Goal: Task Accomplishment & Management: Manage account settings

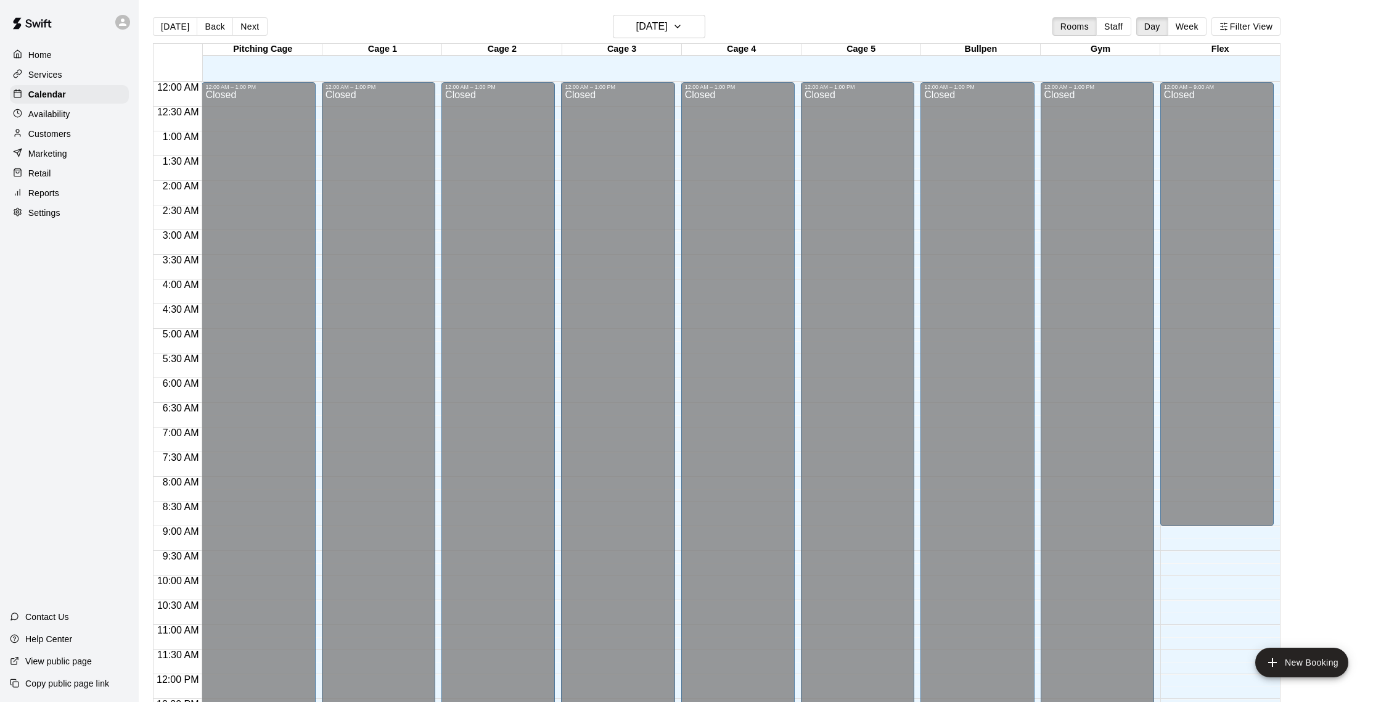
scroll to position [424, 0]
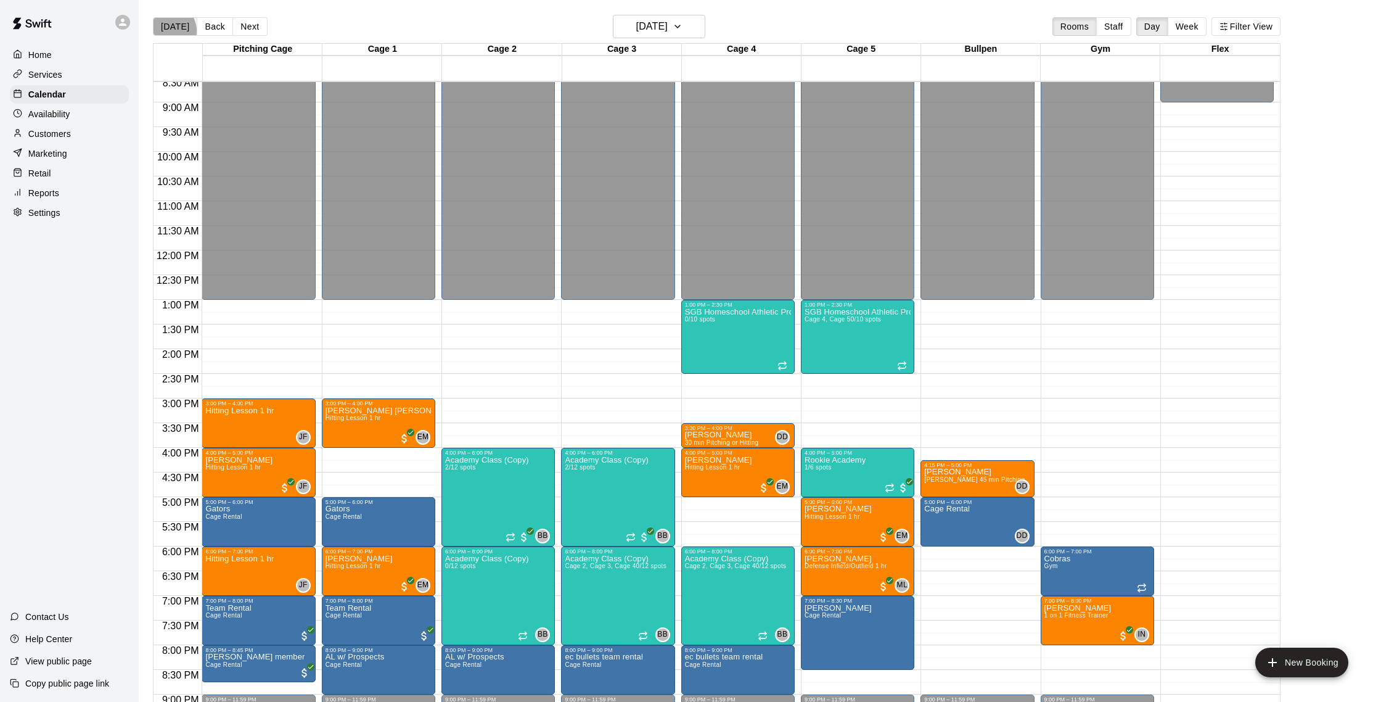
click at [169, 31] on button "[DATE]" at bounding box center [175, 26] width 44 height 18
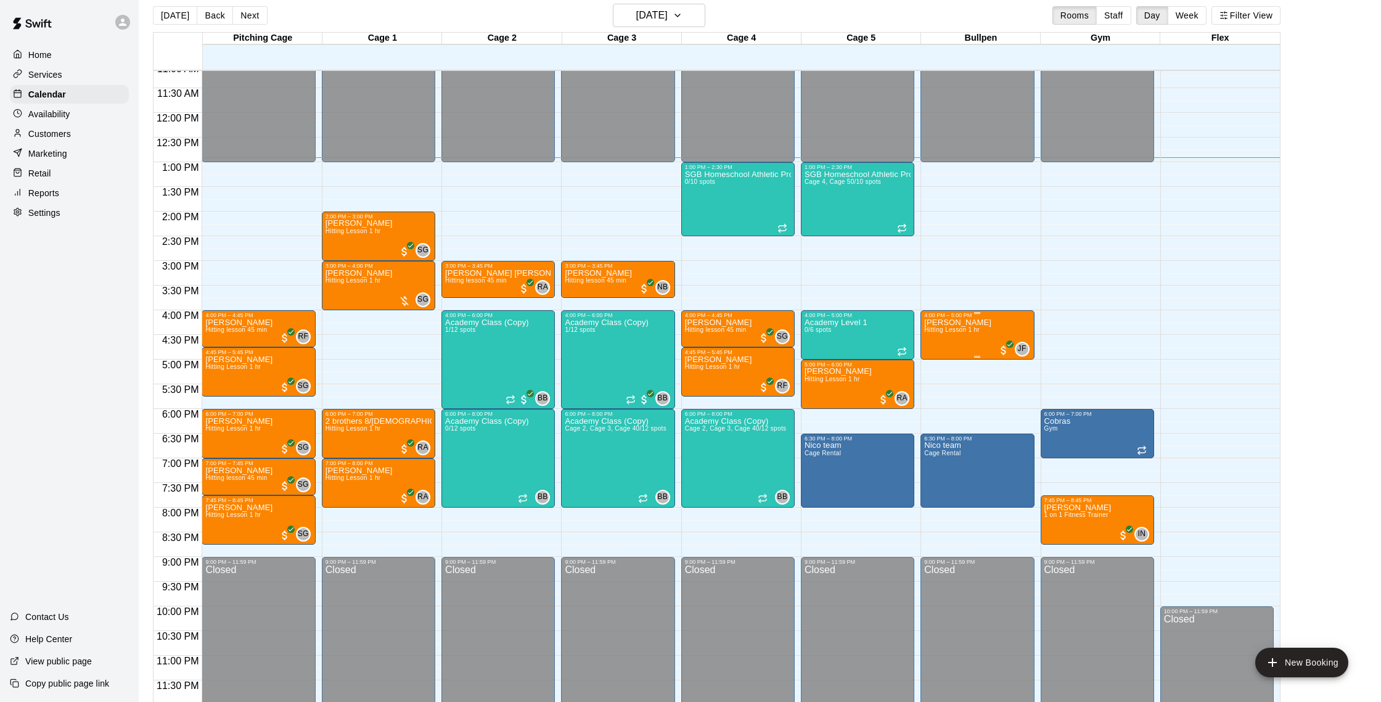
scroll to position [11, 0]
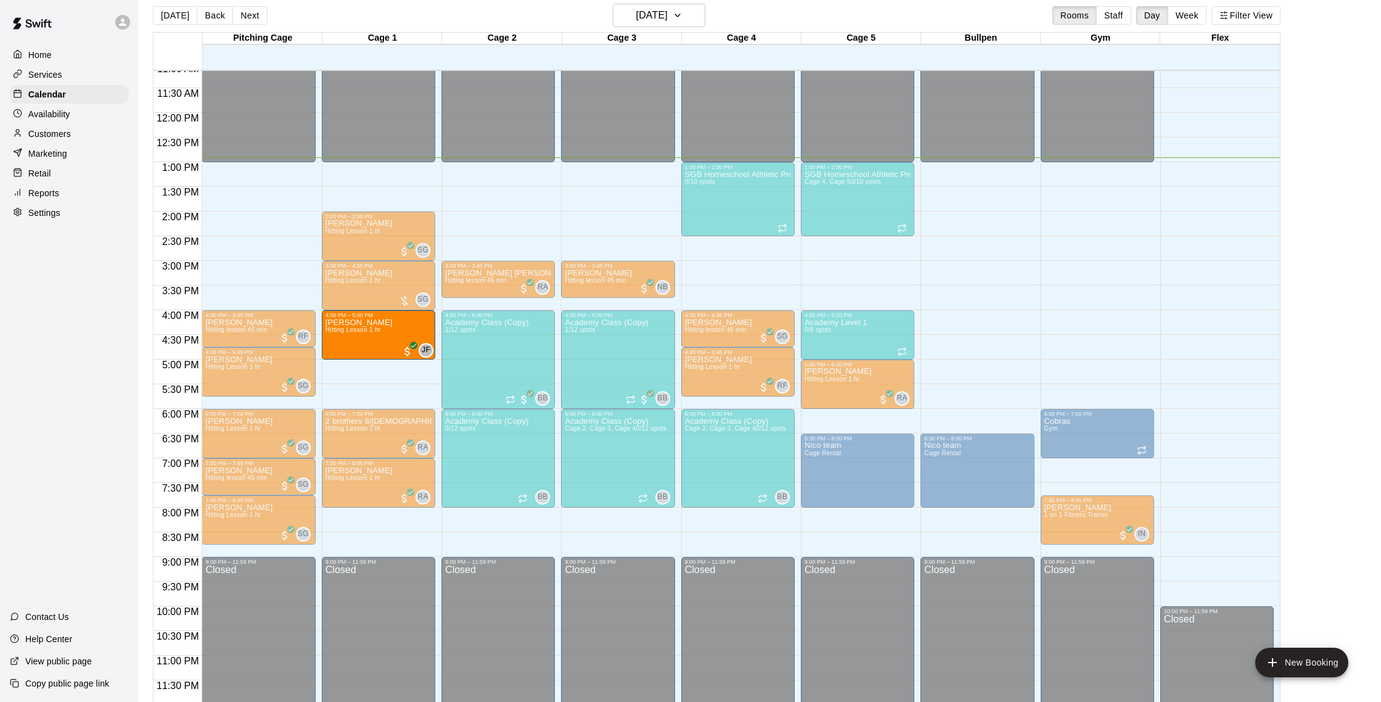
drag, startPoint x: 998, startPoint y: 332, endPoint x: 440, endPoint y: 329, distance: 558.0
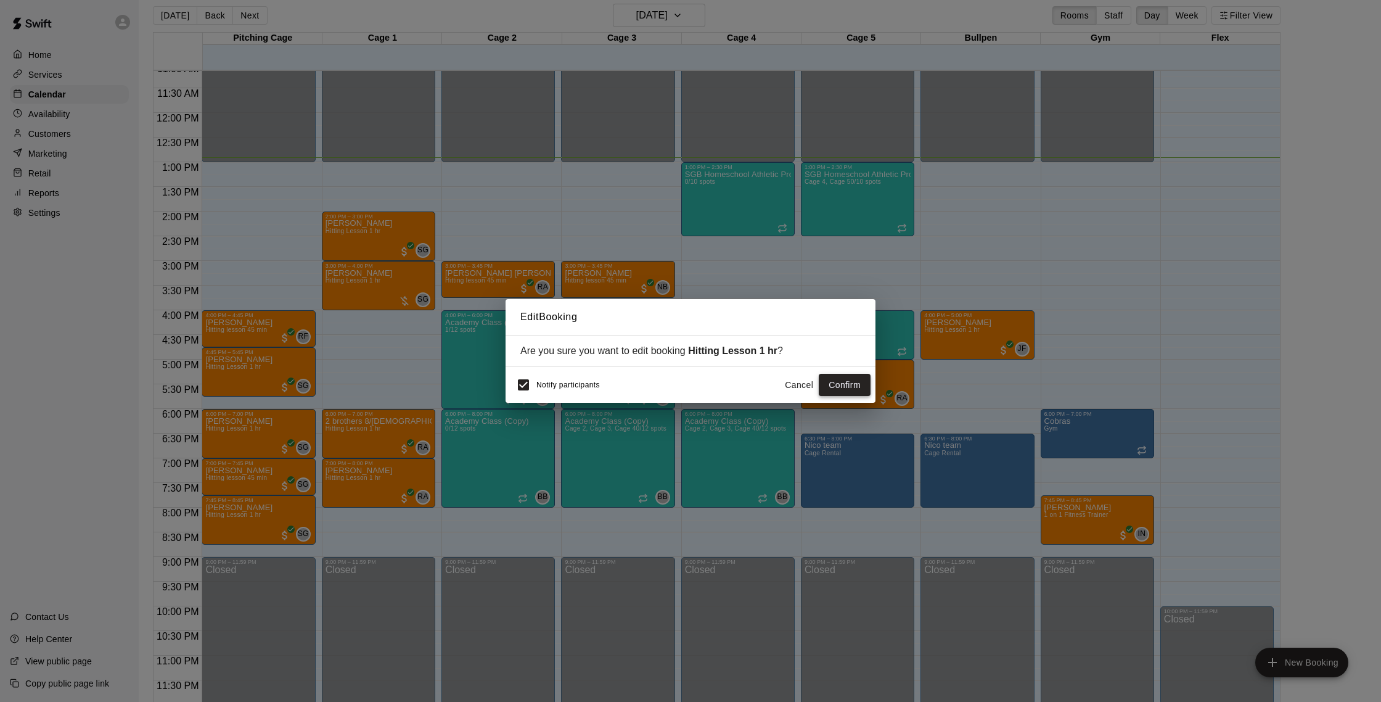
click at [840, 382] on button "Confirm" at bounding box center [845, 385] width 52 height 23
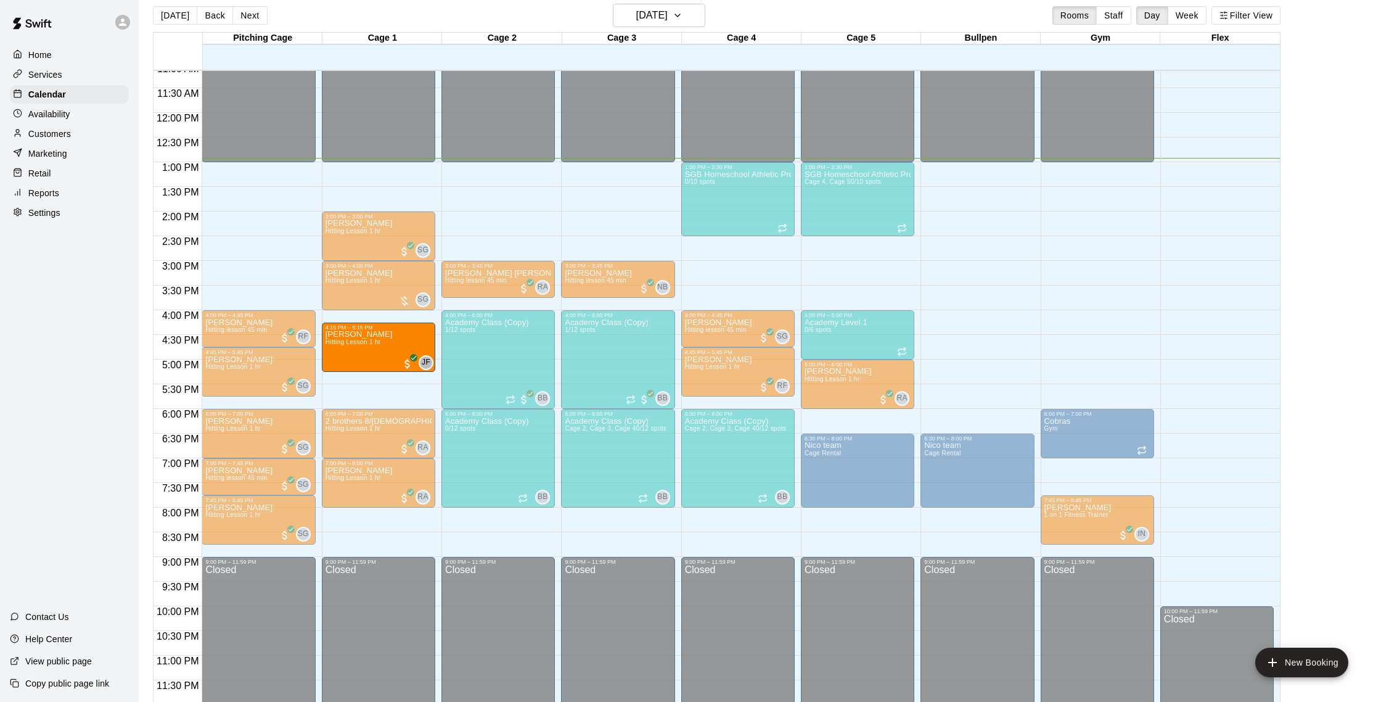
drag, startPoint x: 990, startPoint y: 339, endPoint x: 401, endPoint y: 356, distance: 588.5
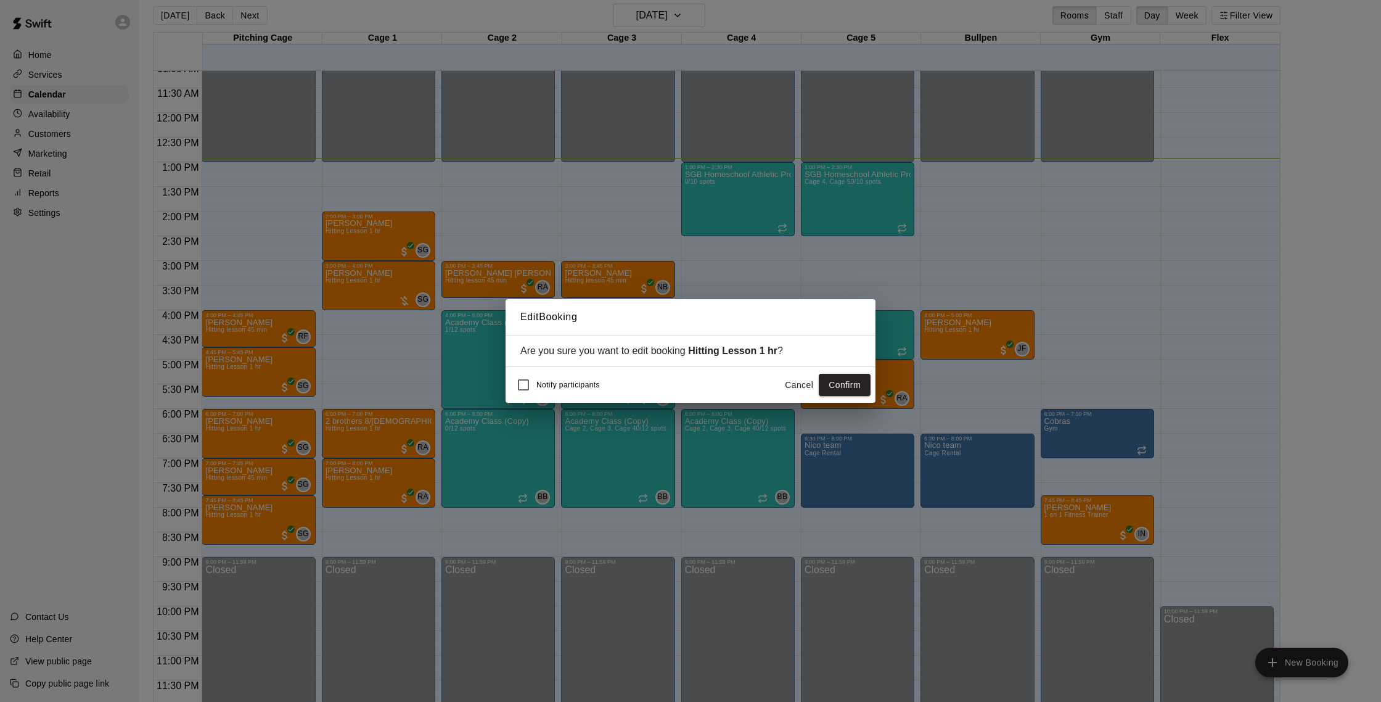
click at [856, 392] on button "Confirm" at bounding box center [845, 385] width 52 height 23
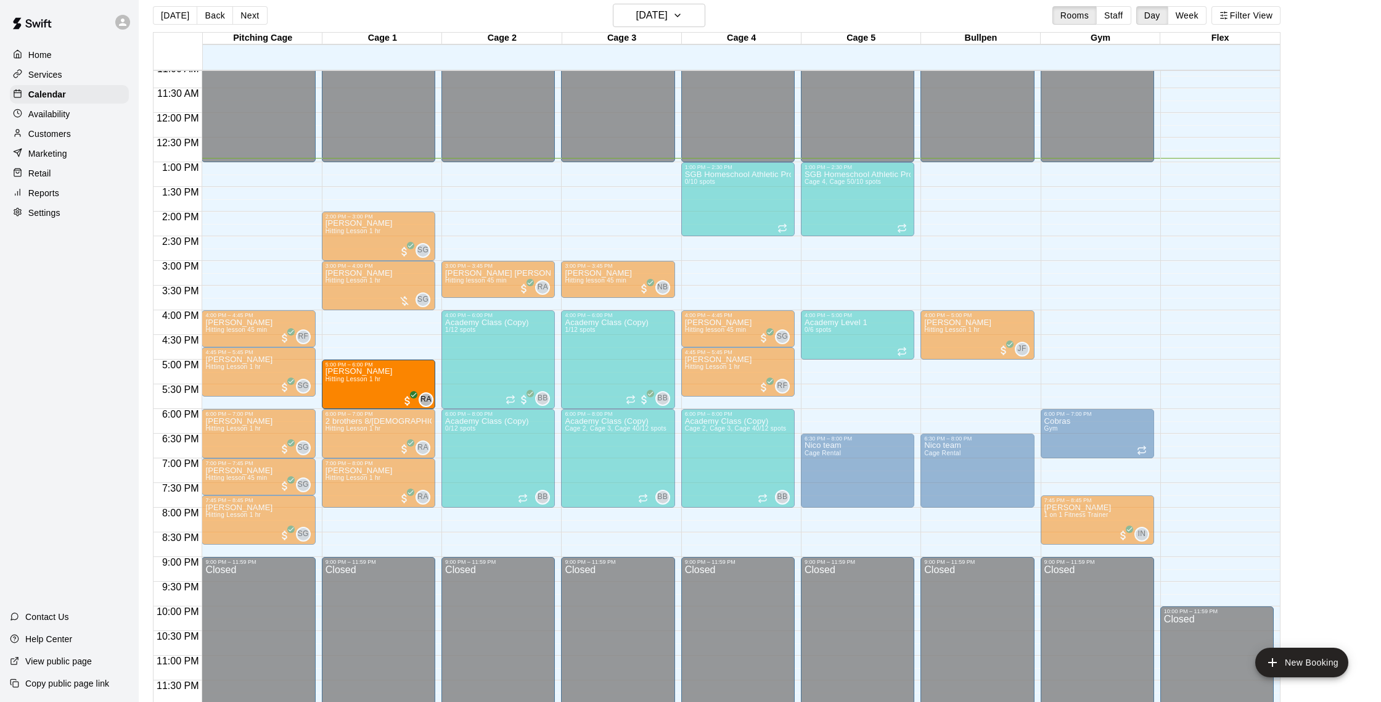
drag, startPoint x: 859, startPoint y: 387, endPoint x: 395, endPoint y: 398, distance: 463.8
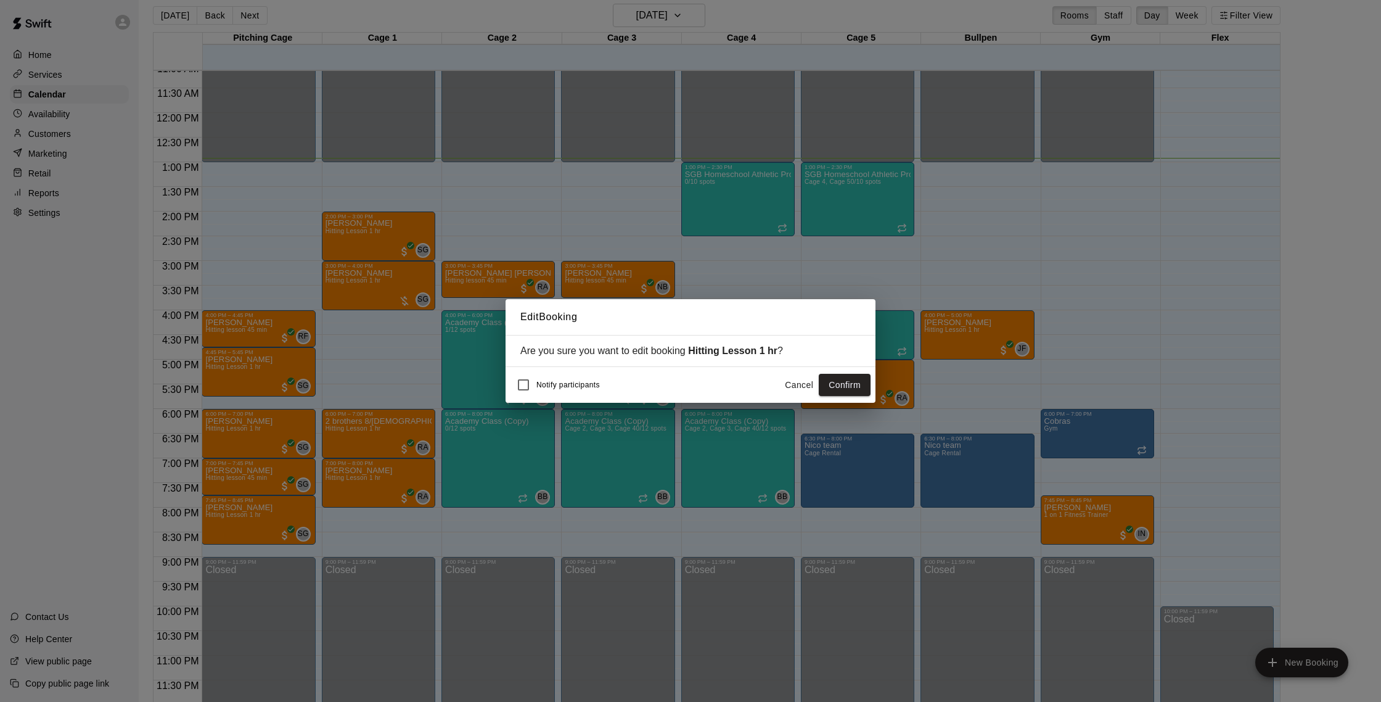
click at [798, 386] on button "Cancel" at bounding box center [798, 385] width 39 height 23
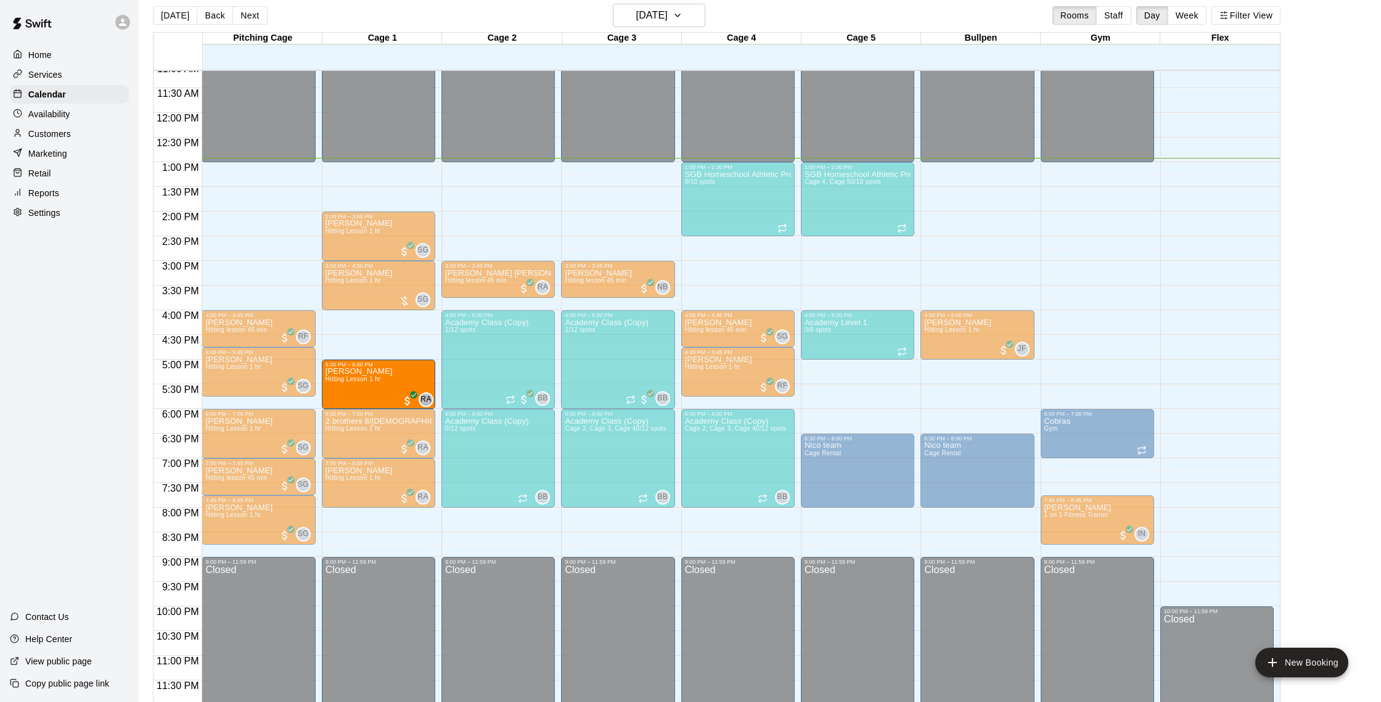
drag, startPoint x: 858, startPoint y: 379, endPoint x: 361, endPoint y: 380, distance: 496.3
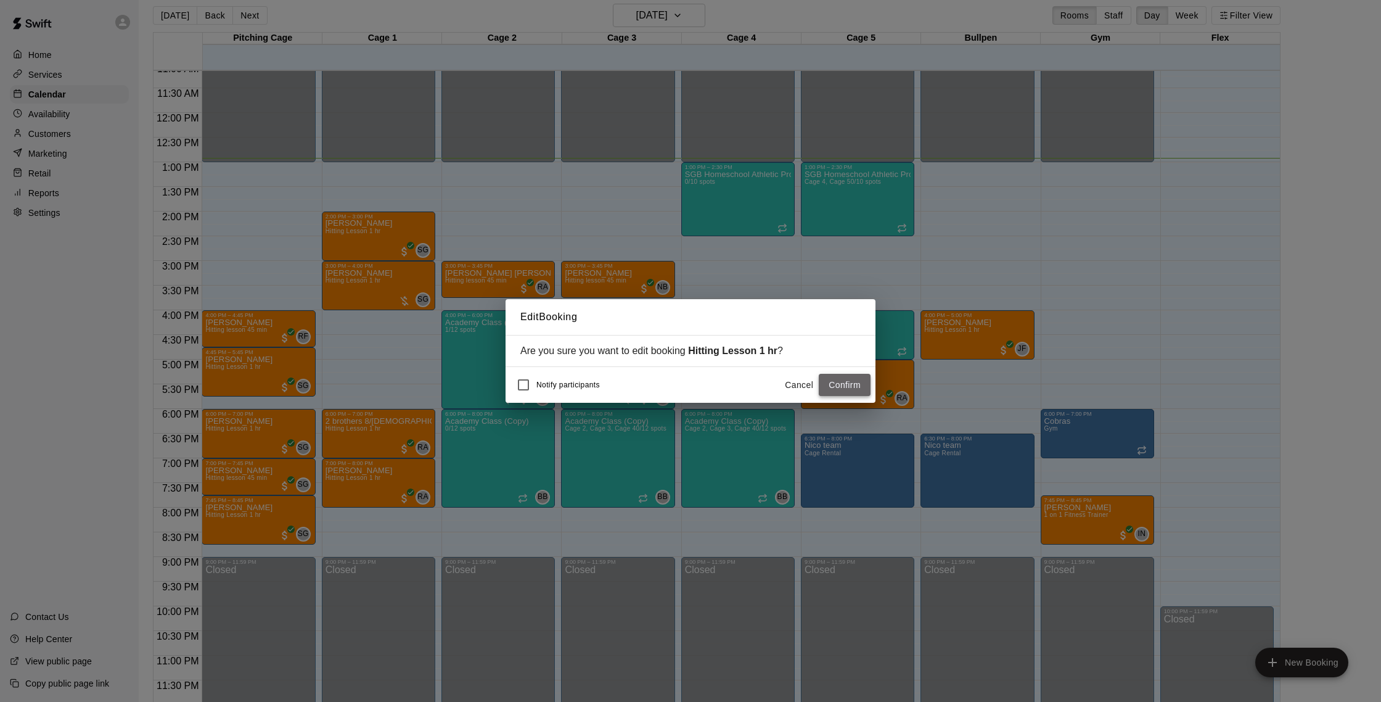
click at [862, 388] on button "Confirm" at bounding box center [845, 385] width 52 height 23
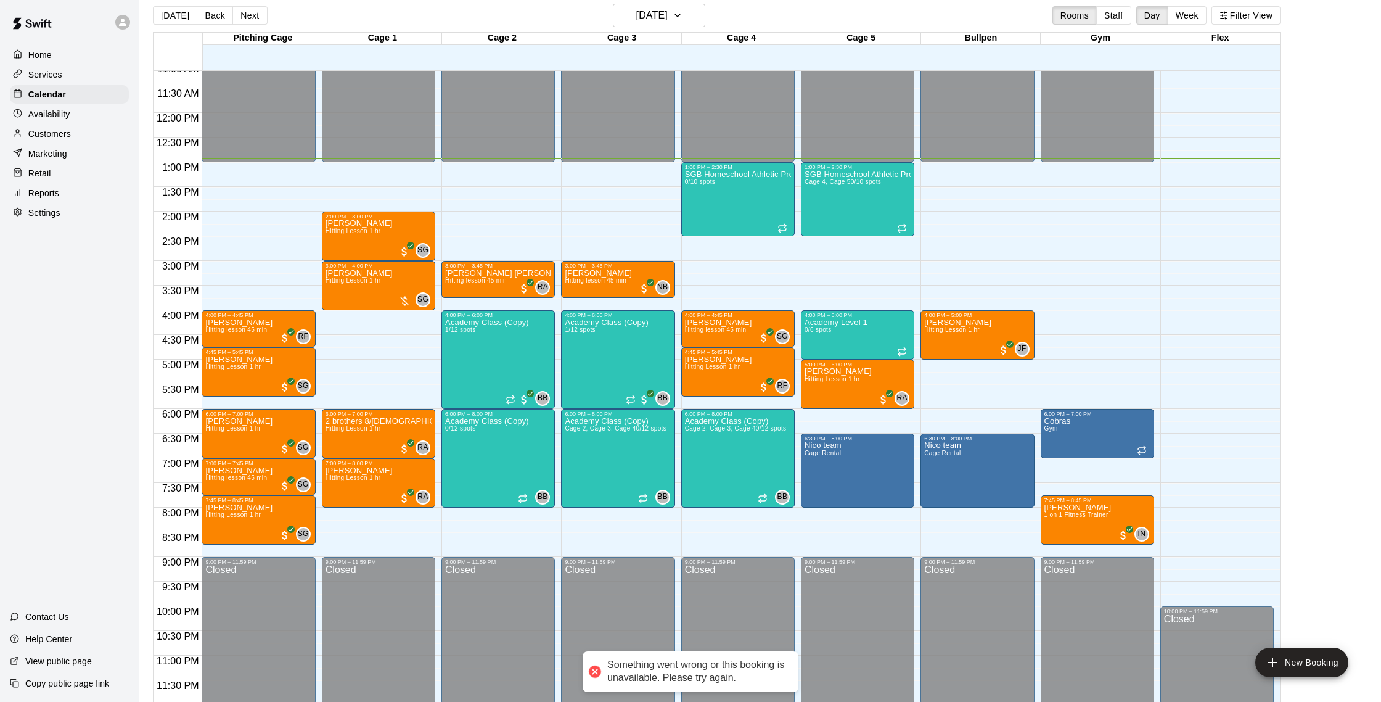
click at [41, 217] on p "Settings" at bounding box center [44, 213] width 32 height 12
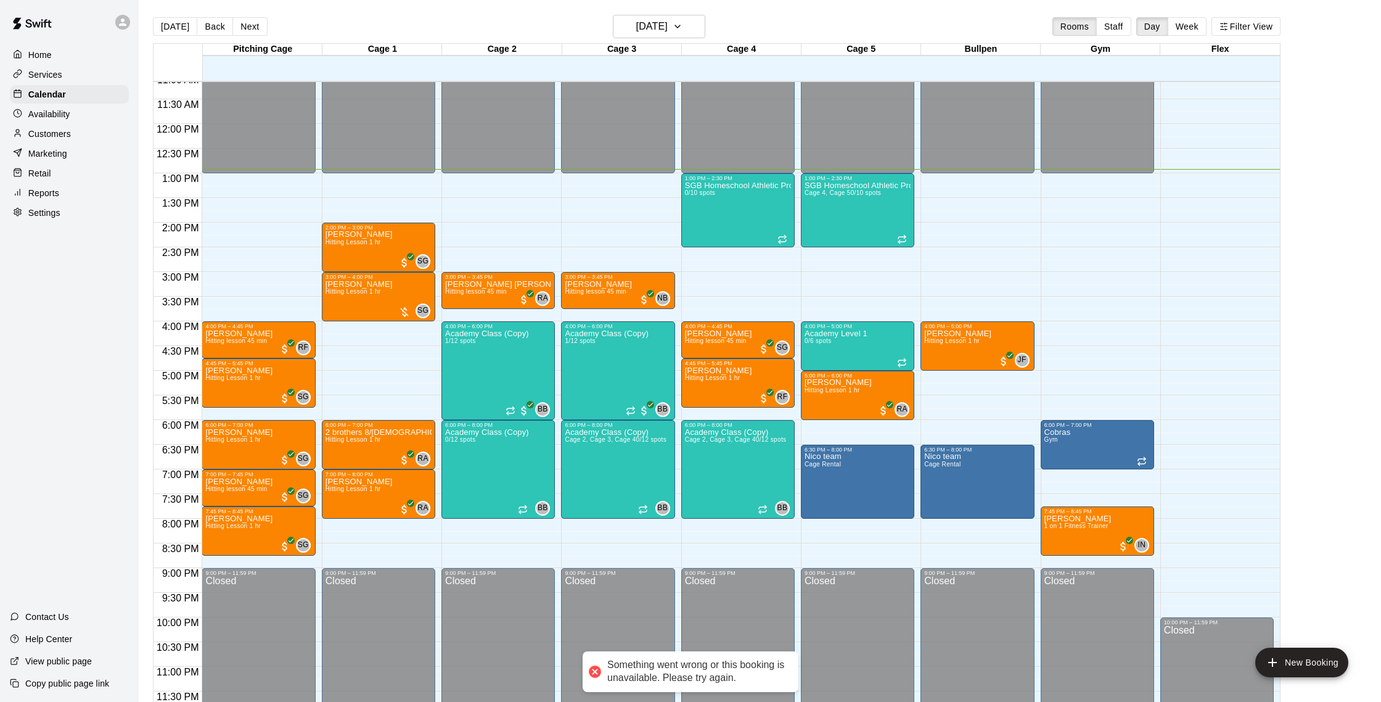
select select "**"
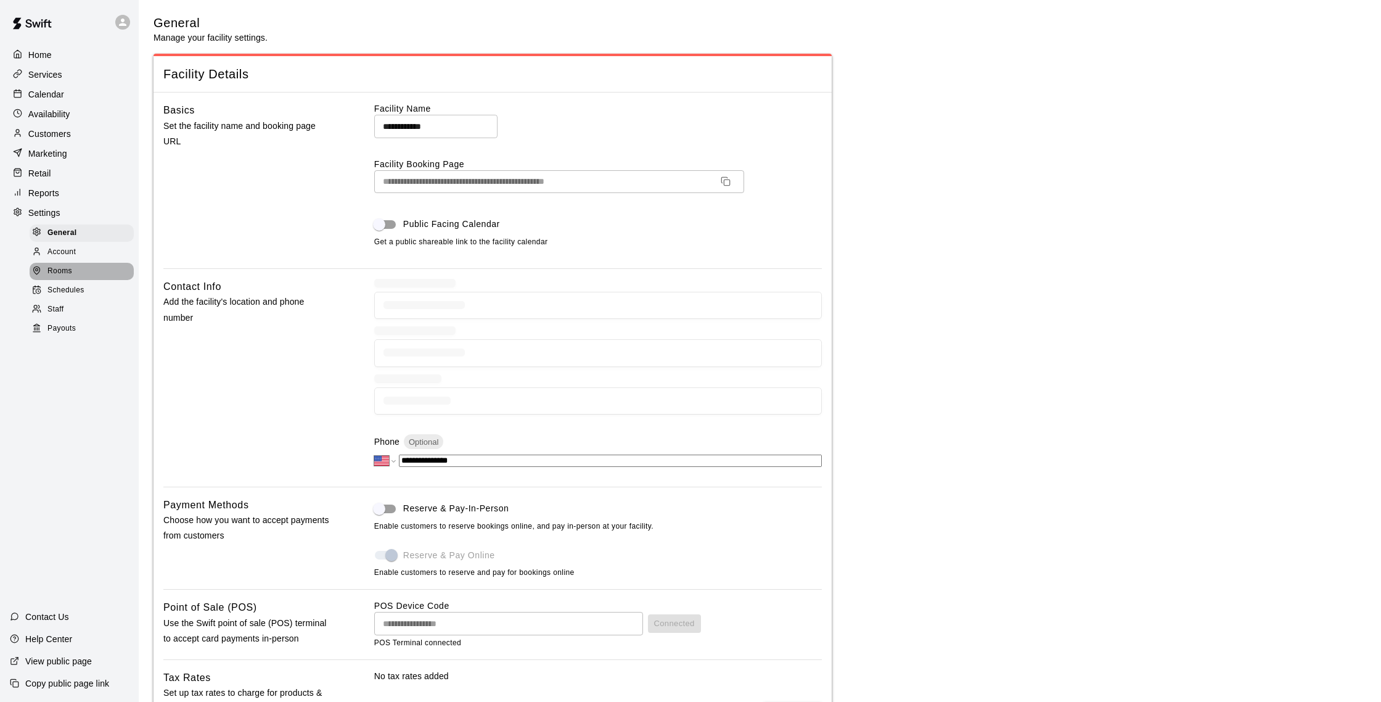
click at [60, 267] on span "Rooms" at bounding box center [59, 271] width 25 height 12
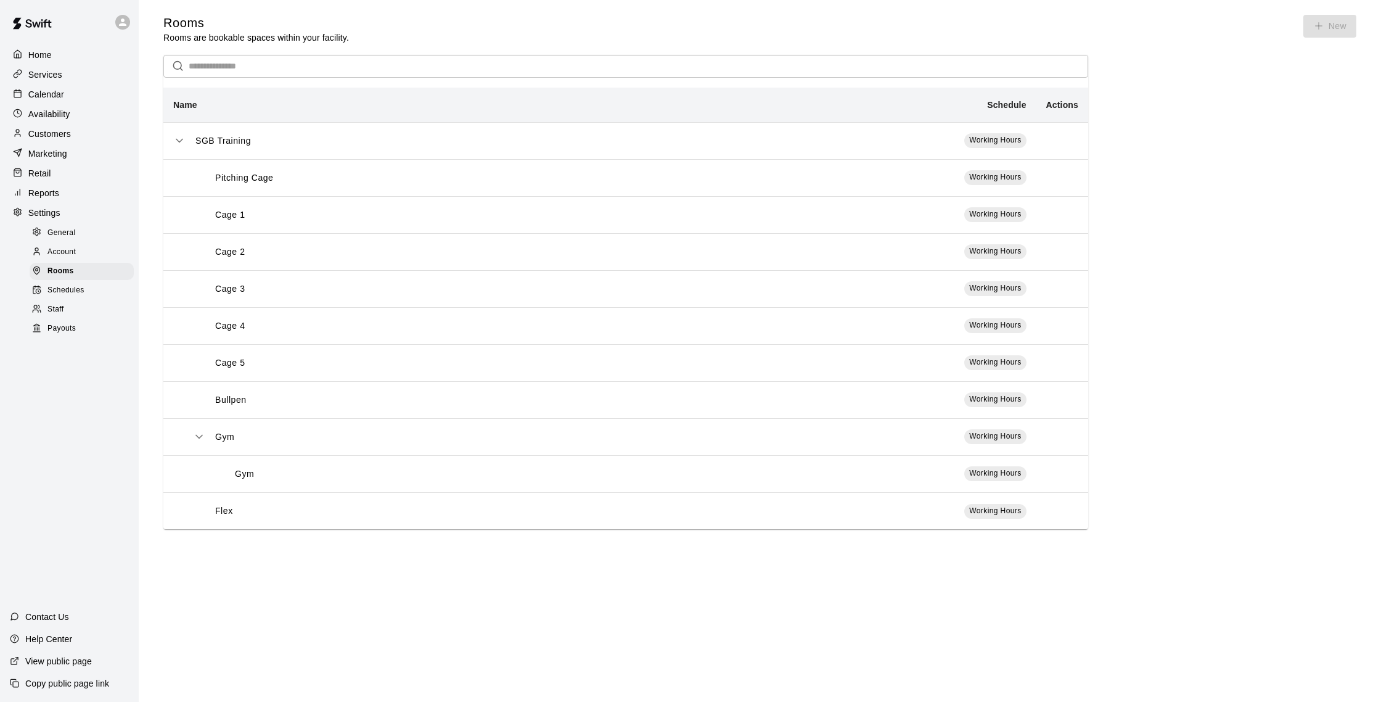
click at [359, 213] on div "Cage 1" at bounding box center [433, 214] width 480 height 13
click at [225, 210] on p "Cage 1" at bounding box center [230, 214] width 30 height 13
click at [754, 220] on td "Working Hours" at bounding box center [859, 214] width 353 height 37
drag, startPoint x: 995, startPoint y: 215, endPoint x: 1027, endPoint y: 213, distance: 32.1
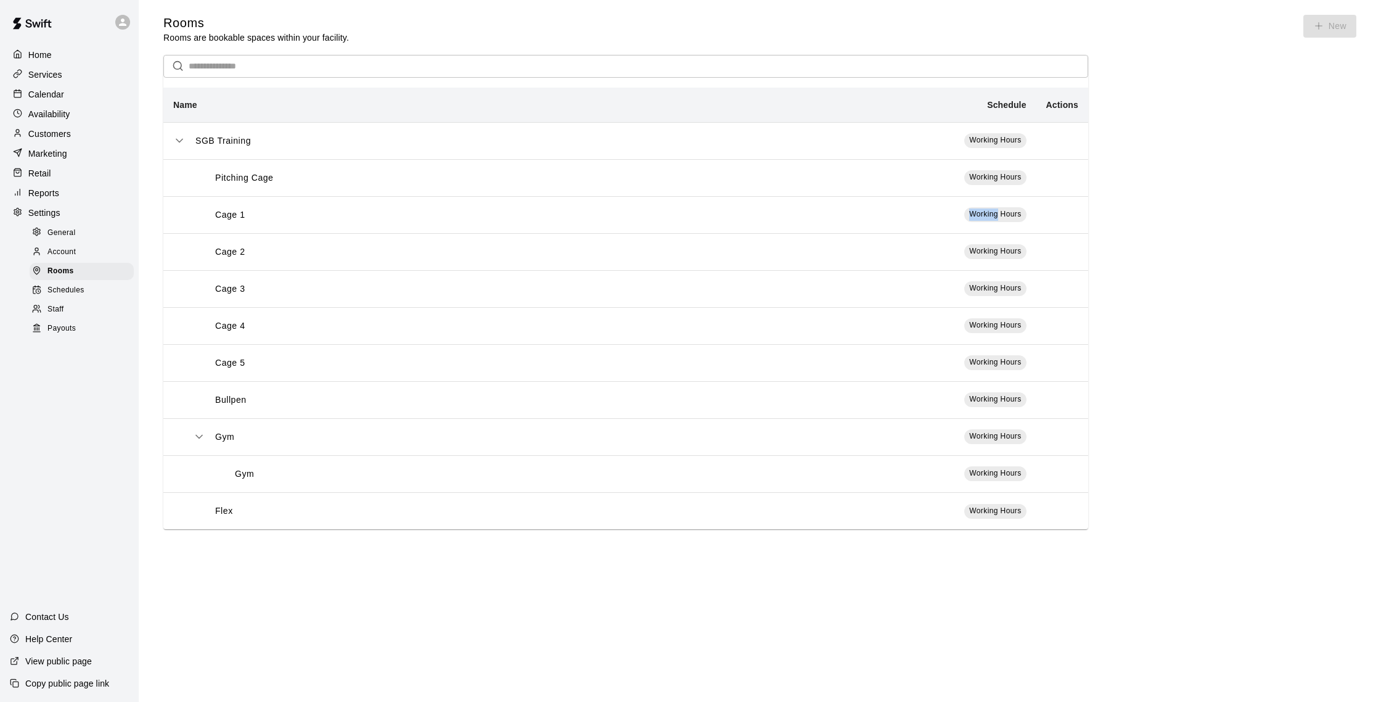
click at [996, 215] on span "Working Hours" at bounding box center [995, 214] width 52 height 9
click at [1027, 213] on td "Working Hours" at bounding box center [859, 214] width 353 height 37
click at [1045, 210] on td "simple table" at bounding box center [1062, 214] width 52 height 37
click at [1046, 210] on td "simple table" at bounding box center [1062, 214] width 52 height 37
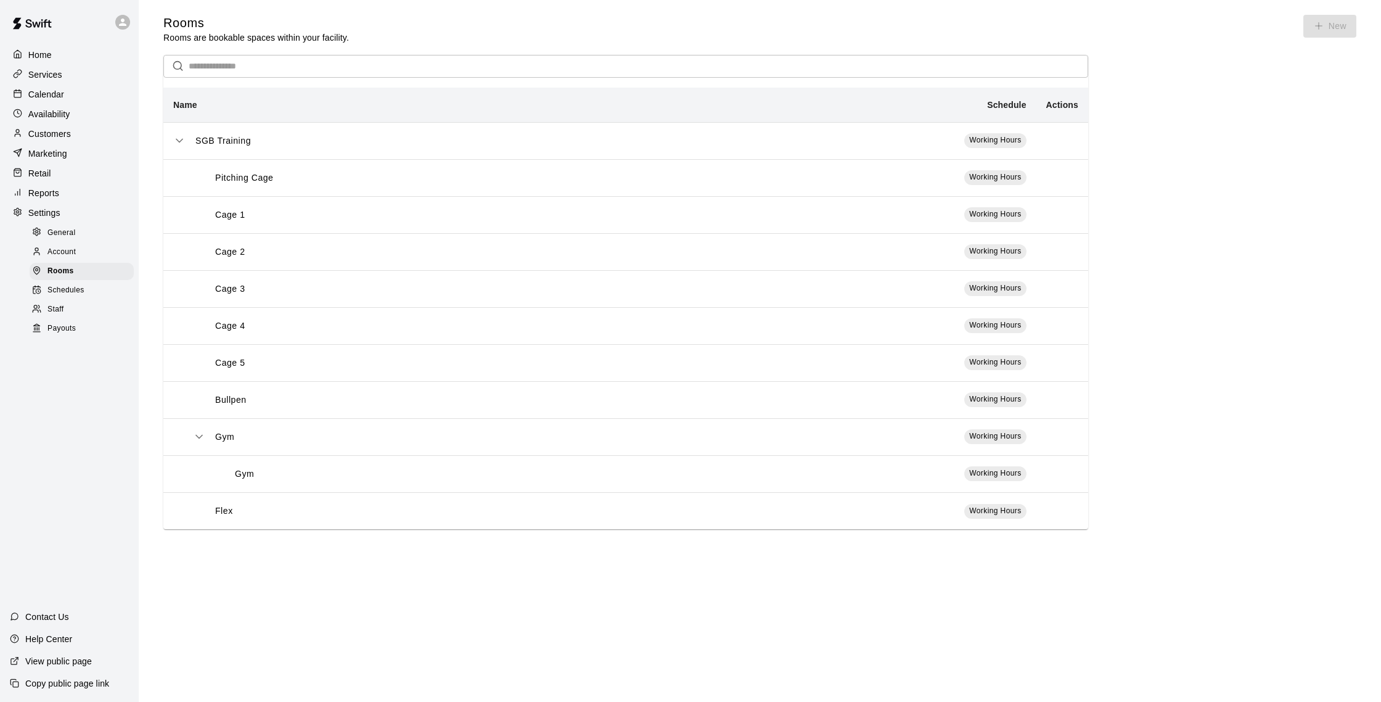
click at [1046, 210] on td "simple table" at bounding box center [1062, 214] width 52 height 37
click at [197, 435] on icon "simple table" at bounding box center [199, 436] width 12 height 12
click at [52, 101] on div "Calendar" at bounding box center [69, 94] width 119 height 18
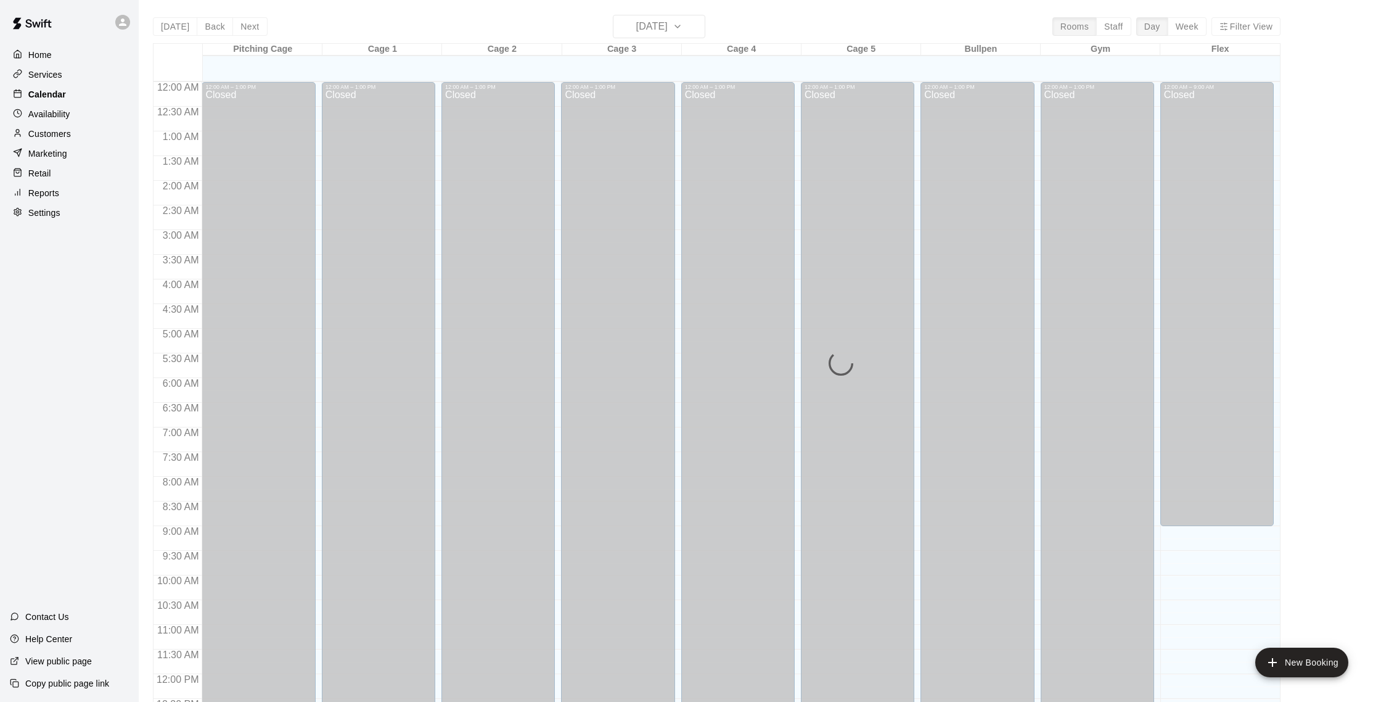
scroll to position [514, 0]
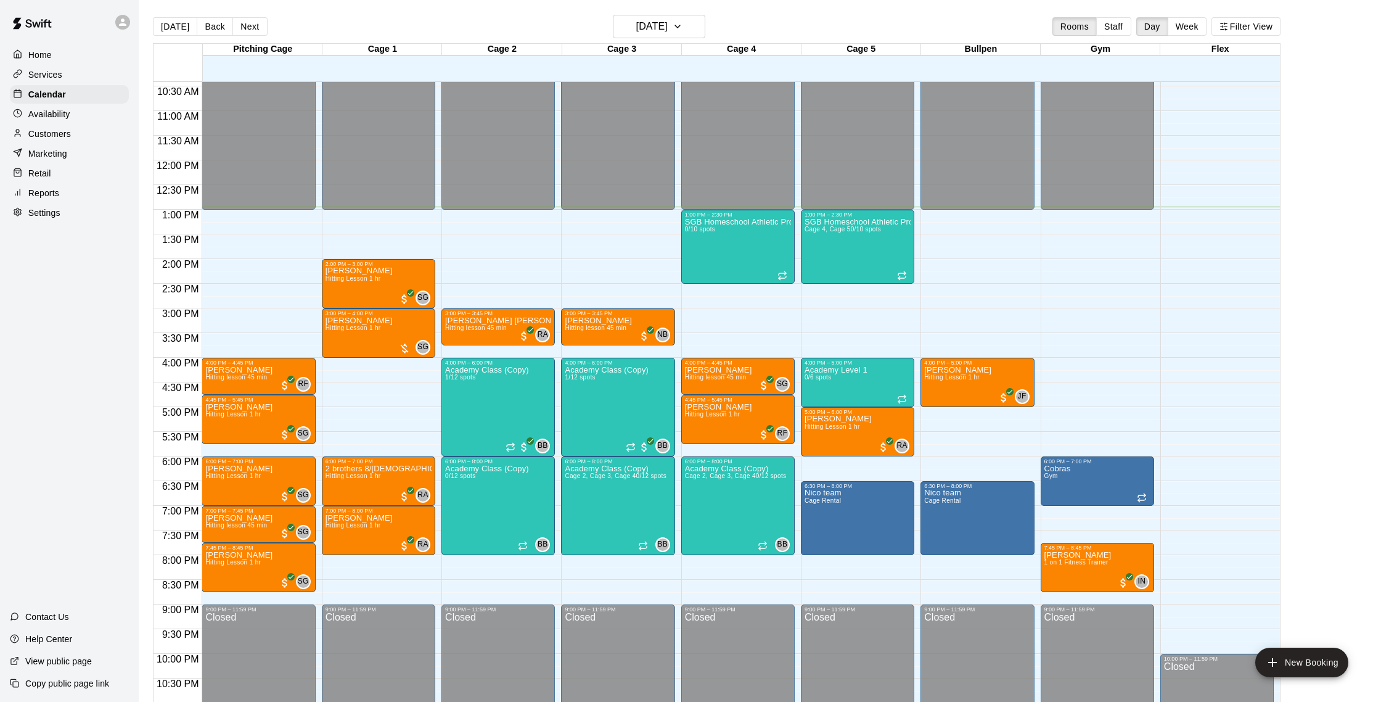
click at [73, 123] on div "Home Services Calendar Availability Customers Marketing Retail Reports Settings" at bounding box center [69, 133] width 139 height 179
click at [73, 123] on div "Availability" at bounding box center [69, 114] width 119 height 18
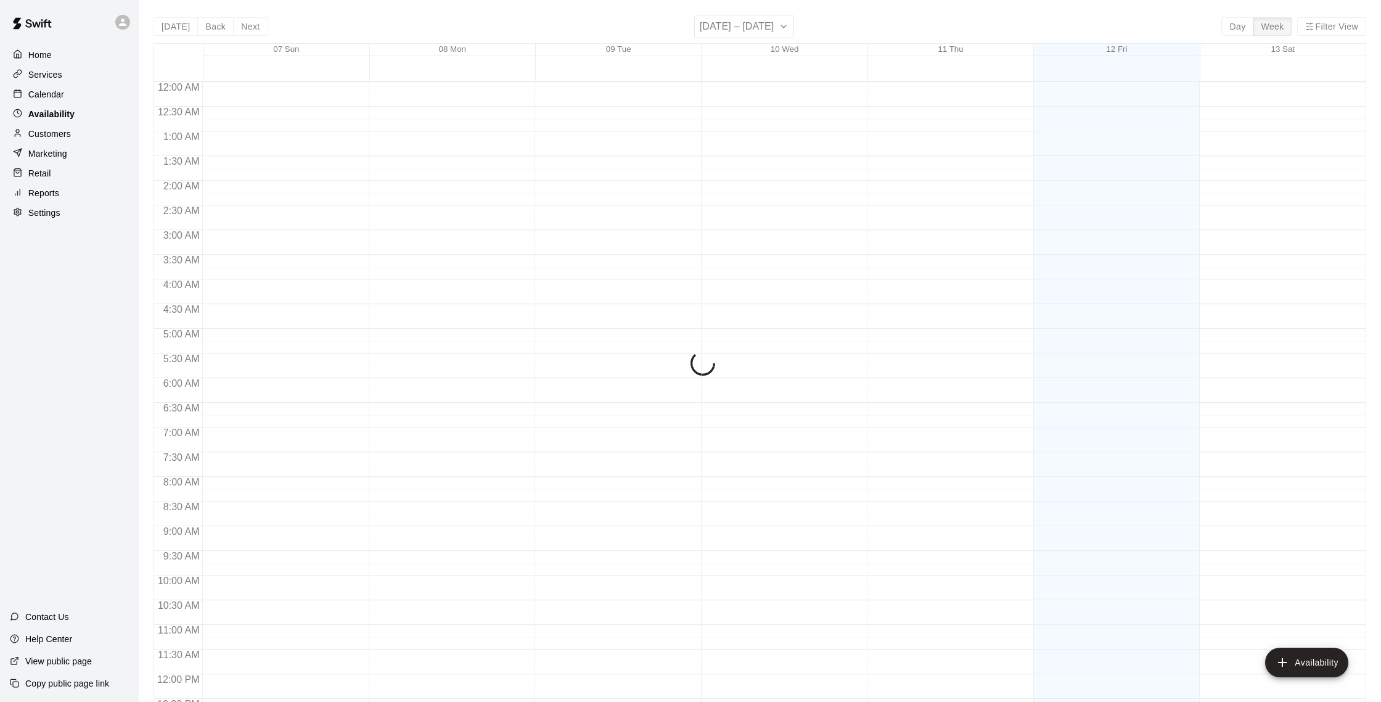
scroll to position [551, 0]
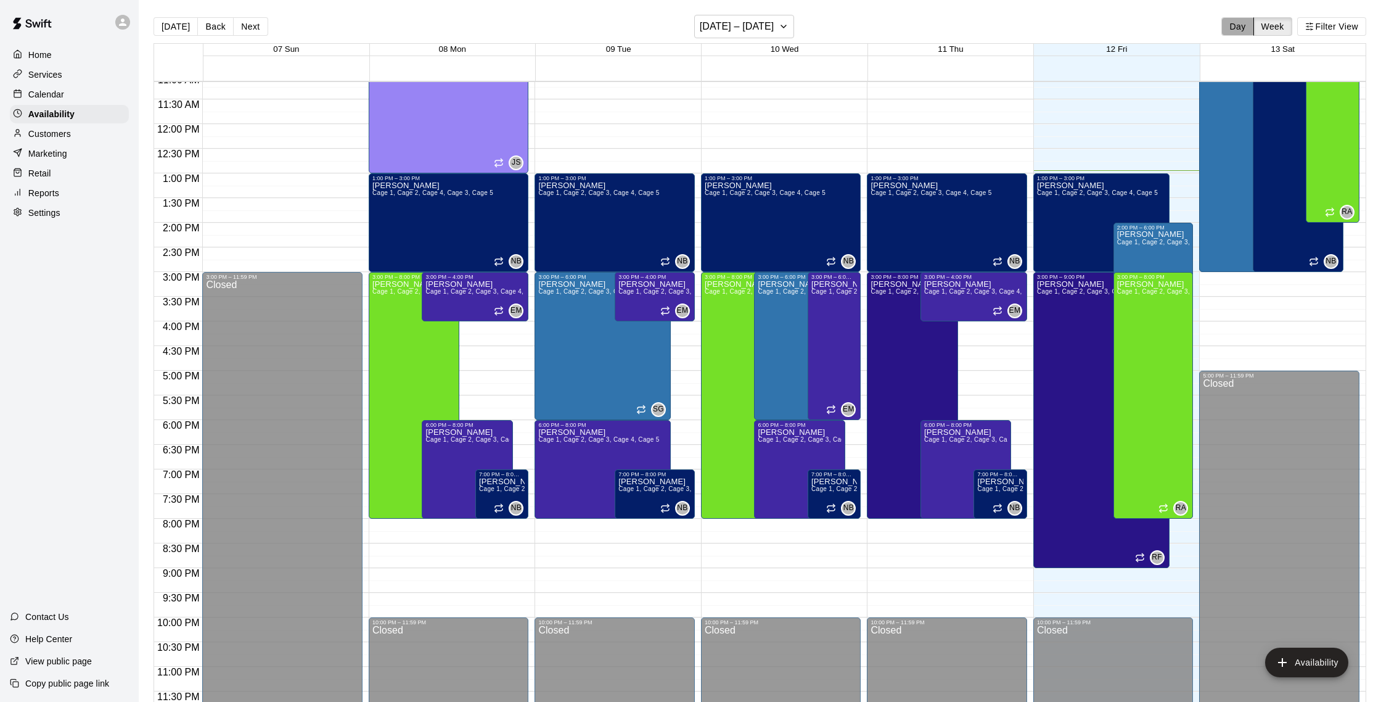
click at [1236, 24] on button "Day" at bounding box center [1237, 26] width 32 height 18
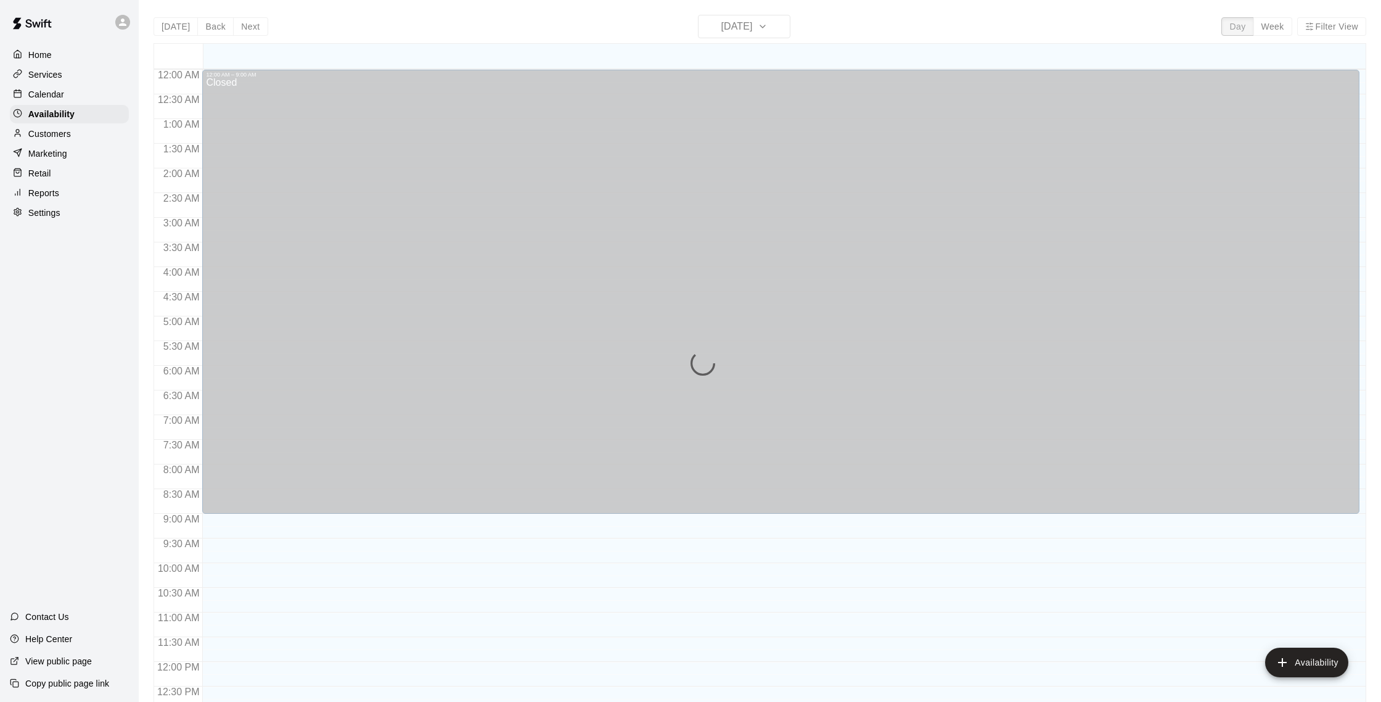
scroll to position [538, 0]
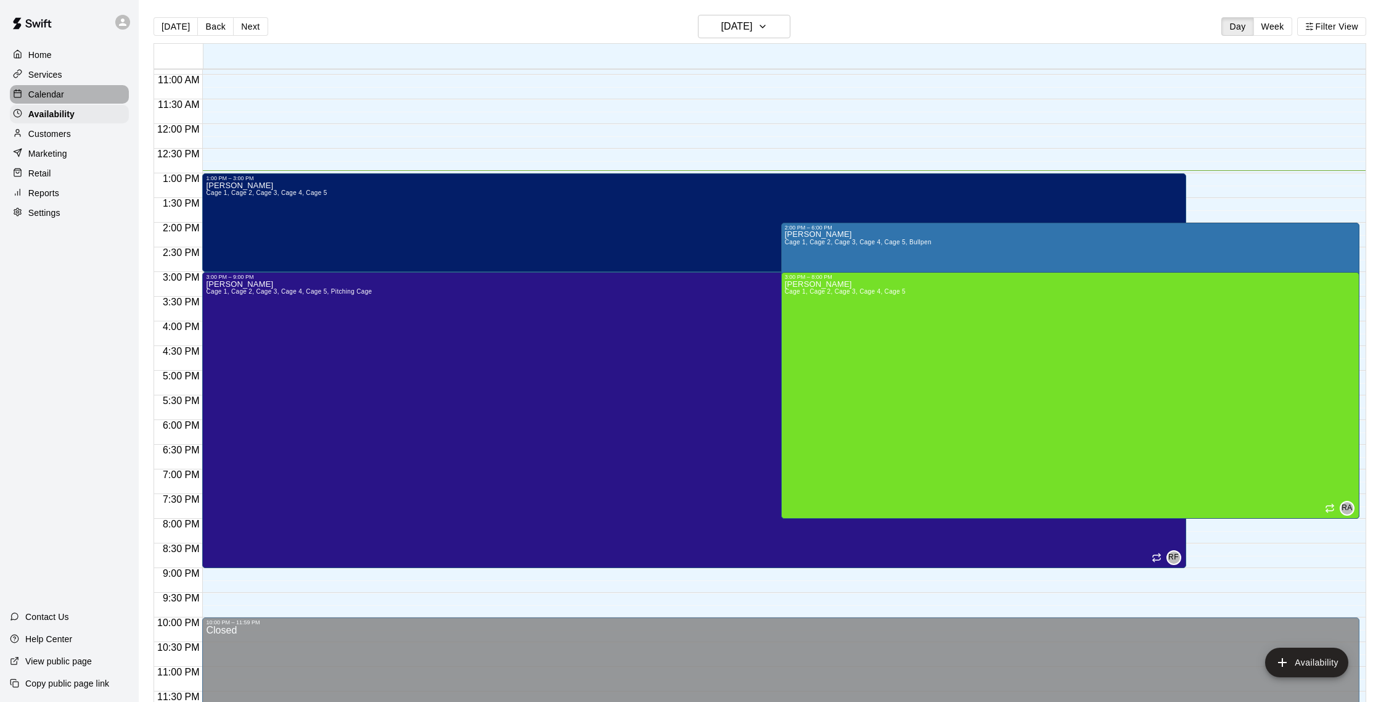
click at [60, 90] on p "Calendar" at bounding box center [46, 94] width 36 height 12
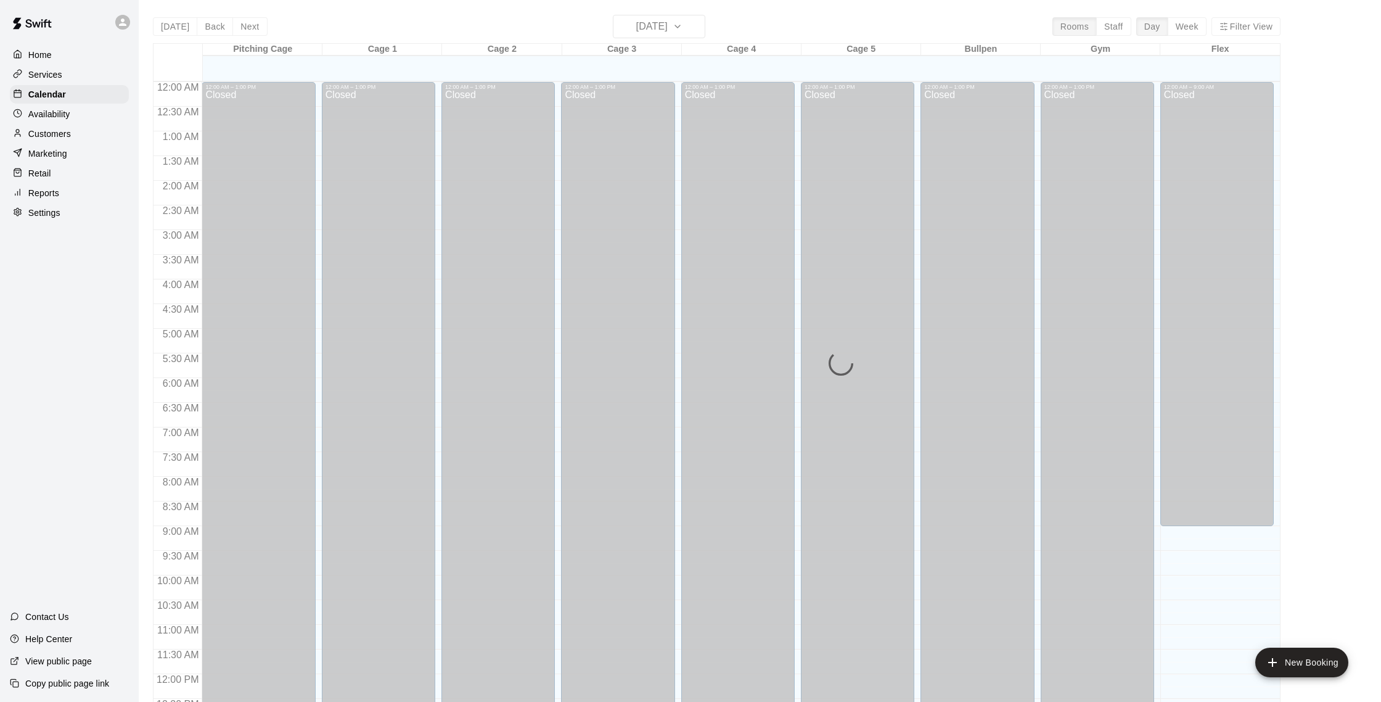
scroll to position [514, 0]
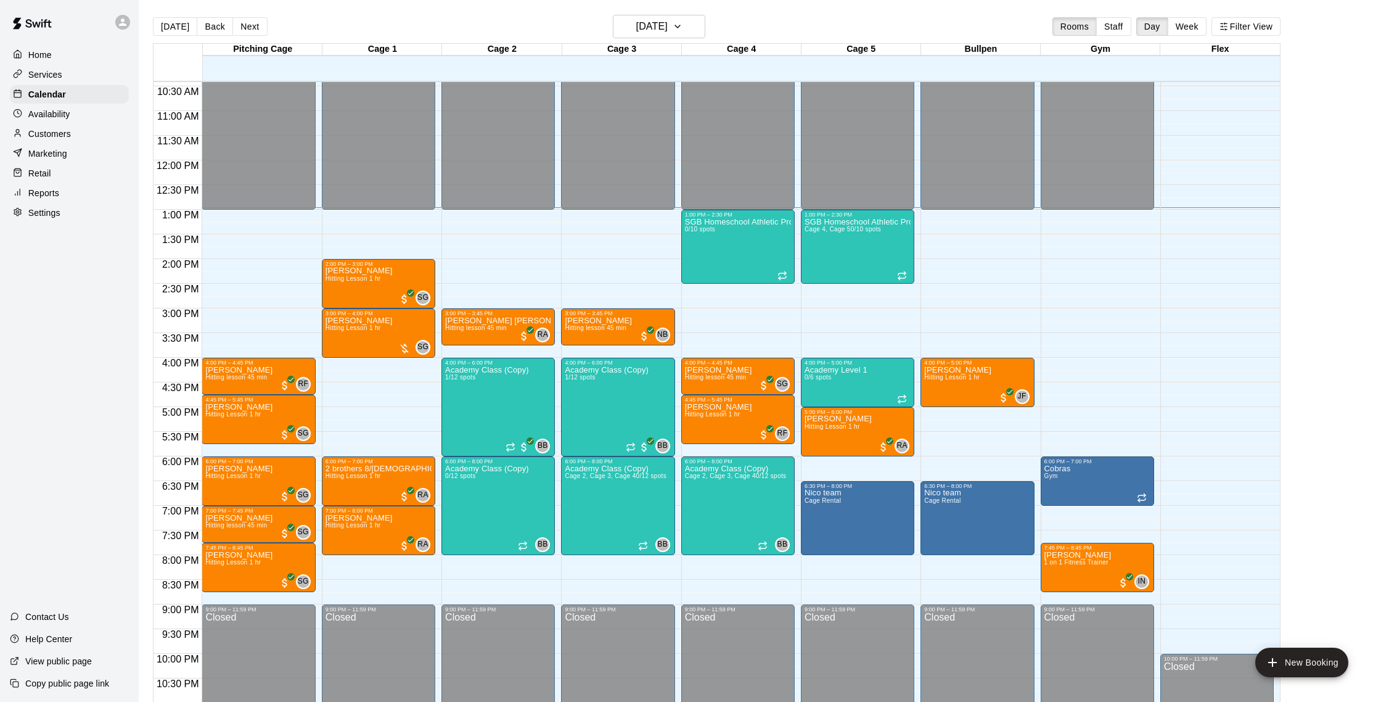
click at [60, 76] on p "Services" at bounding box center [45, 74] width 34 height 12
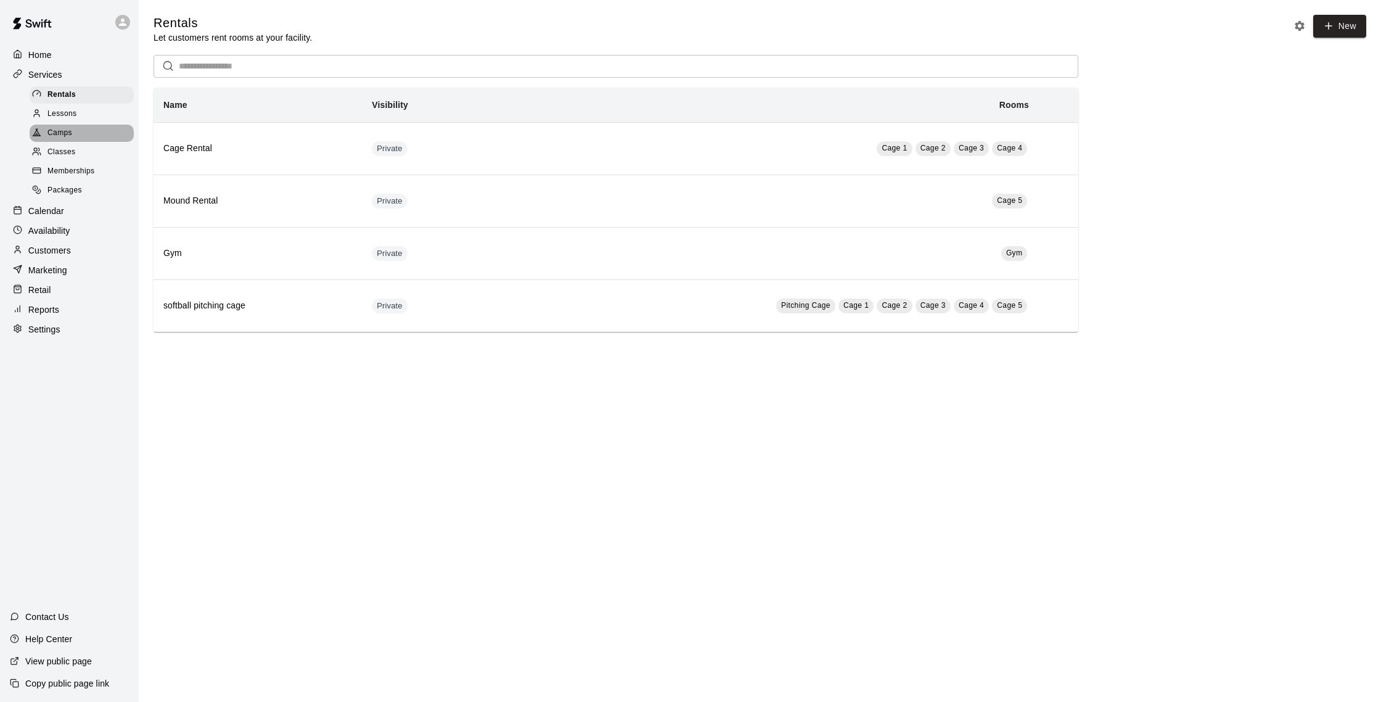
click at [82, 125] on div "Camps" at bounding box center [82, 133] width 104 height 17
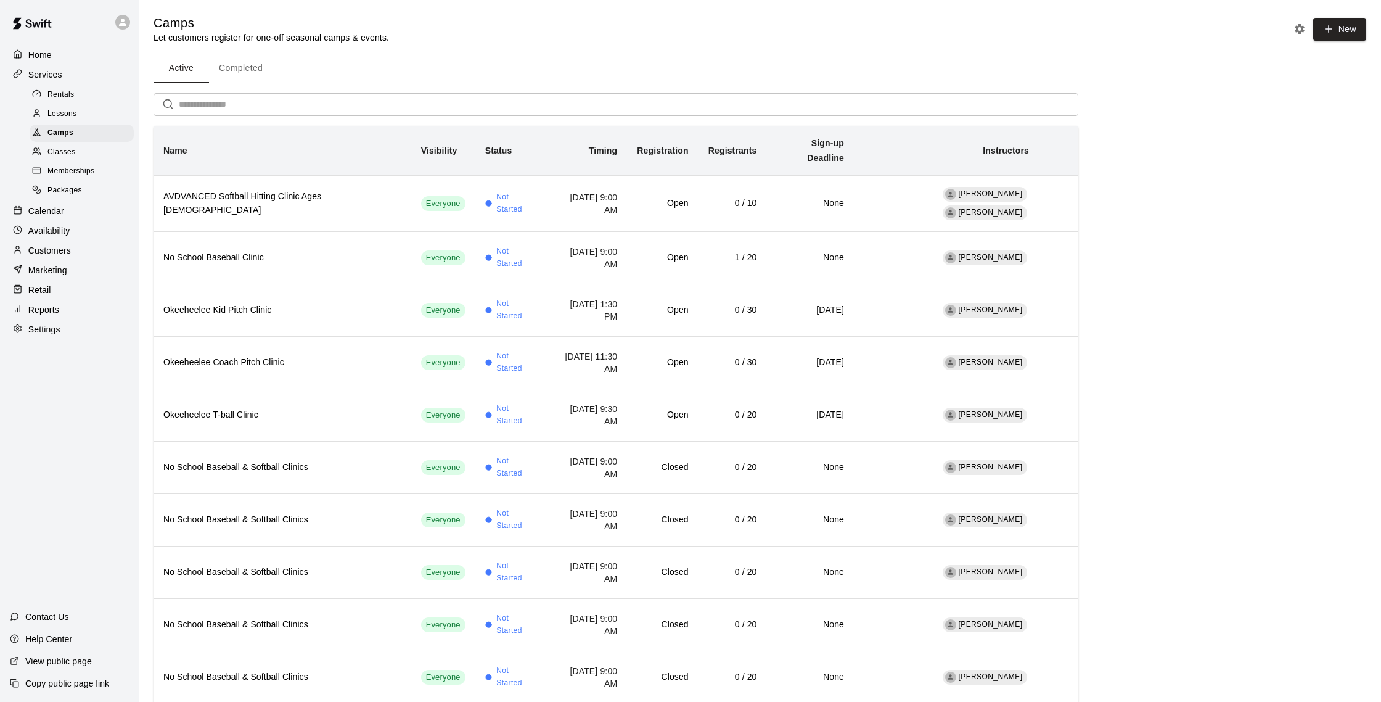
click at [111, 112] on div "Lessons" at bounding box center [82, 113] width 104 height 17
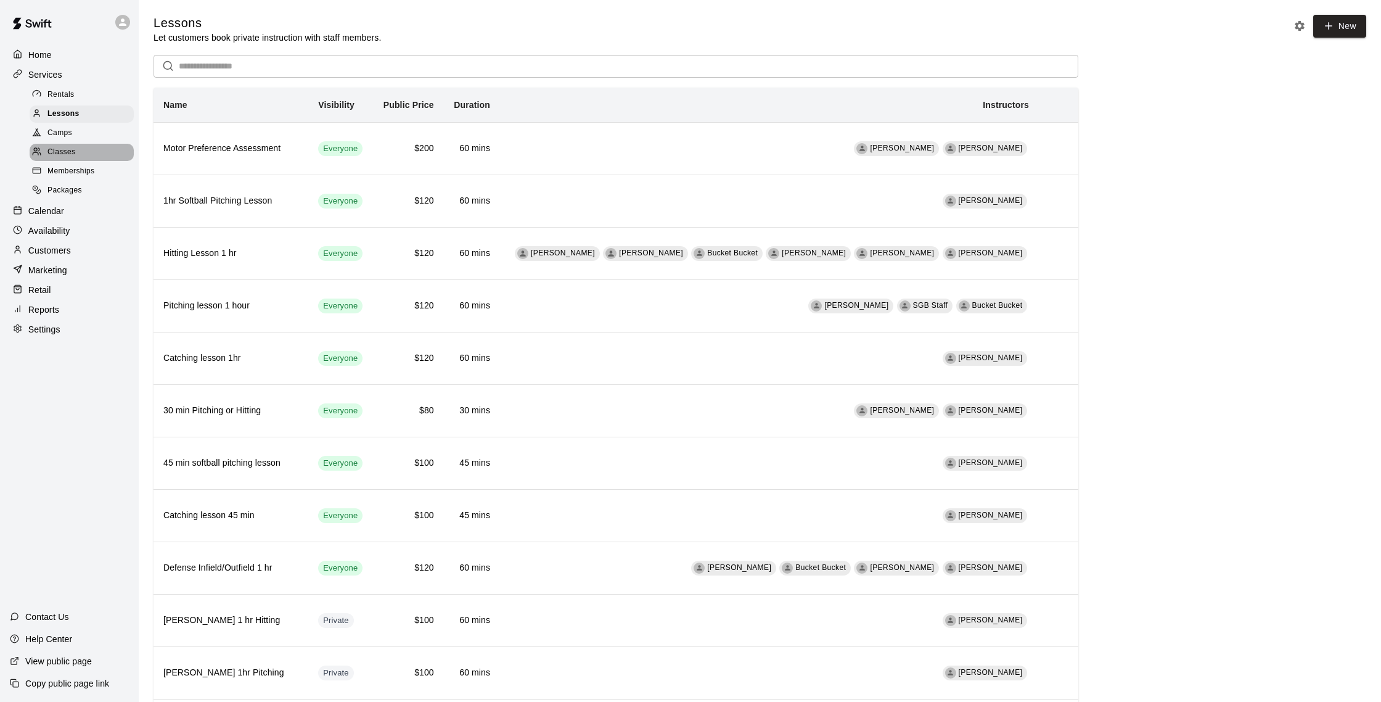
click at [88, 155] on div "Classes" at bounding box center [82, 152] width 104 height 17
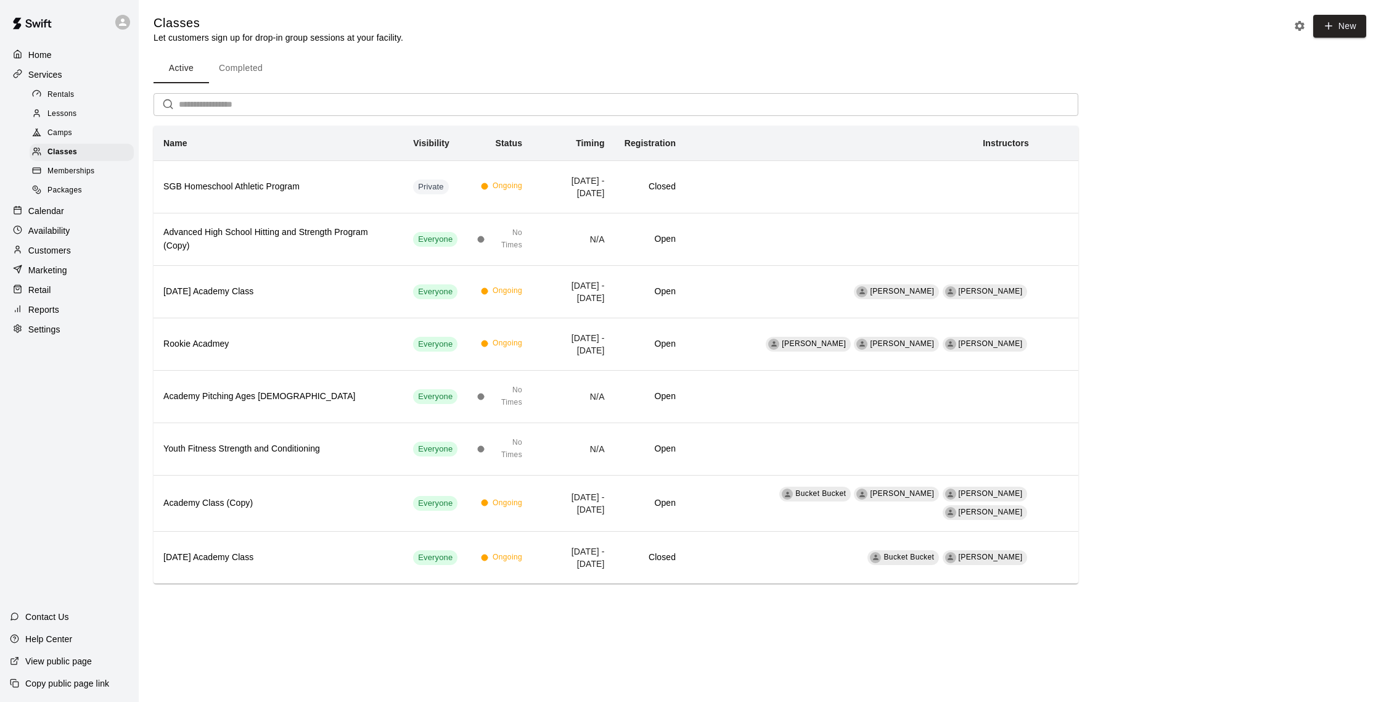
click at [57, 234] on p "Availability" at bounding box center [49, 230] width 42 height 12
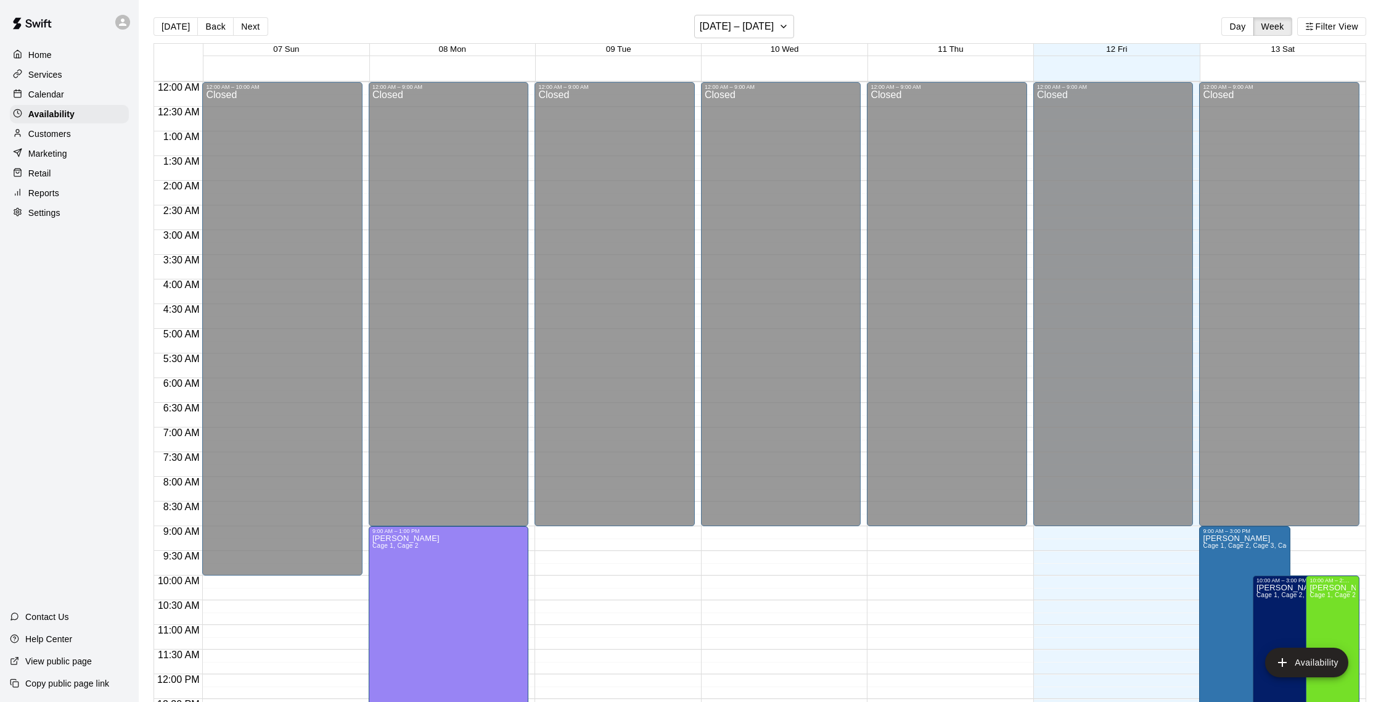
scroll to position [551, 0]
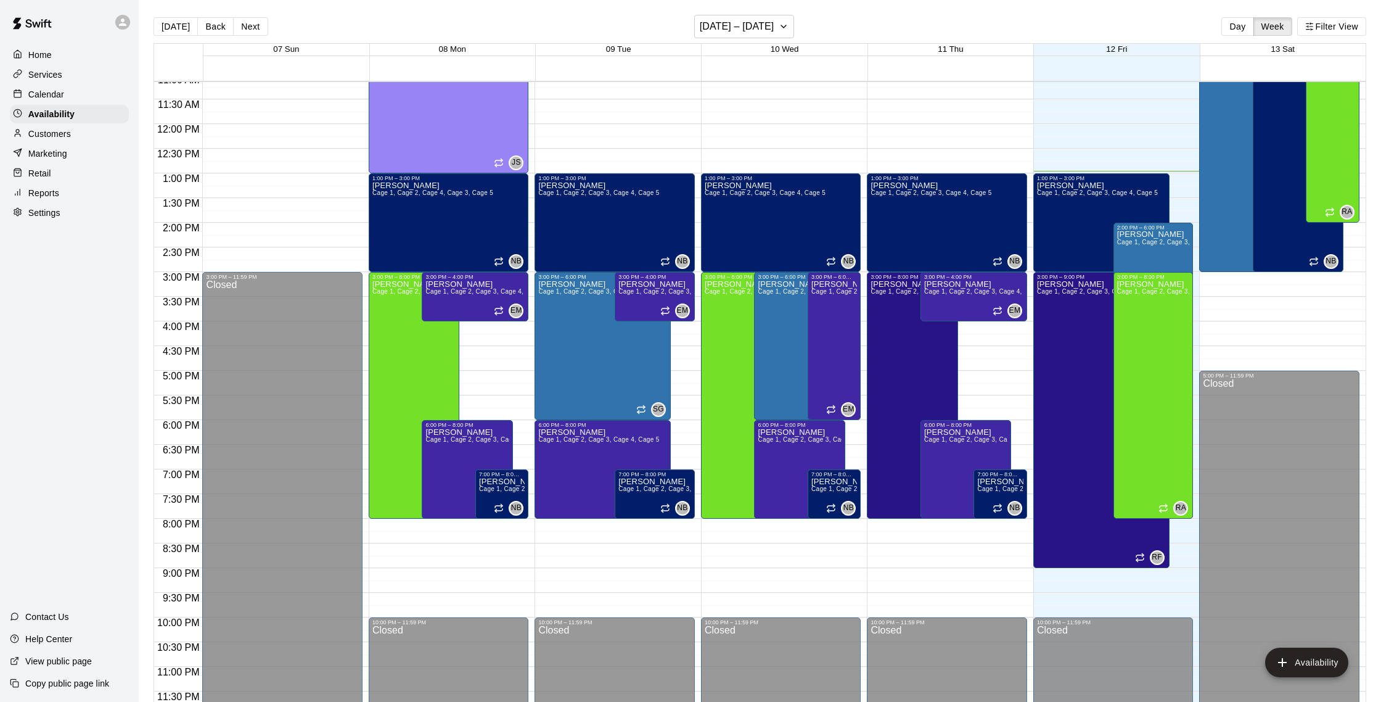
click at [57, 80] on p "Services" at bounding box center [45, 74] width 34 height 12
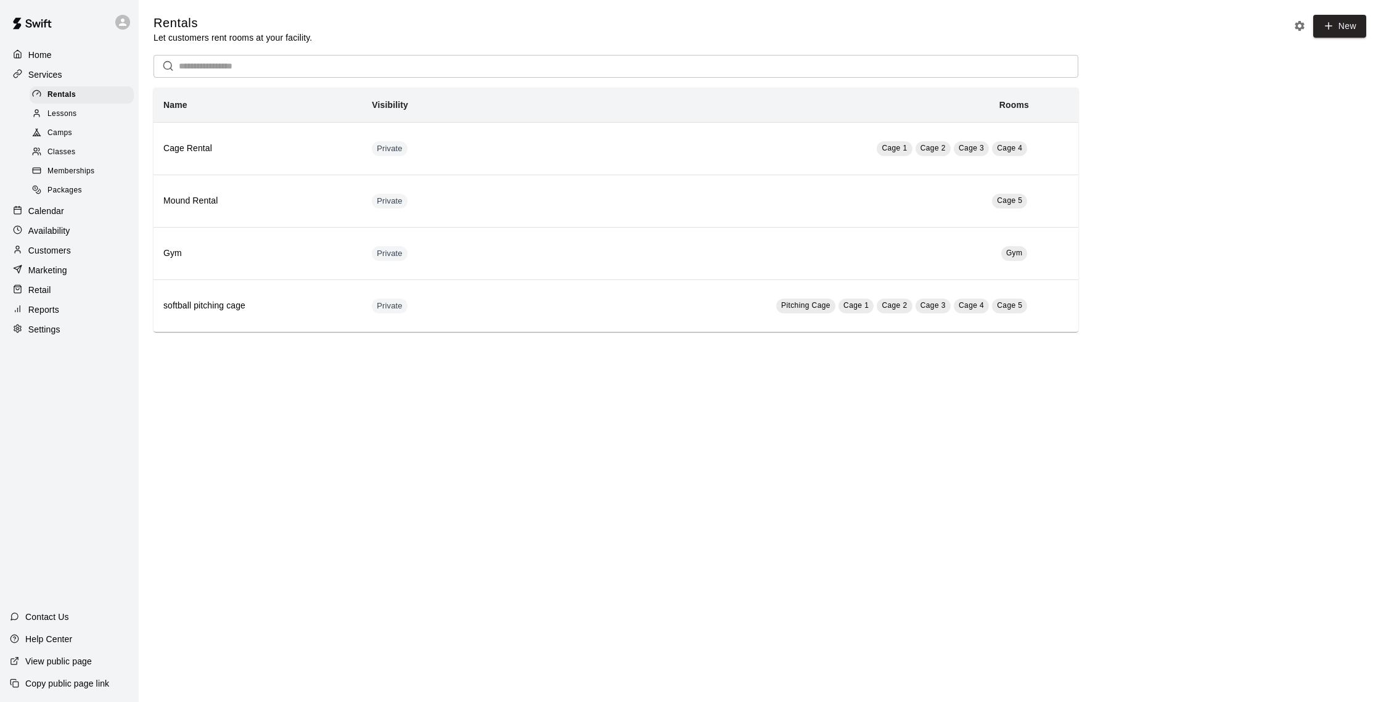
click at [57, 79] on p "Services" at bounding box center [45, 74] width 34 height 12
click at [57, 115] on span "Lessons" at bounding box center [62, 114] width 30 height 12
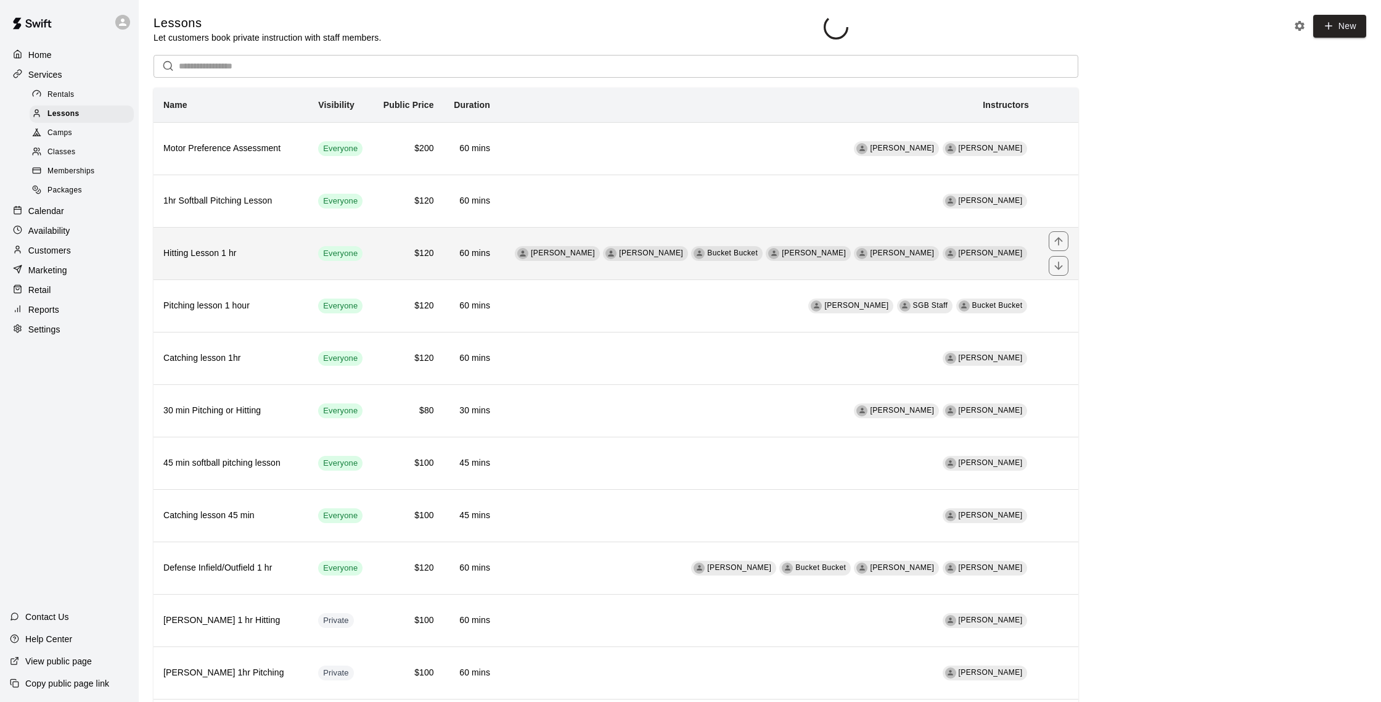
click at [256, 245] on th "Hitting Lesson 1 hr" at bounding box center [231, 253] width 155 height 52
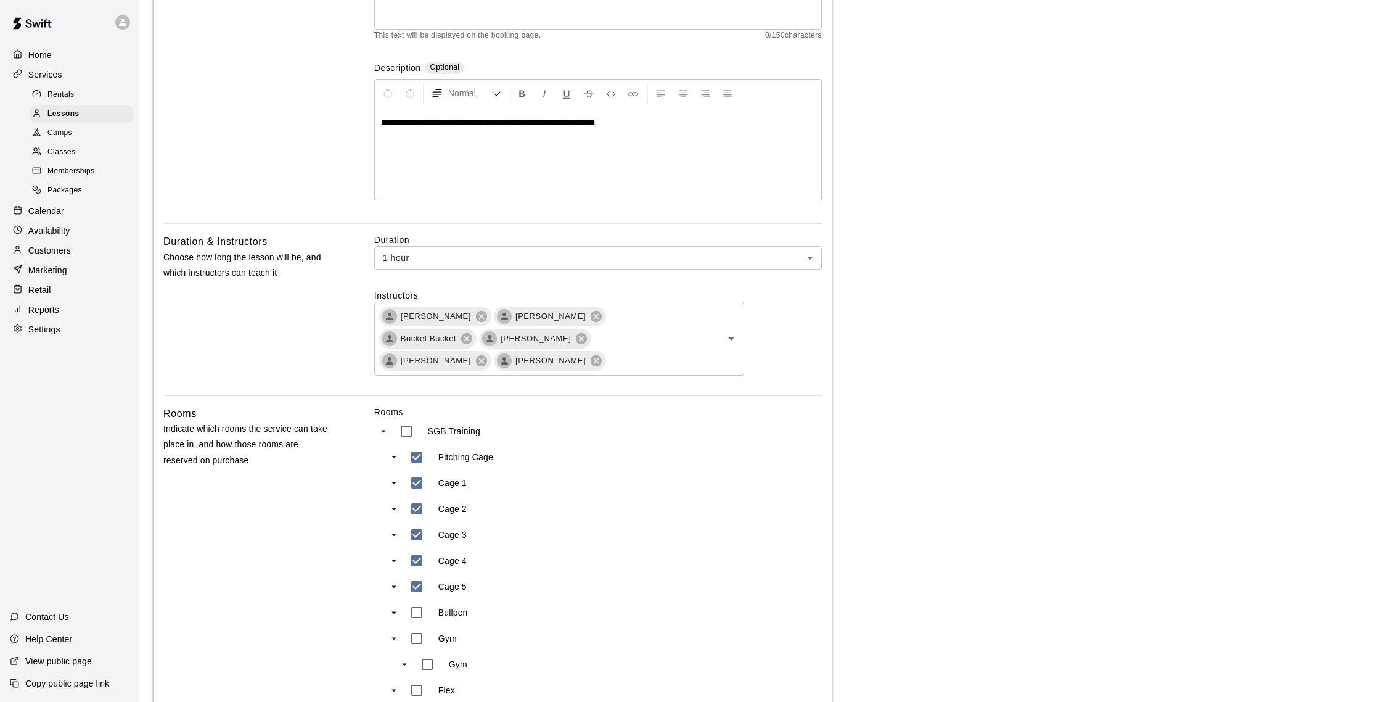
scroll to position [189, 0]
click at [290, 318] on div "Duration & Instructors Choose how long the lesson will be, and which instructor…" at bounding box center [248, 312] width 171 height 161
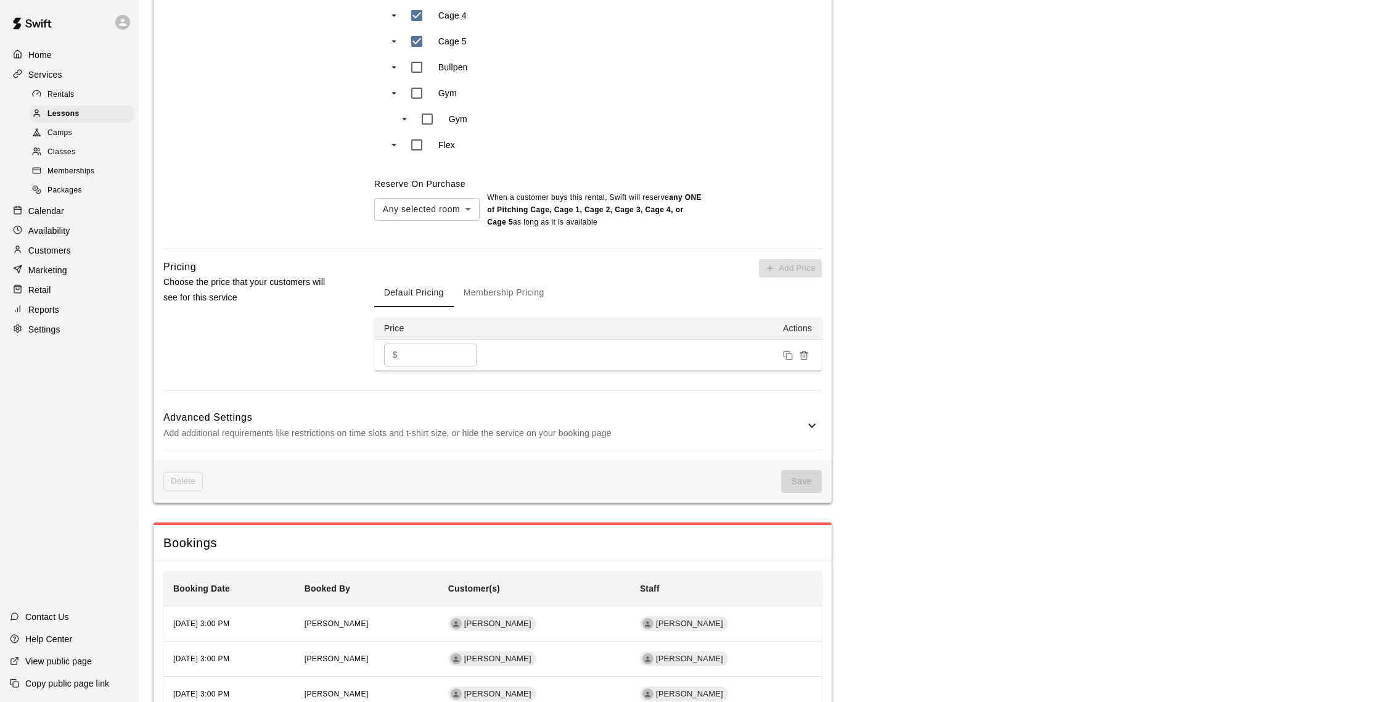
scroll to position [733, 0]
click at [792, 411] on h6 "Advanced Settings" at bounding box center [483, 416] width 641 height 16
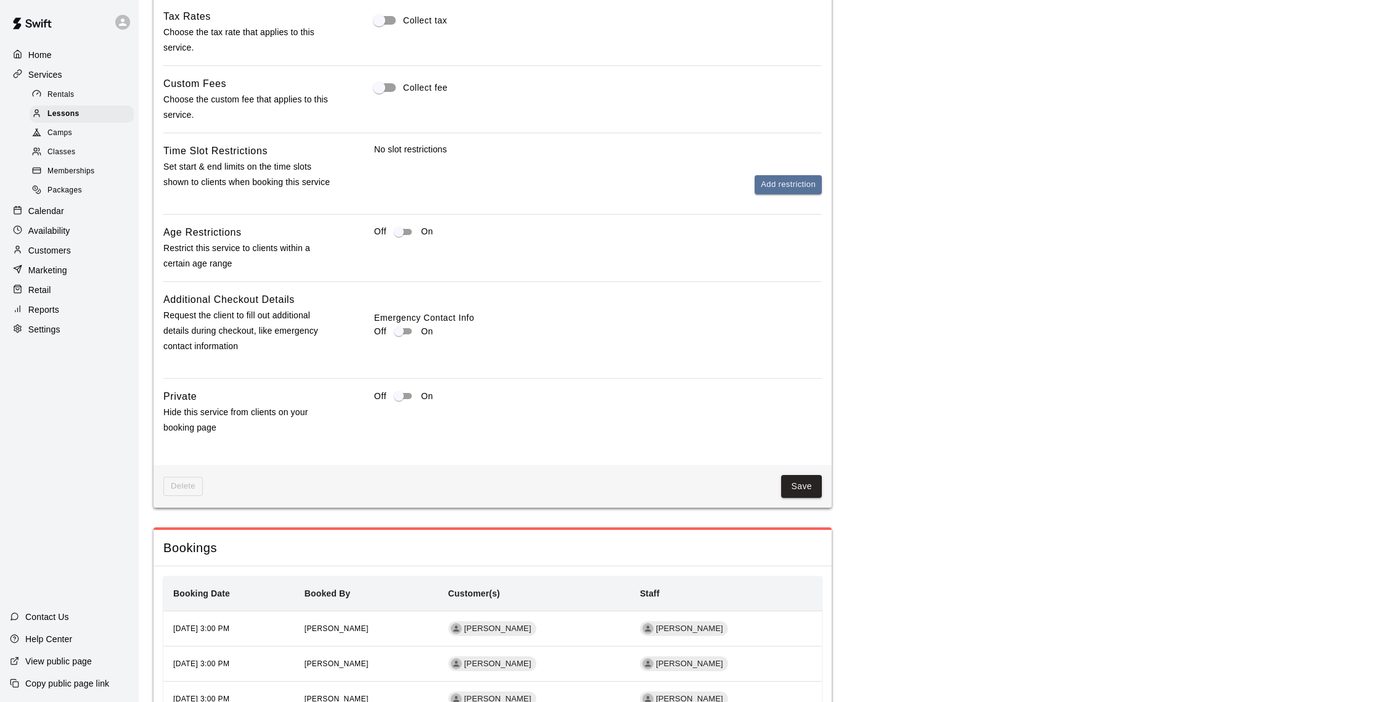
scroll to position [1197, 0]
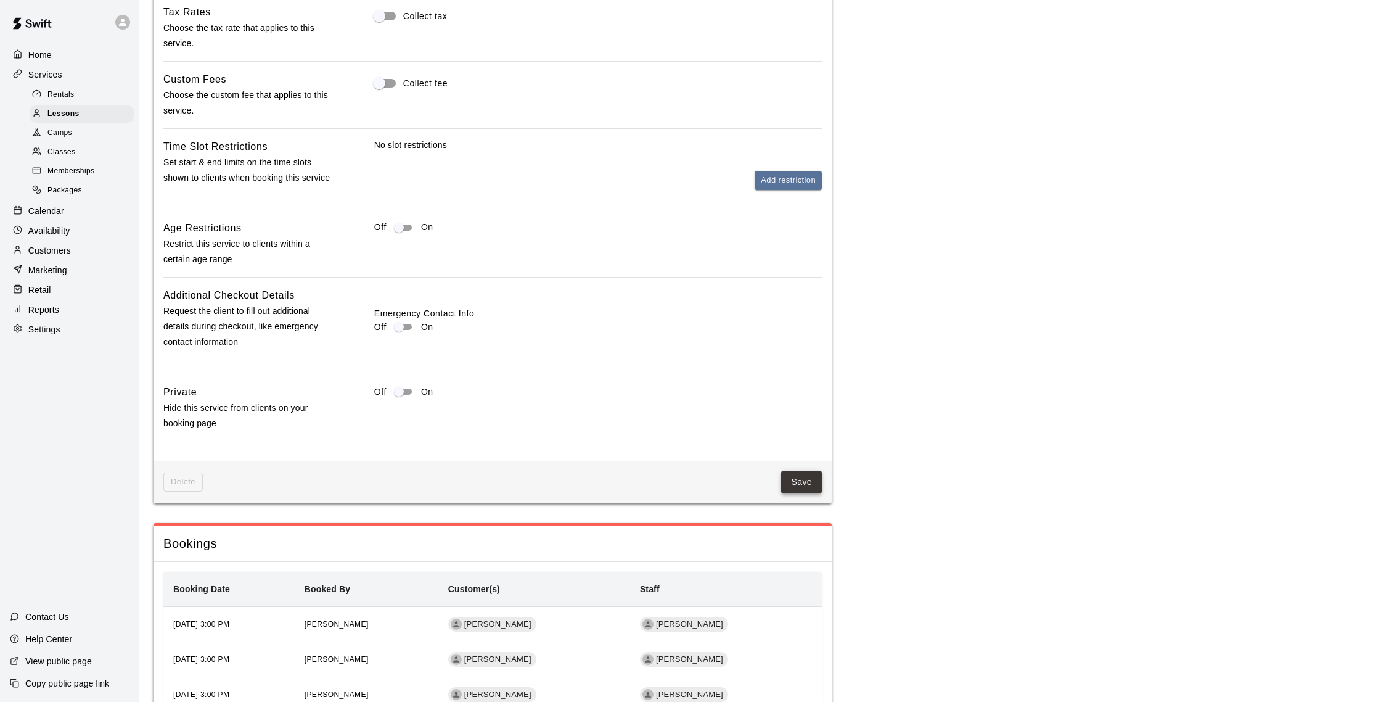
click at [811, 480] on button "Save" at bounding box center [801, 481] width 41 height 23
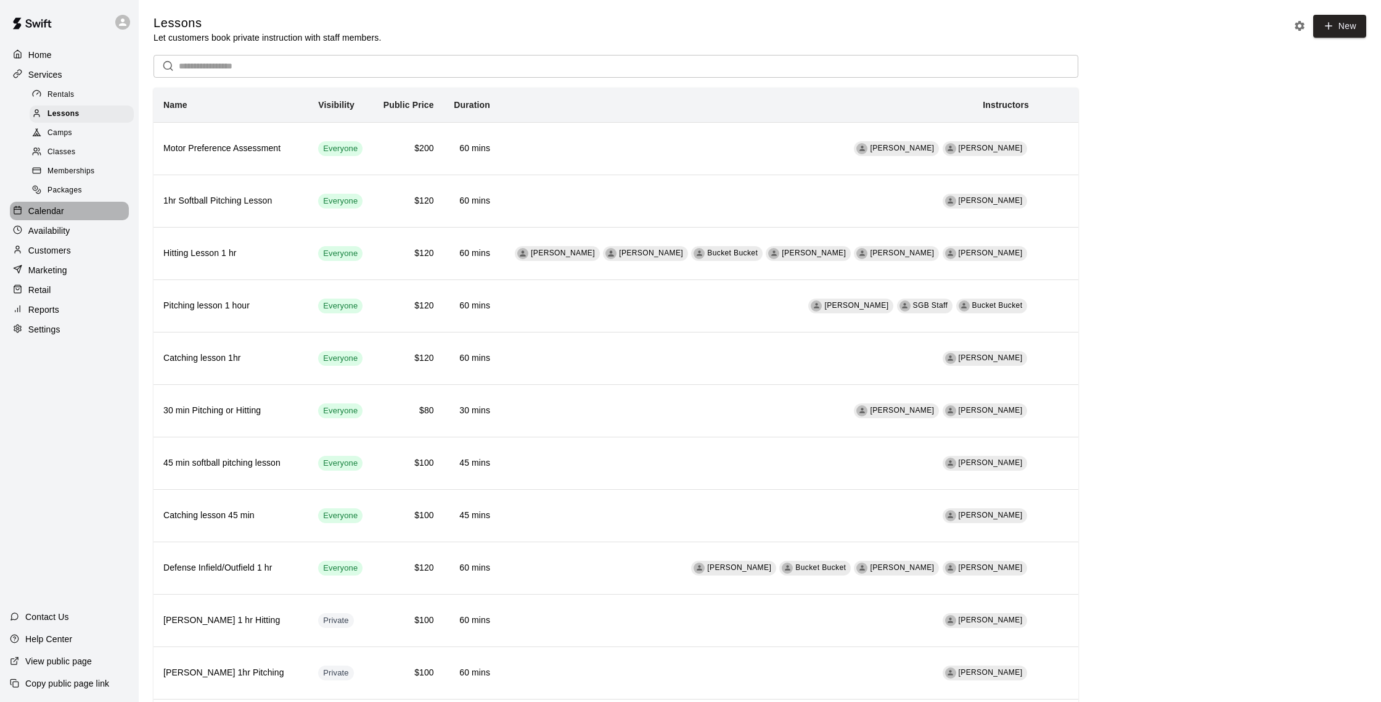
drag, startPoint x: 60, startPoint y: 205, endPoint x: 53, endPoint y: 208, distance: 7.5
click at [60, 205] on p "Calendar" at bounding box center [46, 211] width 36 height 12
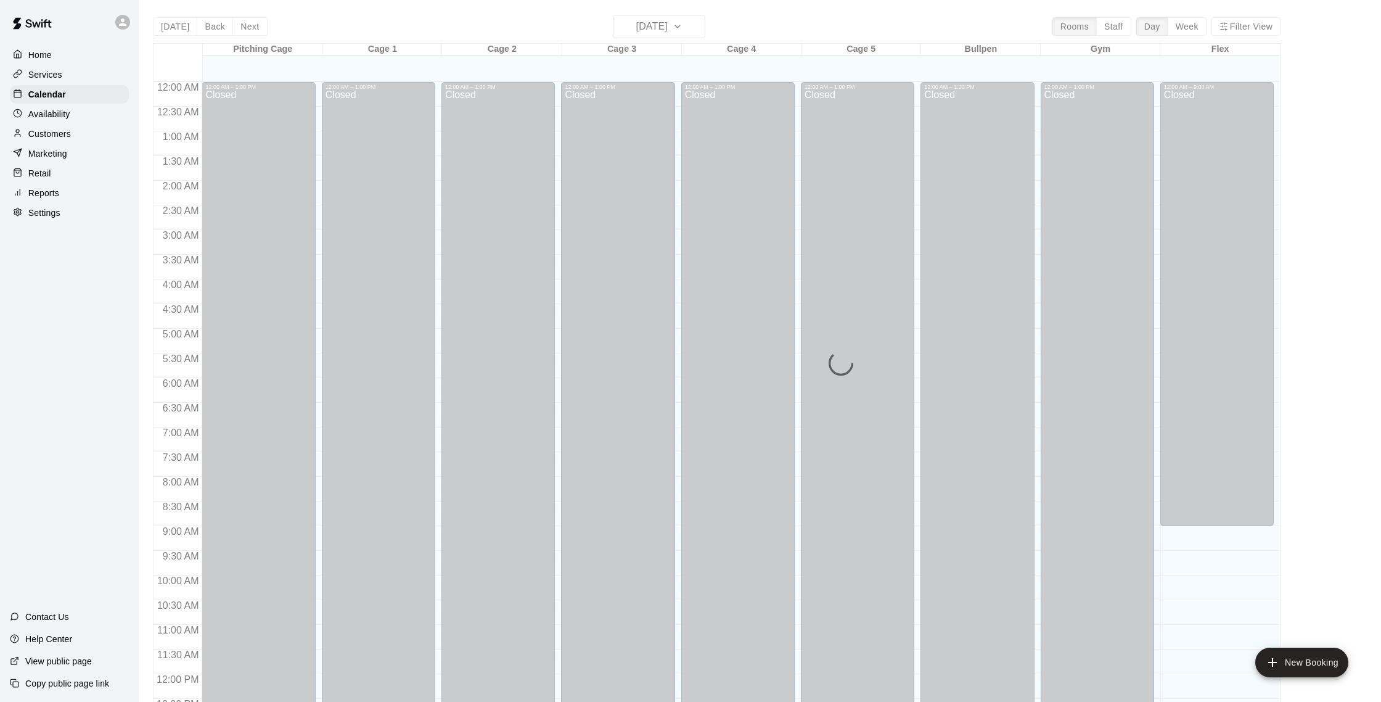
scroll to position [514, 0]
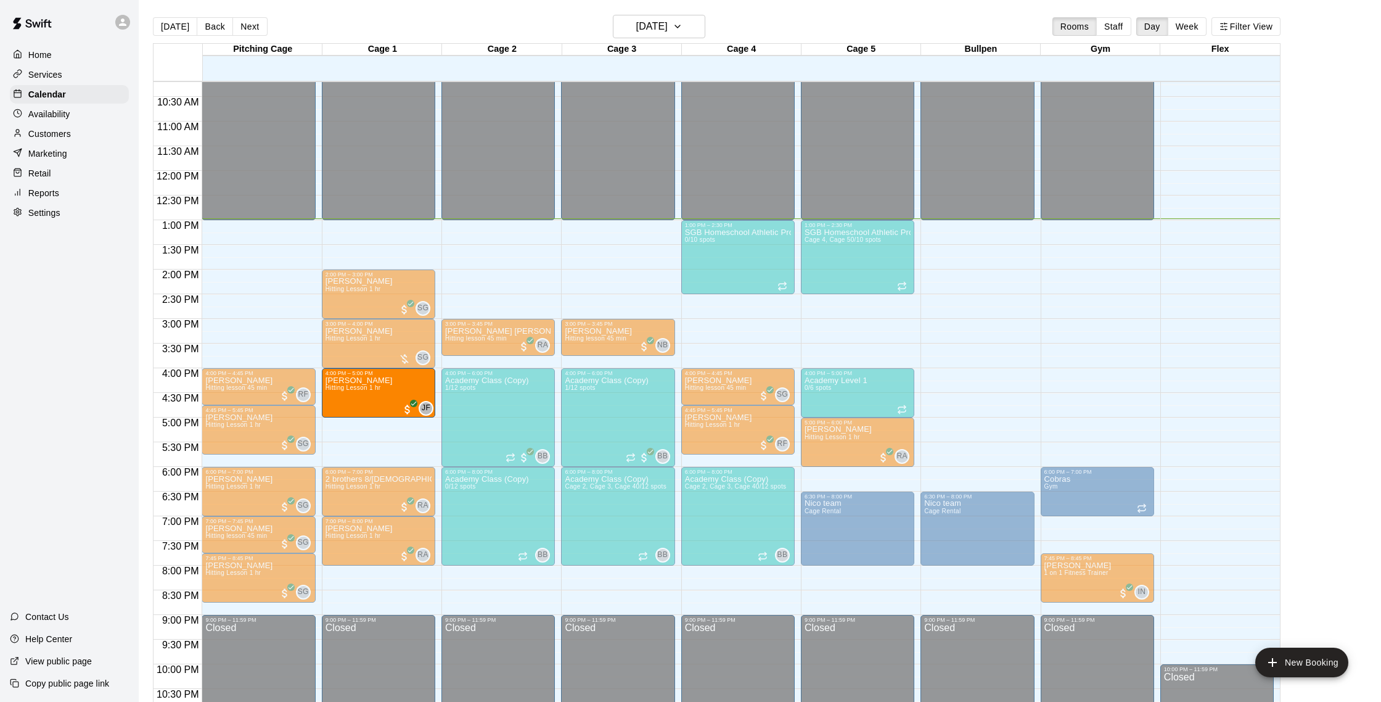
scroll to position [506, 0]
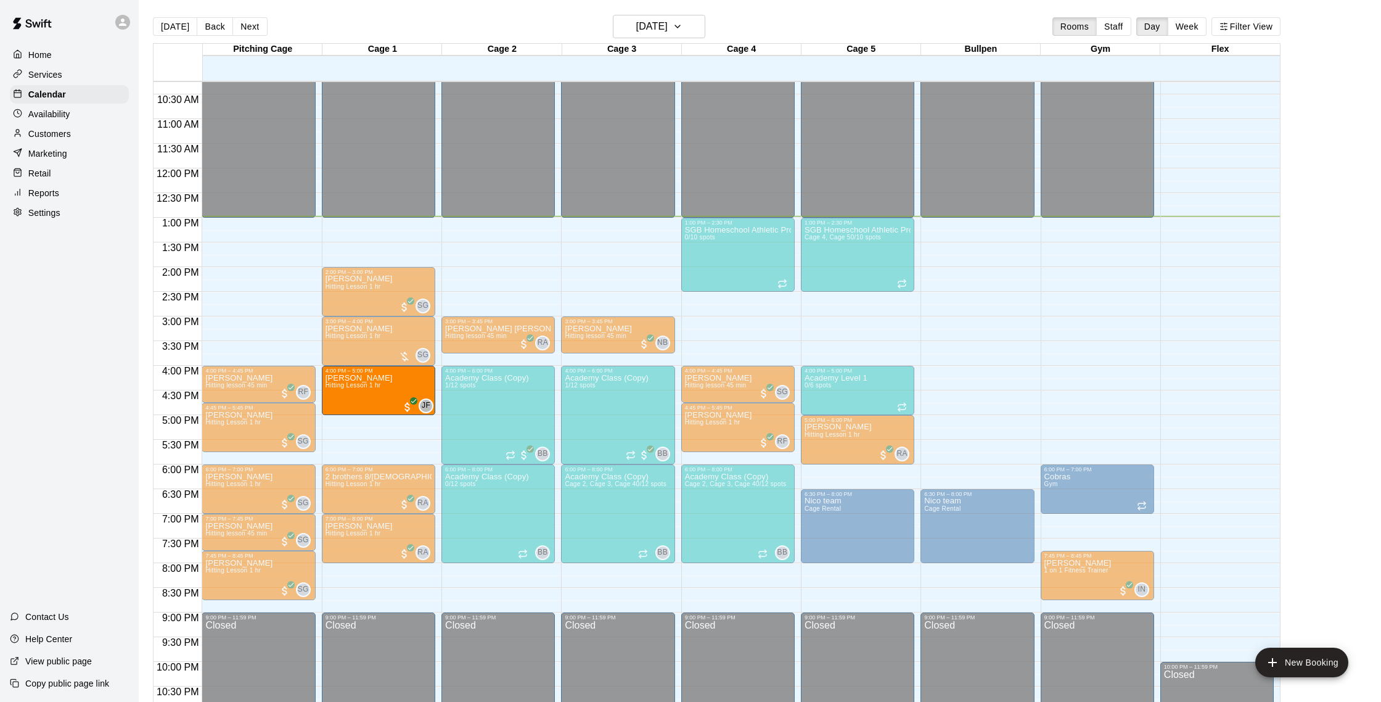
drag, startPoint x: 969, startPoint y: 375, endPoint x: 382, endPoint y: 398, distance: 587.4
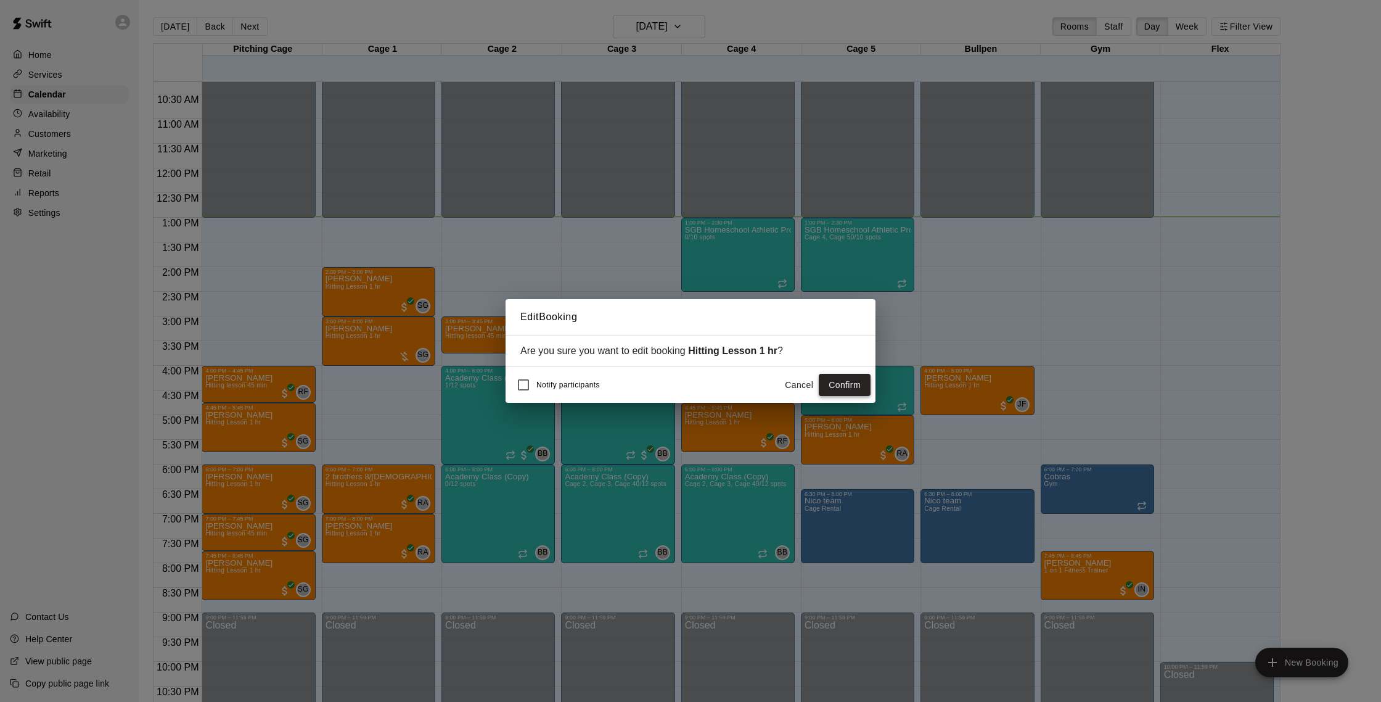
click at [847, 384] on button "Confirm" at bounding box center [845, 385] width 52 height 23
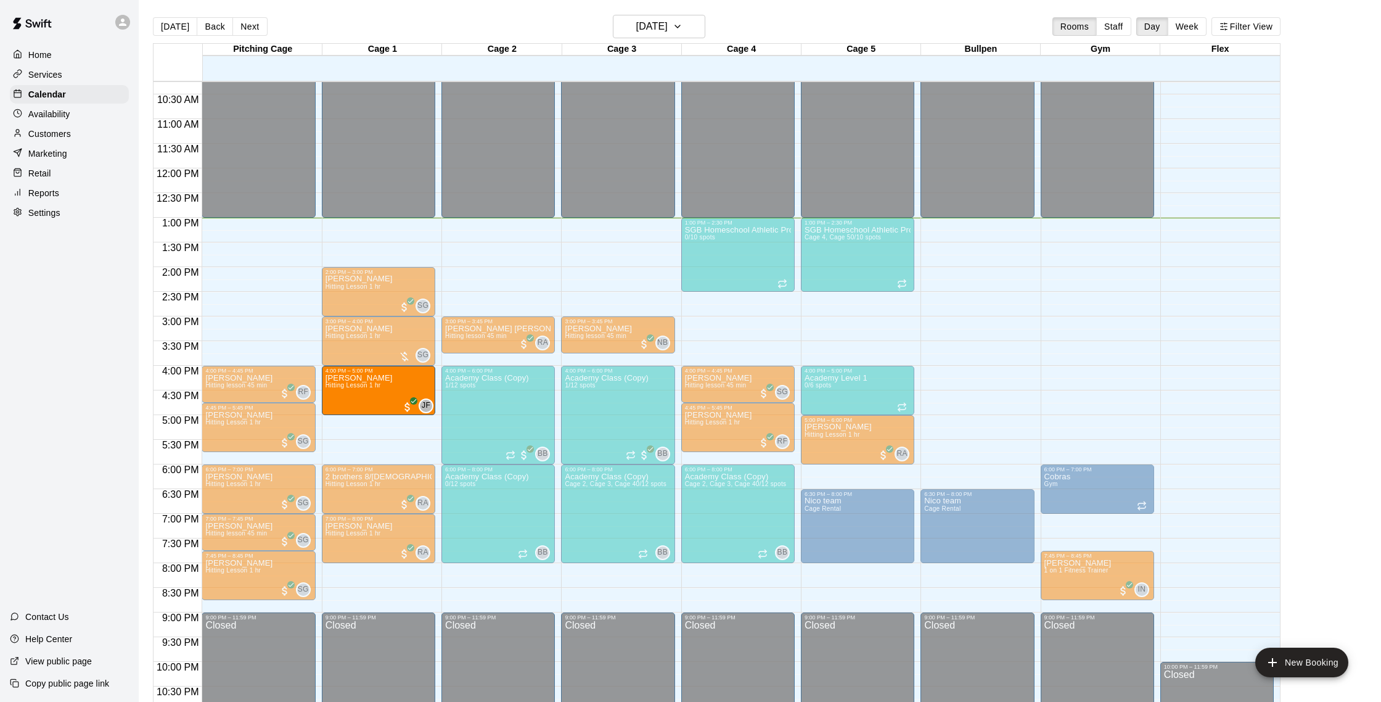
drag, startPoint x: 998, startPoint y: 391, endPoint x: 387, endPoint y: 394, distance: 611.0
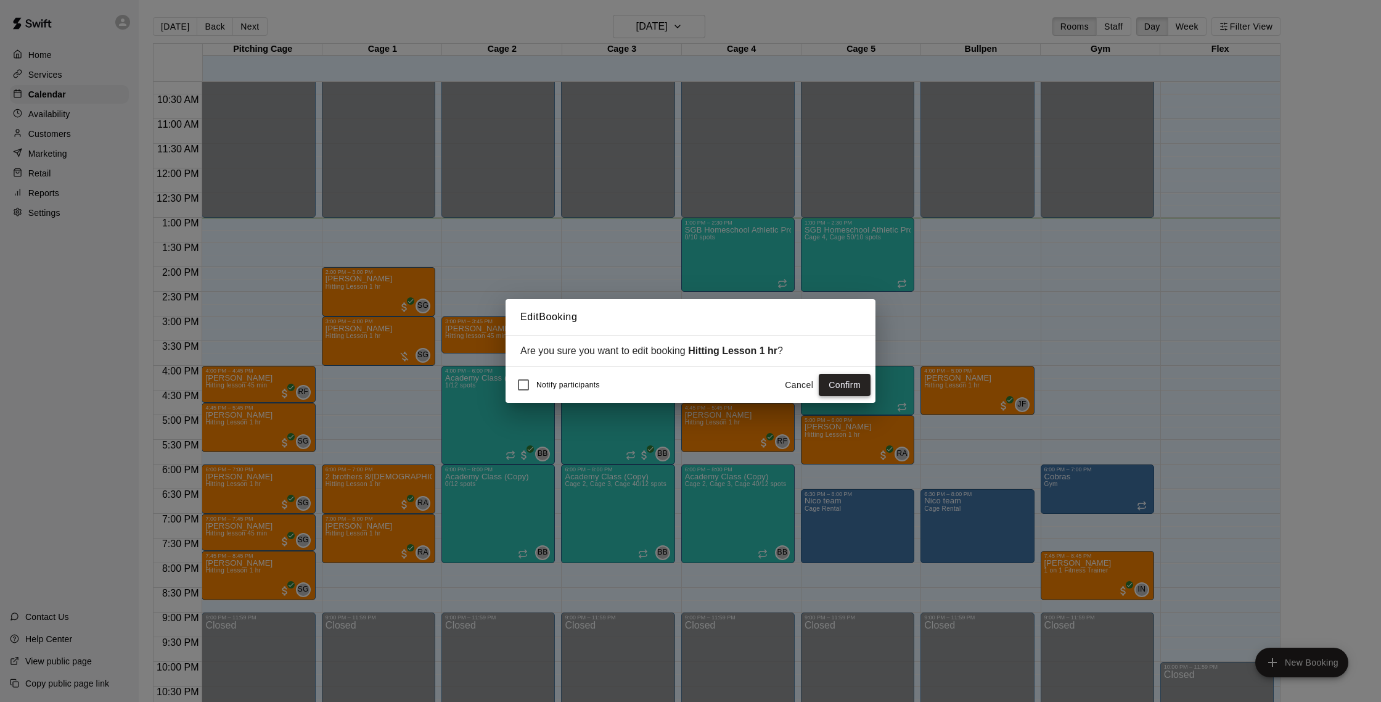
click at [851, 385] on button "Confirm" at bounding box center [845, 385] width 52 height 23
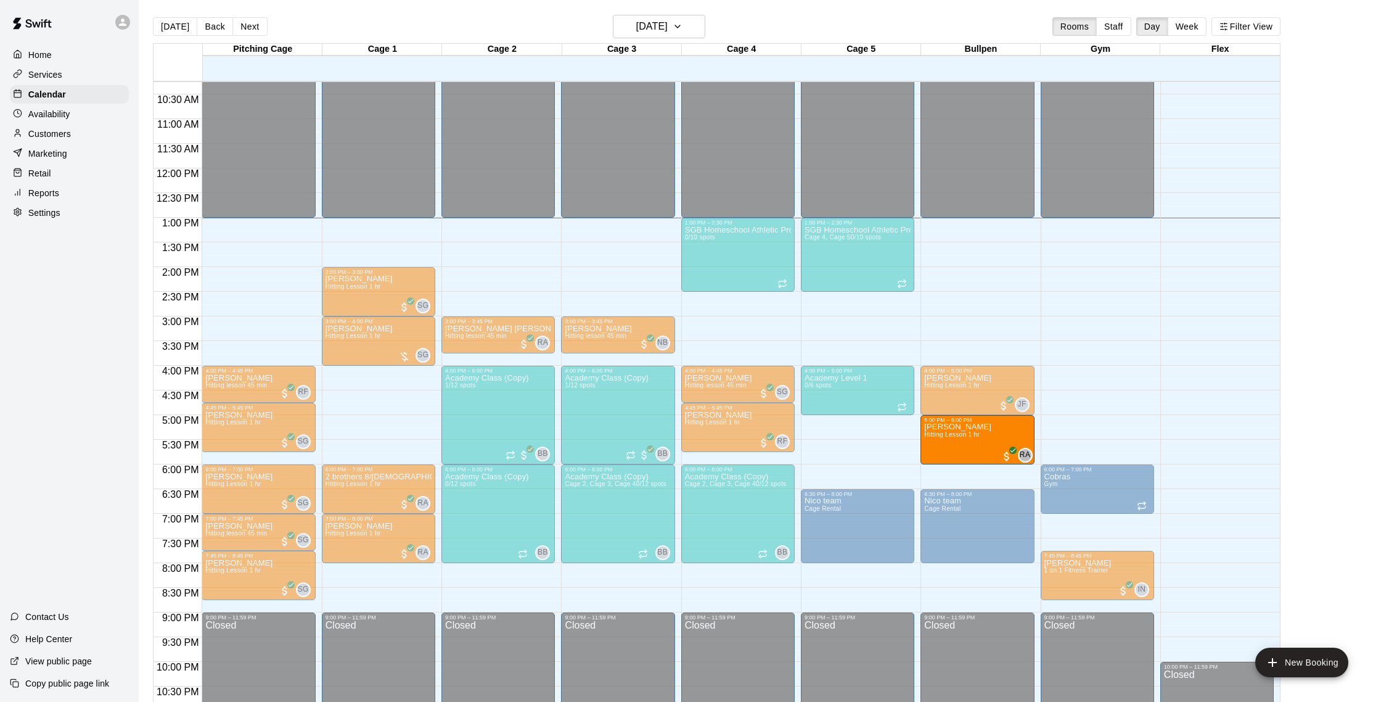
drag, startPoint x: 855, startPoint y: 445, endPoint x: 965, endPoint y: 445, distance: 110.4
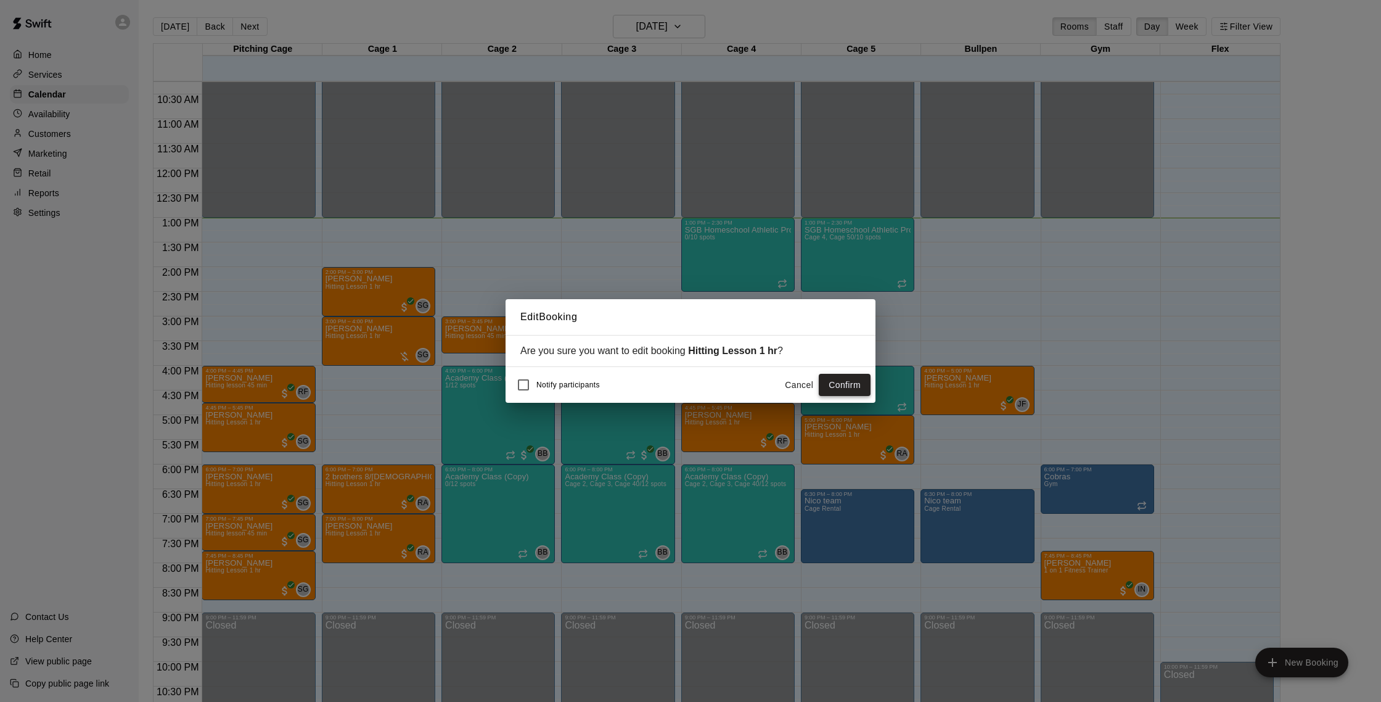
click at [840, 390] on button "Confirm" at bounding box center [845, 385] width 52 height 23
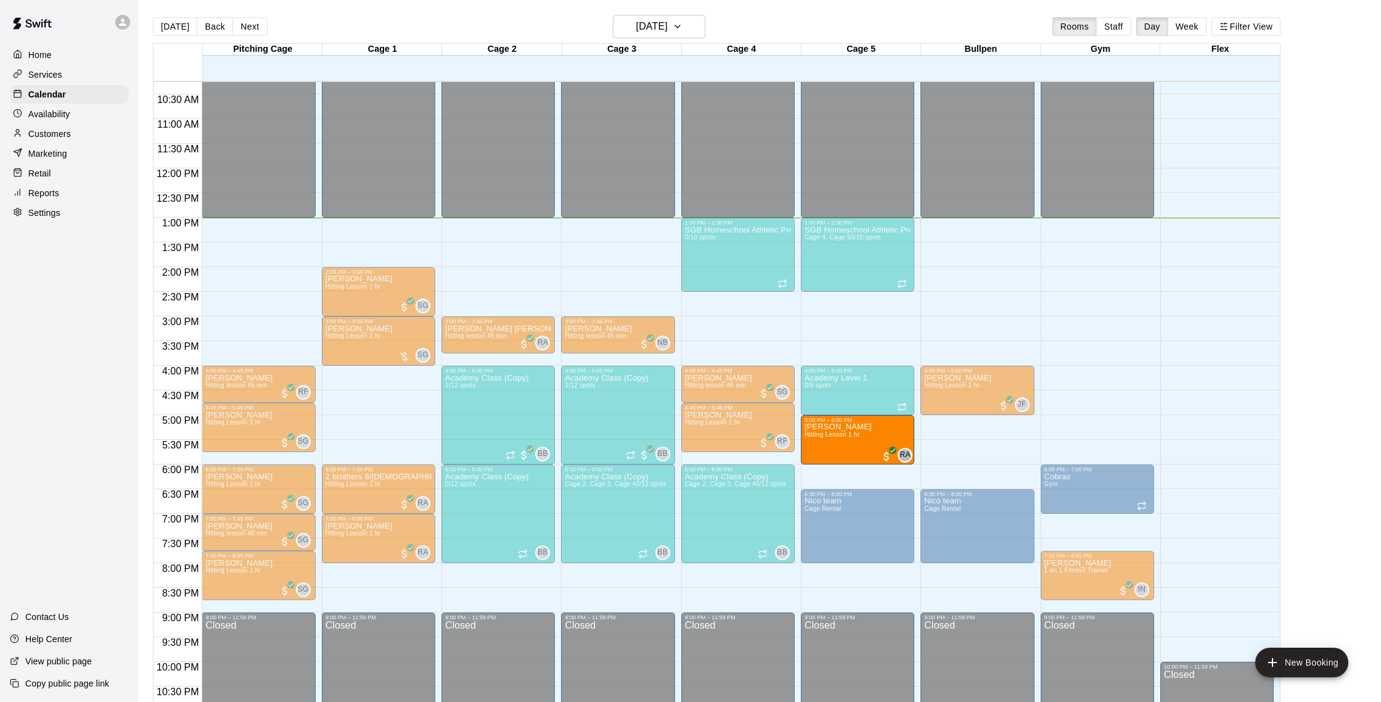
drag, startPoint x: 970, startPoint y: 448, endPoint x: 871, endPoint y: 449, distance: 98.7
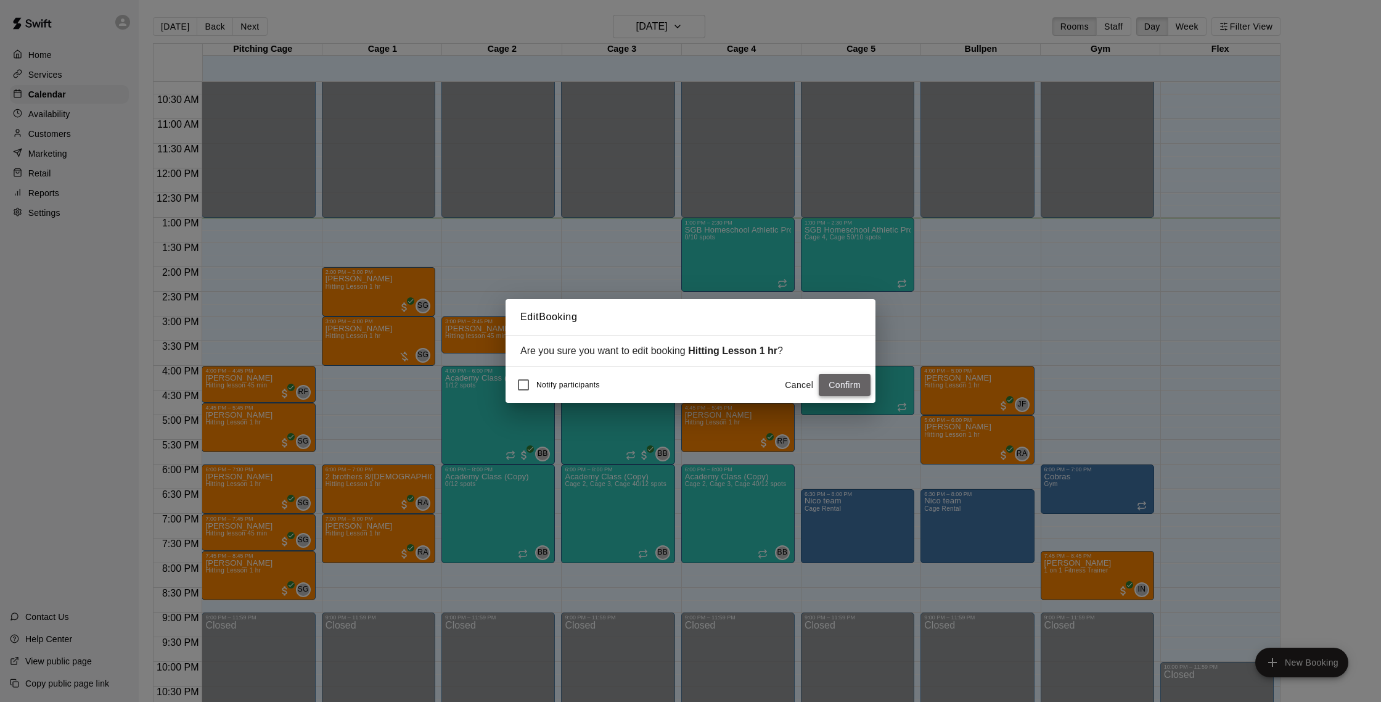
click at [844, 384] on button "Confirm" at bounding box center [845, 385] width 52 height 23
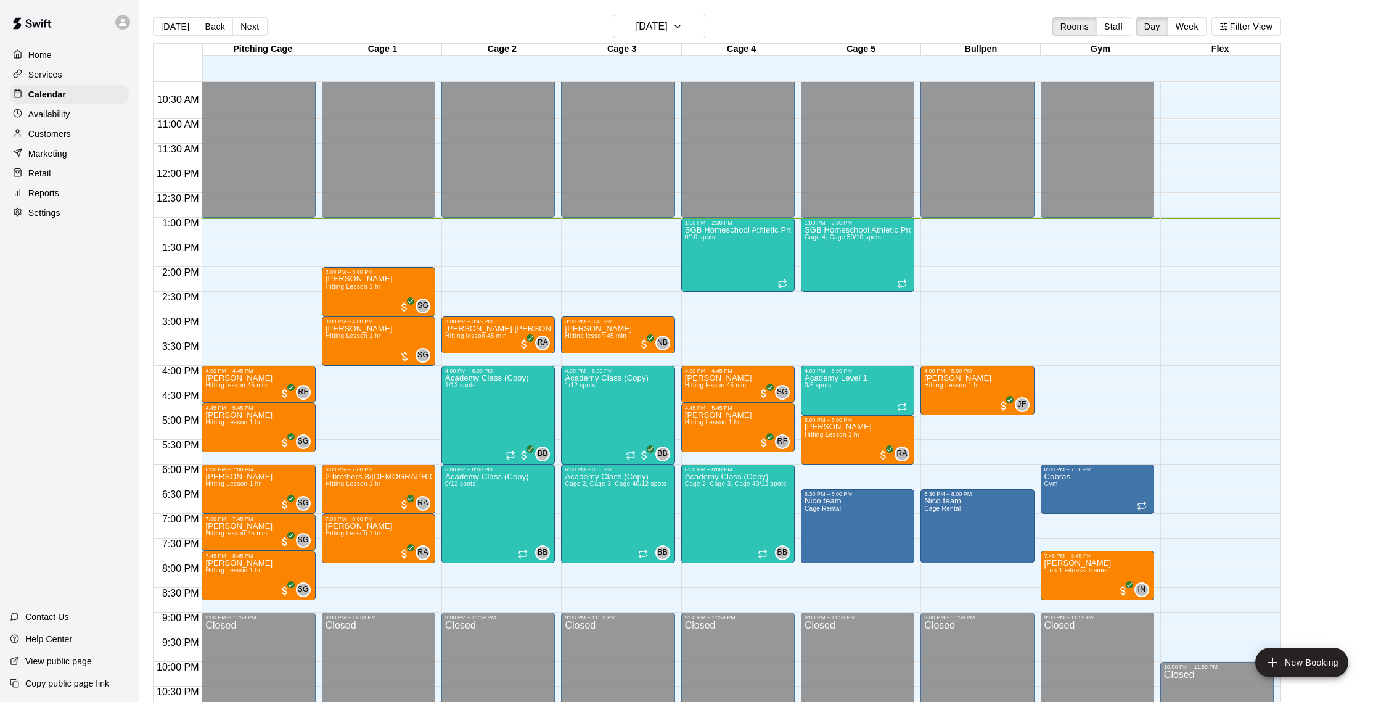
click at [48, 135] on p "Customers" at bounding box center [49, 134] width 43 height 12
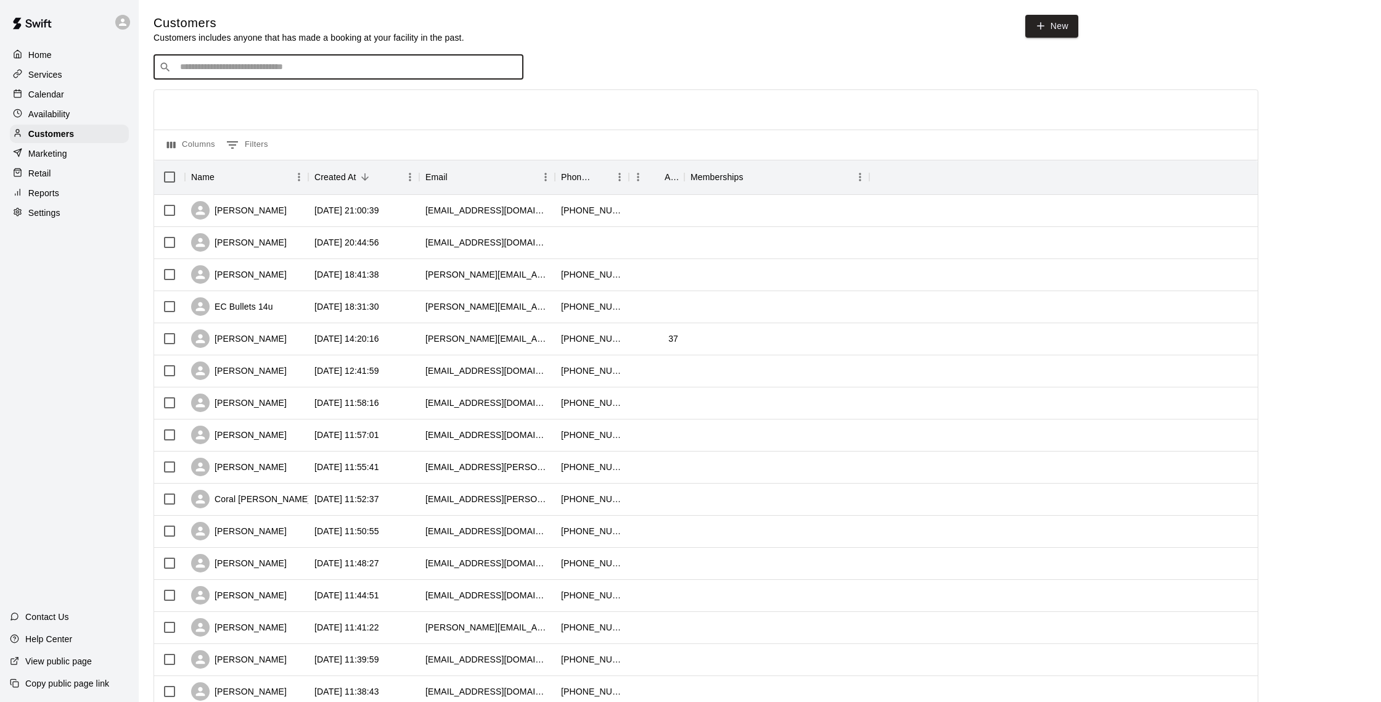
click at [308, 62] on input "Search customers by name or email" at bounding box center [347, 67] width 342 height 12
type input "*****"
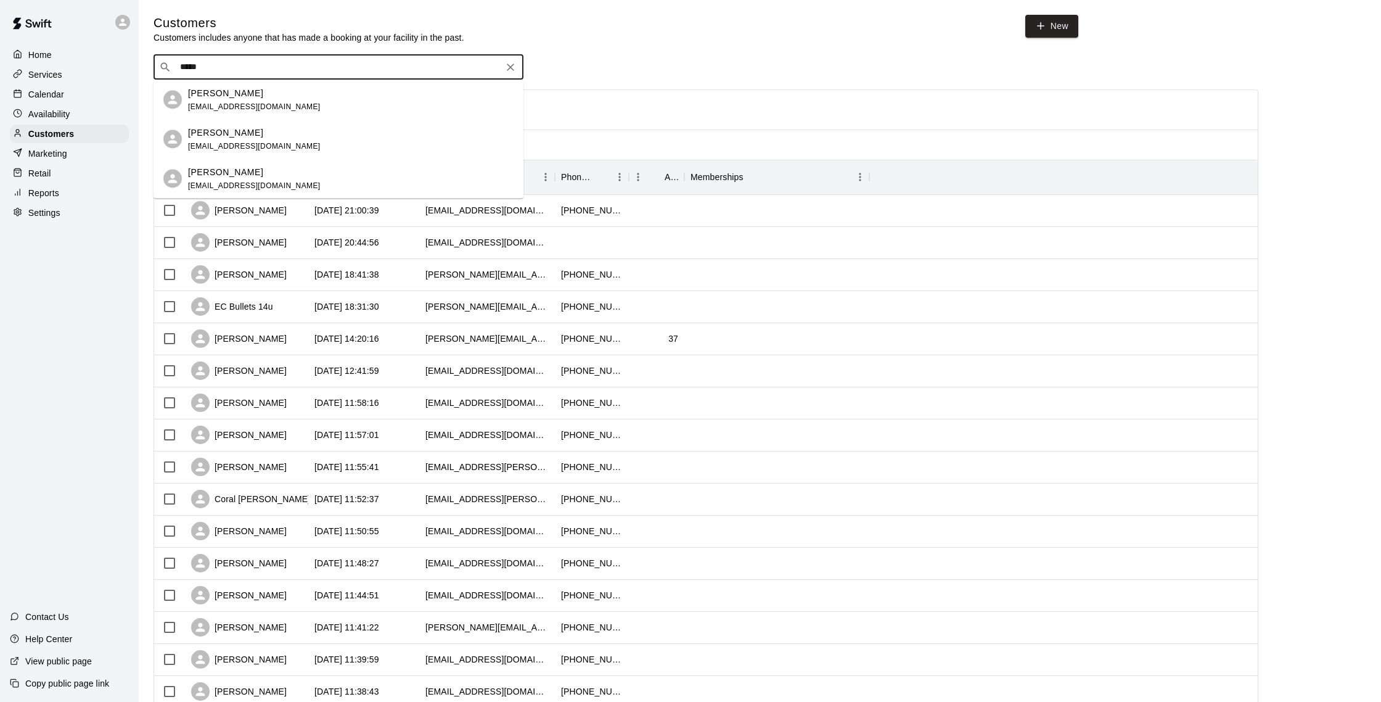
click at [314, 107] on div "Caleb Hitchcock cphitchy@gmail.com" at bounding box center [351, 99] width 326 height 27
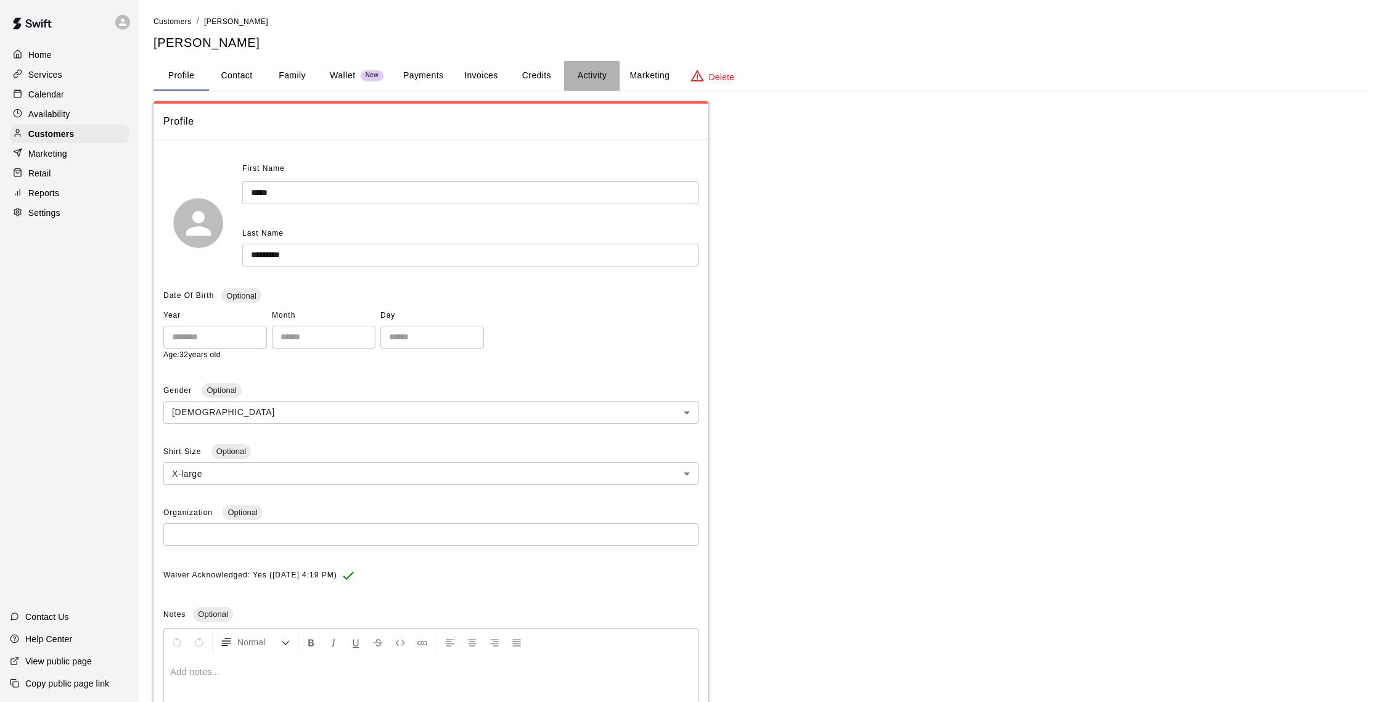
click at [596, 71] on button "Activity" at bounding box center [591, 76] width 55 height 30
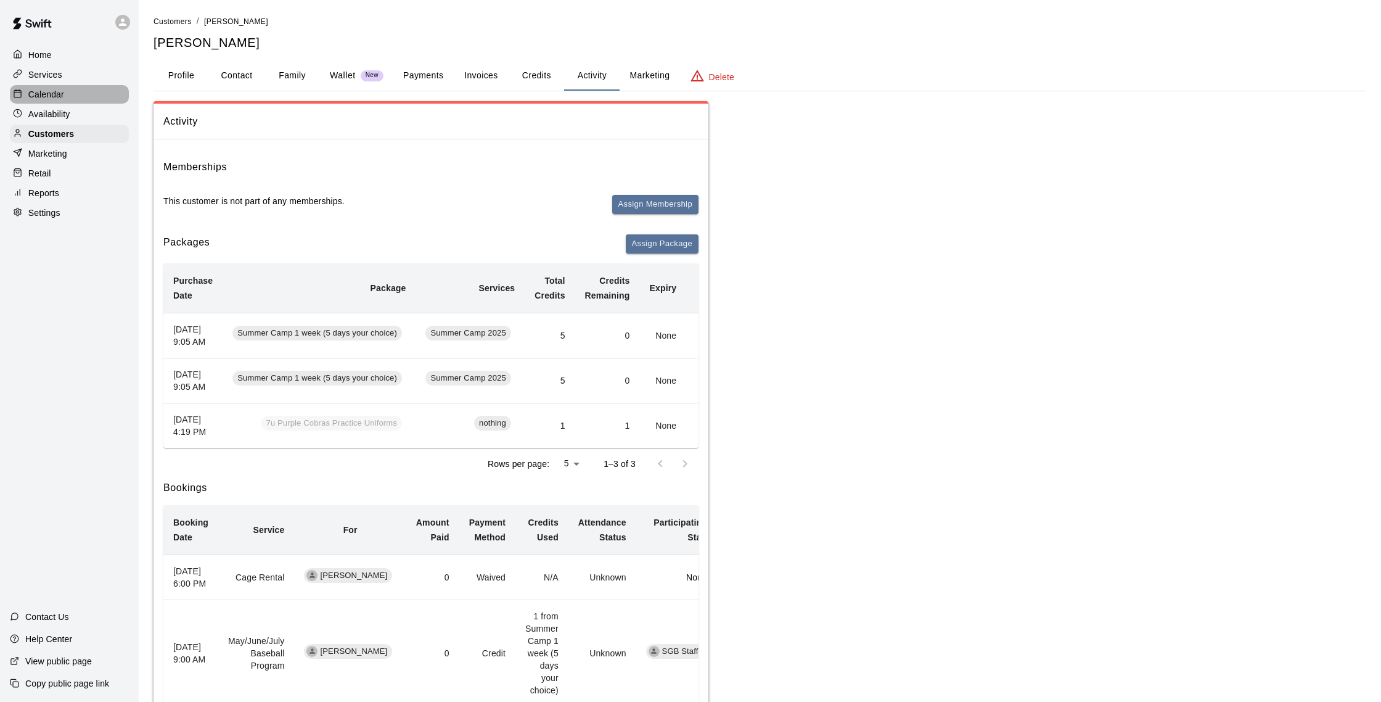
drag, startPoint x: 66, startPoint y: 101, endPoint x: 76, endPoint y: 99, distance: 10.6
click at [66, 101] on div "Calendar" at bounding box center [69, 94] width 119 height 18
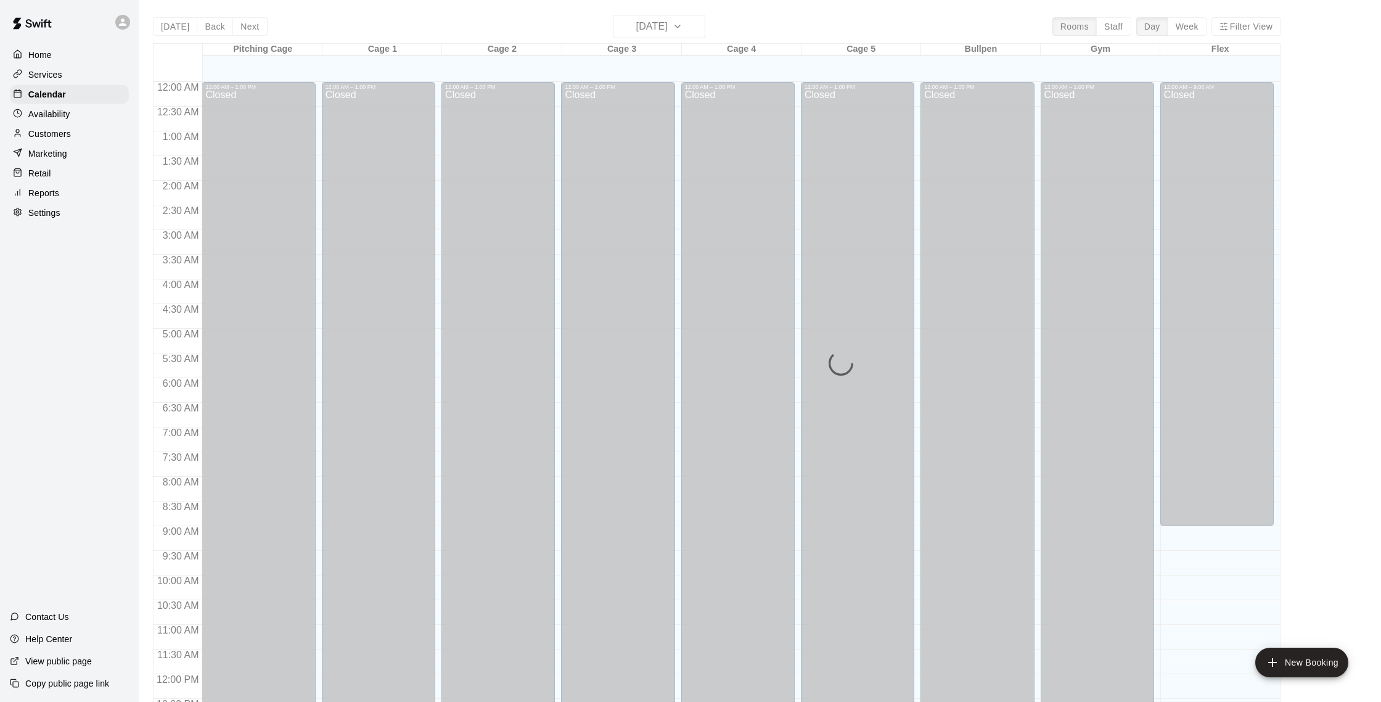
scroll to position [514, 0]
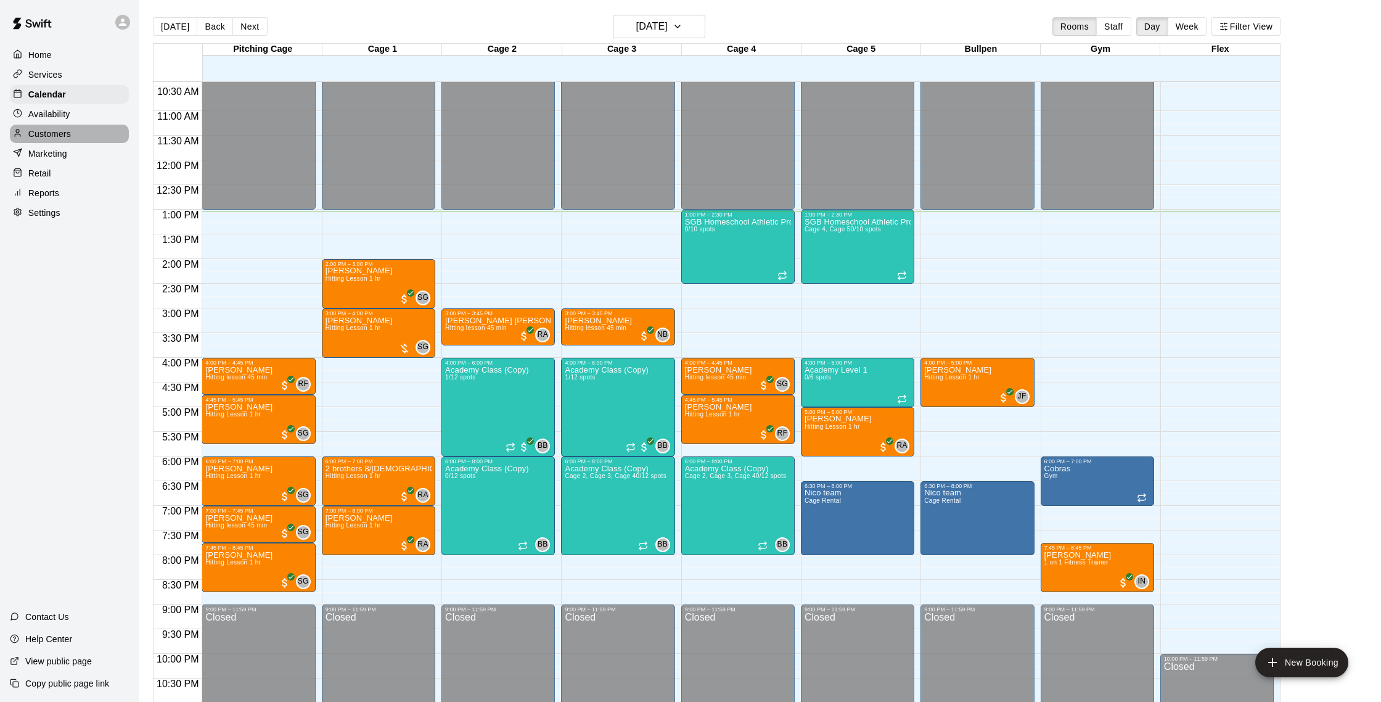
click at [79, 126] on div "Customers" at bounding box center [69, 134] width 119 height 18
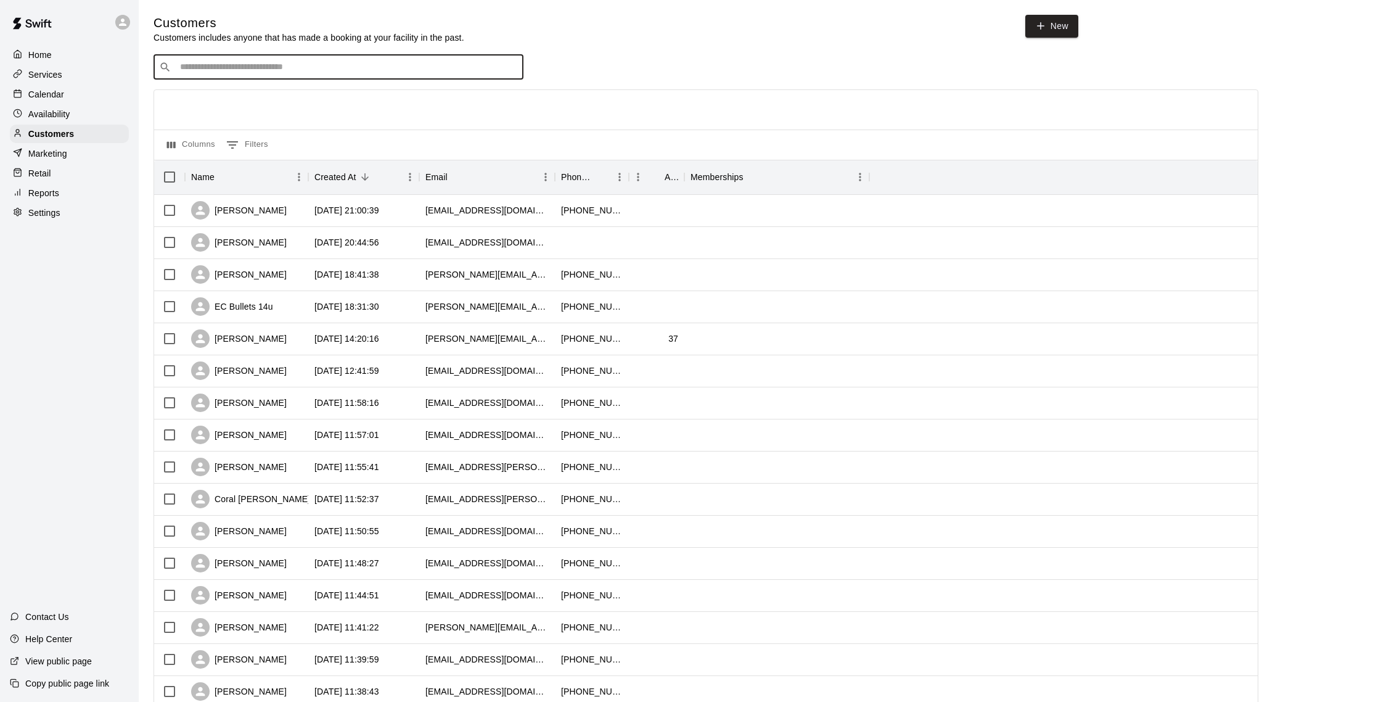
click at [240, 67] on input "Search customers by name or email" at bounding box center [347, 67] width 342 height 12
type input "****"
click at [64, 91] on div "Calendar" at bounding box center [69, 94] width 119 height 18
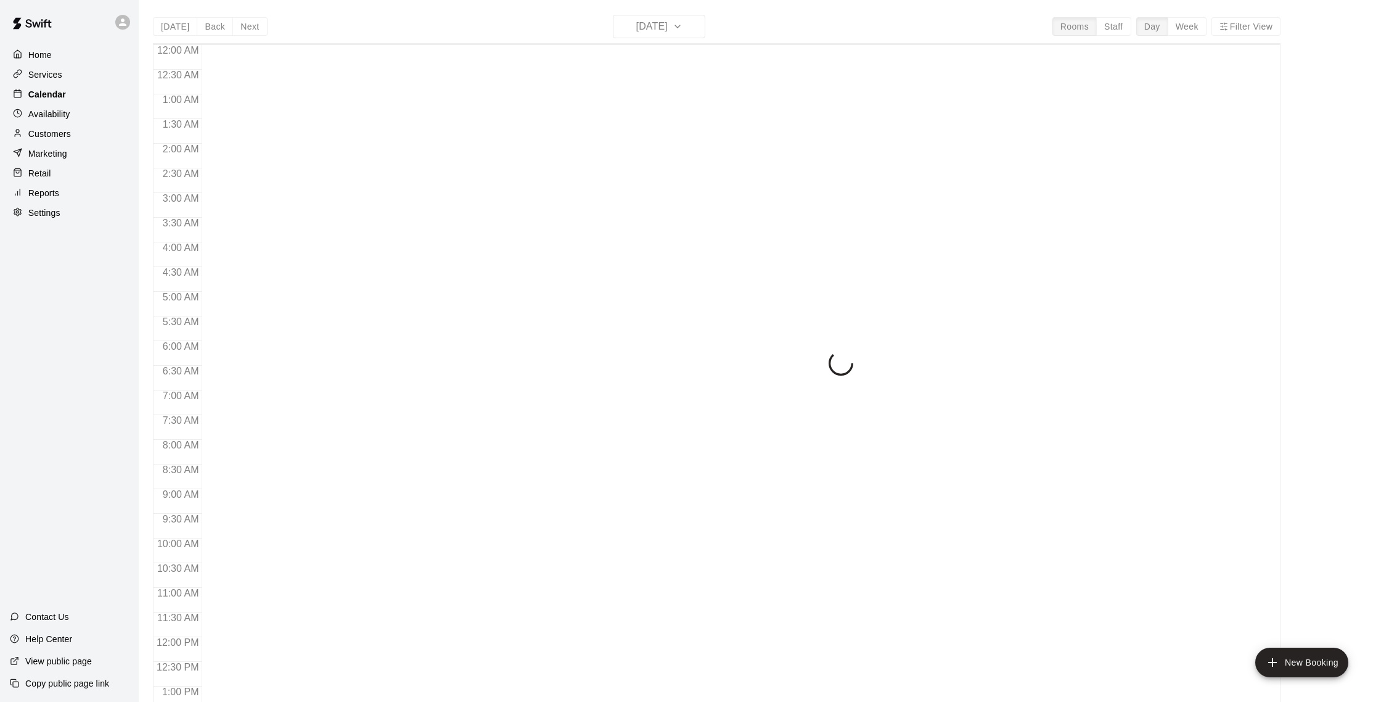
scroll to position [514, 0]
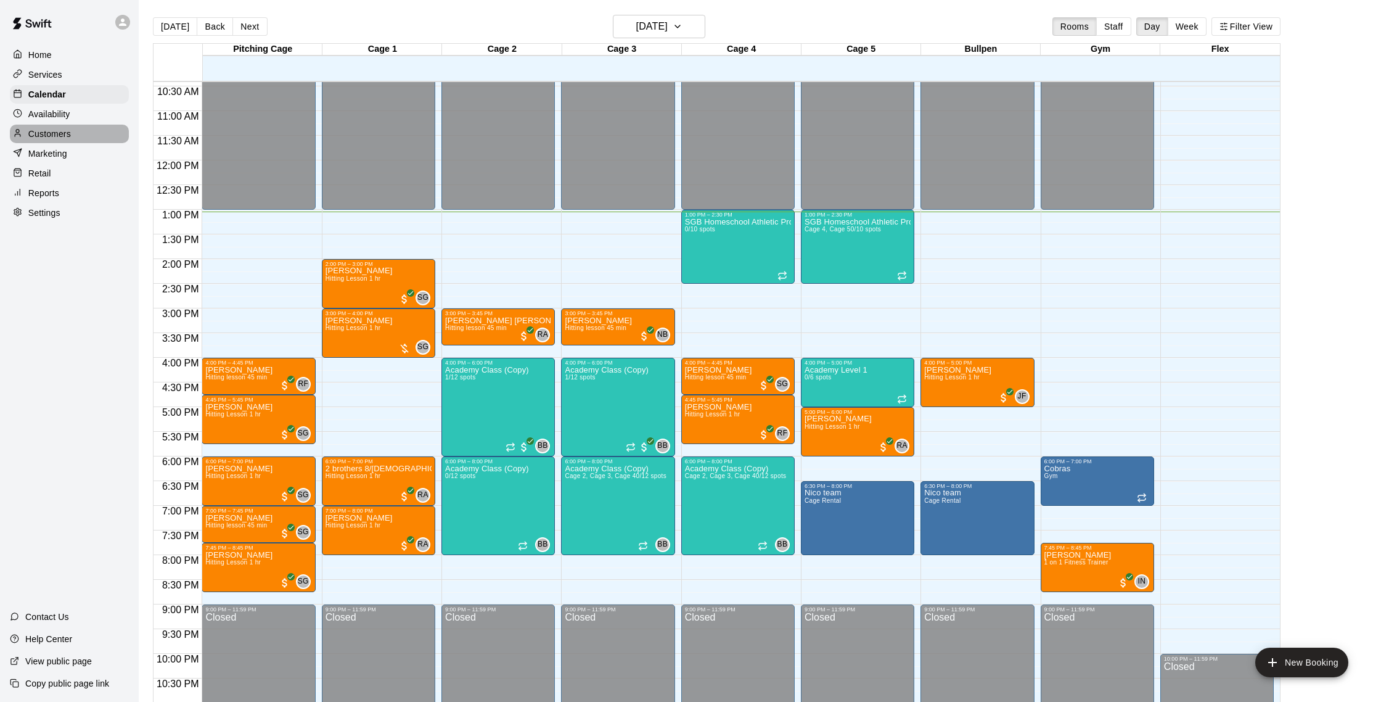
click at [75, 129] on div "Customers" at bounding box center [69, 134] width 119 height 18
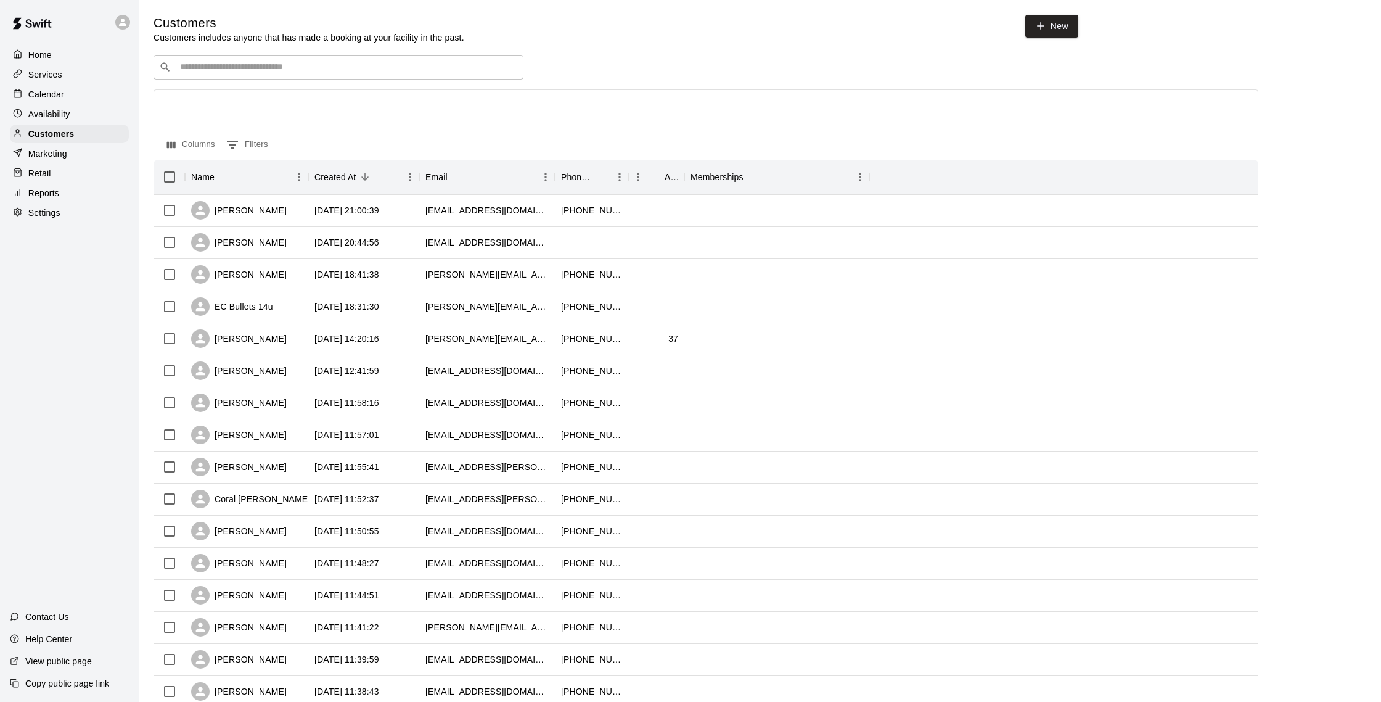
click at [244, 68] on input "Search customers by name or email" at bounding box center [347, 67] width 342 height 12
type input "*****"
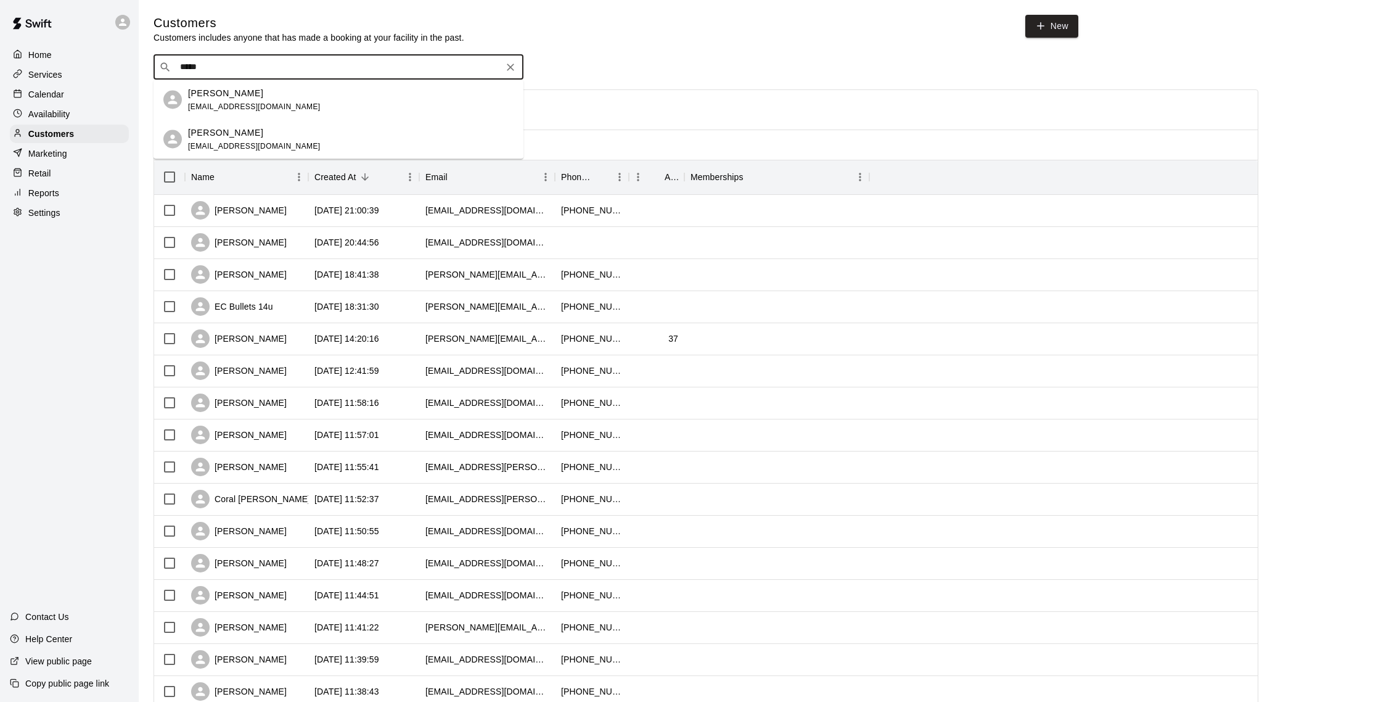
click at [274, 113] on div "Chris Minei minei.christopher7@gmail.com" at bounding box center [339, 99] width 370 height 39
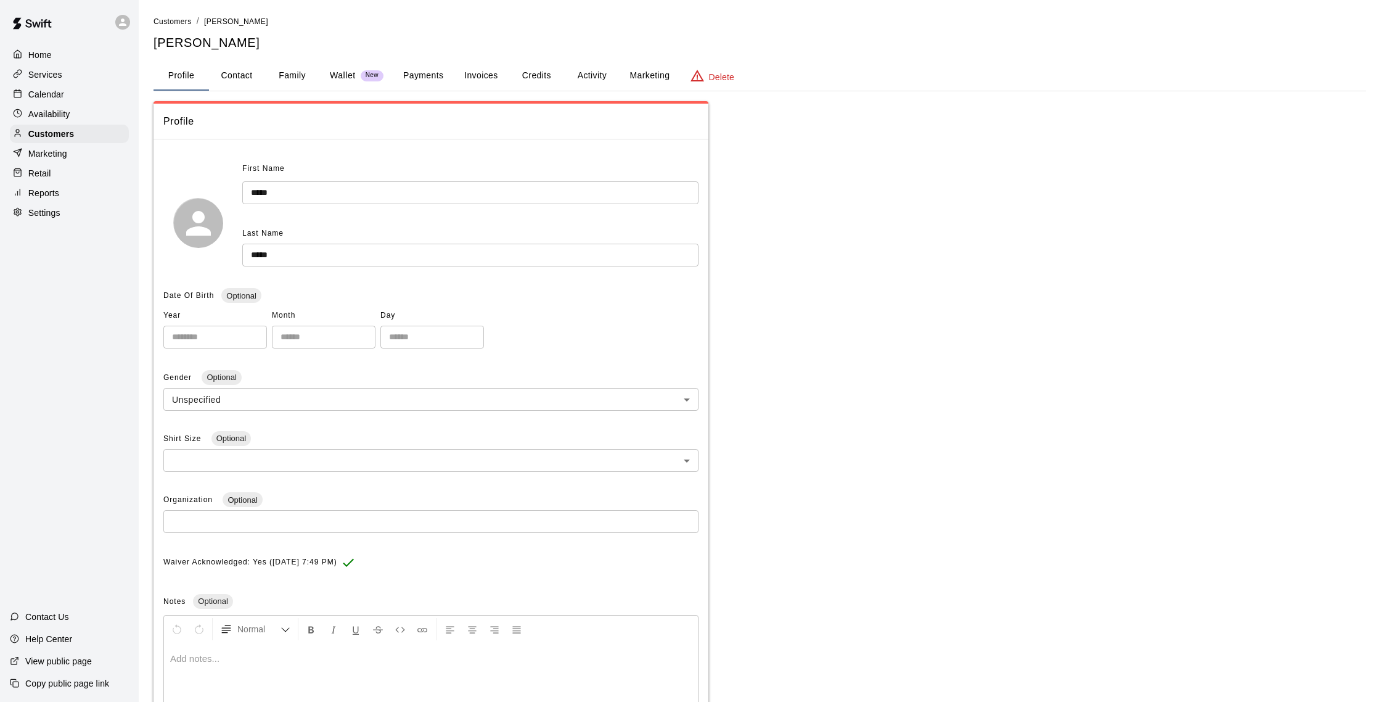
click at [599, 78] on button "Activity" at bounding box center [591, 76] width 55 height 30
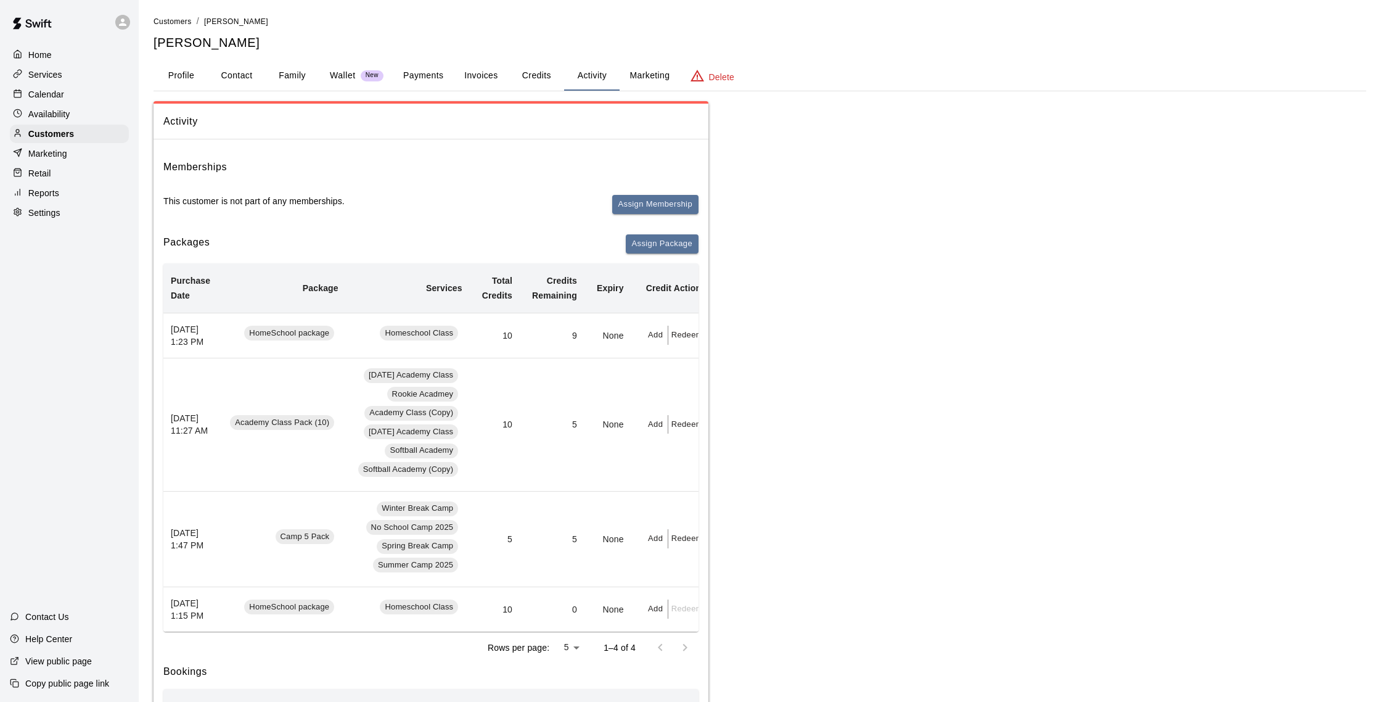
click at [64, 91] on p "Calendar" at bounding box center [46, 94] width 36 height 12
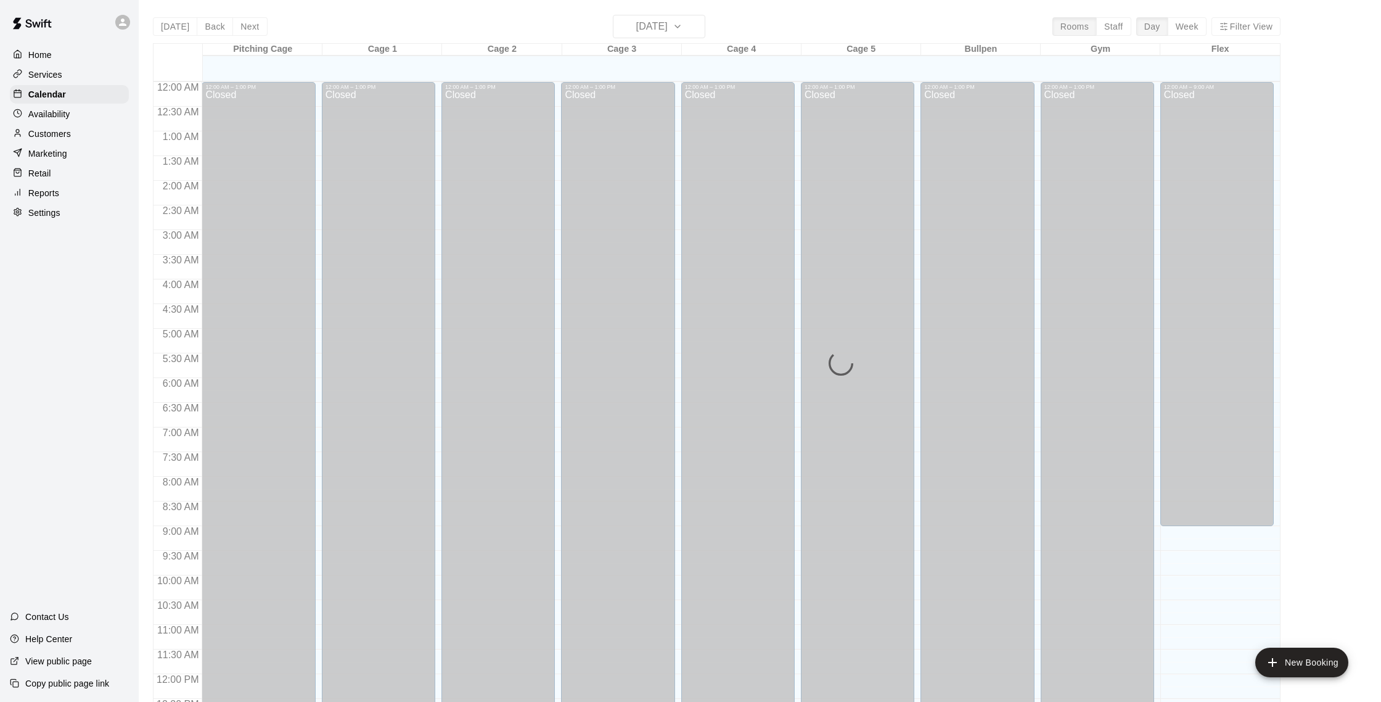
scroll to position [514, 0]
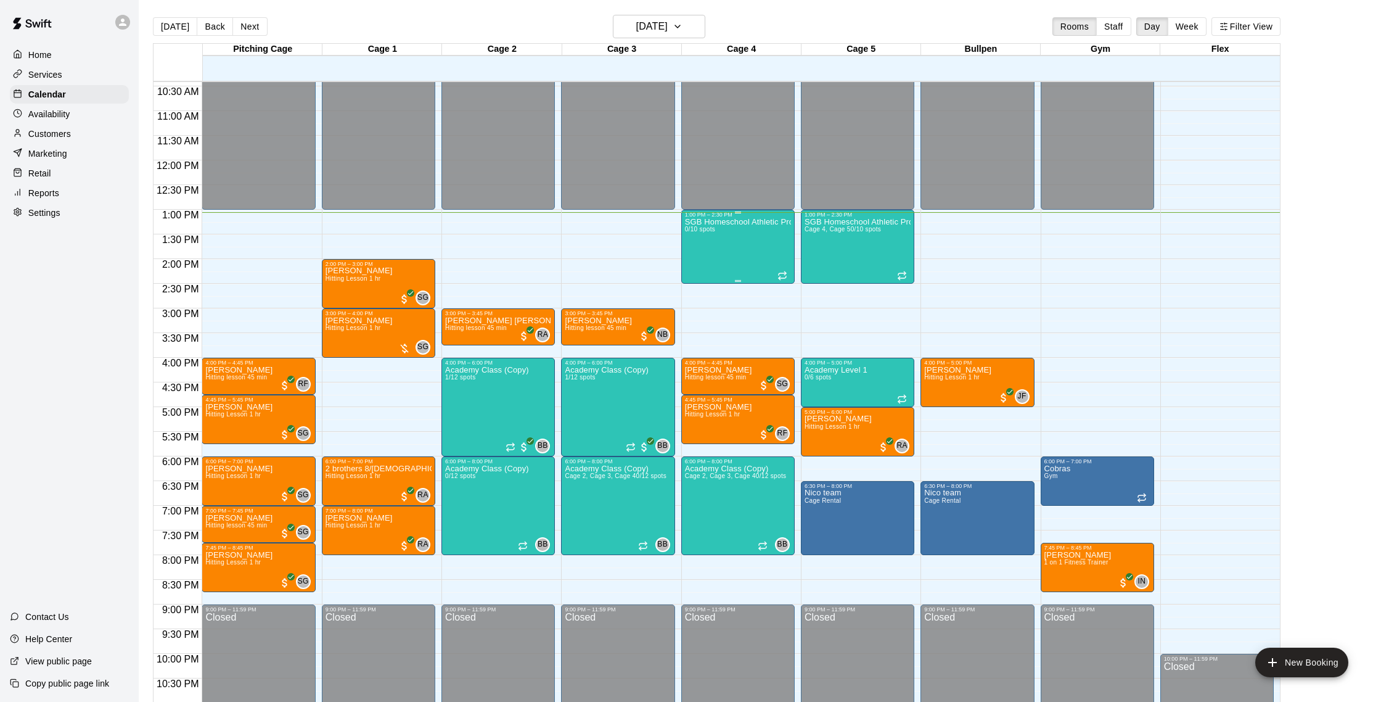
click at [745, 231] on div "SGB Homeschool Athletic Program 0/10 spots" at bounding box center [738, 569] width 106 height 702
click at [702, 265] on img "edit" at bounding box center [698, 260] width 14 height 14
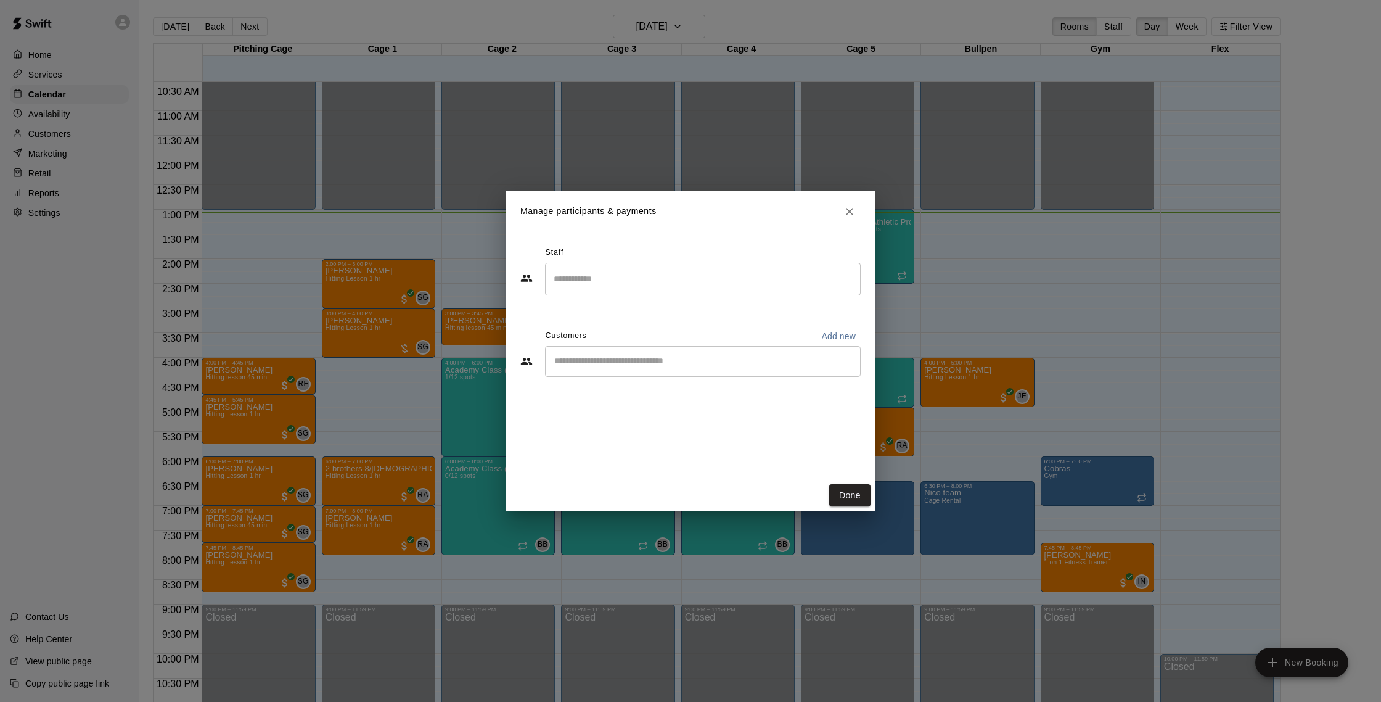
click at [630, 361] on input "Start typing to search customers..." at bounding box center [703, 361] width 305 height 12
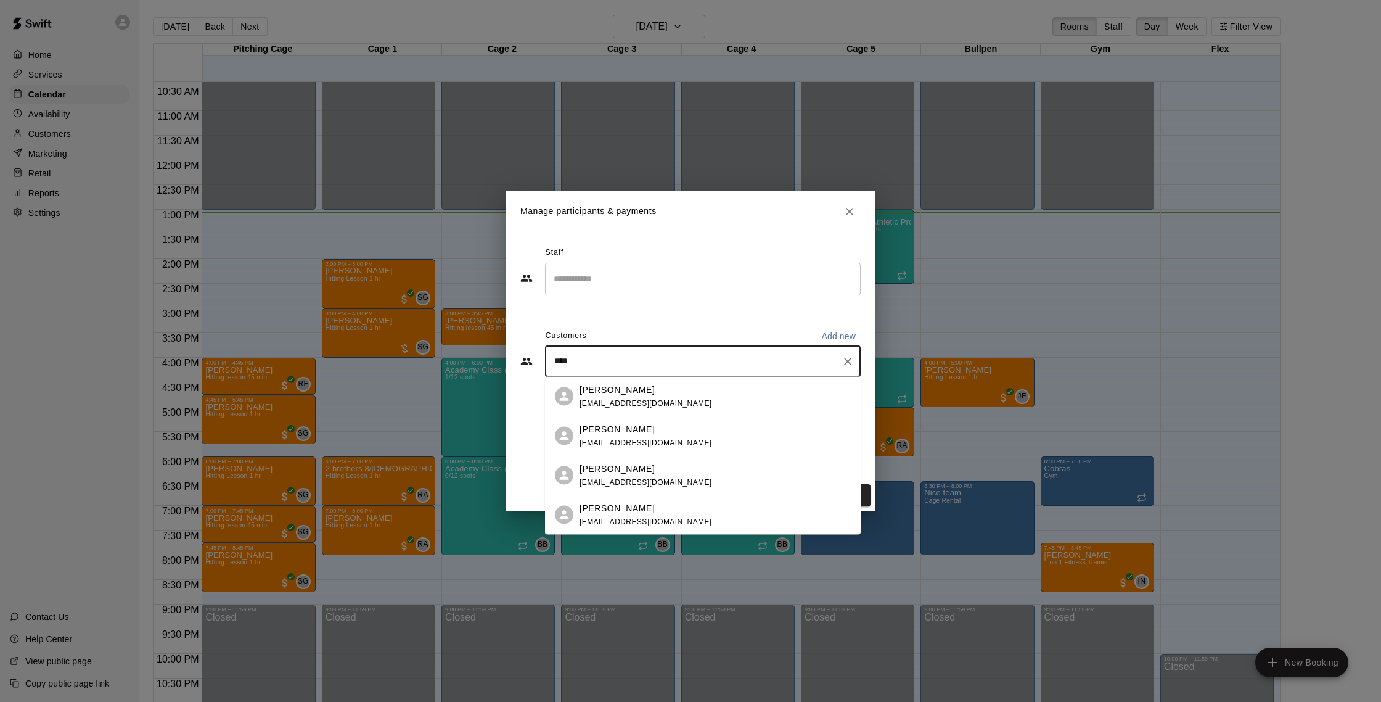
type input "*****"
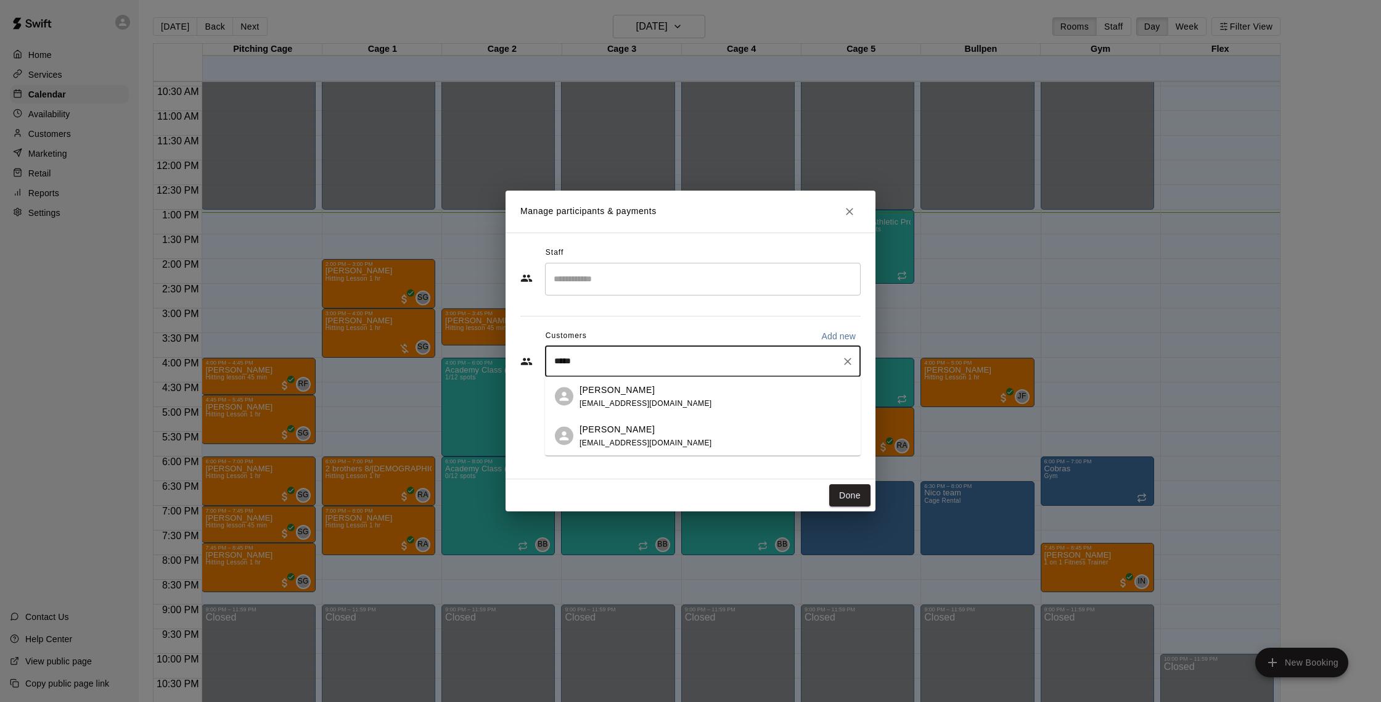
click at [681, 392] on div "Chris Minei" at bounding box center [646, 389] width 133 height 13
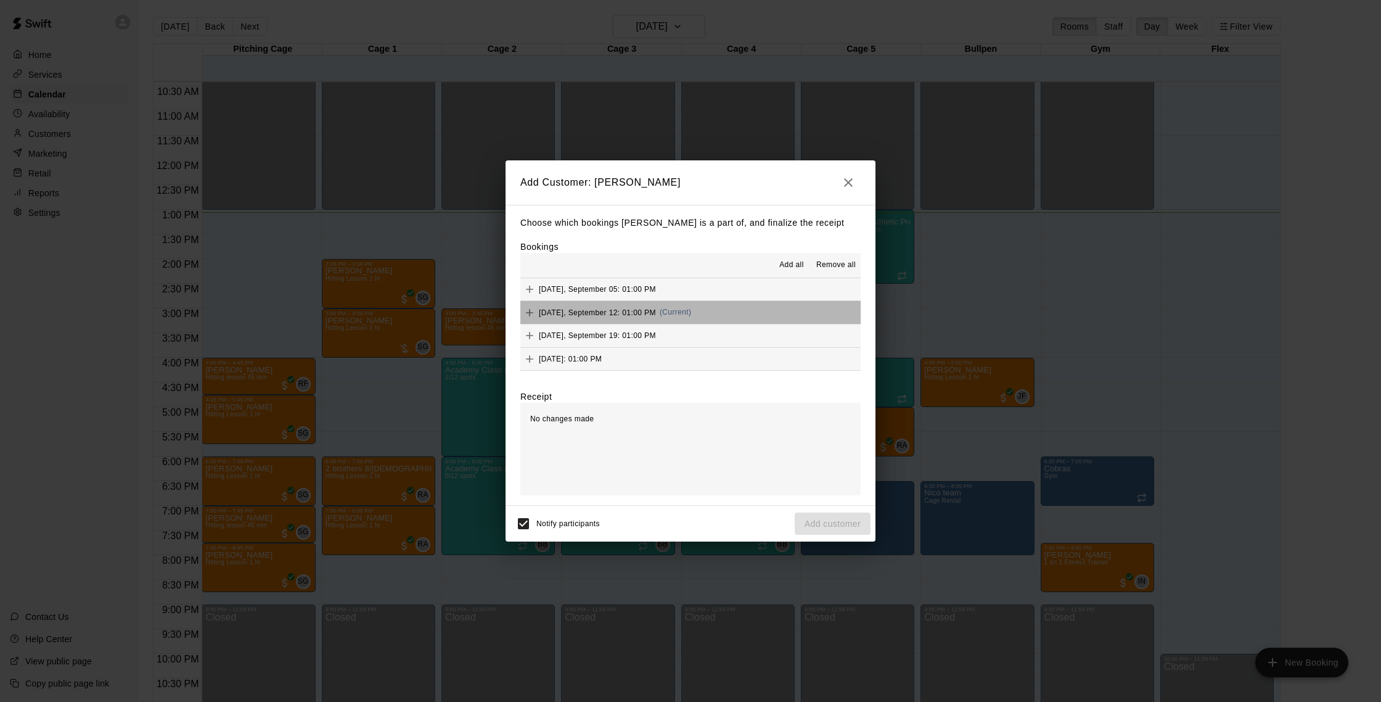
click at [736, 308] on button "Friday, September 12: 01:00 PM (Current)" at bounding box center [690, 312] width 340 height 23
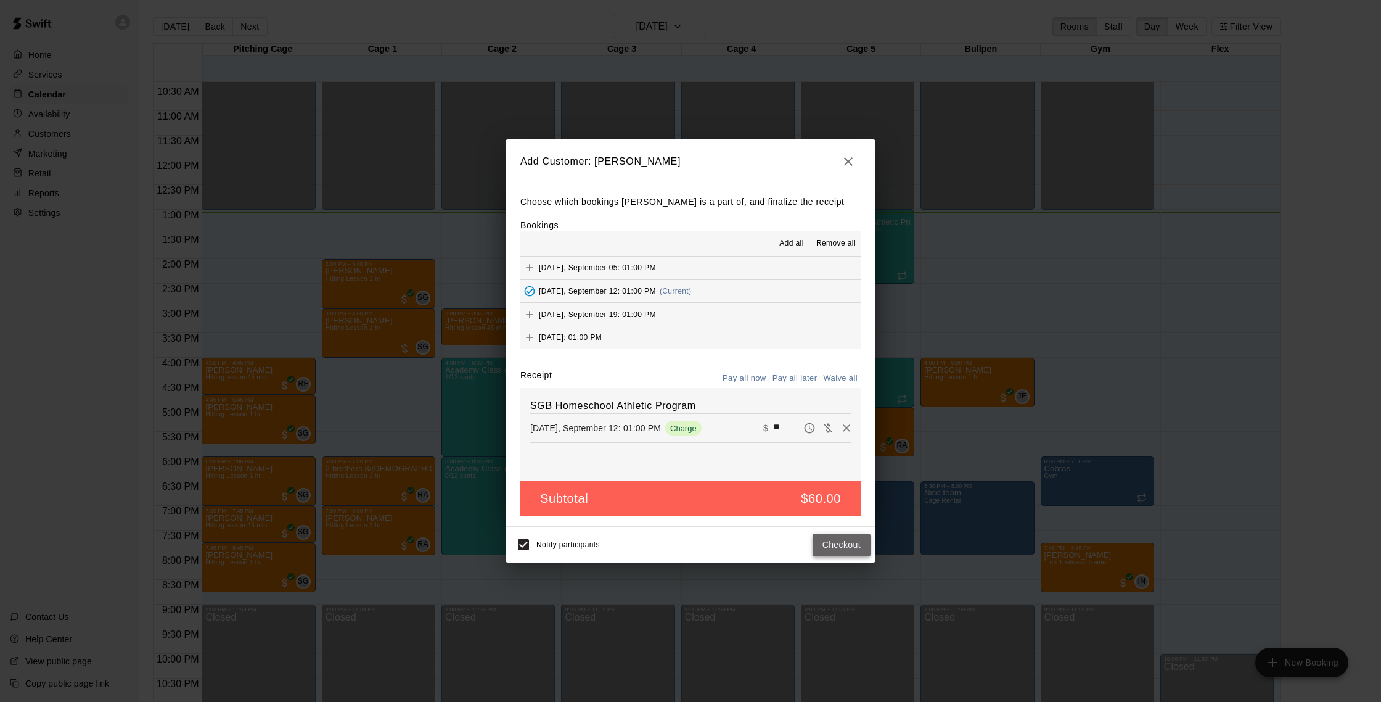
click at [851, 549] on button "Checkout" at bounding box center [842, 544] width 58 height 23
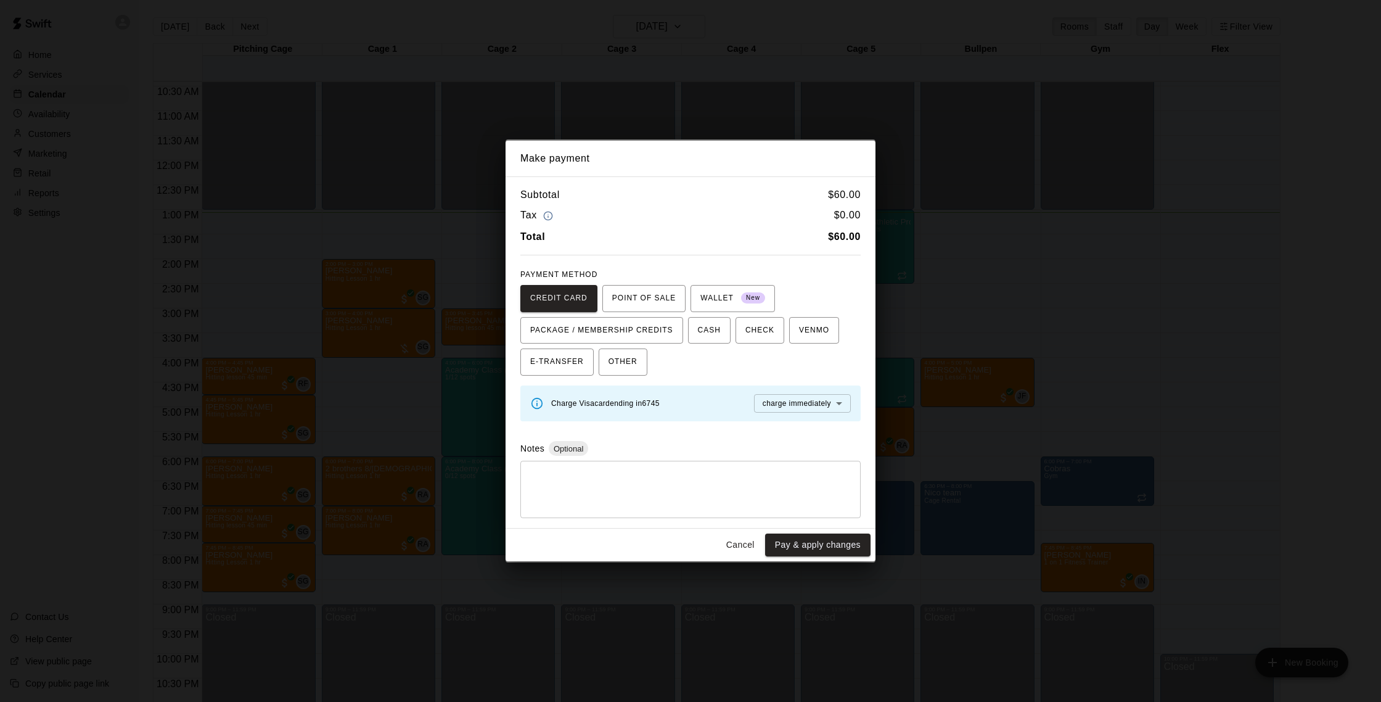
click at [747, 539] on button "Cancel" at bounding box center [740, 544] width 39 height 23
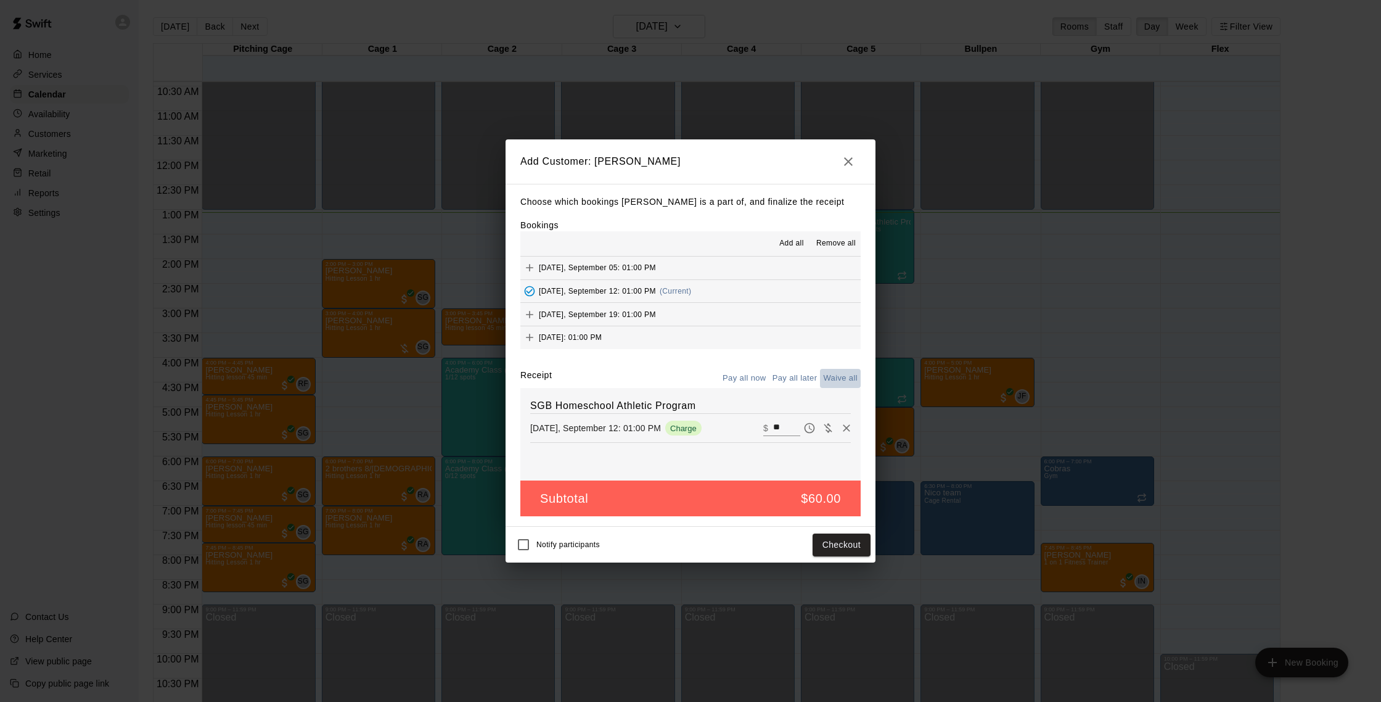
click at [840, 381] on button "Waive all" at bounding box center [840, 378] width 41 height 19
type input "*"
click at [831, 549] on button "Add customer" at bounding box center [833, 544] width 76 height 23
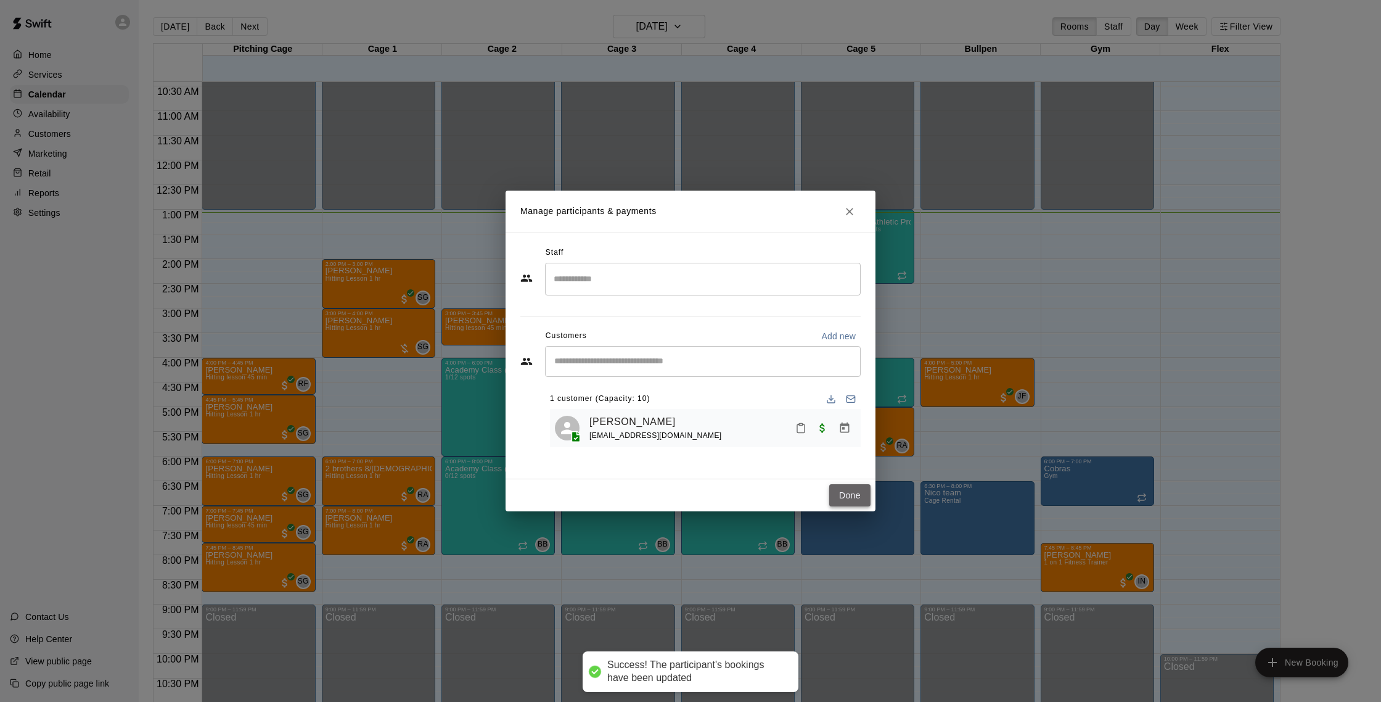
click at [851, 489] on button "Done" at bounding box center [849, 495] width 41 height 23
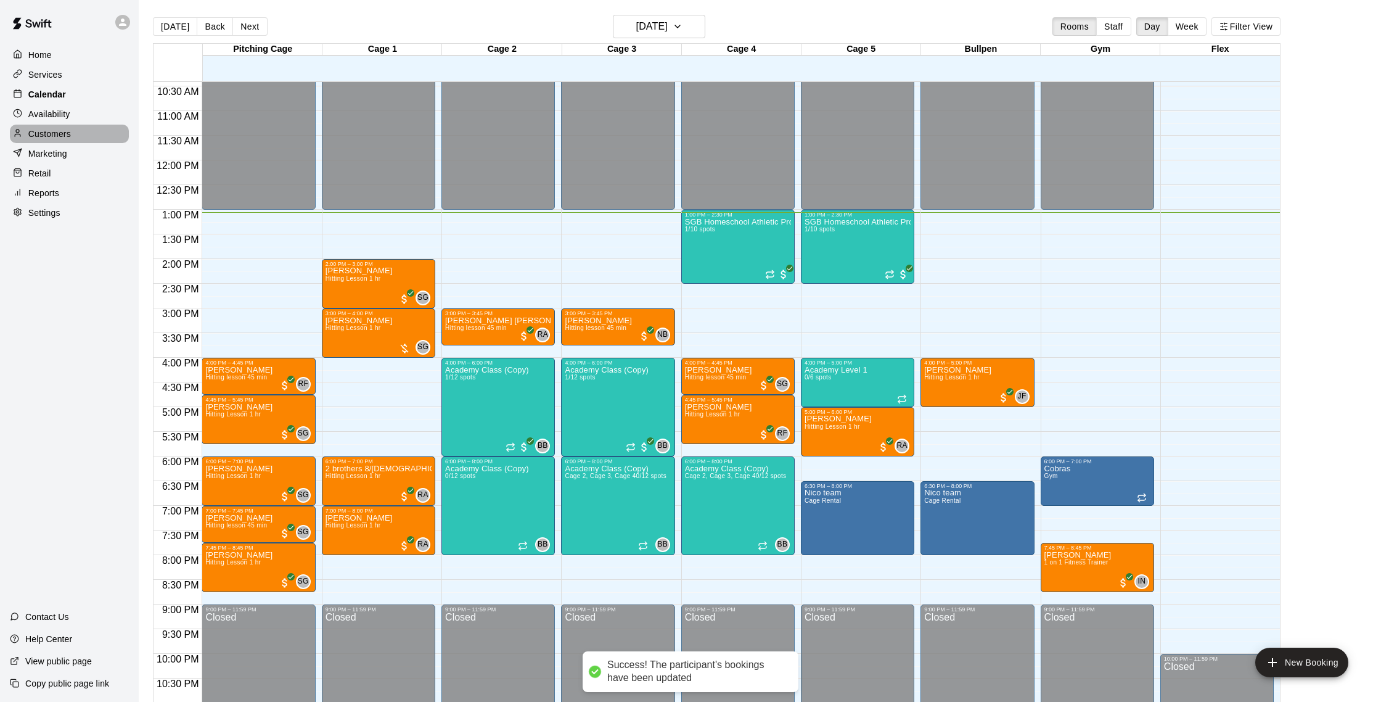
drag, startPoint x: 59, startPoint y: 131, endPoint x: 125, endPoint y: 96, distance: 74.5
click at [59, 131] on p "Customers" at bounding box center [49, 134] width 43 height 12
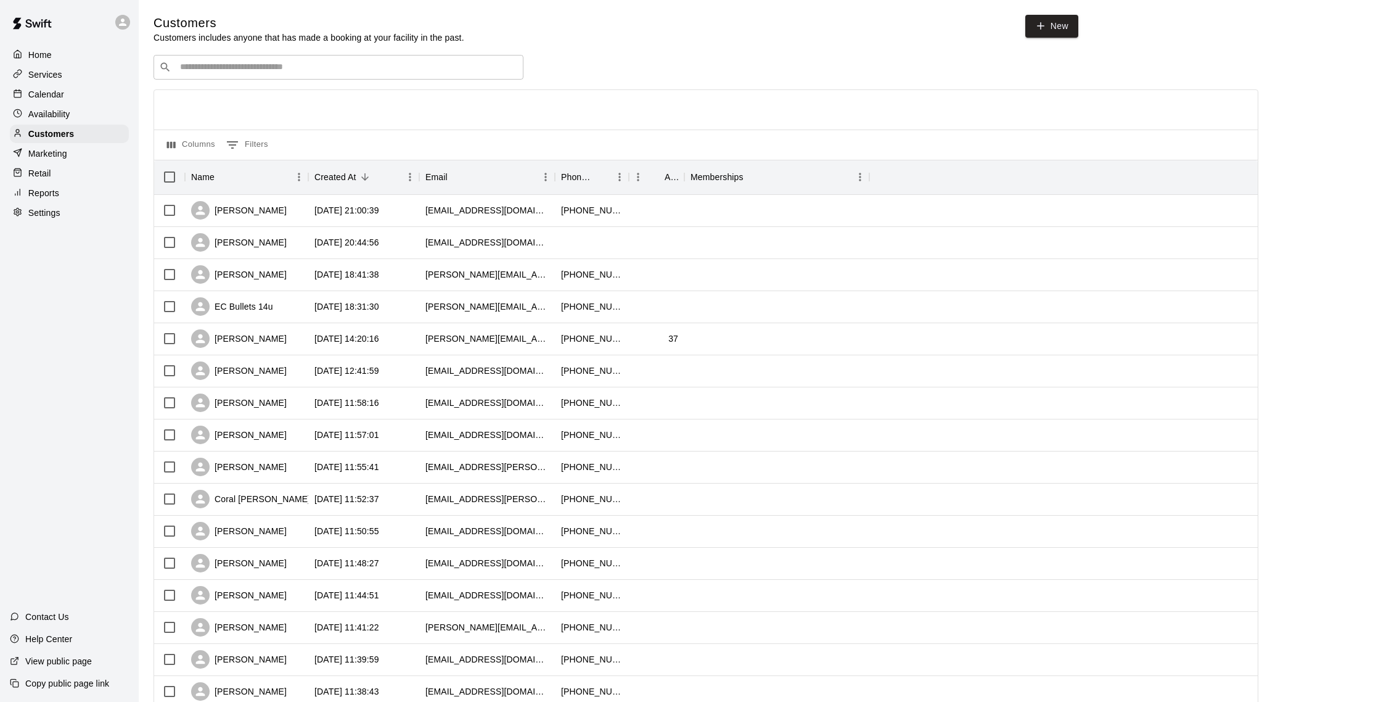
click at [306, 55] on div "​ ​" at bounding box center [339, 67] width 370 height 25
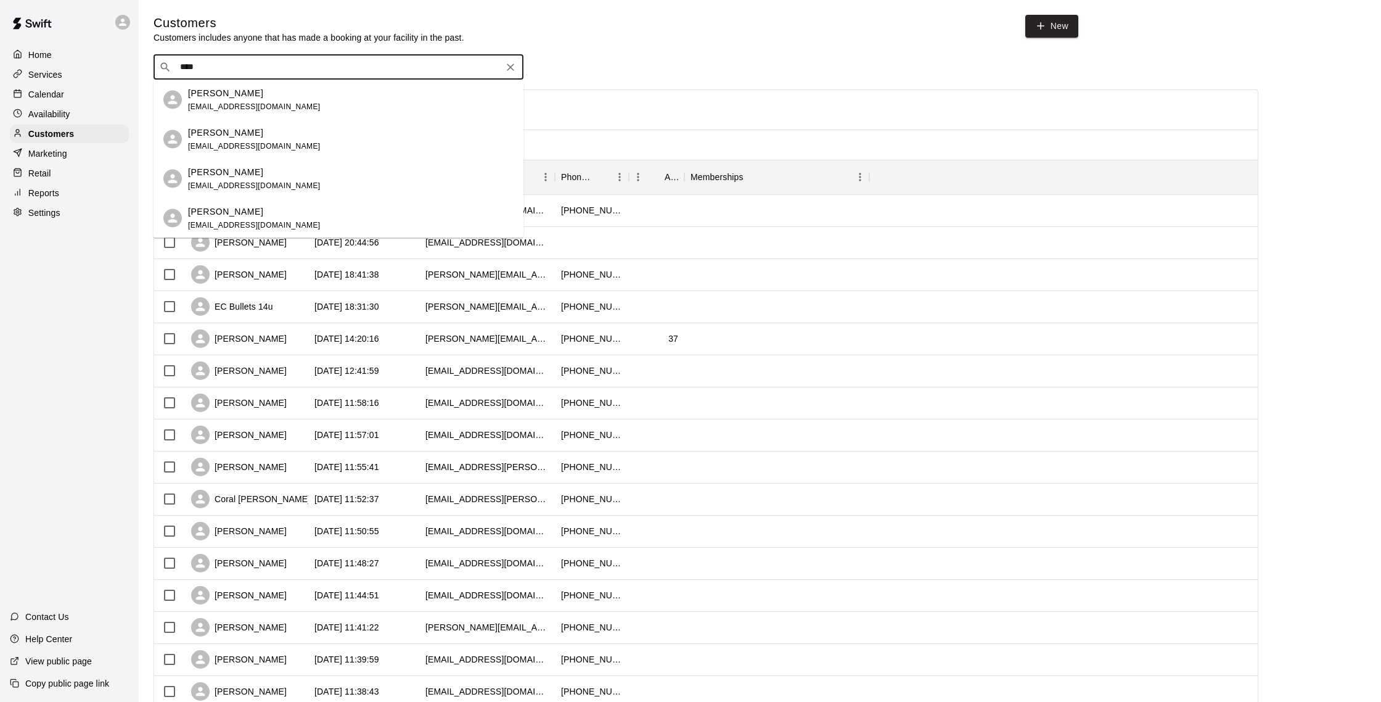
type input "*****"
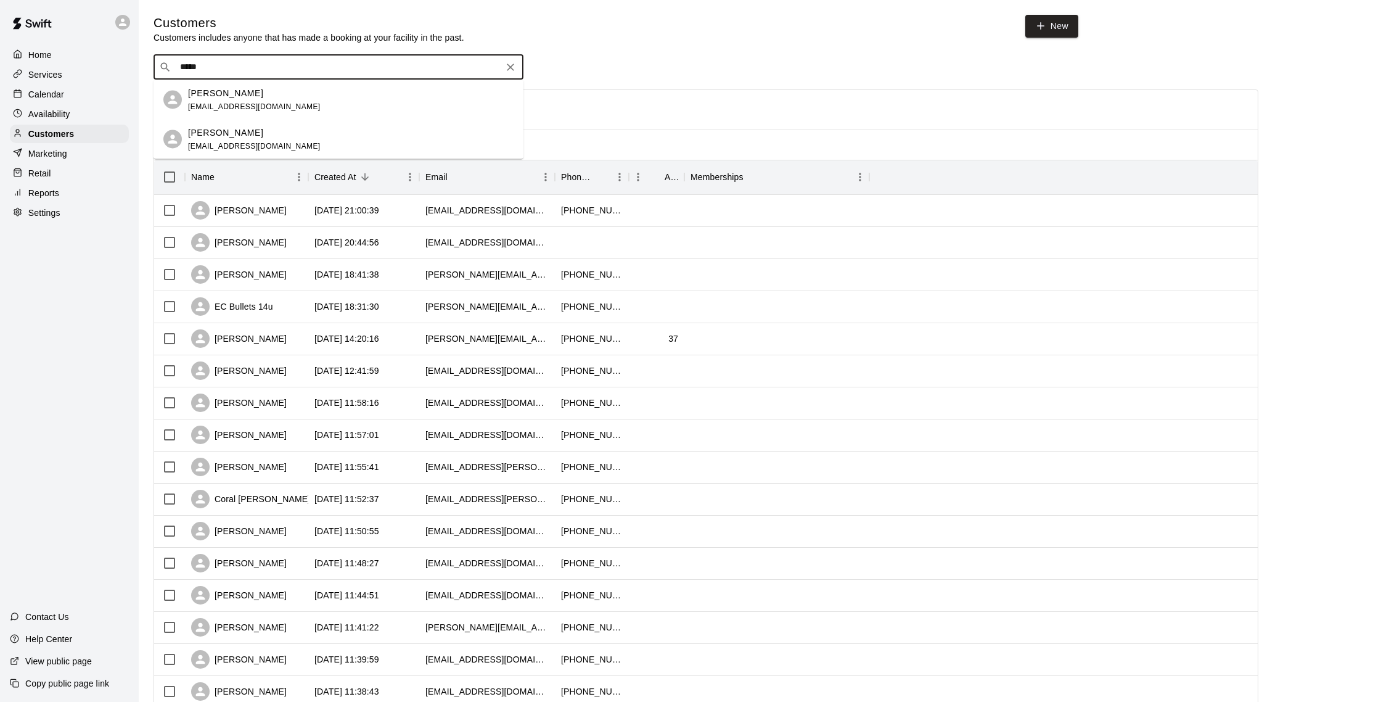
click at [331, 103] on div "Chris Minei minei.christopher7@gmail.com" at bounding box center [351, 99] width 326 height 27
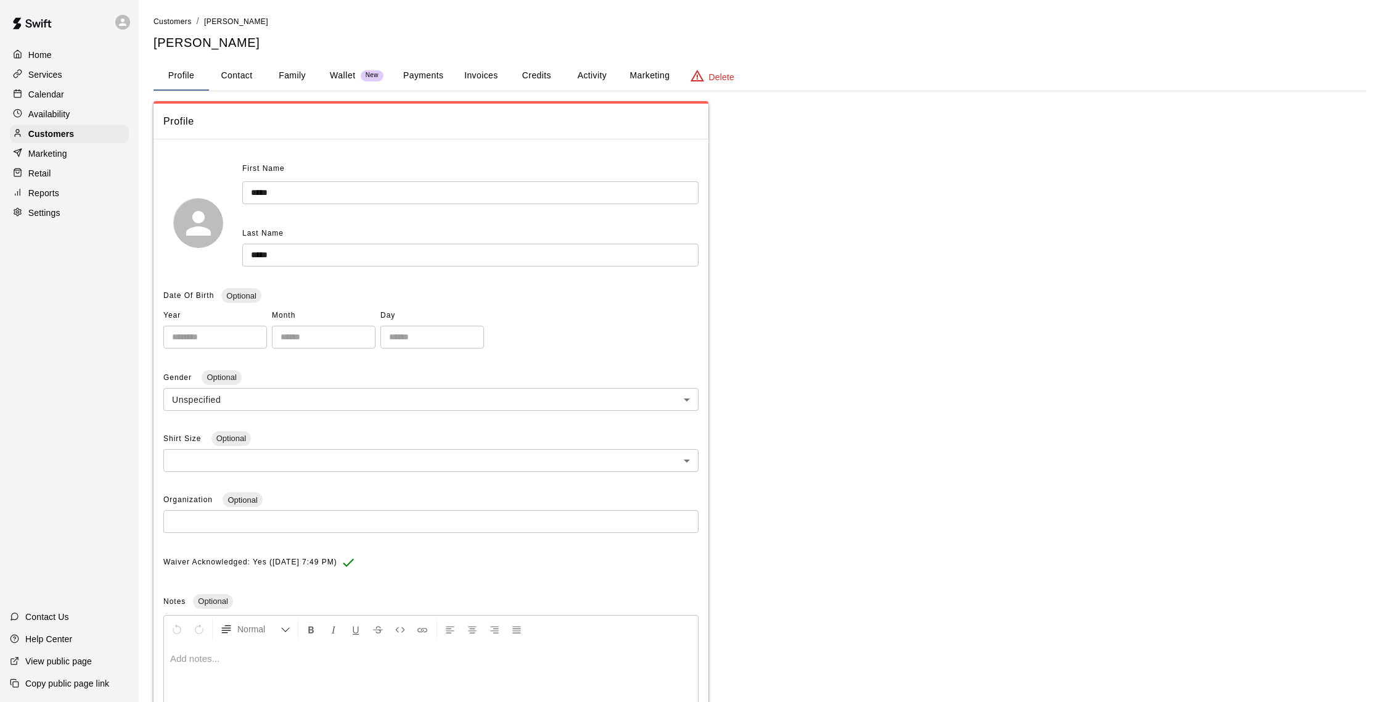
click at [599, 74] on button "Activity" at bounding box center [591, 76] width 55 height 30
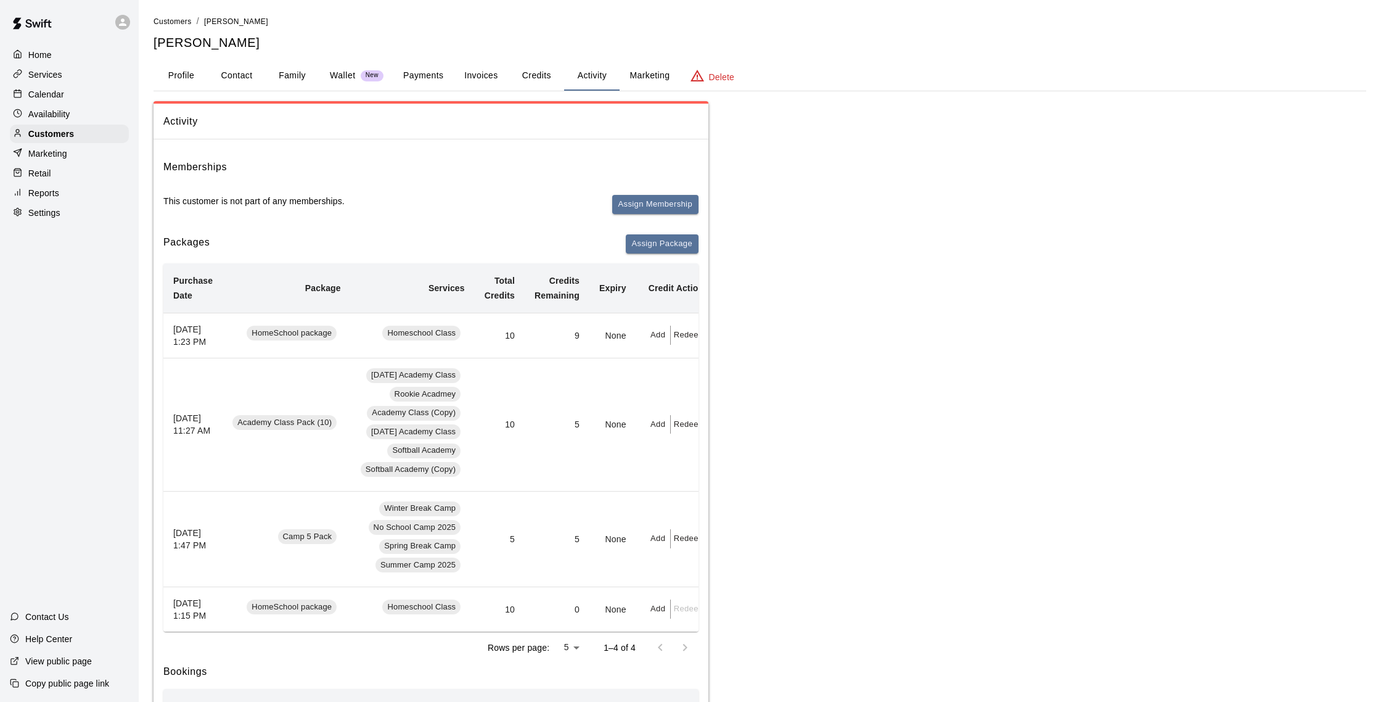
scroll to position [0, 24]
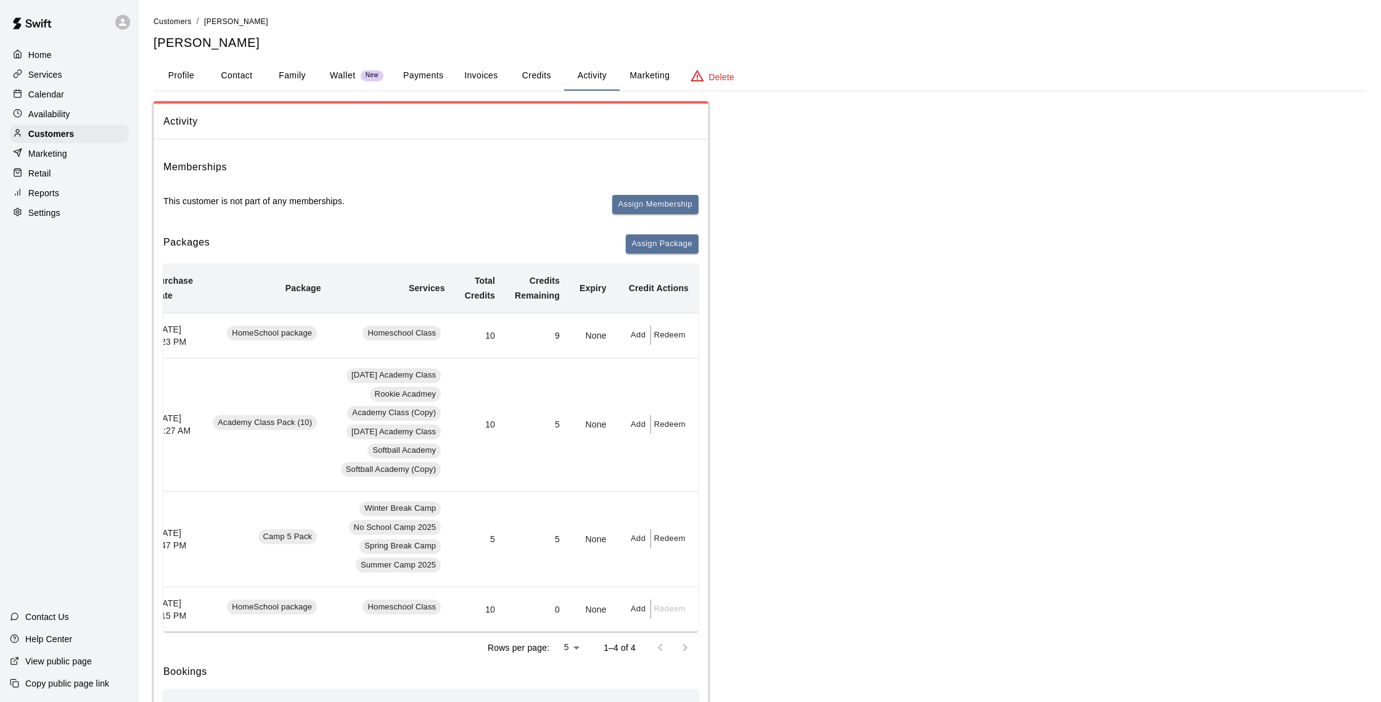
click at [664, 340] on button "Redeem" at bounding box center [670, 335] width 38 height 19
click at [675, 388] on input "text" at bounding box center [683, 390] width 44 height 23
type input "*"
click at [681, 422] on button "Redeem" at bounding box center [713, 422] width 104 height 23
click at [51, 87] on div "Calendar" at bounding box center [69, 94] width 119 height 18
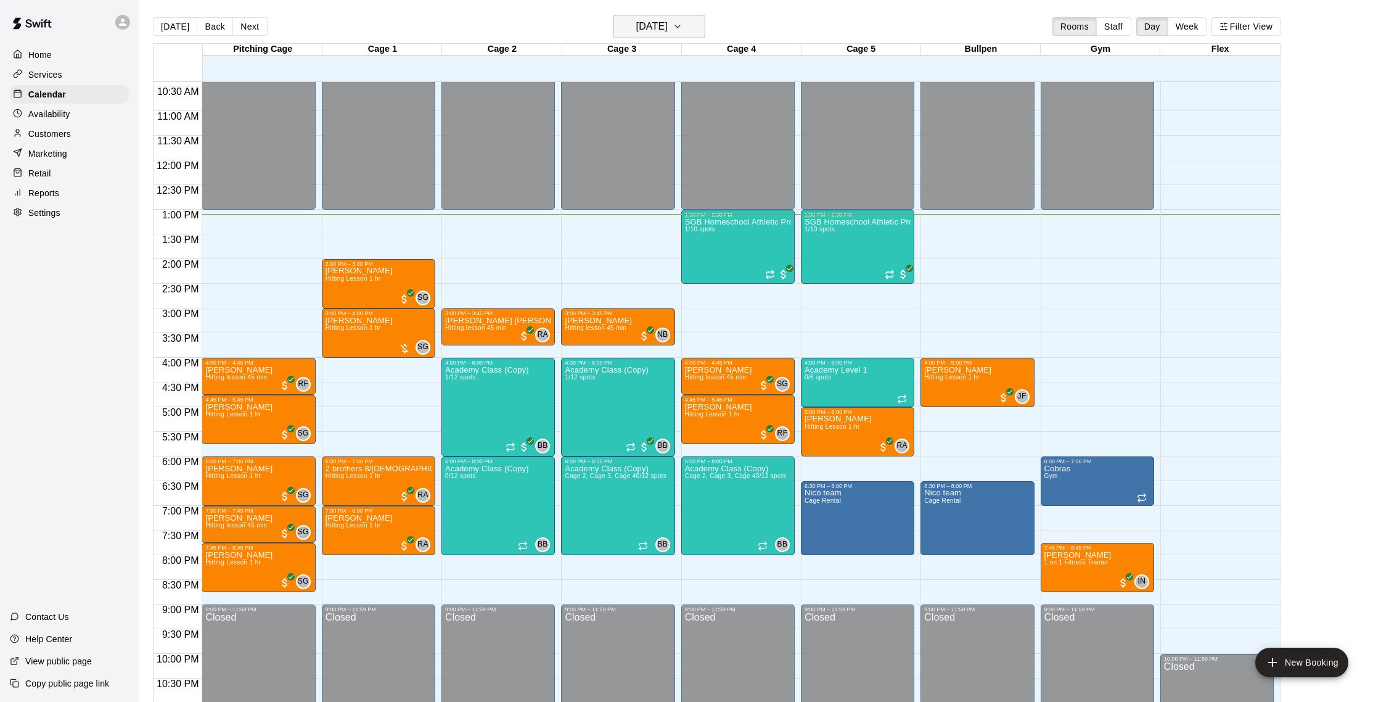
click at [668, 32] on h6 "[DATE]" at bounding box center [651, 26] width 31 height 17
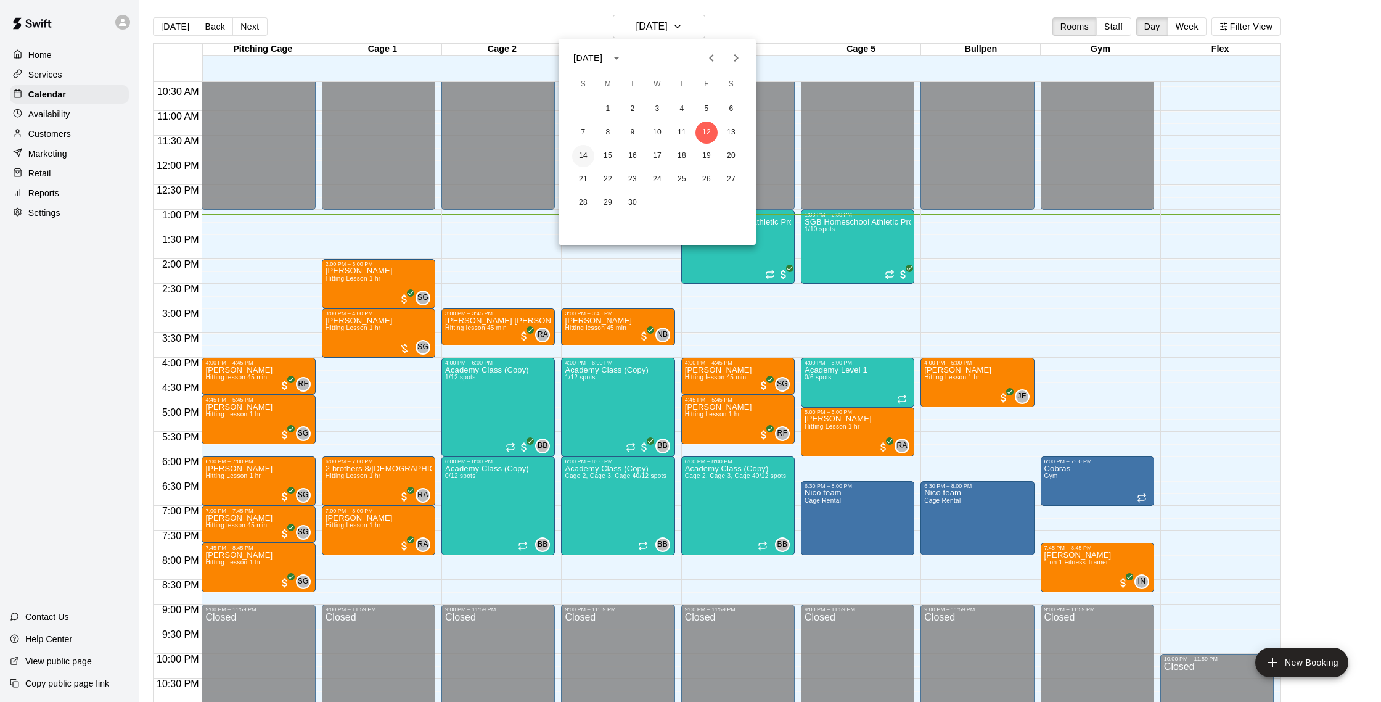
click at [583, 153] on button "14" at bounding box center [583, 156] width 22 height 22
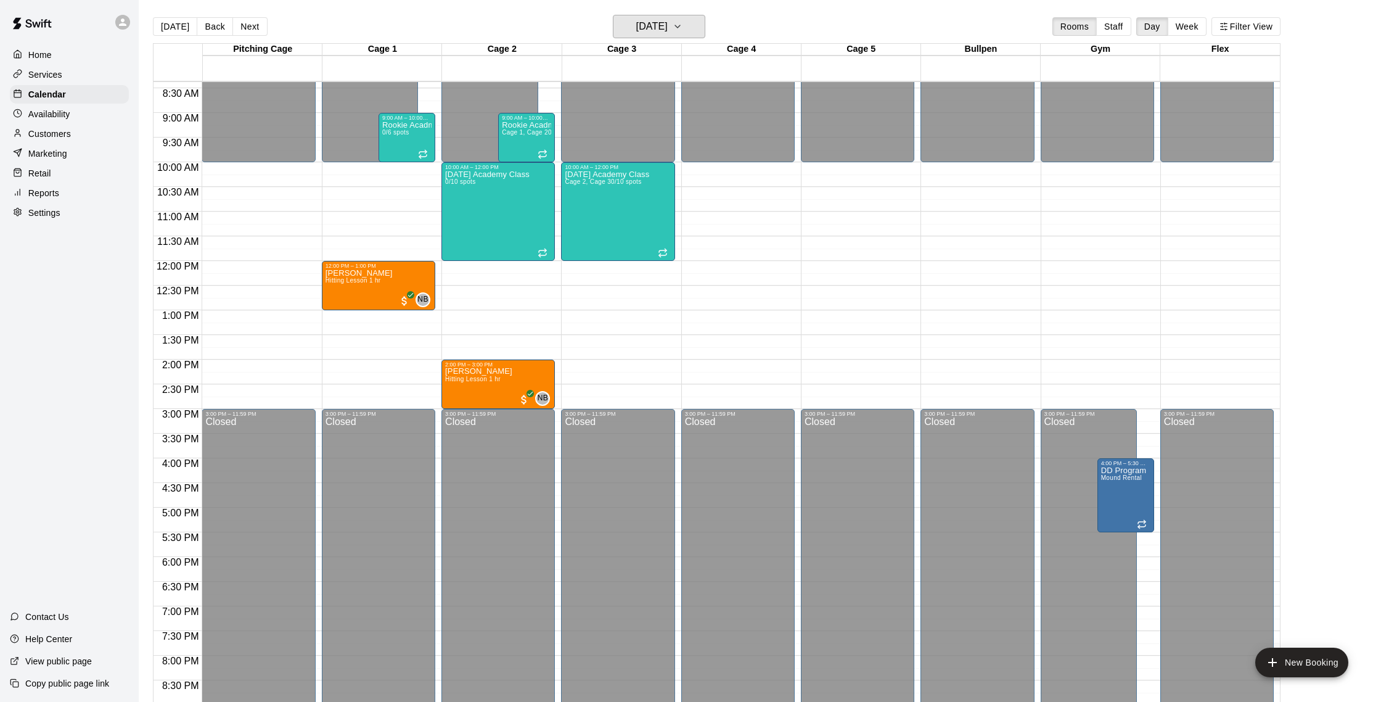
scroll to position [415, 0]
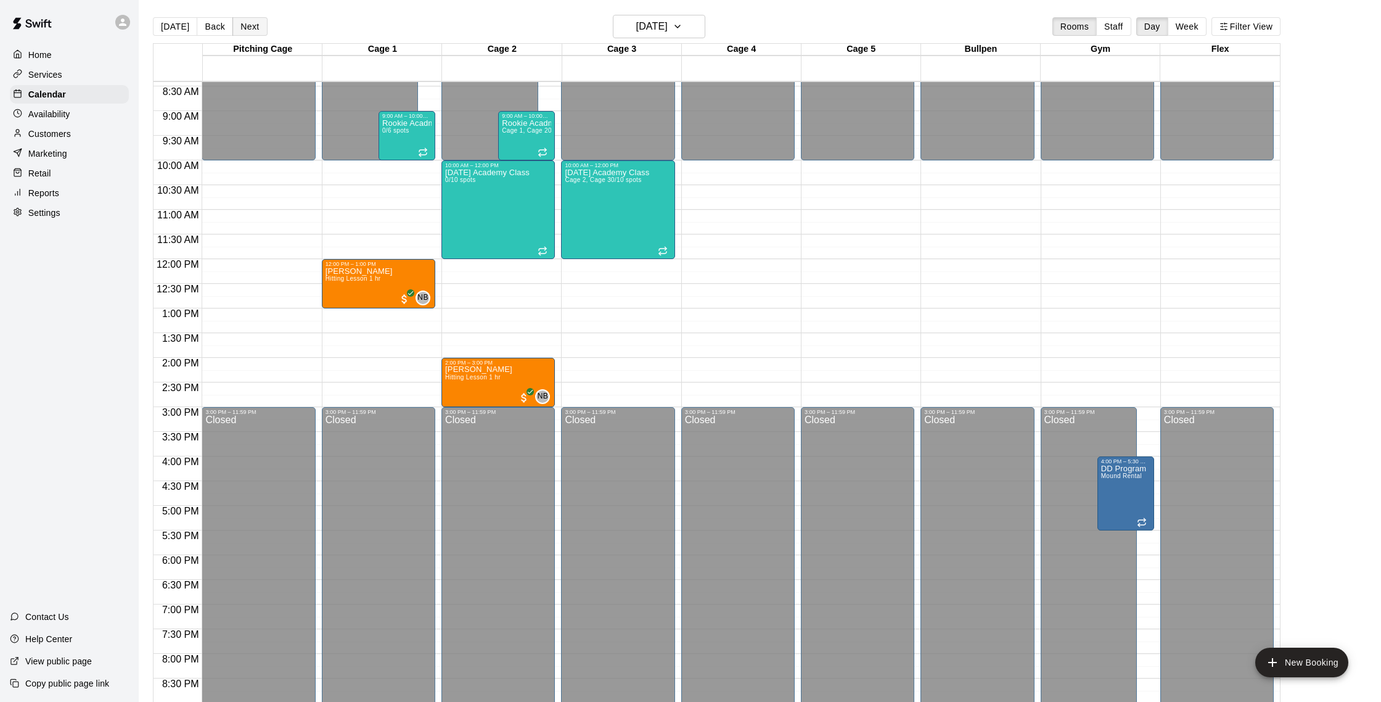
click at [249, 25] on button "Next" at bounding box center [249, 26] width 35 height 18
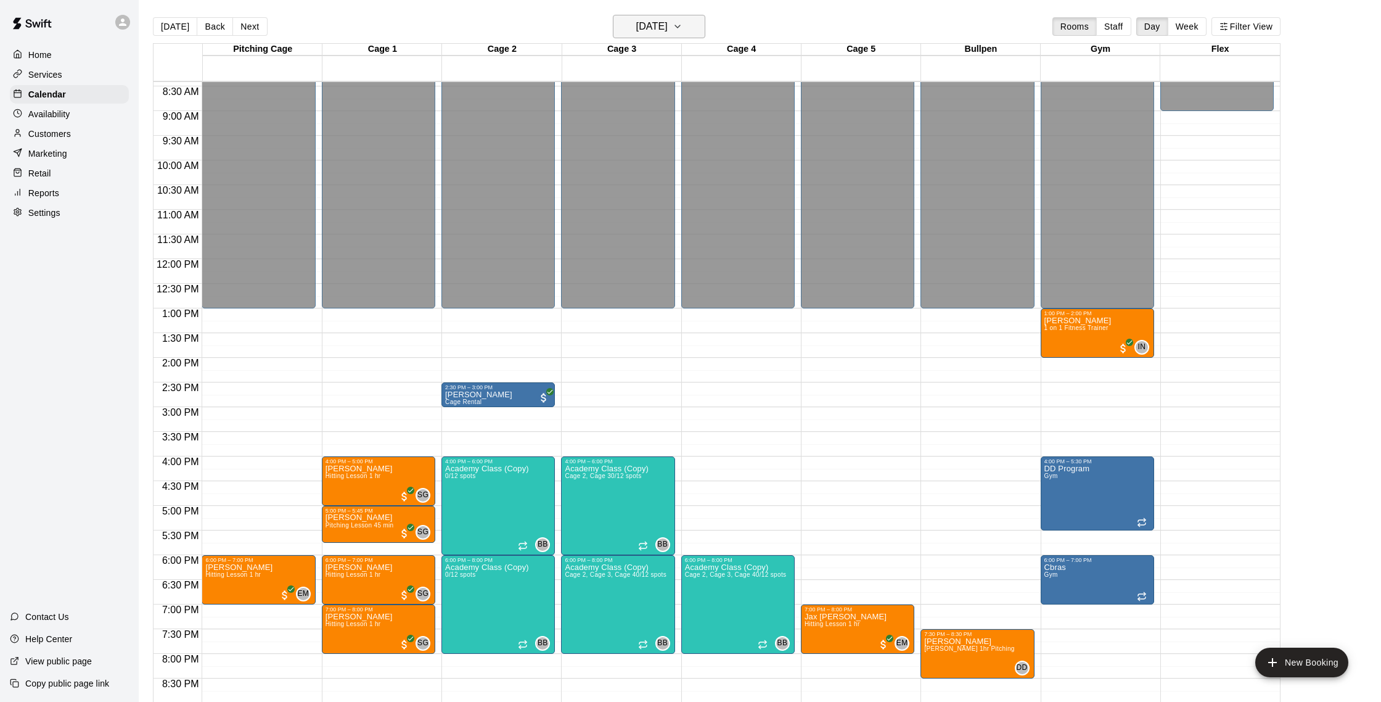
click at [668, 26] on h6 "Monday Sep 15" at bounding box center [651, 26] width 31 height 17
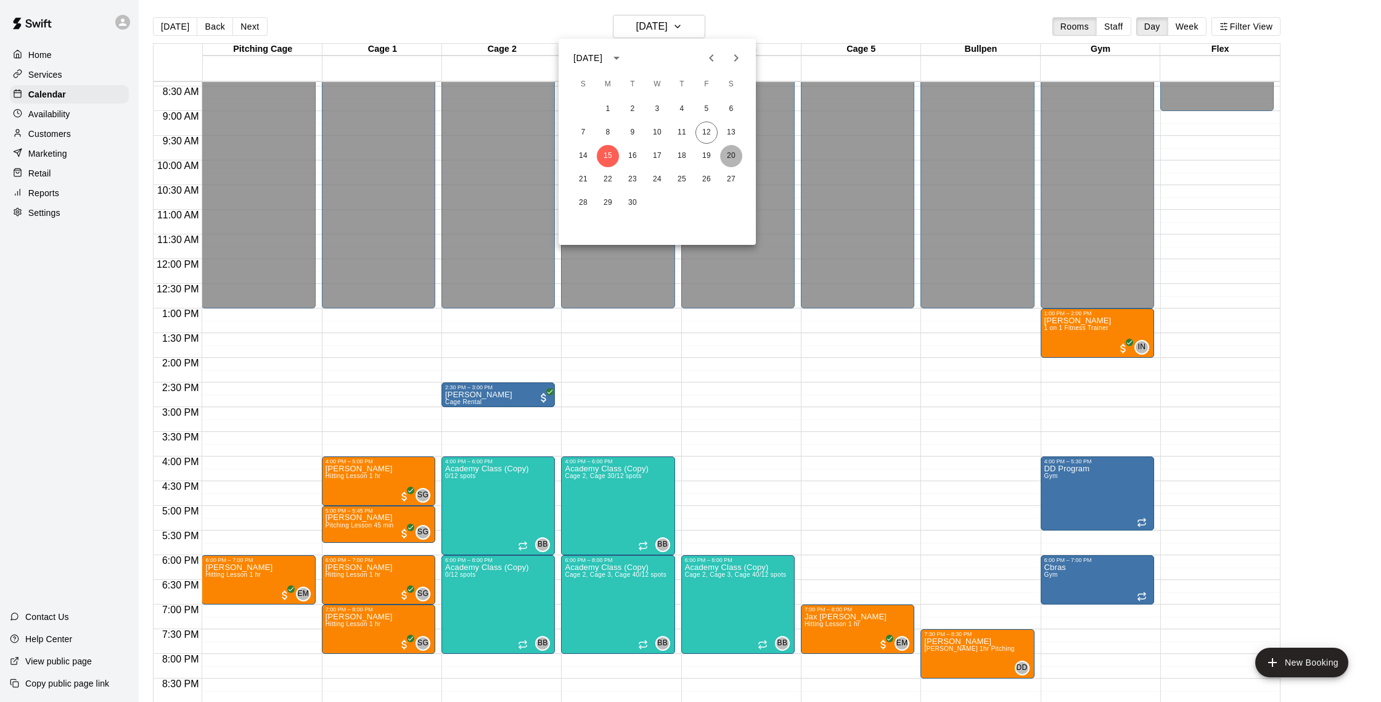
click at [729, 152] on button "20" at bounding box center [731, 156] width 22 height 22
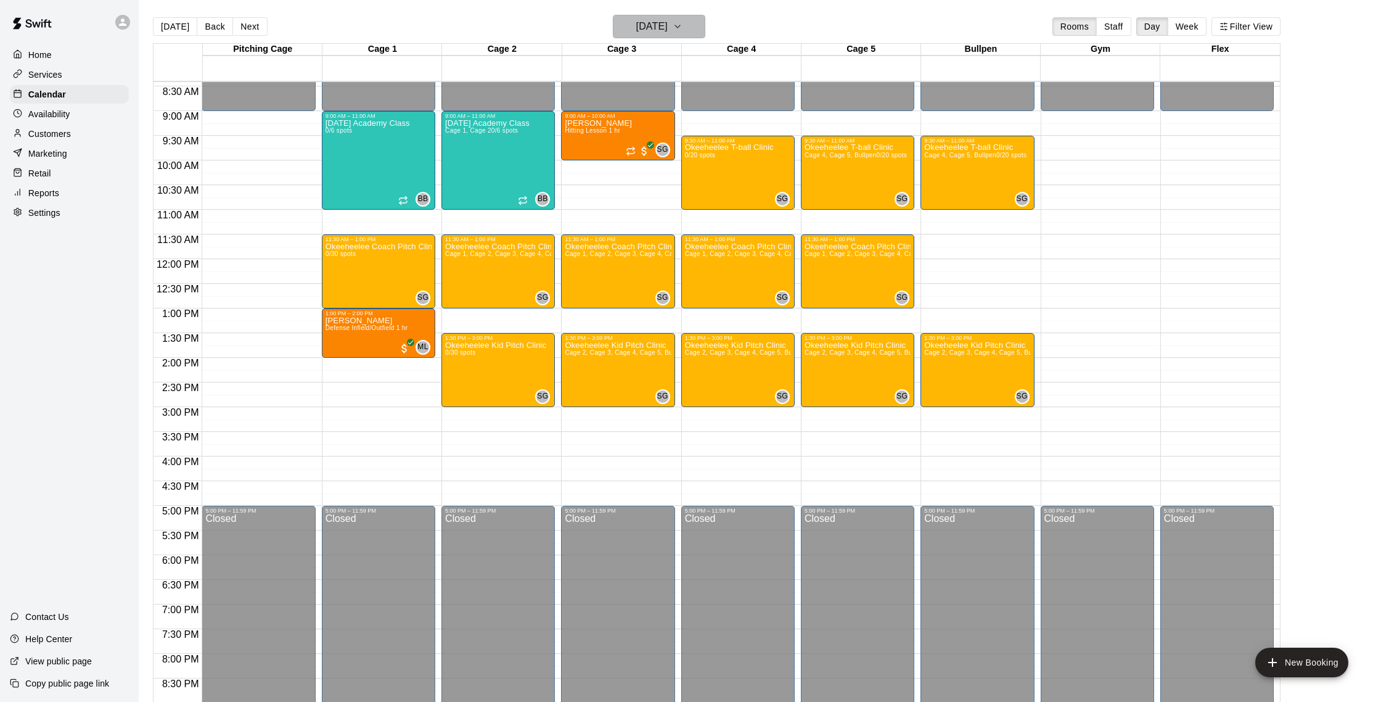
click at [659, 23] on h6 "Saturday Sep 20" at bounding box center [651, 26] width 31 height 17
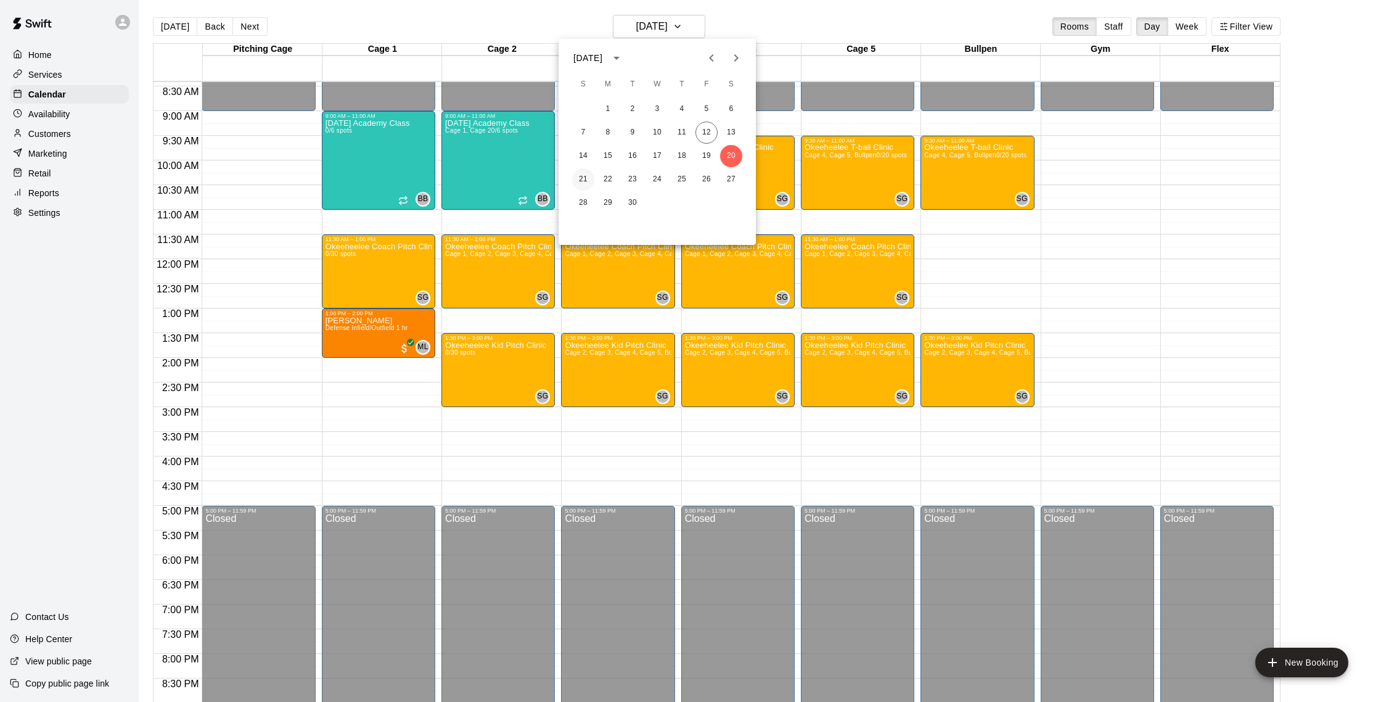
click at [588, 173] on button "21" at bounding box center [583, 179] width 22 height 22
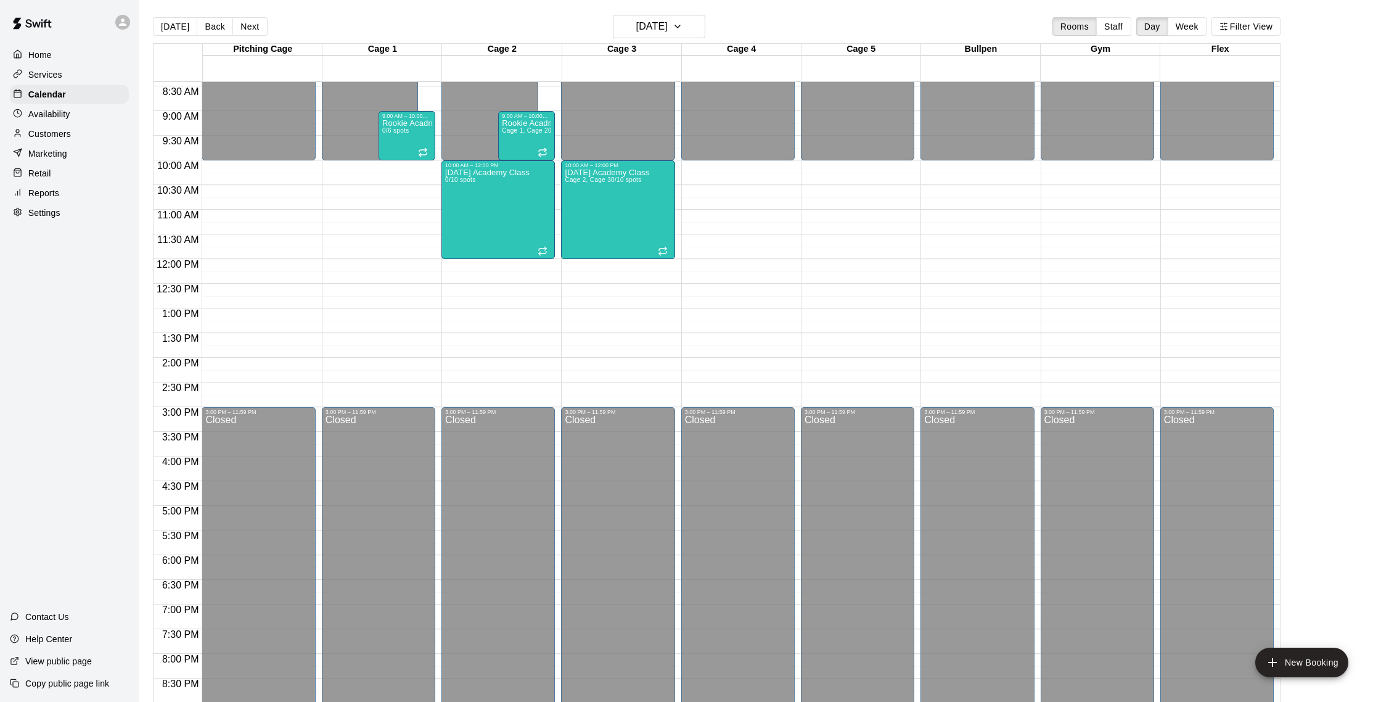
click at [658, 14] on main "Today Back Next Sunday Sep 21 Rooms Staff Day Week Filter View Pitching Cage 21…" at bounding box center [760, 360] width 1242 height 721
click at [662, 22] on h6 "Sunday Sep 21" at bounding box center [651, 26] width 31 height 17
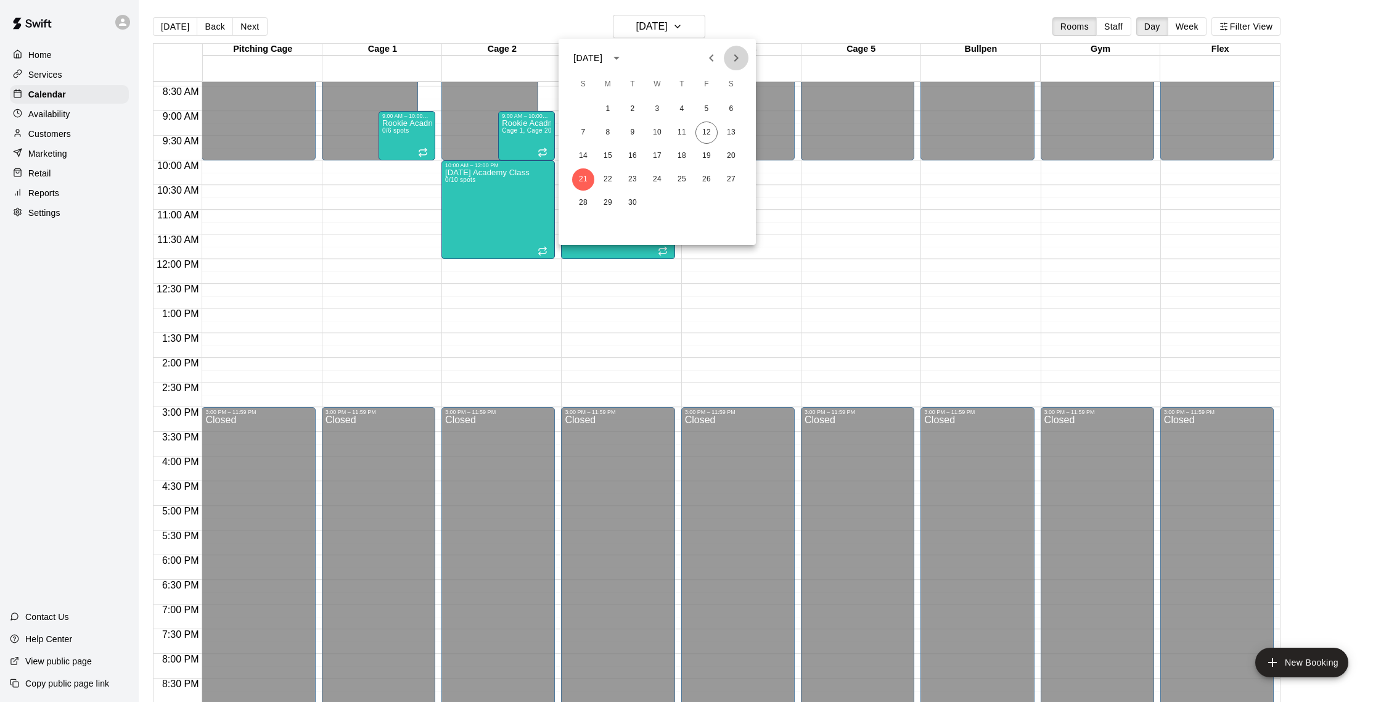
click at [732, 58] on icon "Next month" at bounding box center [736, 58] width 15 height 15
click at [739, 5] on div at bounding box center [690, 351] width 1381 height 702
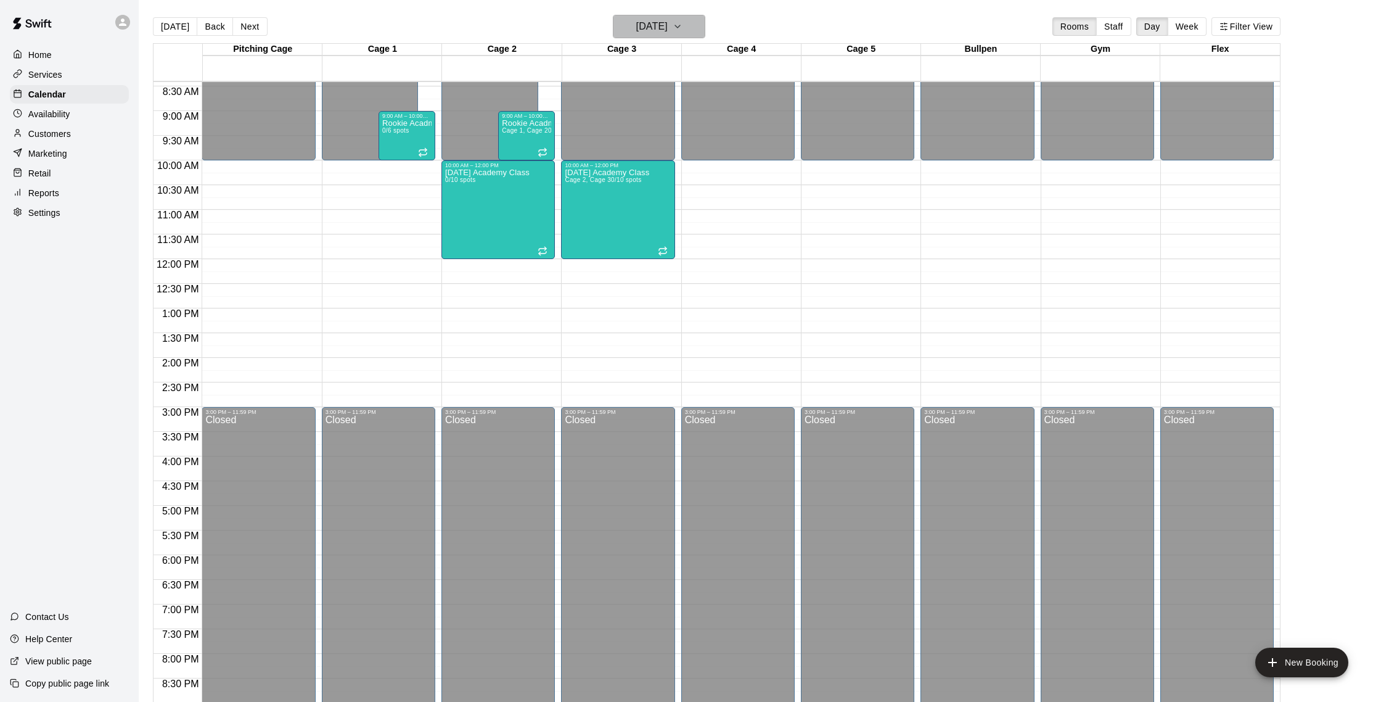
click at [668, 31] on h6 "Sunday Sep 21" at bounding box center [651, 26] width 31 height 17
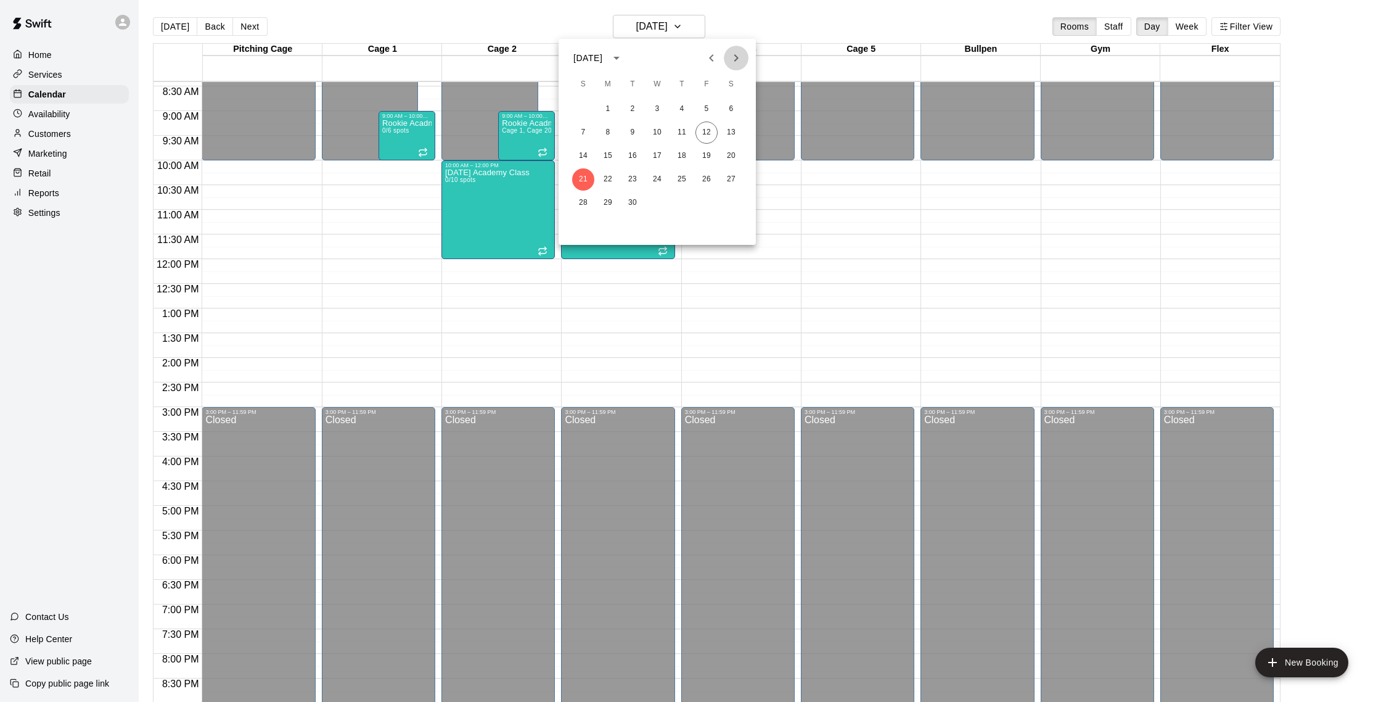
click at [740, 60] on icon "Next month" at bounding box center [736, 58] width 15 height 15
click at [581, 155] on button "12" at bounding box center [583, 156] width 22 height 22
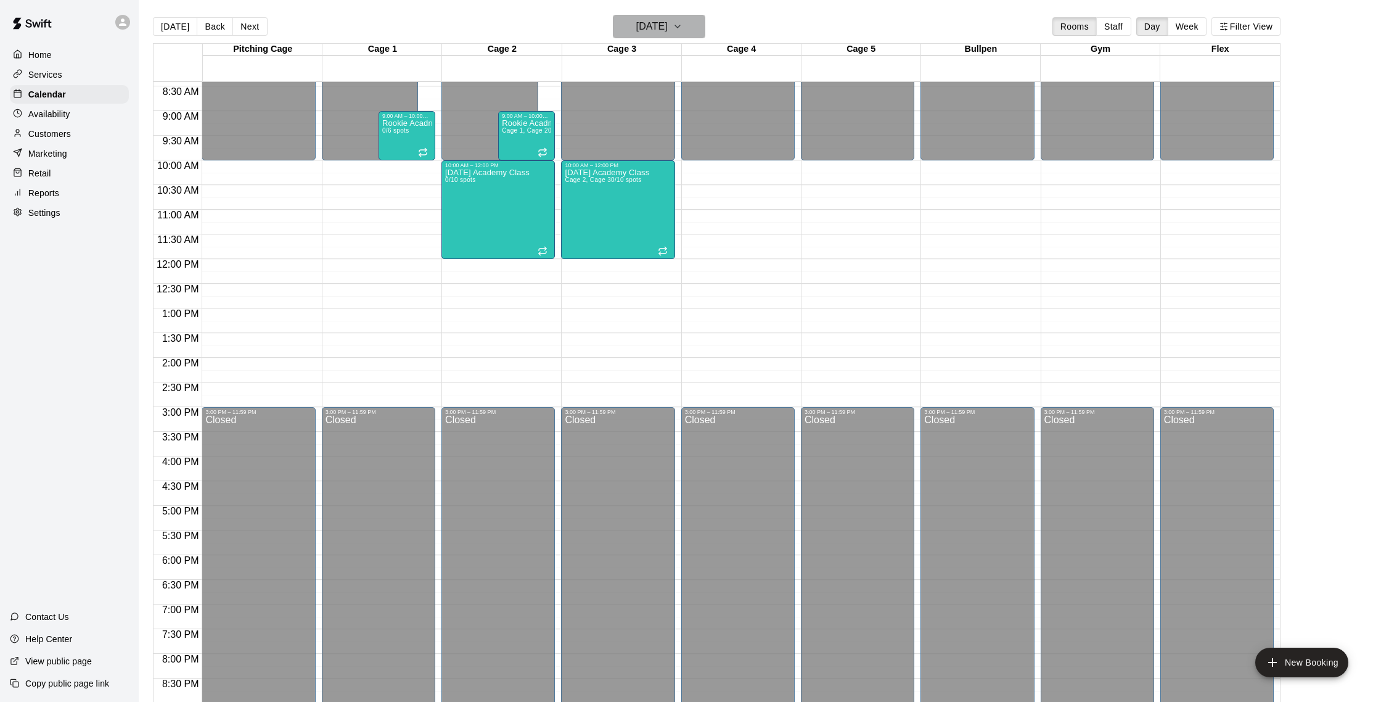
click at [668, 25] on h6 "Sunday Oct 12" at bounding box center [651, 26] width 31 height 17
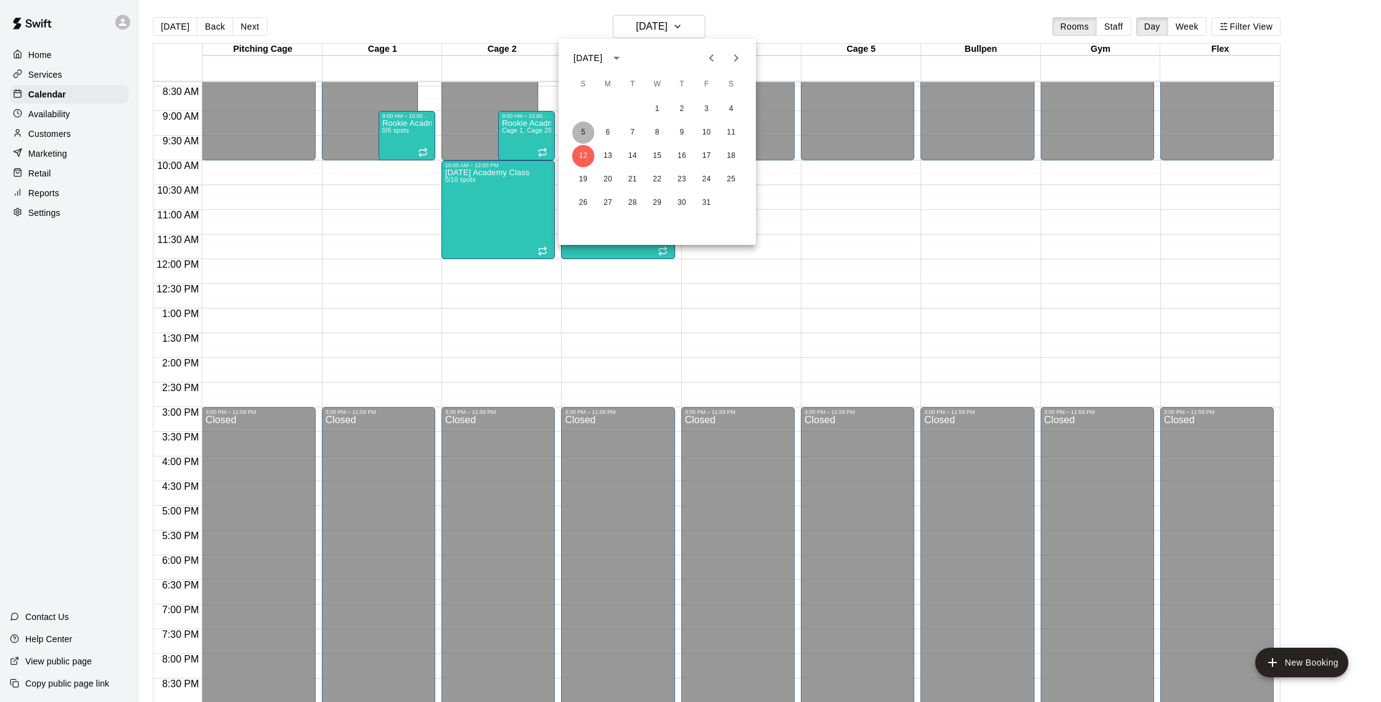
click at [585, 133] on button "5" at bounding box center [583, 132] width 22 height 22
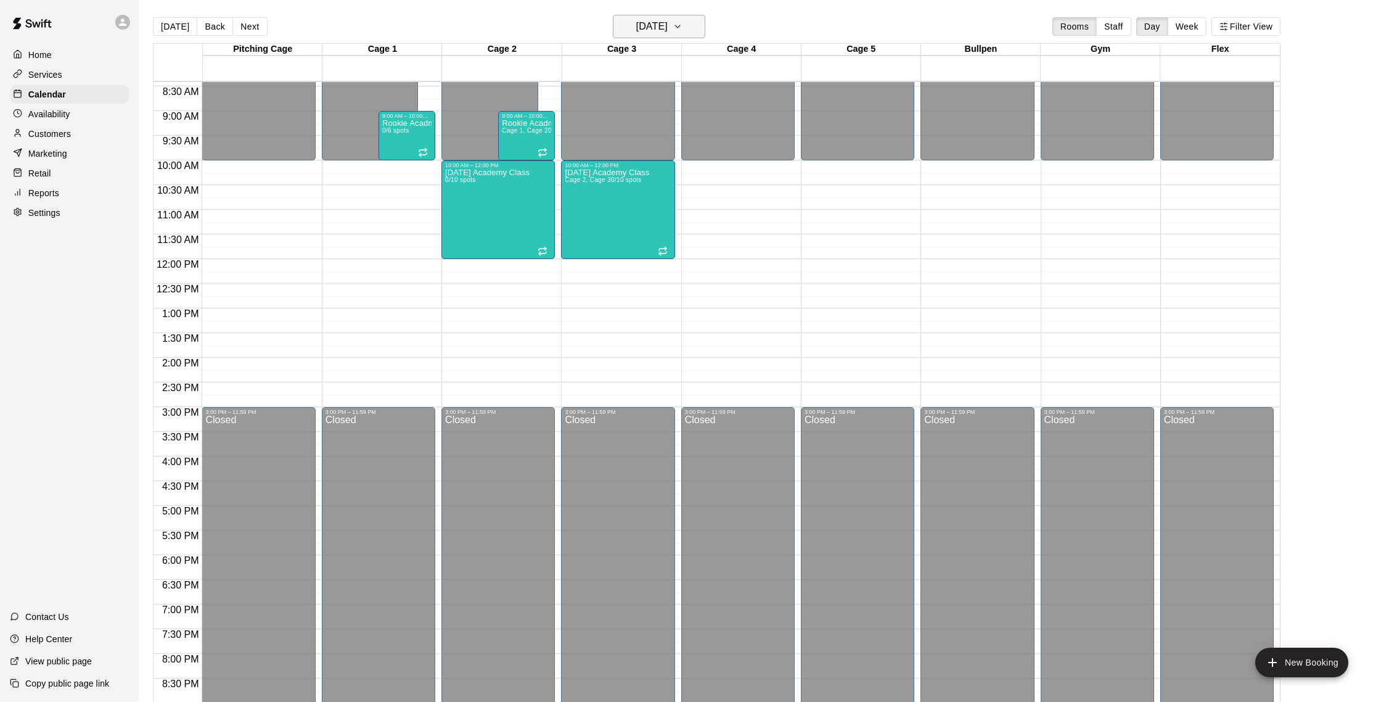
click at [668, 25] on h6 "Sunday Oct 05" at bounding box center [651, 26] width 31 height 17
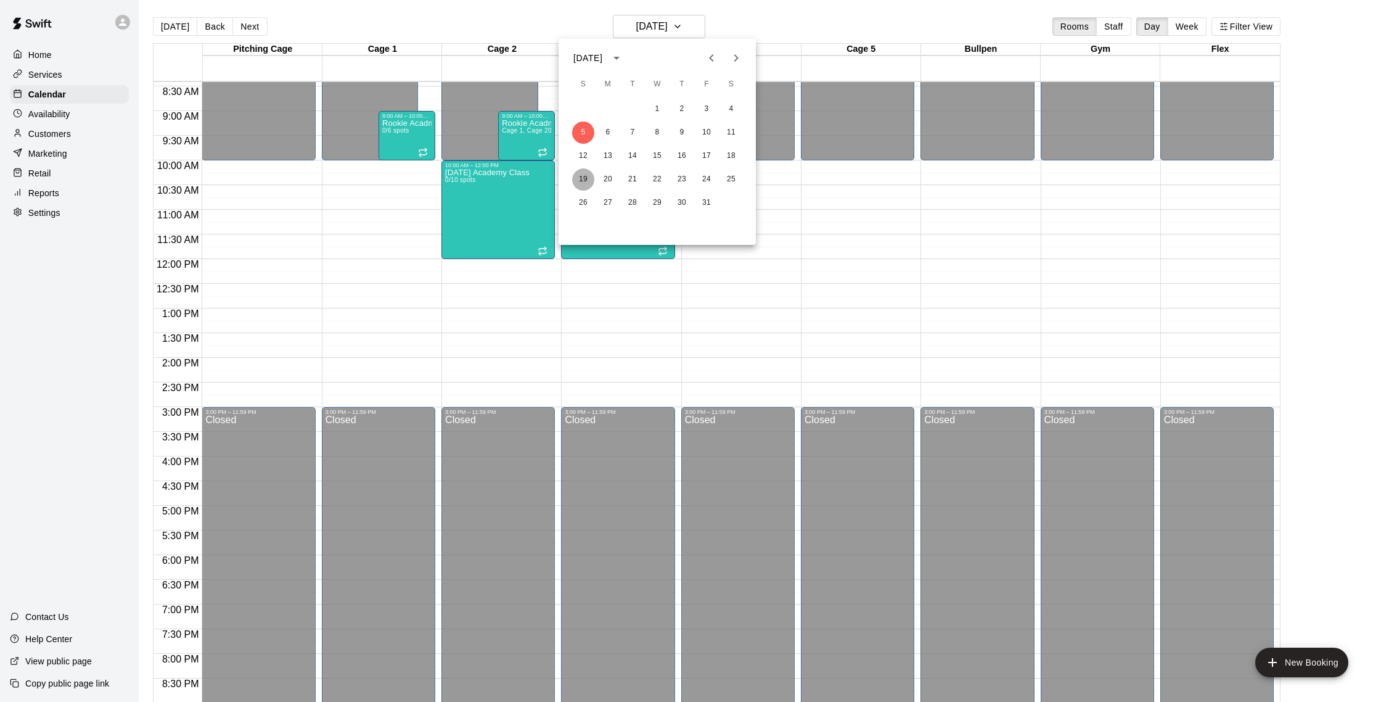
click at [588, 178] on button "19" at bounding box center [583, 179] width 22 height 22
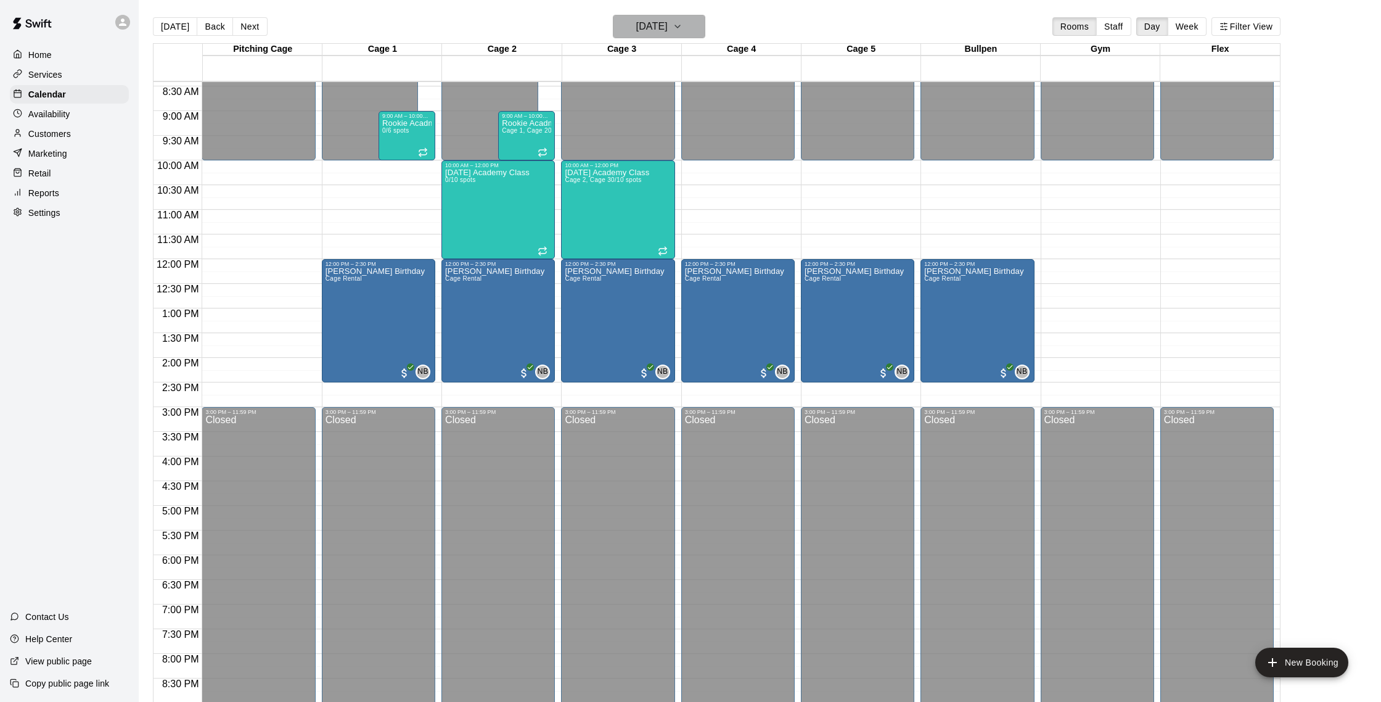
click at [662, 28] on h6 "Sunday Oct 19" at bounding box center [651, 26] width 31 height 17
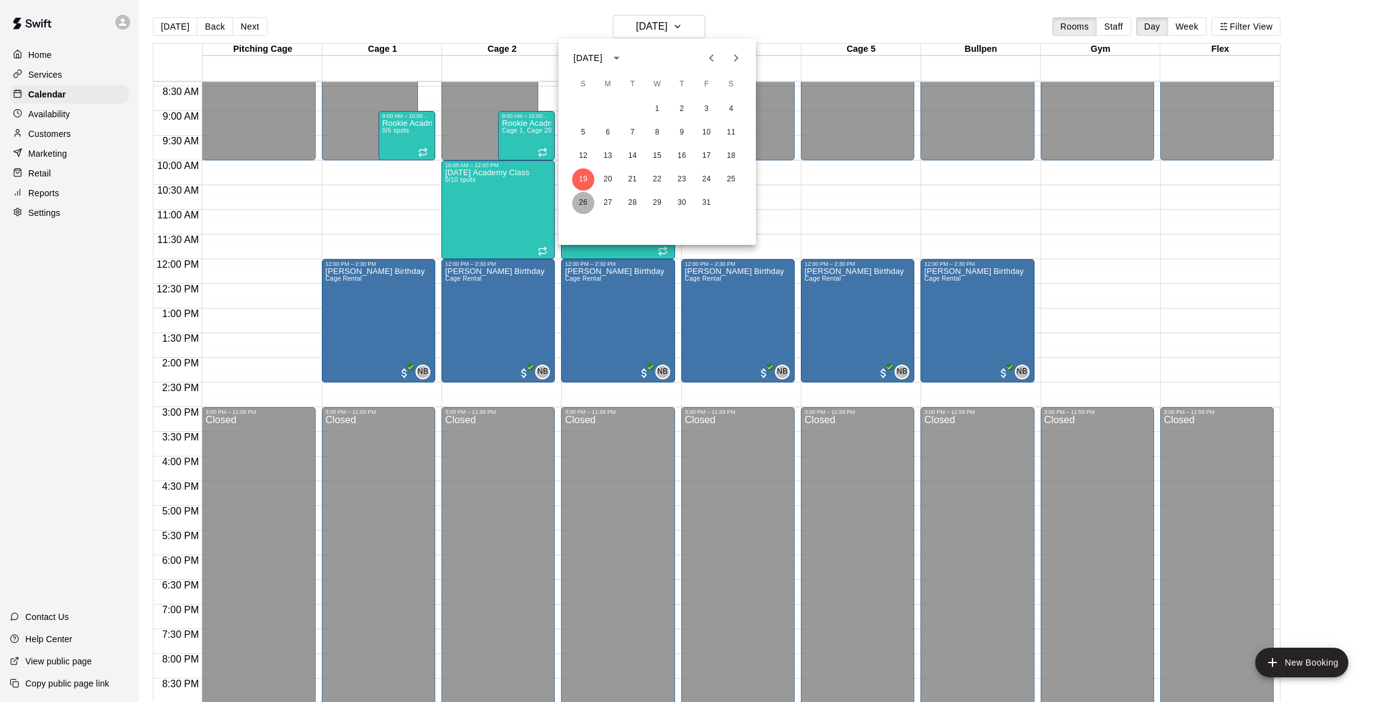
click at [587, 200] on button "26" at bounding box center [583, 203] width 22 height 22
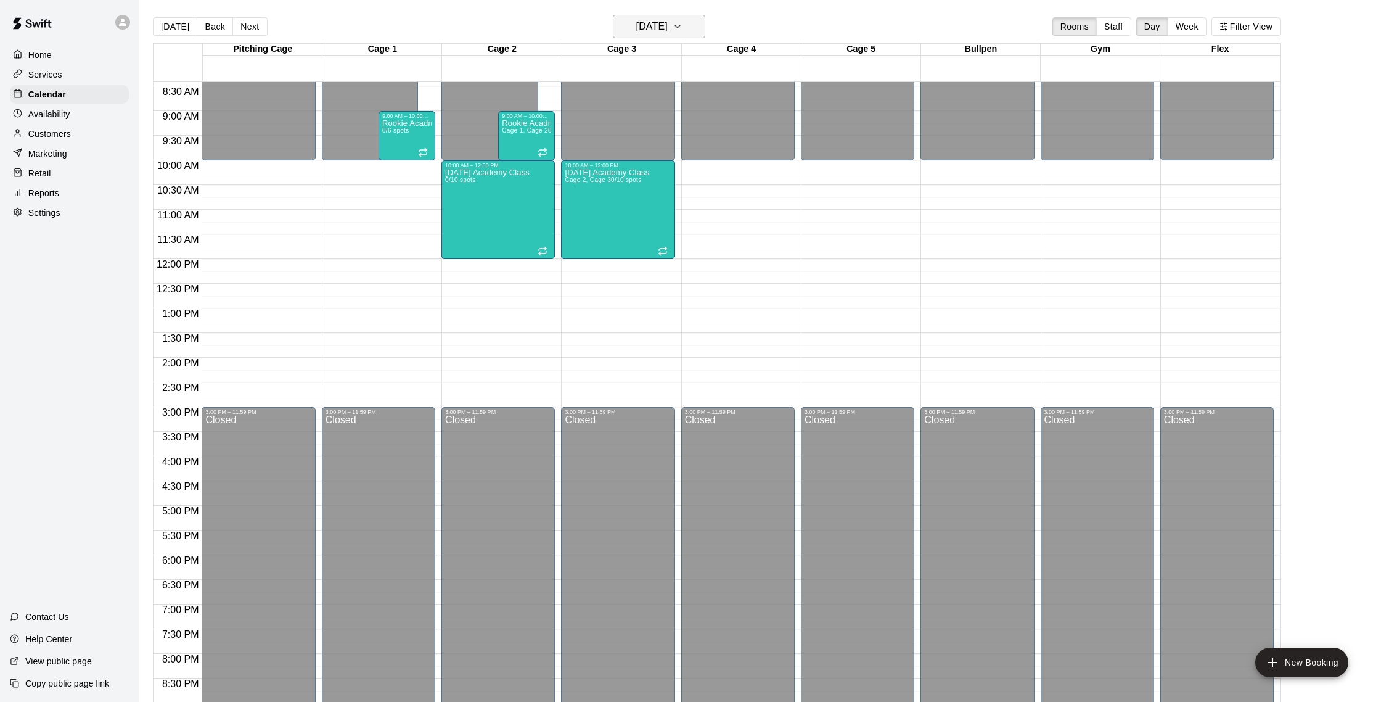
click at [668, 30] on h6 "Sunday Oct 26" at bounding box center [651, 26] width 31 height 17
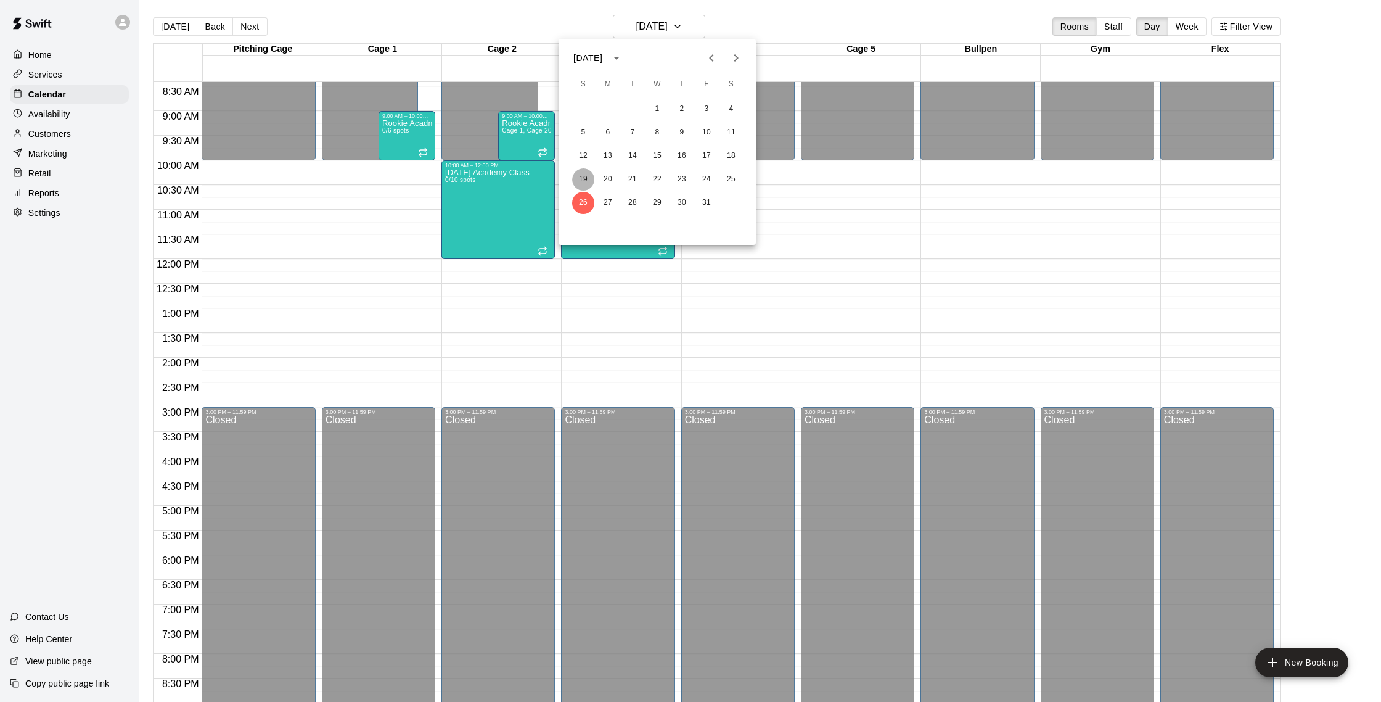
click at [583, 172] on button "19" at bounding box center [583, 179] width 22 height 22
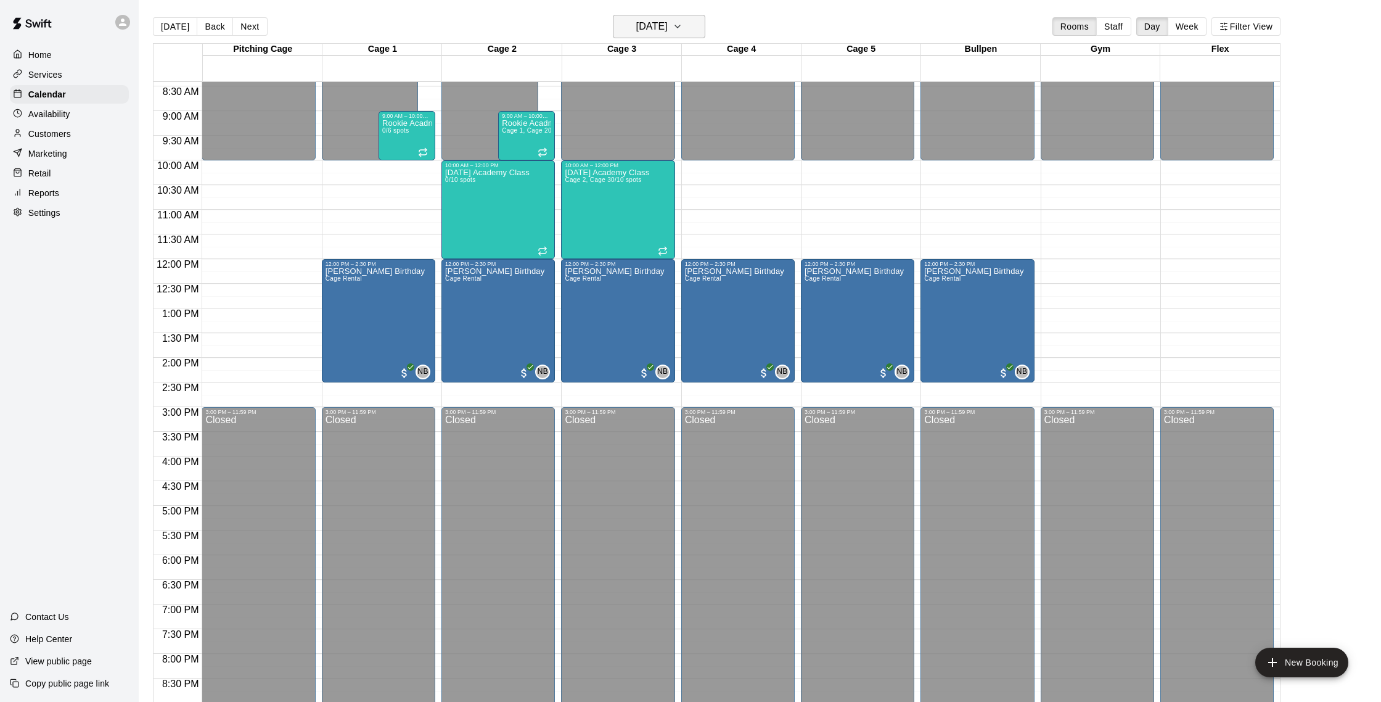
click at [668, 19] on h6 "Sunday Oct 19" at bounding box center [651, 26] width 31 height 17
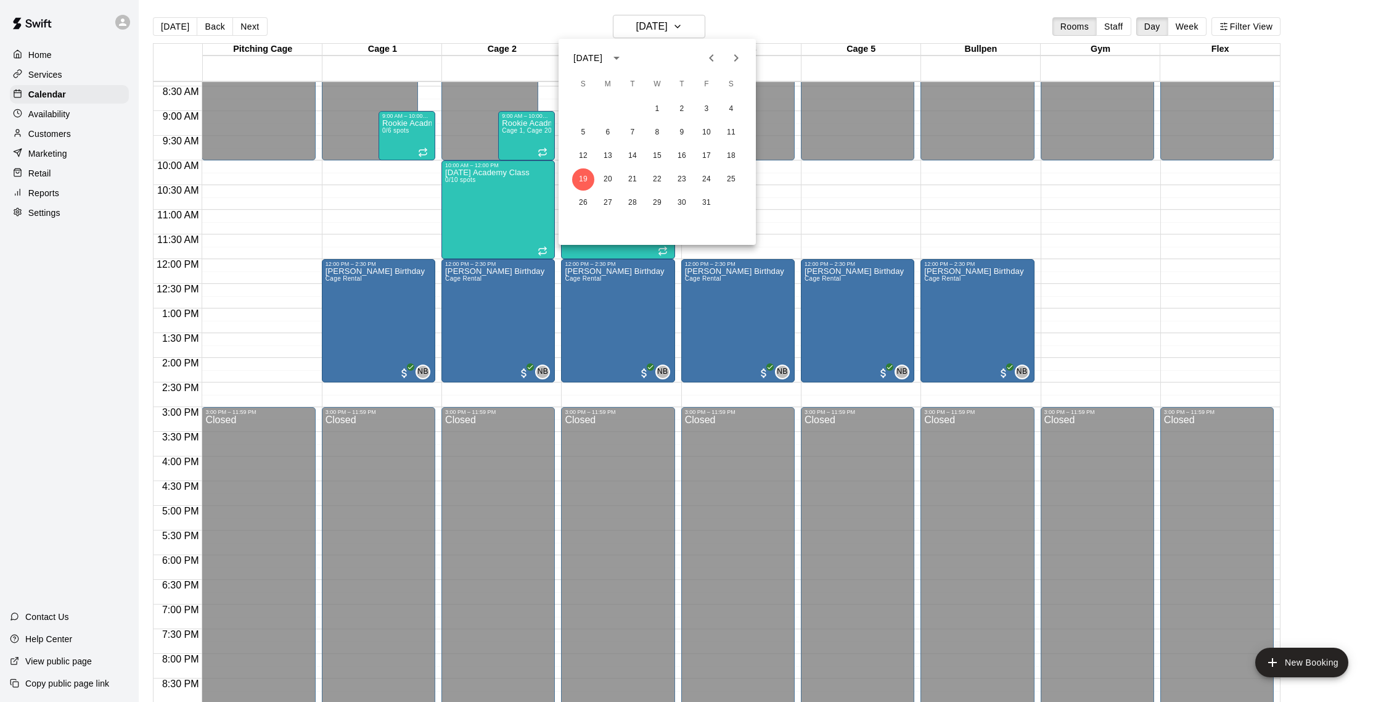
click at [686, 28] on div at bounding box center [690, 351] width 1381 height 702
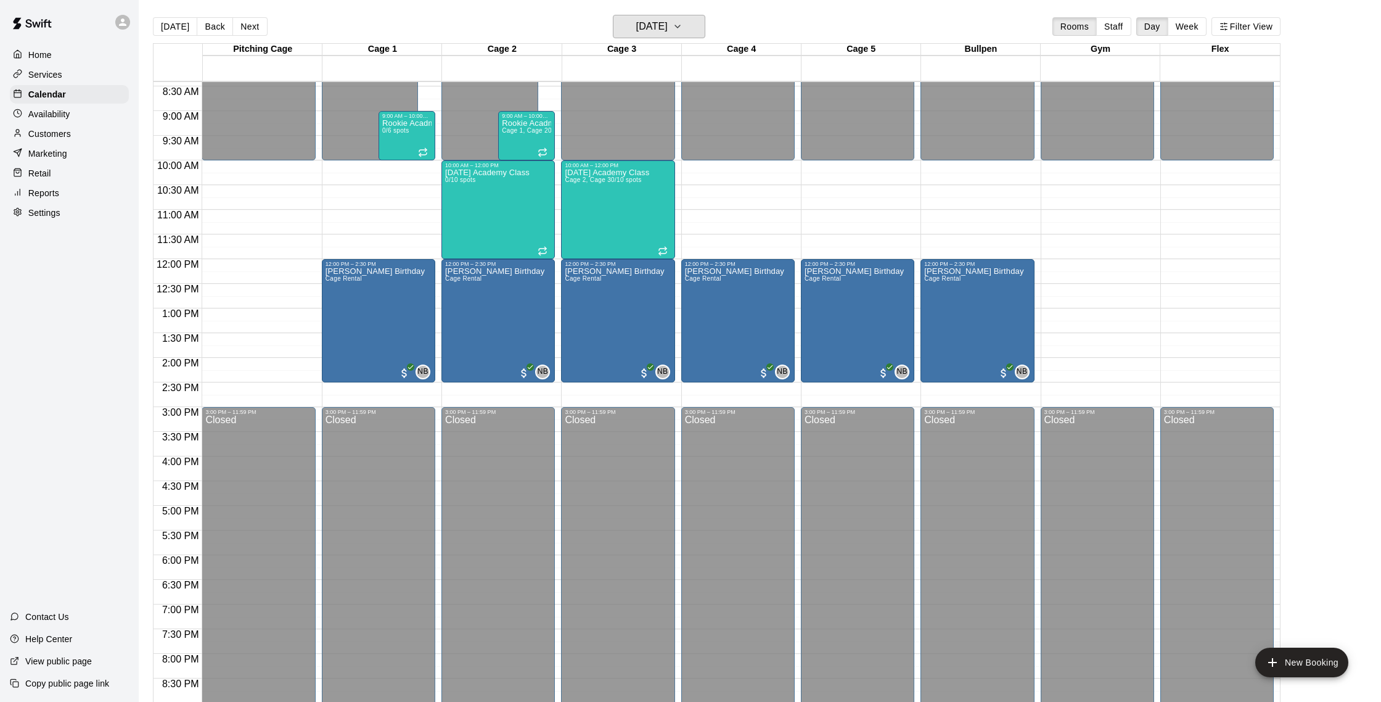
scroll to position [1, 0]
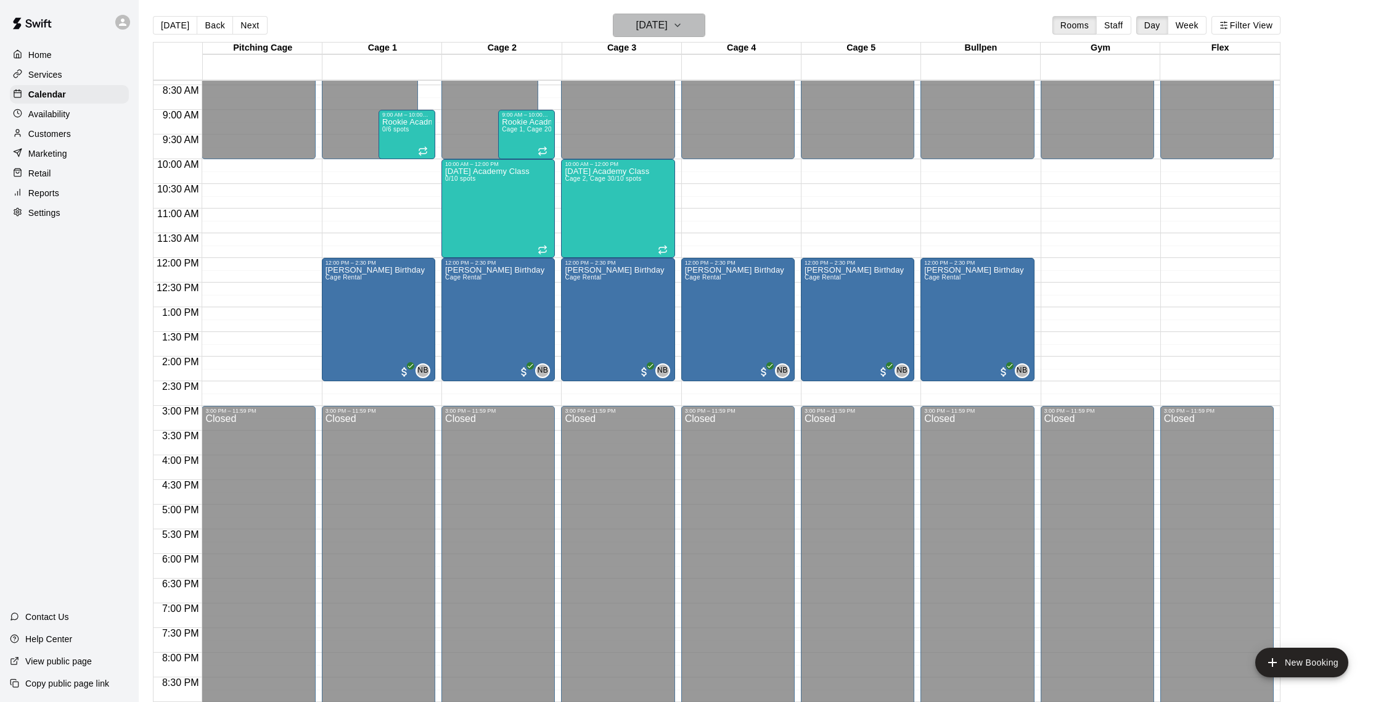
click at [686, 28] on button "Sunday Oct 19" at bounding box center [659, 25] width 92 height 23
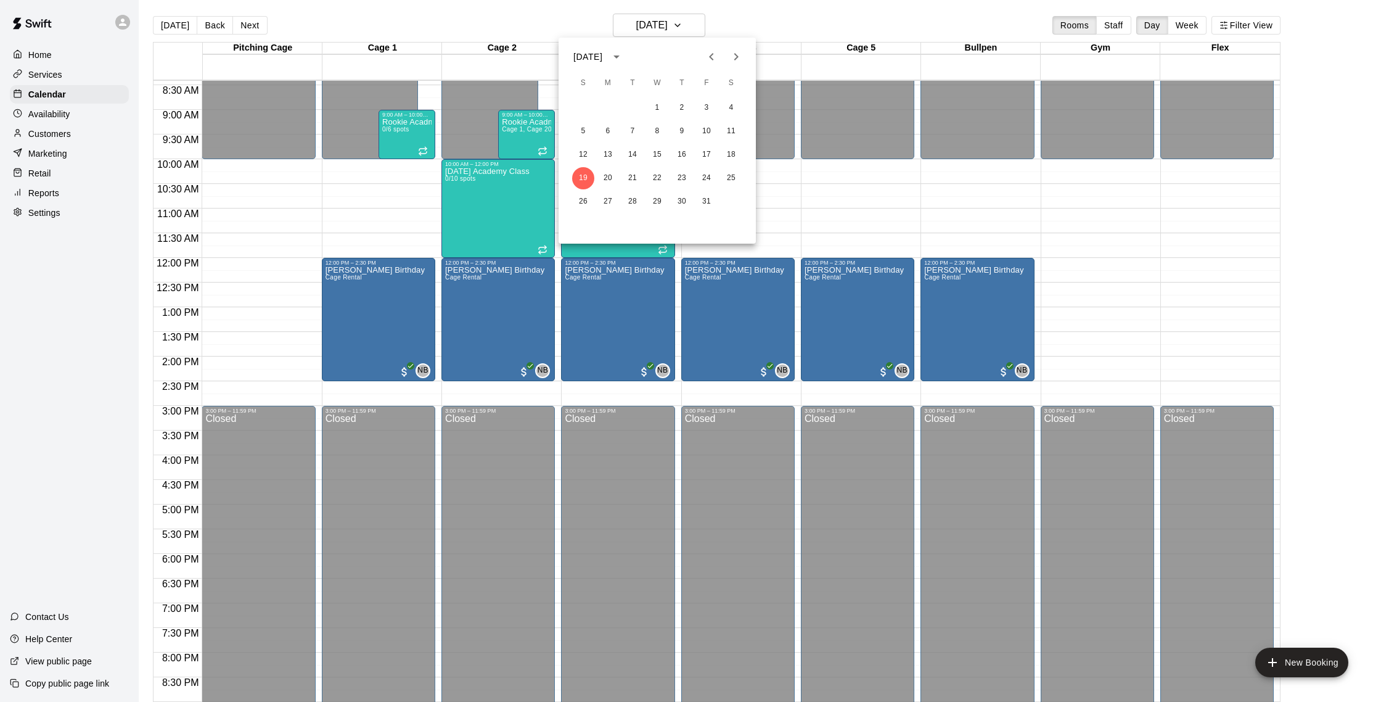
click at [554, 21] on div at bounding box center [690, 351] width 1381 height 702
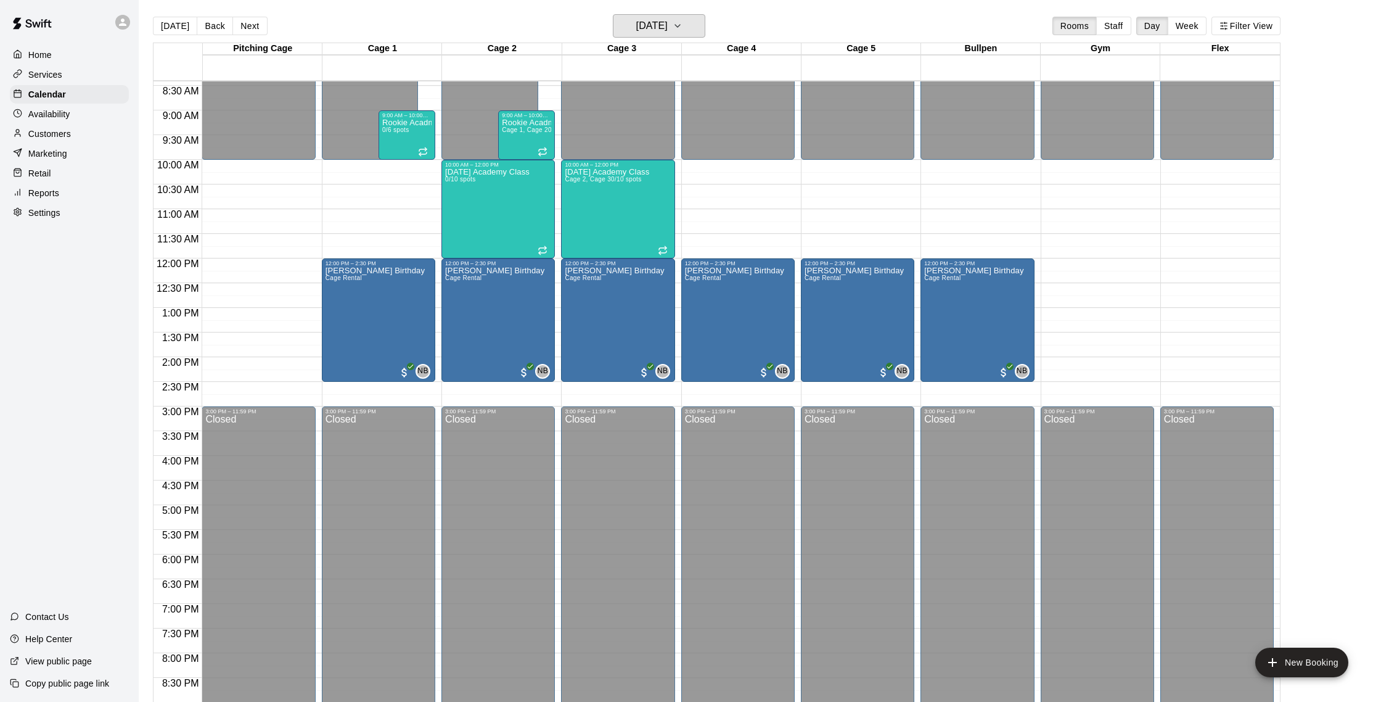
scroll to position [0, 0]
click at [636, 27] on h6 "Sunday Oct 19" at bounding box center [651, 26] width 31 height 17
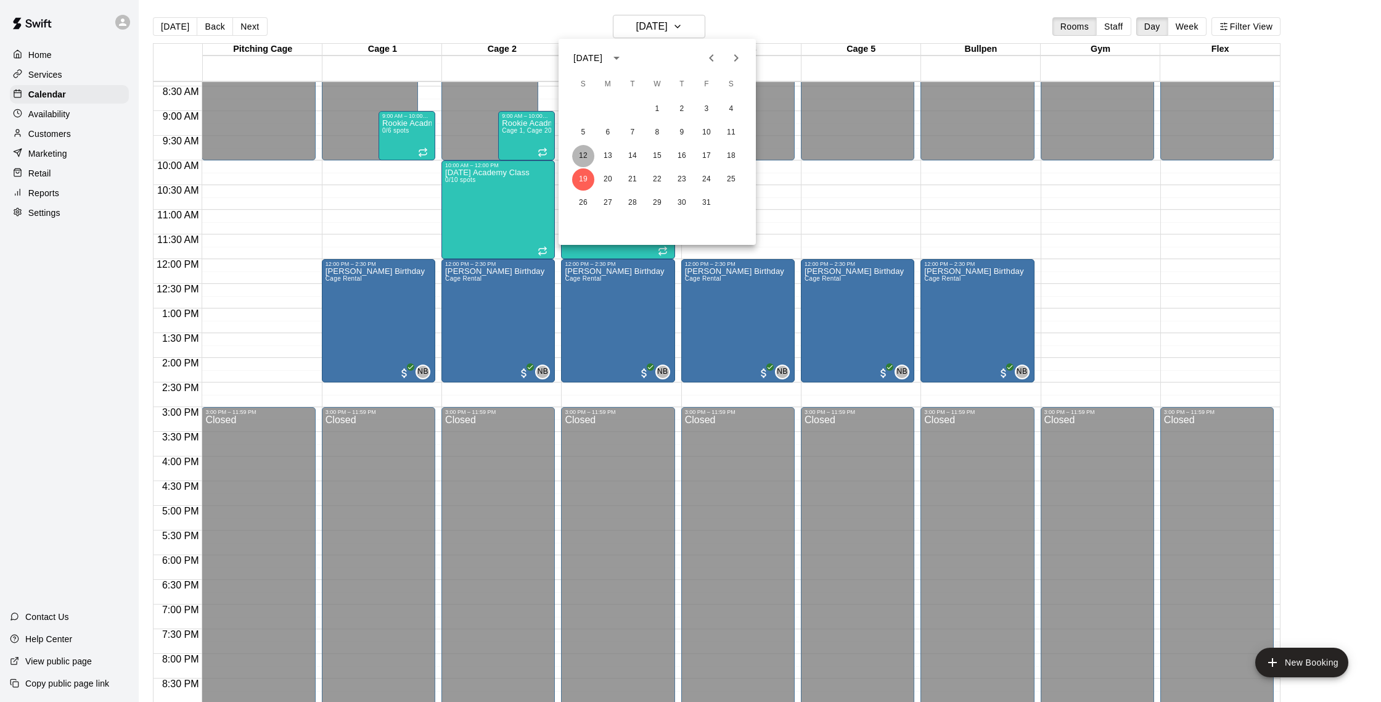
click at [589, 156] on button "12" at bounding box center [583, 156] width 22 height 22
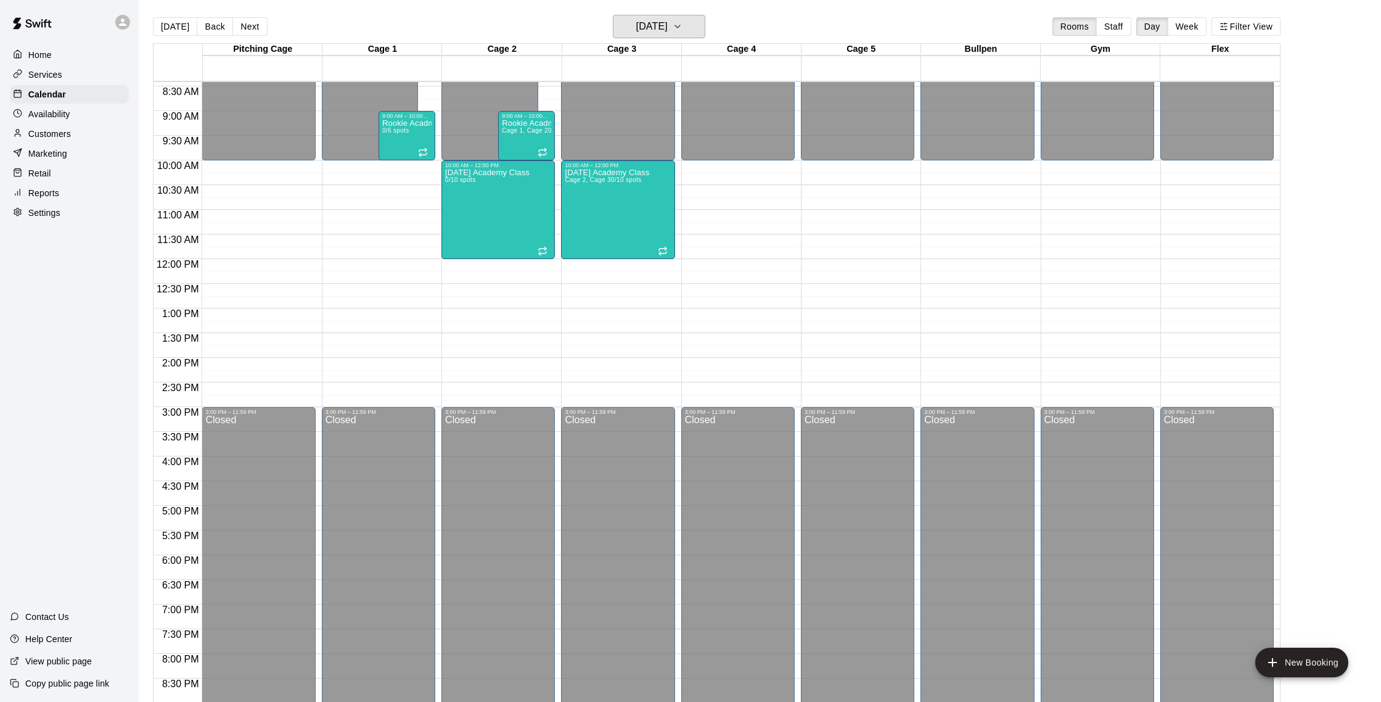
scroll to position [1, 0]
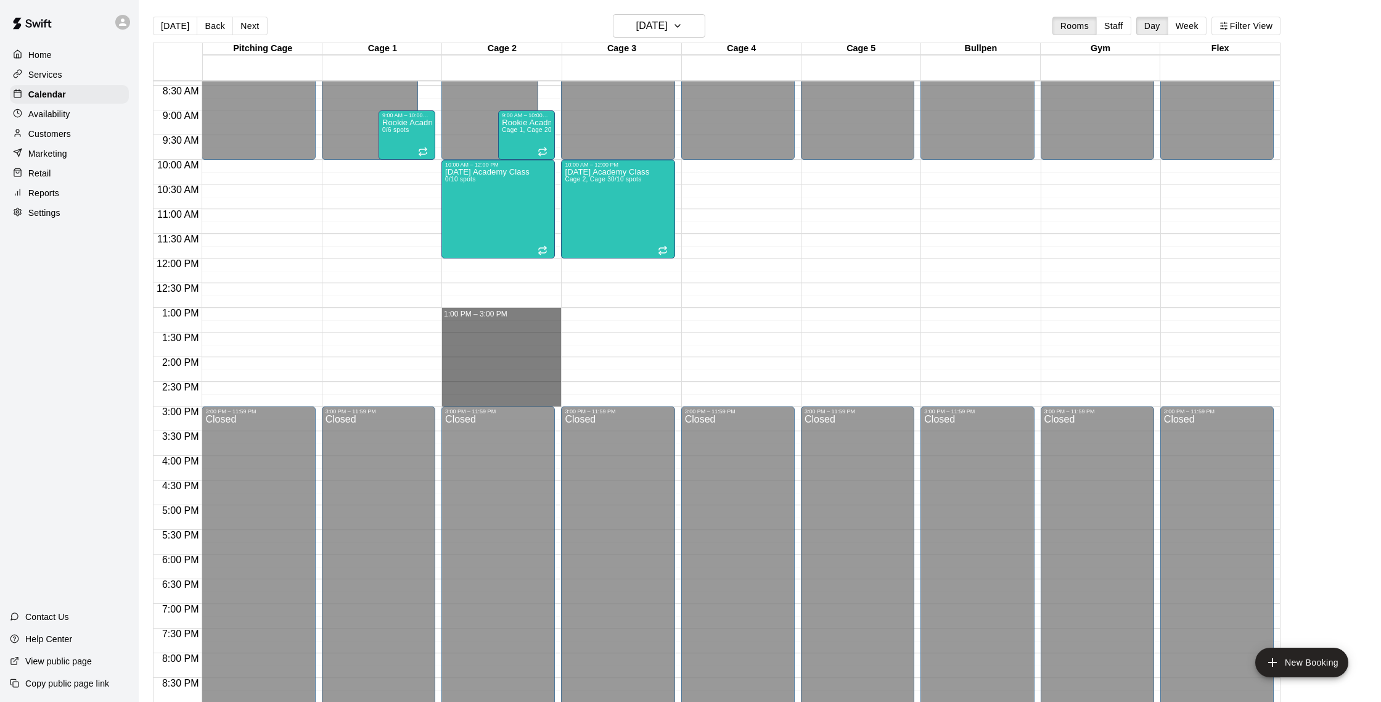
drag, startPoint x: 458, startPoint y: 313, endPoint x: 456, endPoint y: 403, distance: 90.7
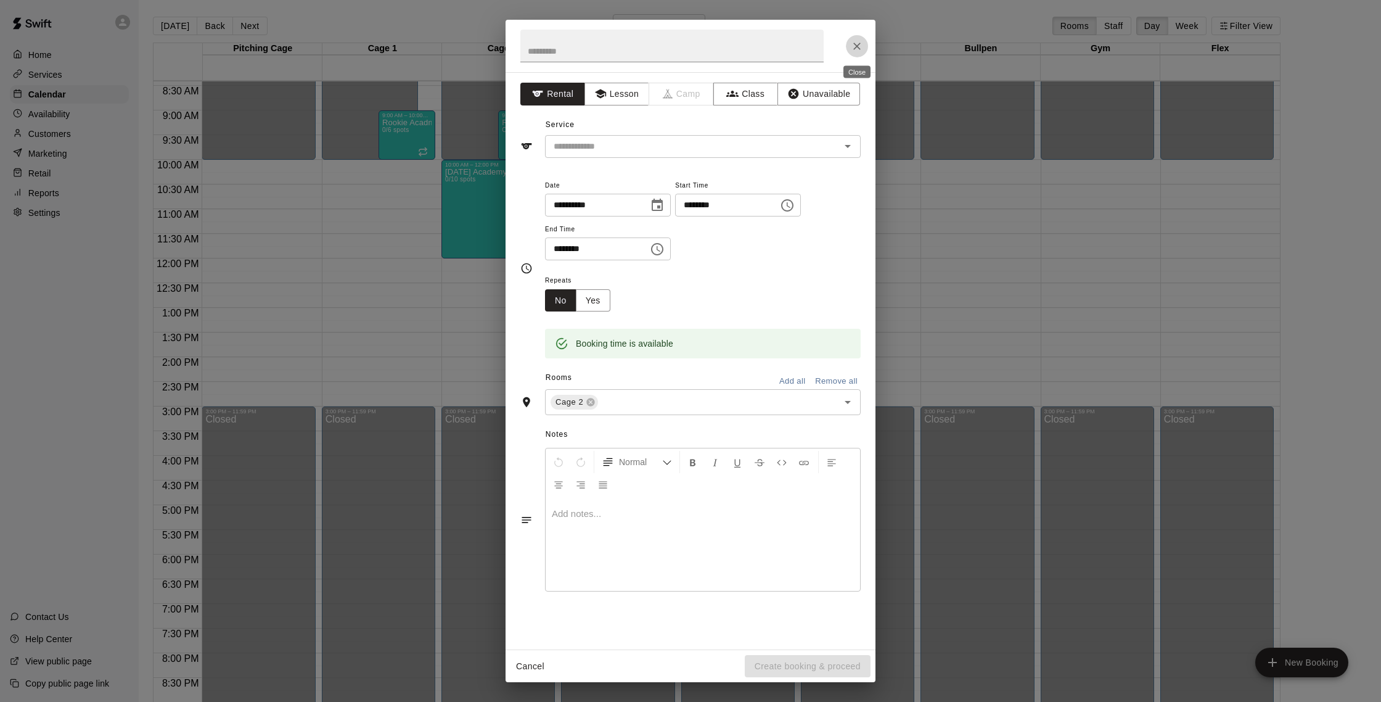
click at [855, 52] on button "Close" at bounding box center [857, 46] width 22 height 22
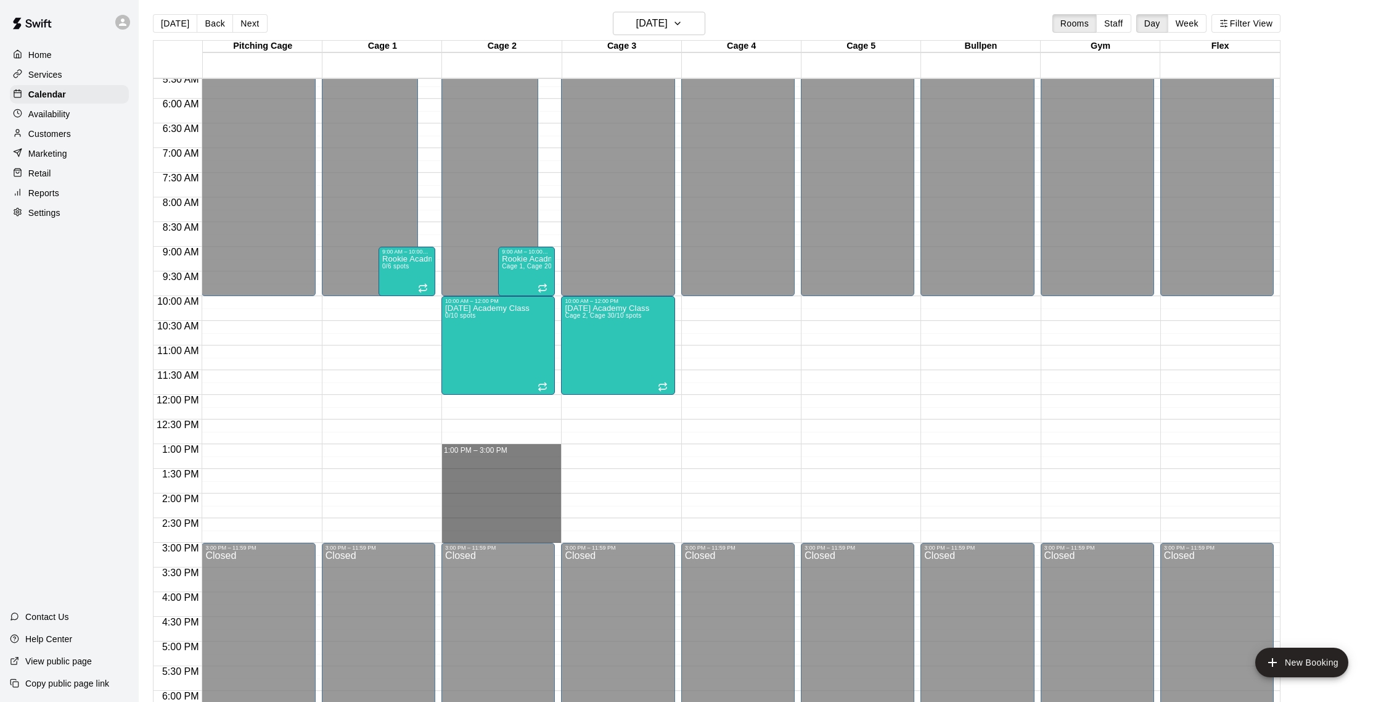
scroll to position [0, 0]
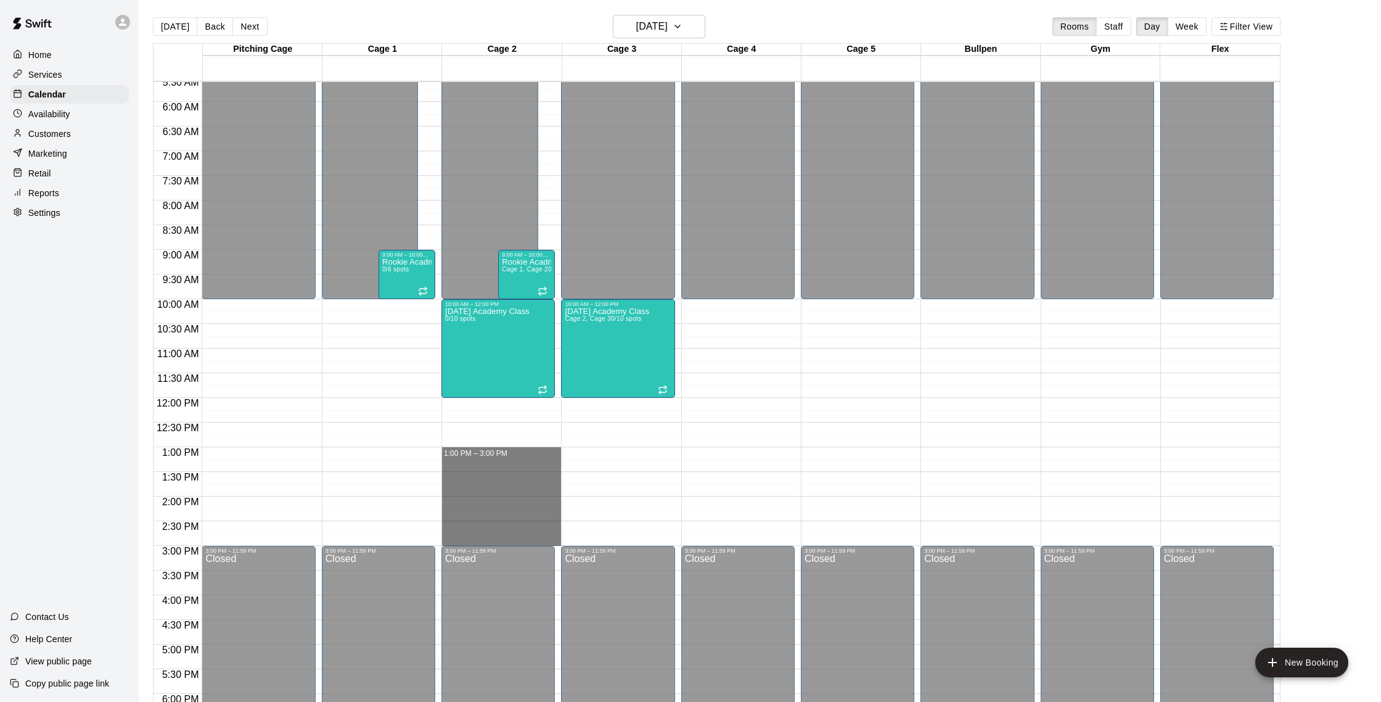
drag, startPoint x: 454, startPoint y: 451, endPoint x: 458, endPoint y: 534, distance: 83.3
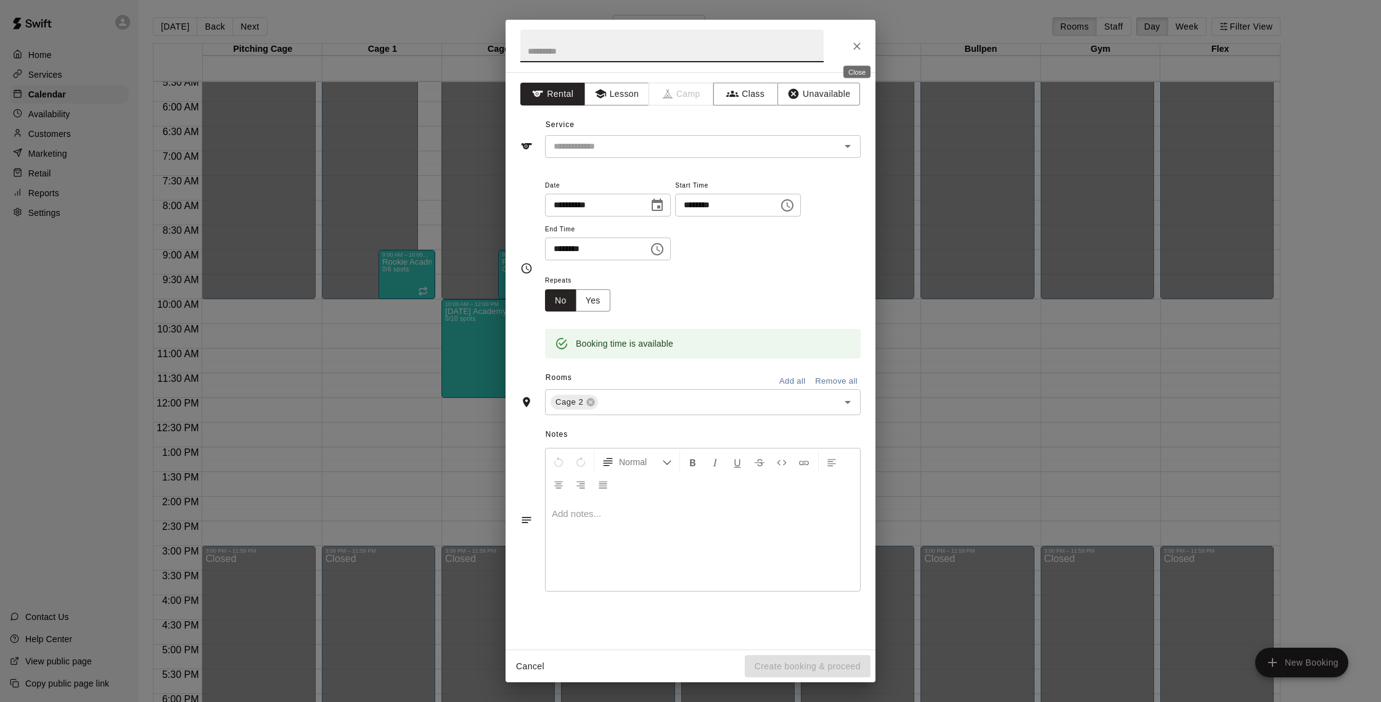
click at [861, 48] on icon "Close" at bounding box center [857, 46] width 12 height 12
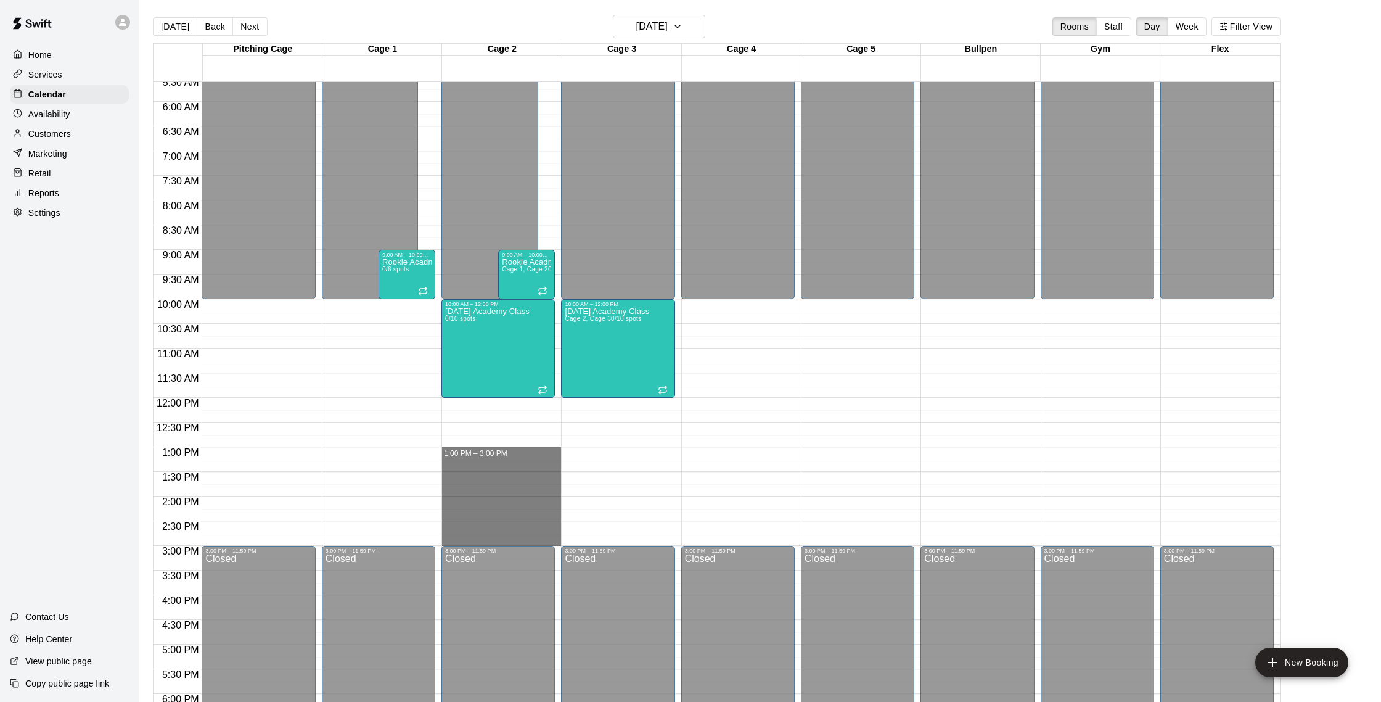
drag, startPoint x: 449, startPoint y: 451, endPoint x: 454, endPoint y: 544, distance: 93.9
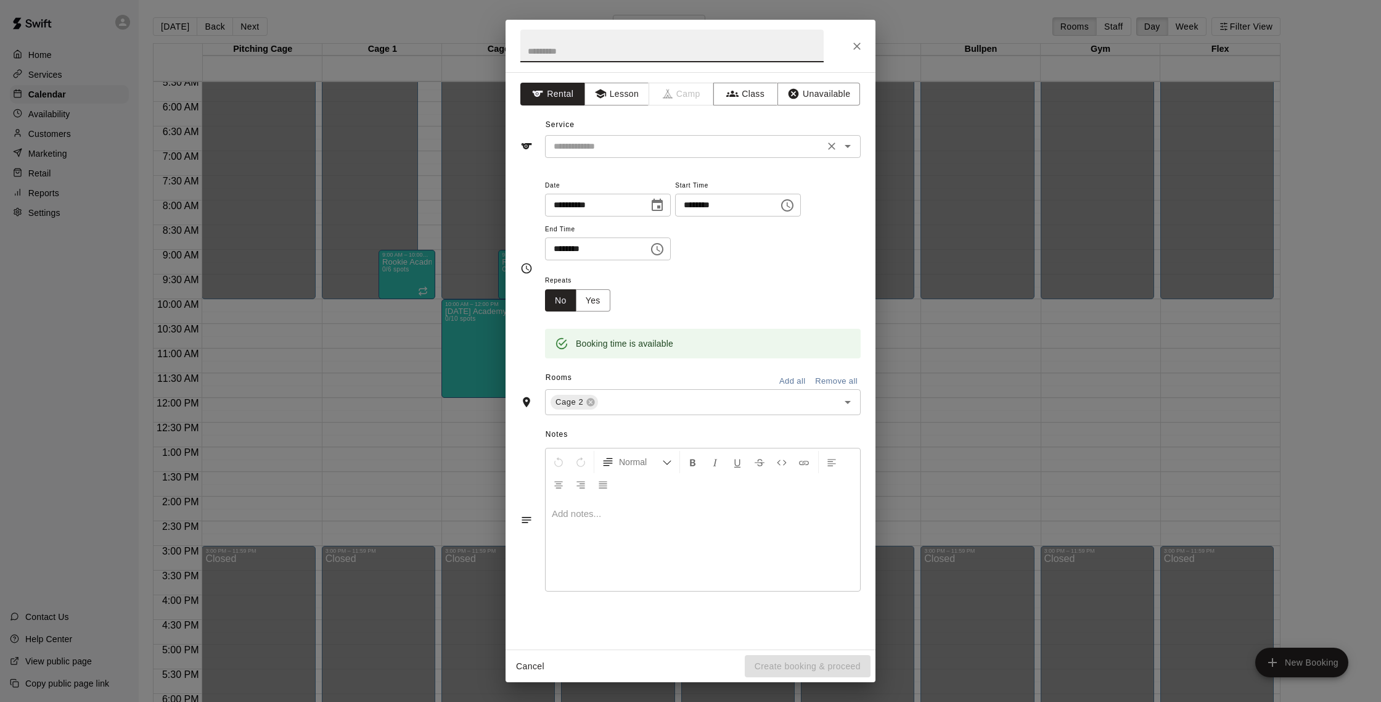
click at [646, 149] on input "text" at bounding box center [685, 146] width 272 height 15
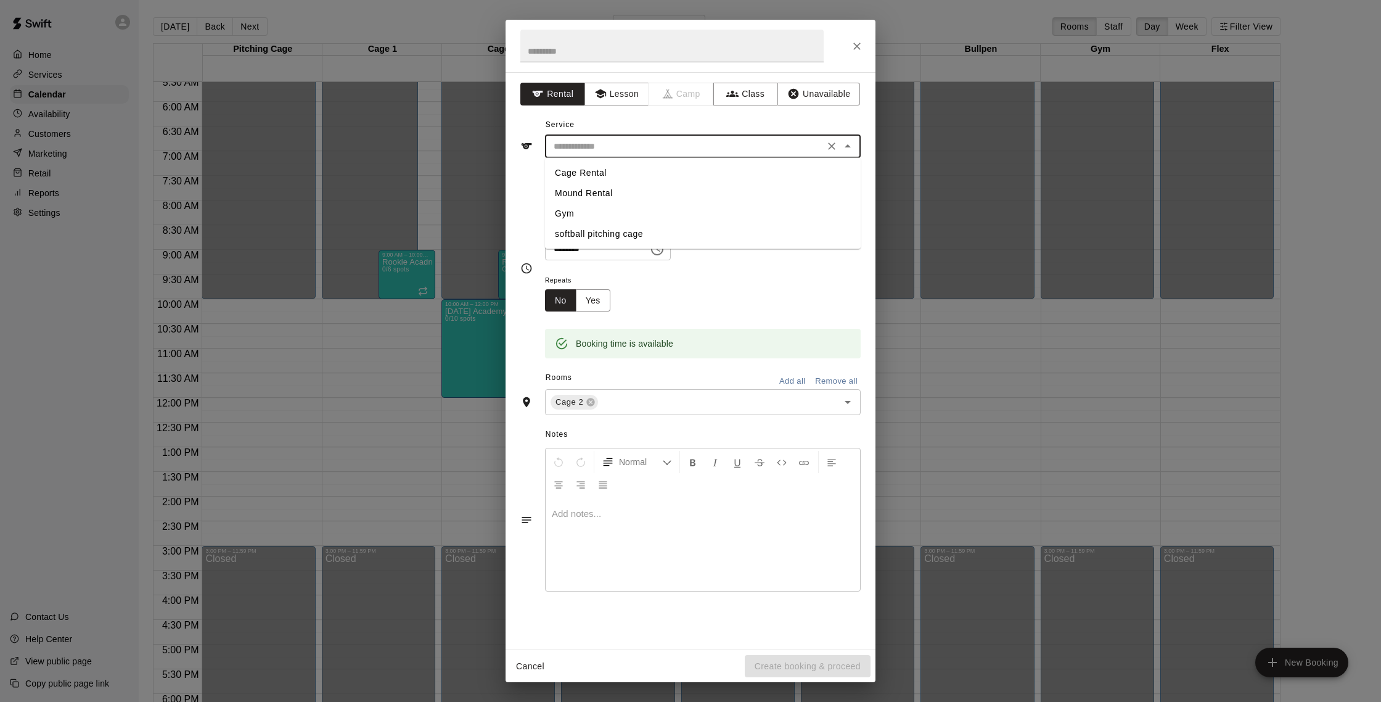
click at [615, 174] on li "Cage Rental" at bounding box center [703, 173] width 316 height 20
type input "**********"
click at [633, 398] on input "text" at bounding box center [710, 402] width 221 height 15
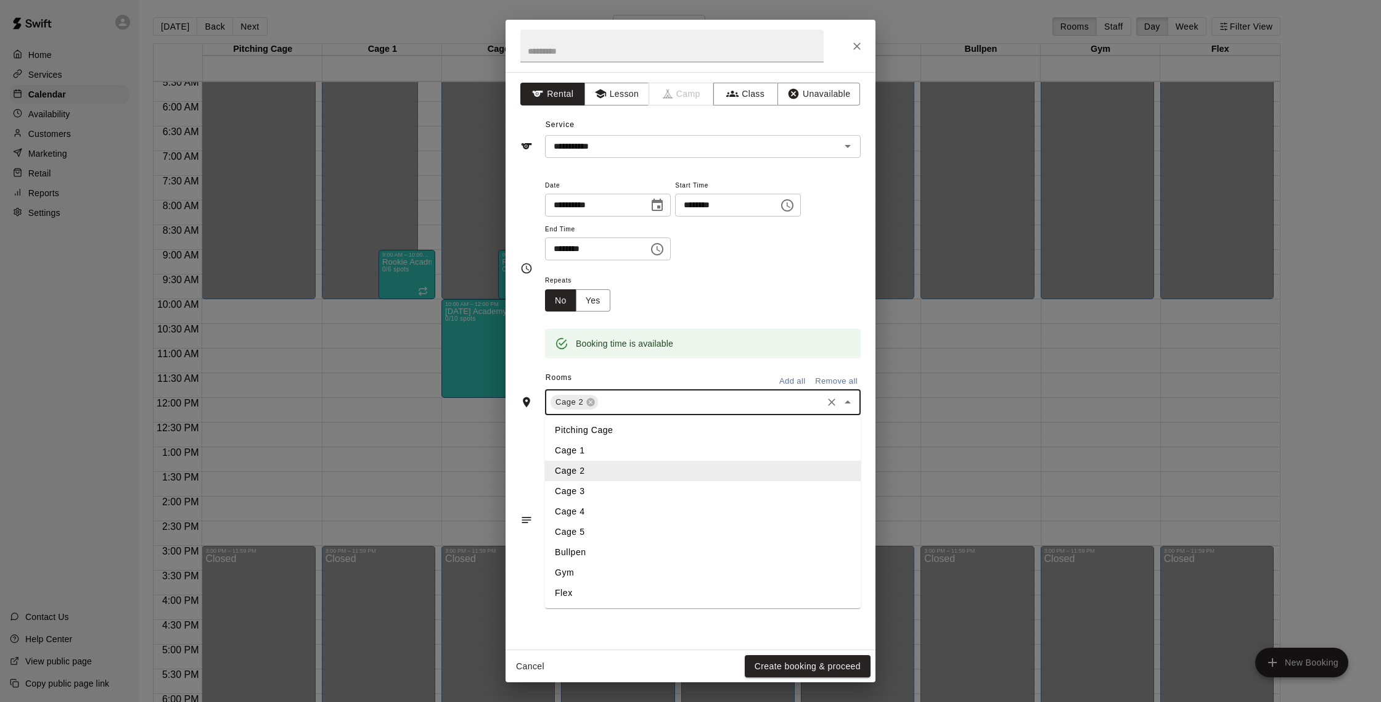
click at [582, 487] on li "Cage 3" at bounding box center [703, 491] width 316 height 20
click at [800, 672] on button "Create booking & proceed" at bounding box center [808, 666] width 126 height 23
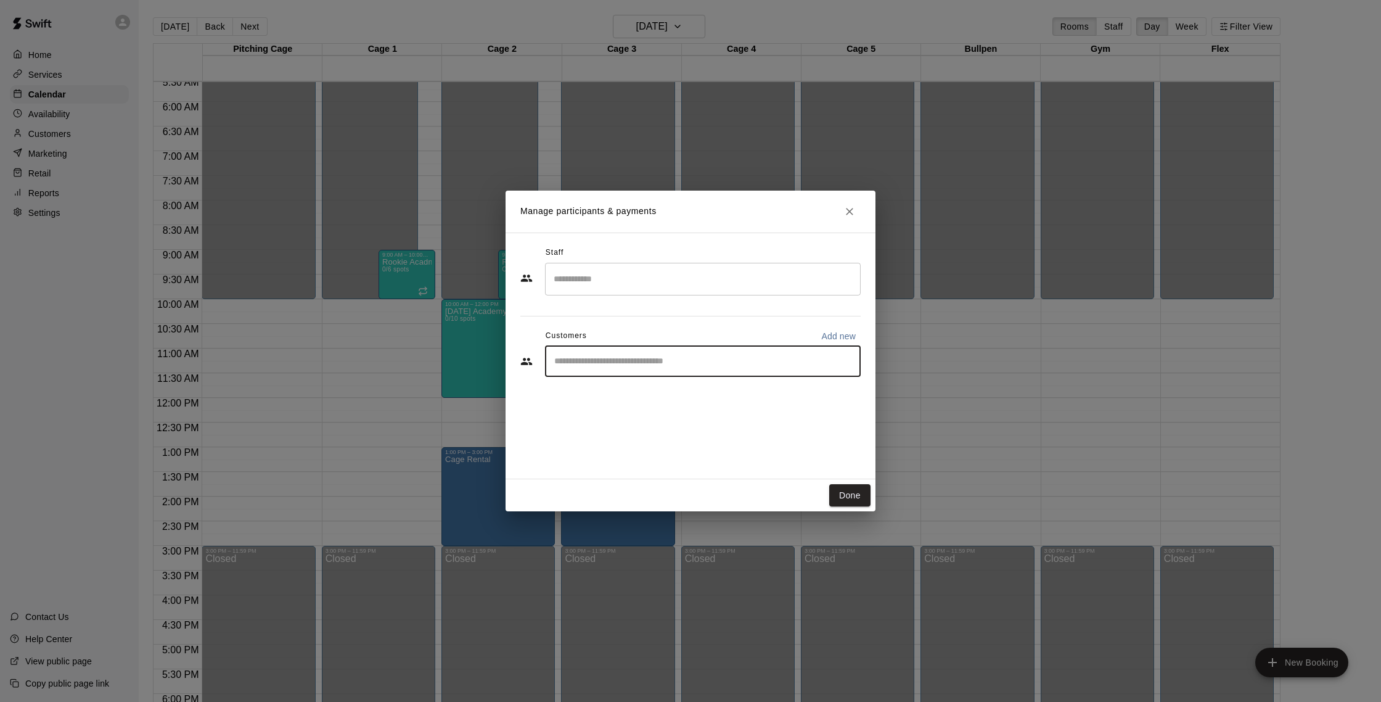
click at [650, 364] on input "Start typing to search customers..." at bounding box center [703, 361] width 305 height 12
type input "*****"
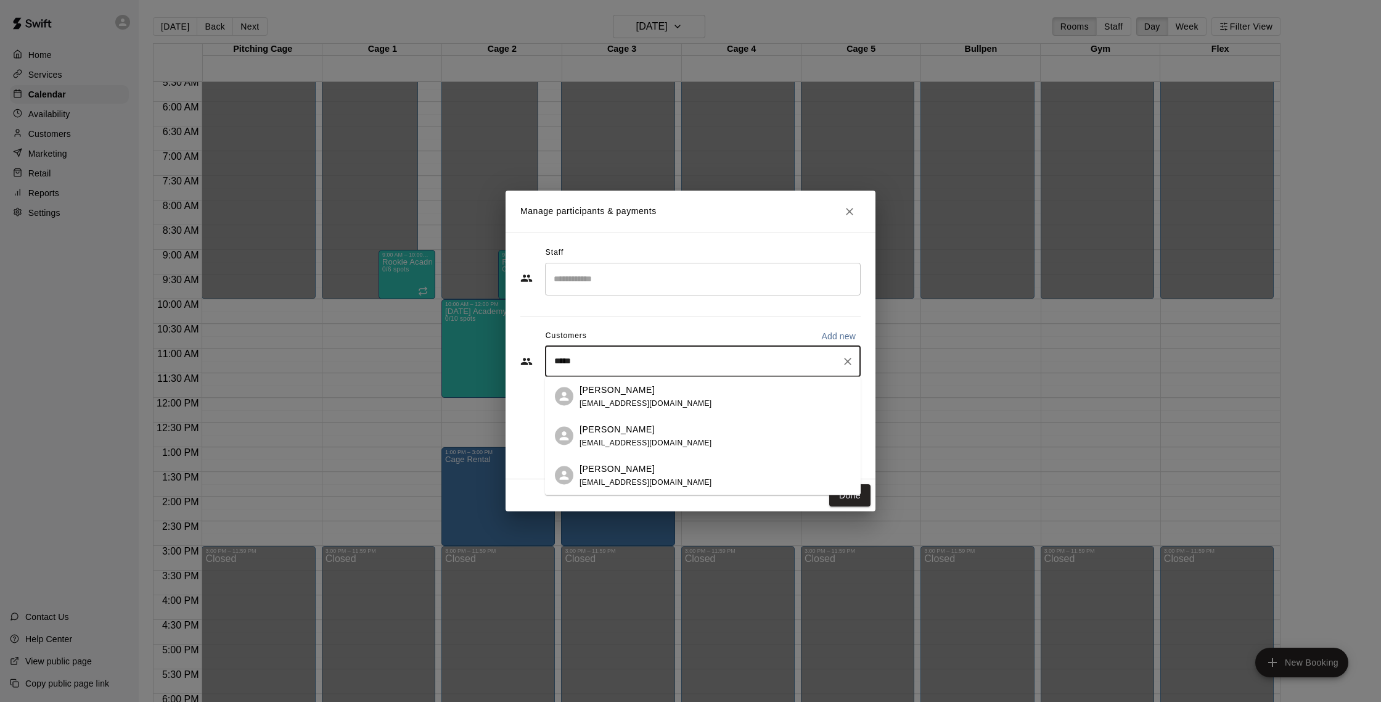
click at [721, 393] on div "Caleb Hitchcock cphitchy@gmail.com" at bounding box center [715, 396] width 271 height 27
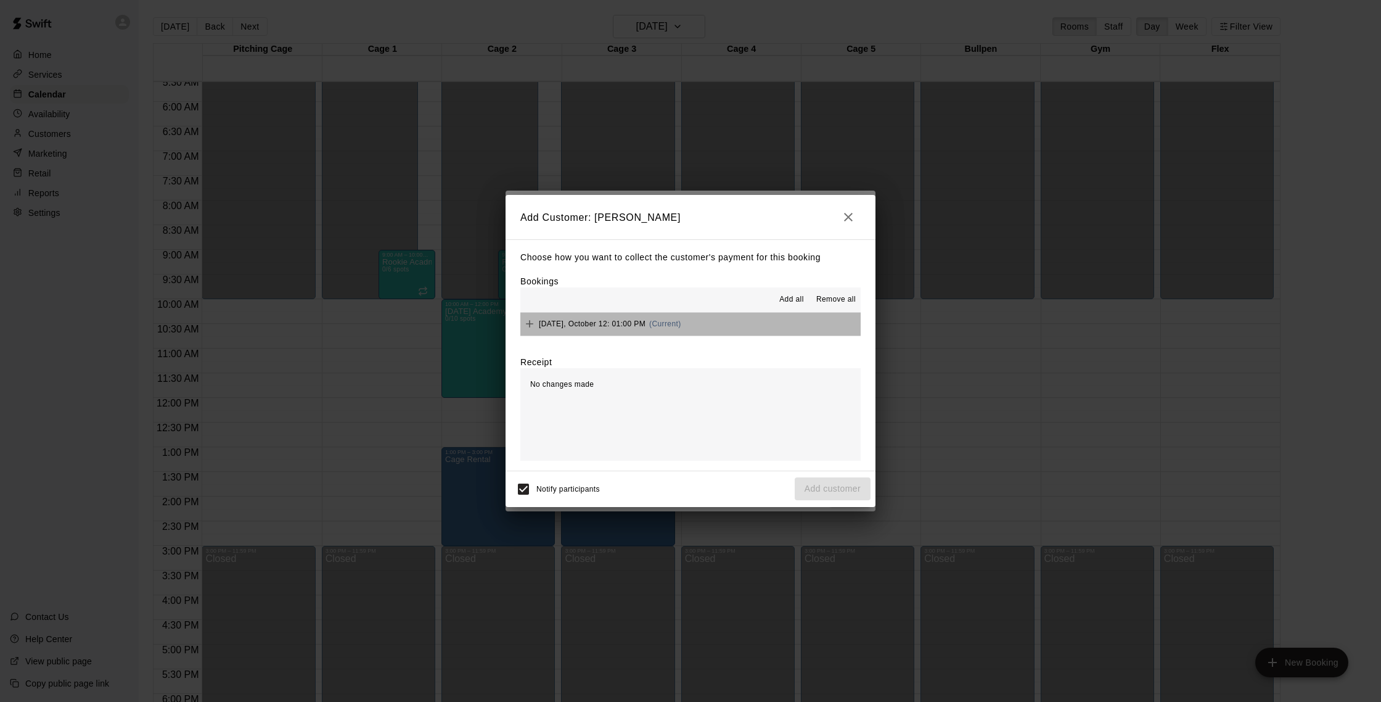
click at [726, 323] on button "Sunday, October 12: 01:00 PM (Current)" at bounding box center [690, 324] width 340 height 23
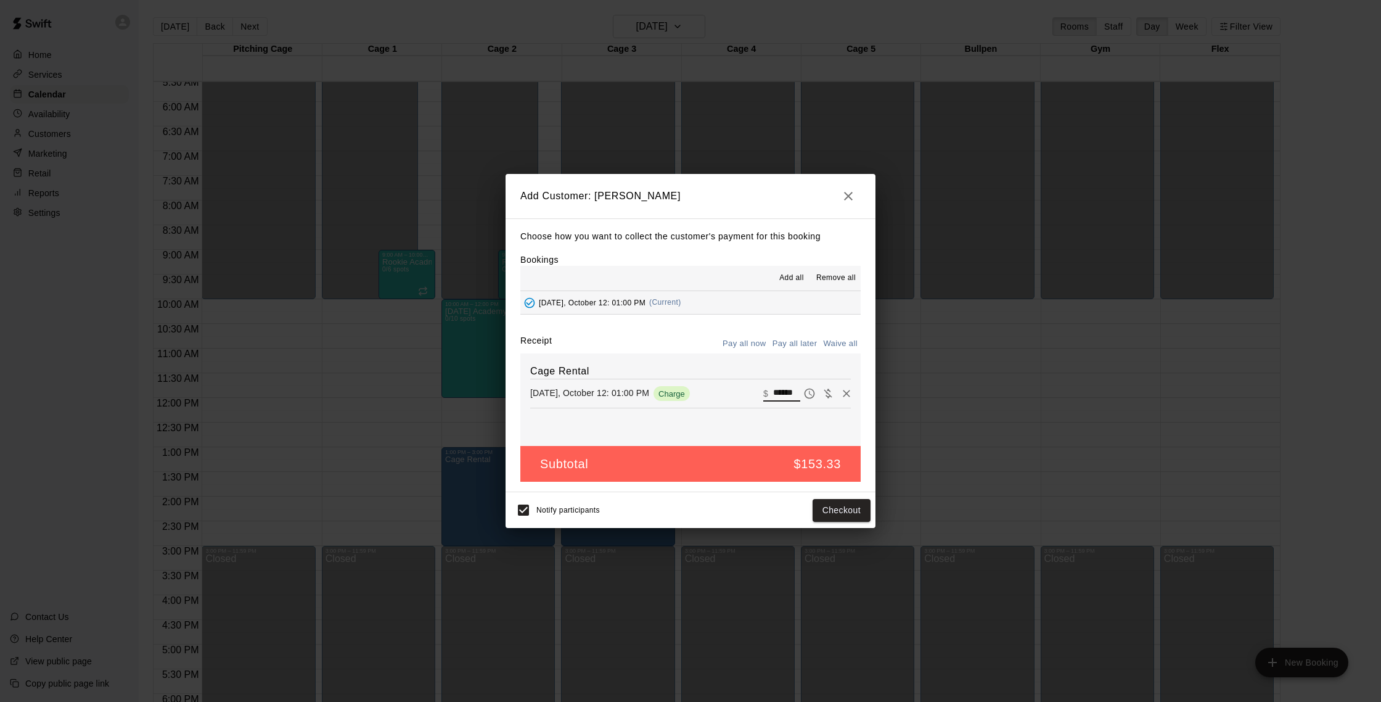
scroll to position [0, 1]
drag, startPoint x: 774, startPoint y: 393, endPoint x: 831, endPoint y: 392, distance: 56.7
click at [831, 392] on div "​ $ ******" at bounding box center [807, 393] width 88 height 18
type input "***"
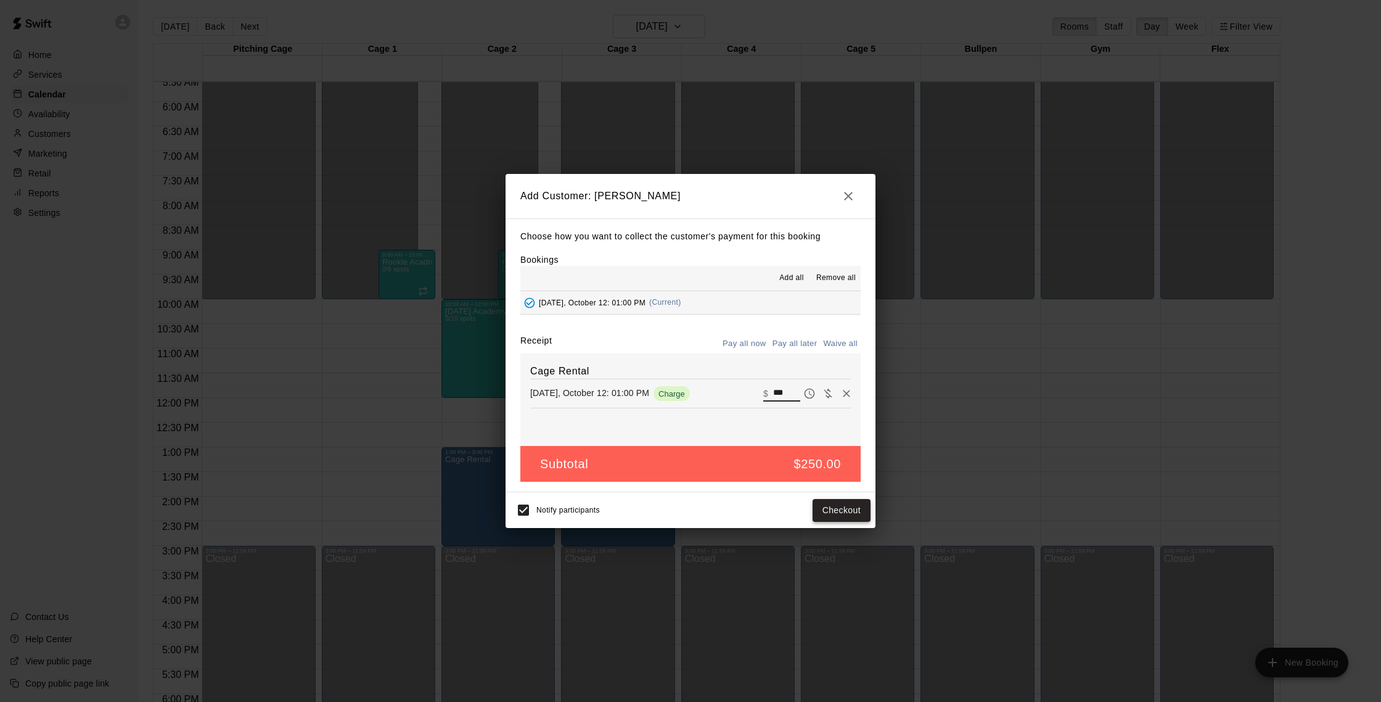
click at [855, 515] on button "Checkout" at bounding box center [842, 510] width 58 height 23
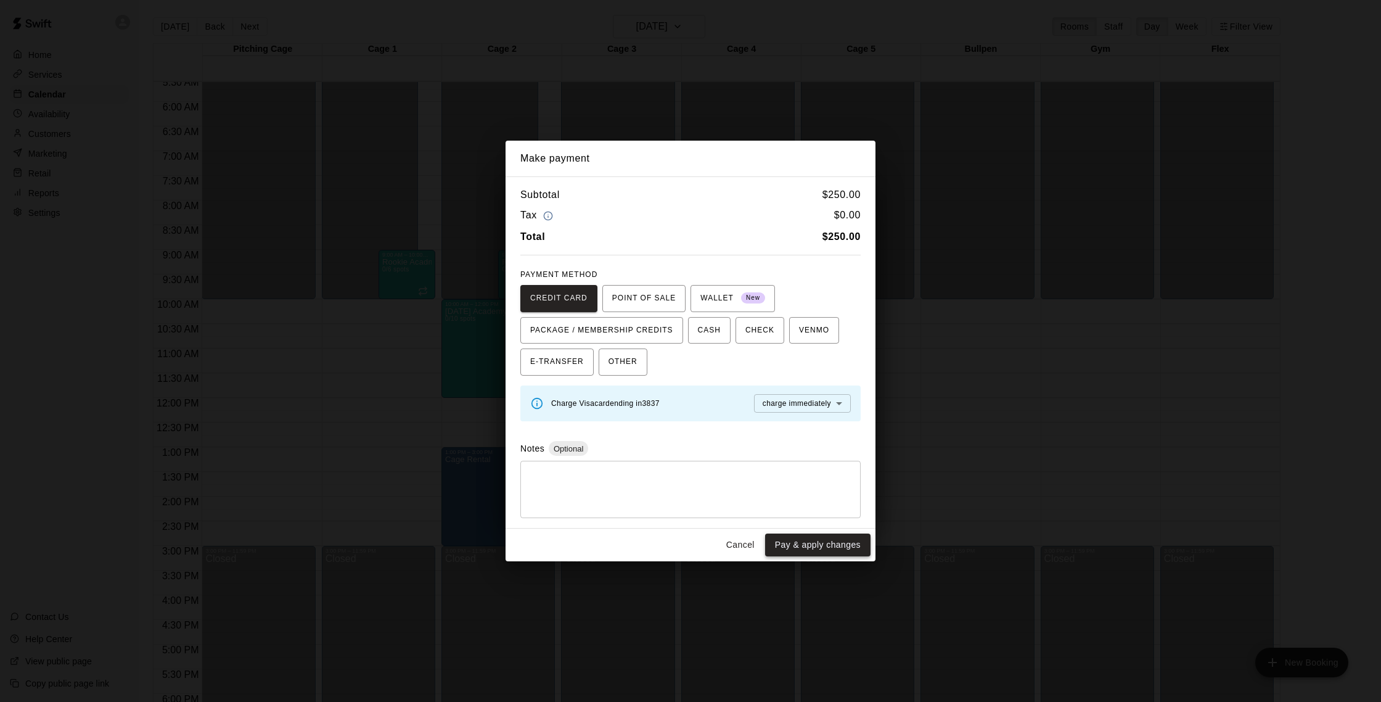
click at [787, 552] on button "Pay & apply changes" at bounding box center [817, 544] width 105 height 23
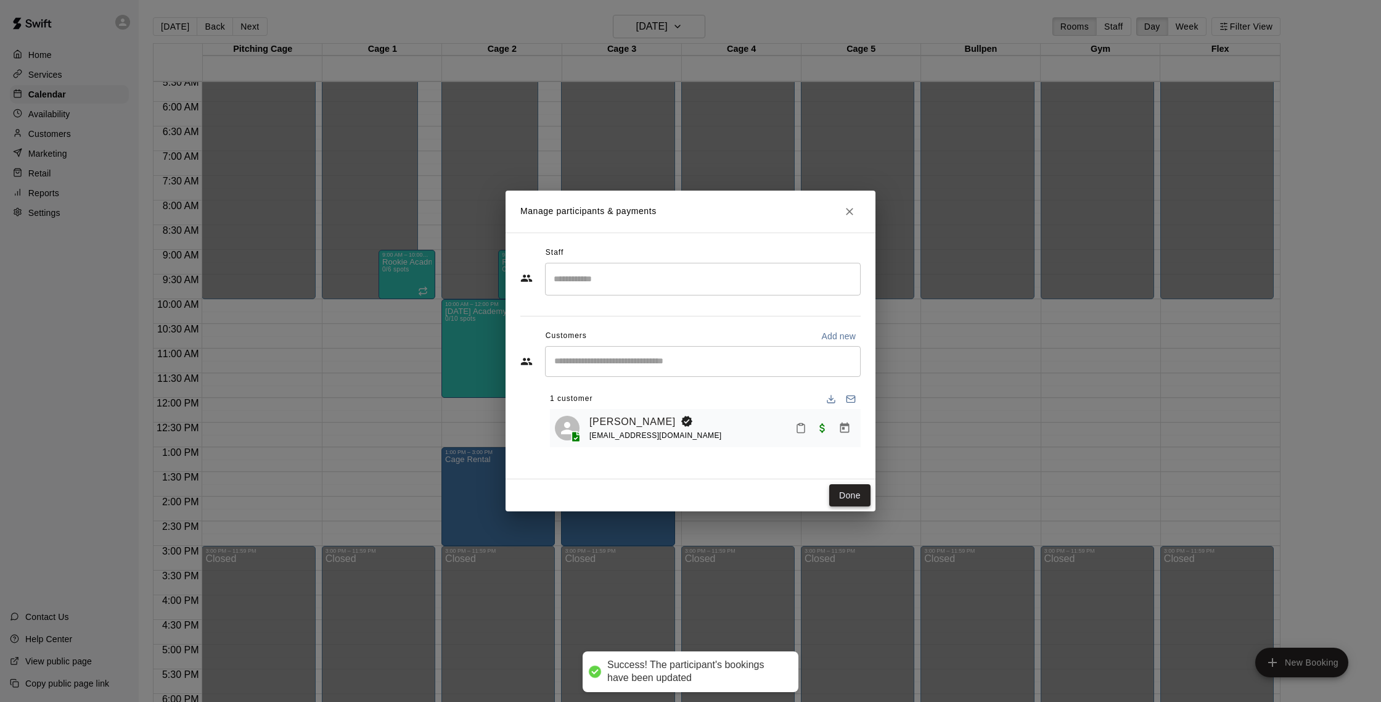
click at [836, 495] on button "Done" at bounding box center [849, 495] width 41 height 23
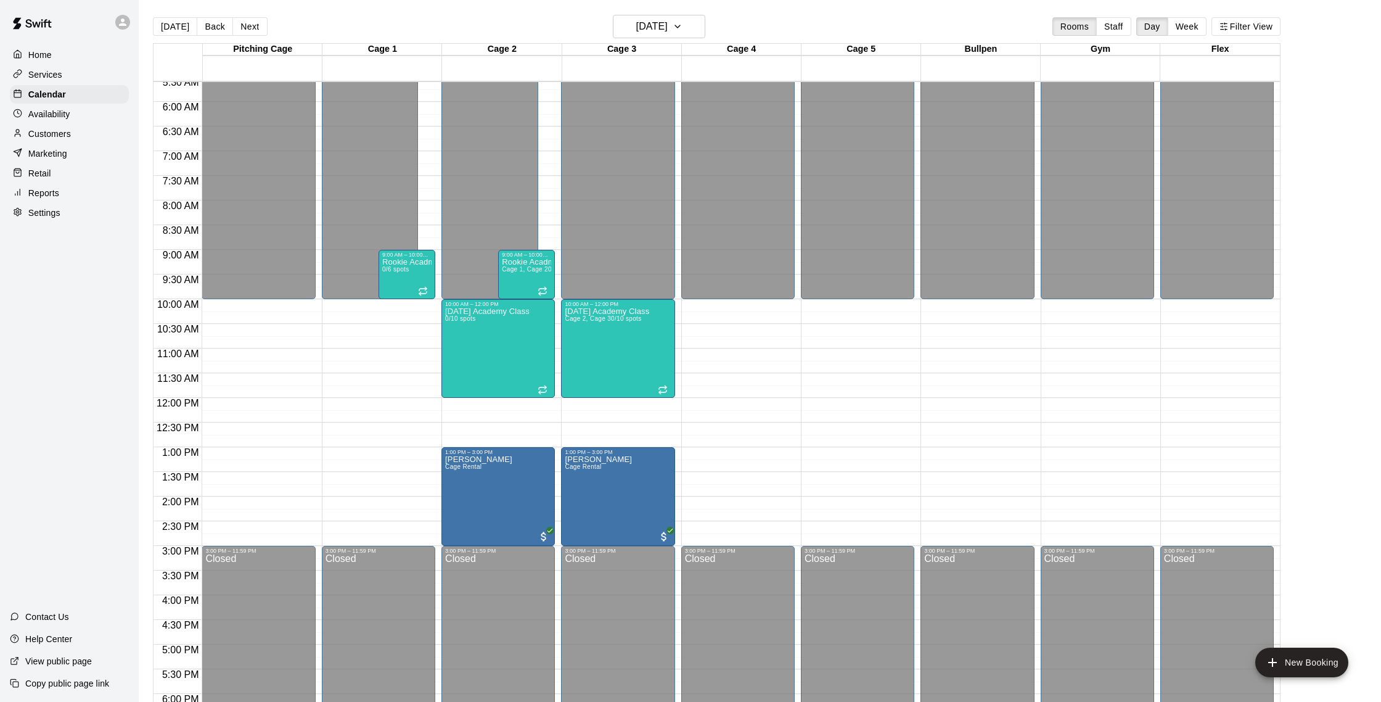
click at [38, 137] on p "Customers" at bounding box center [49, 134] width 43 height 12
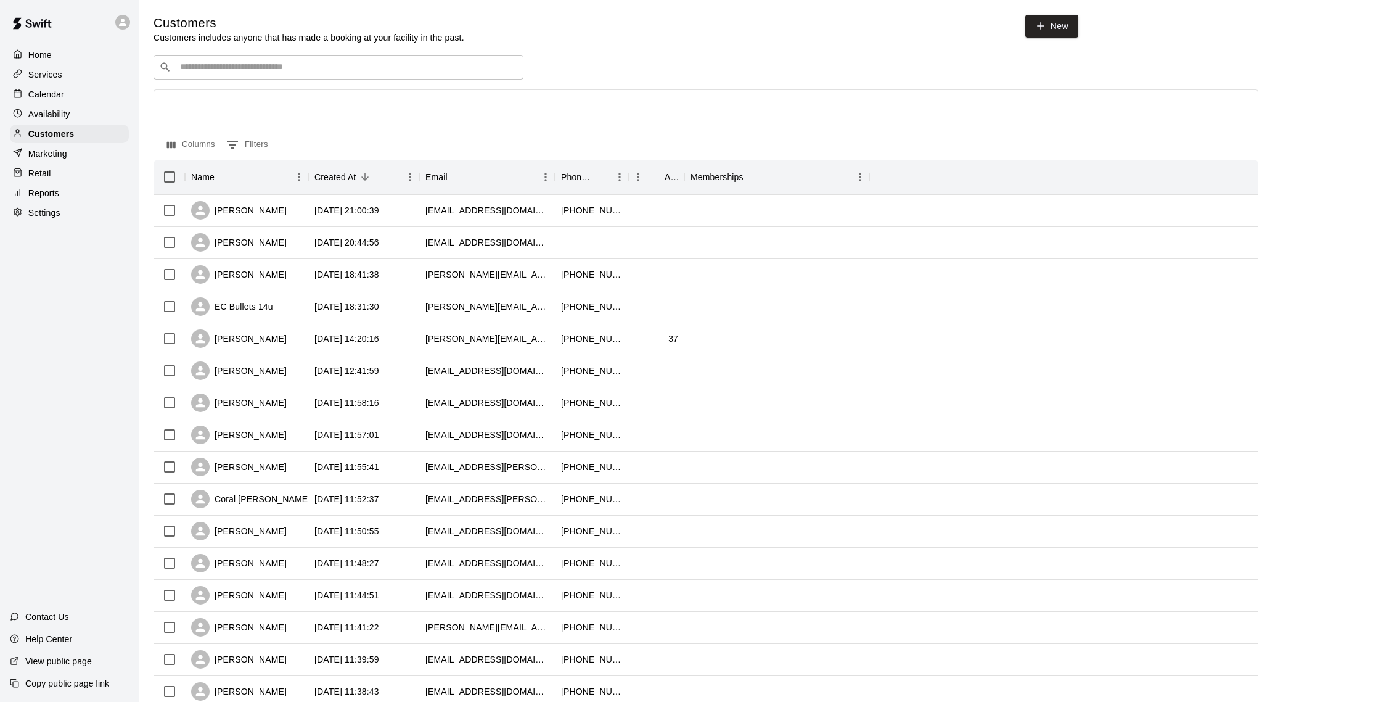
click at [262, 60] on div "​ ​" at bounding box center [339, 67] width 370 height 25
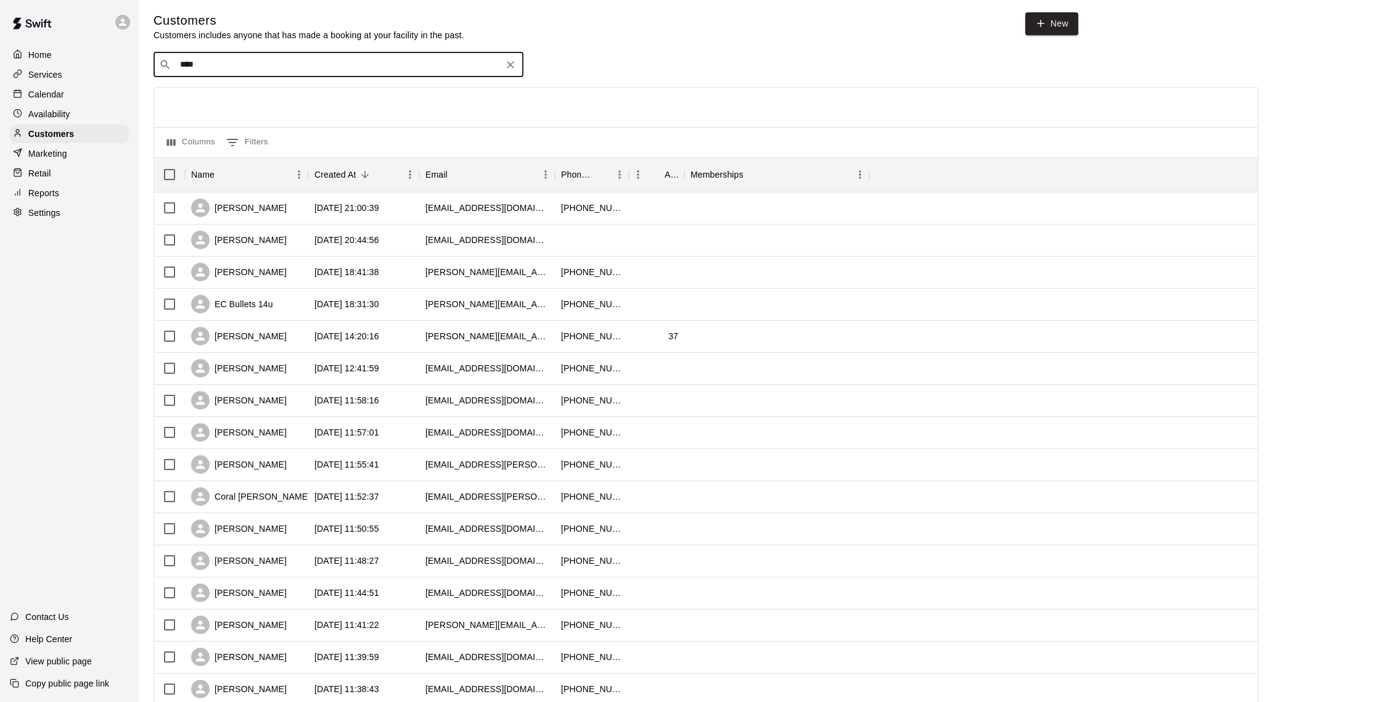
drag, startPoint x: 214, startPoint y: 67, endPoint x: 65, endPoint y: 70, distance: 149.3
click at [65, 70] on div "Home Services Calendar Availability Customers Marketing Retail Reports Settings…" at bounding box center [690, 530] width 1381 height 1064
drag, startPoint x: 184, startPoint y: 65, endPoint x: 101, endPoint y: 67, distance: 83.9
click at [101, 67] on div "Home Services Calendar Availability Customers Marketing Retail Reports Settings…" at bounding box center [690, 530] width 1381 height 1064
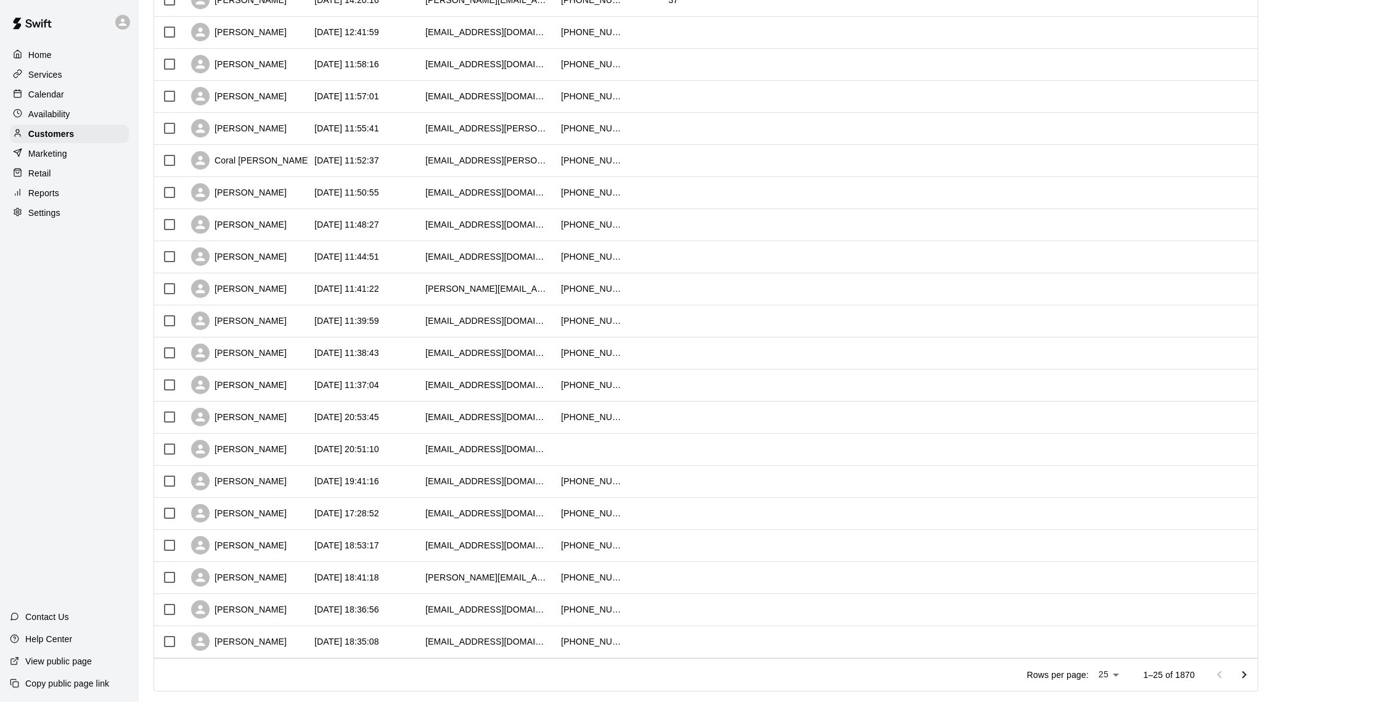
scroll to position [363, 0]
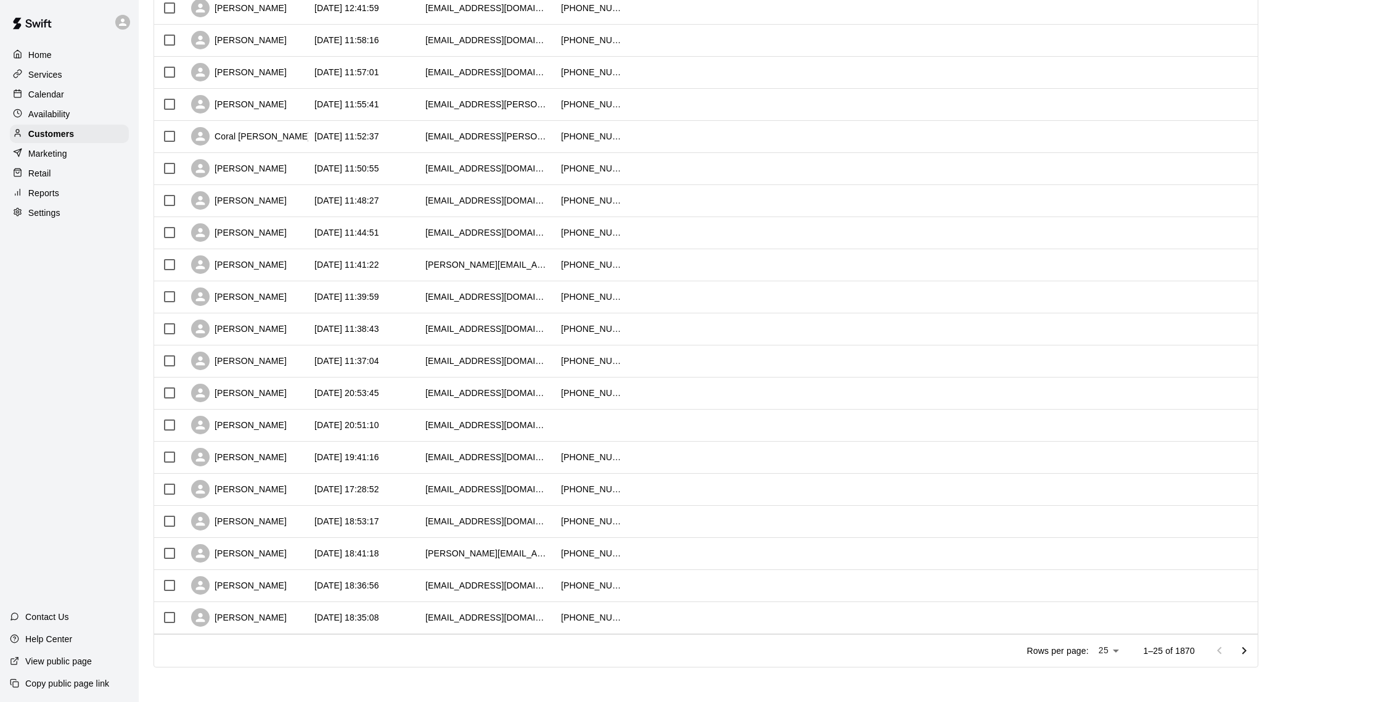
type input "********"
click at [44, 97] on p "Calendar" at bounding box center [46, 94] width 36 height 12
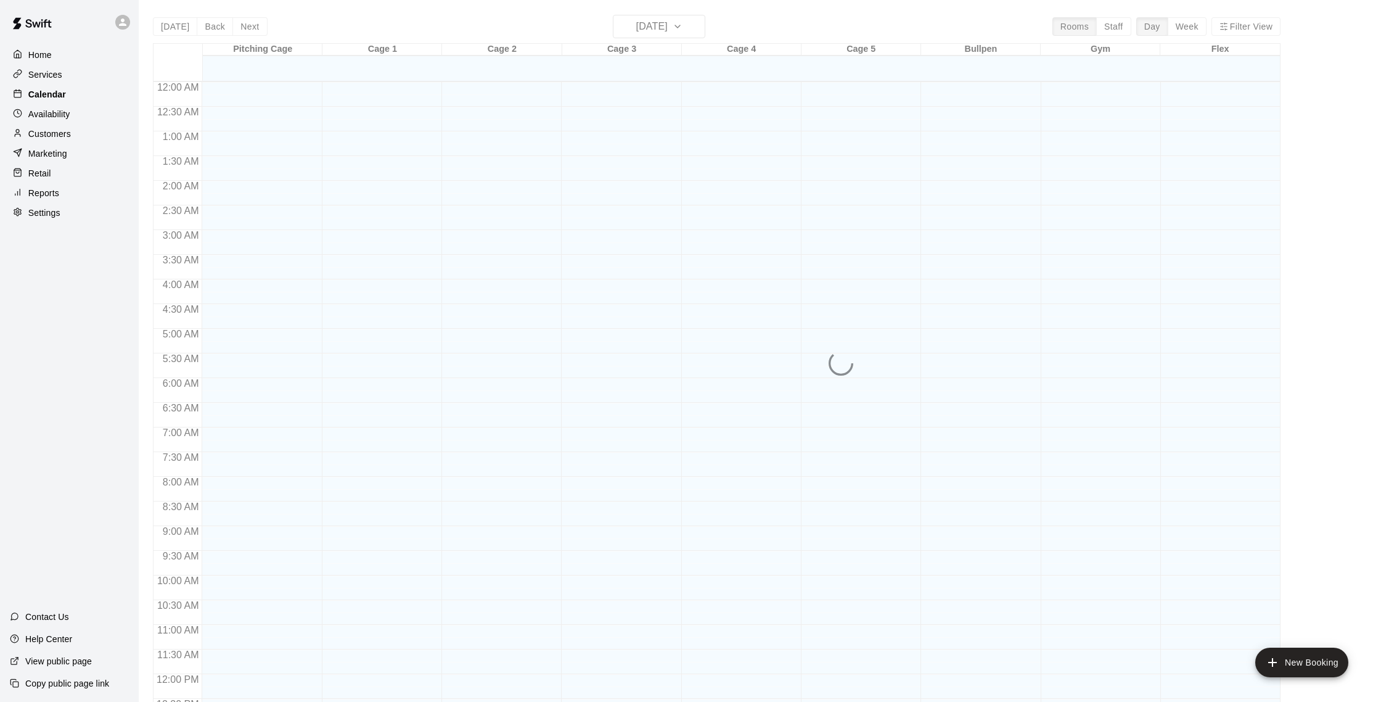
scroll to position [514, 0]
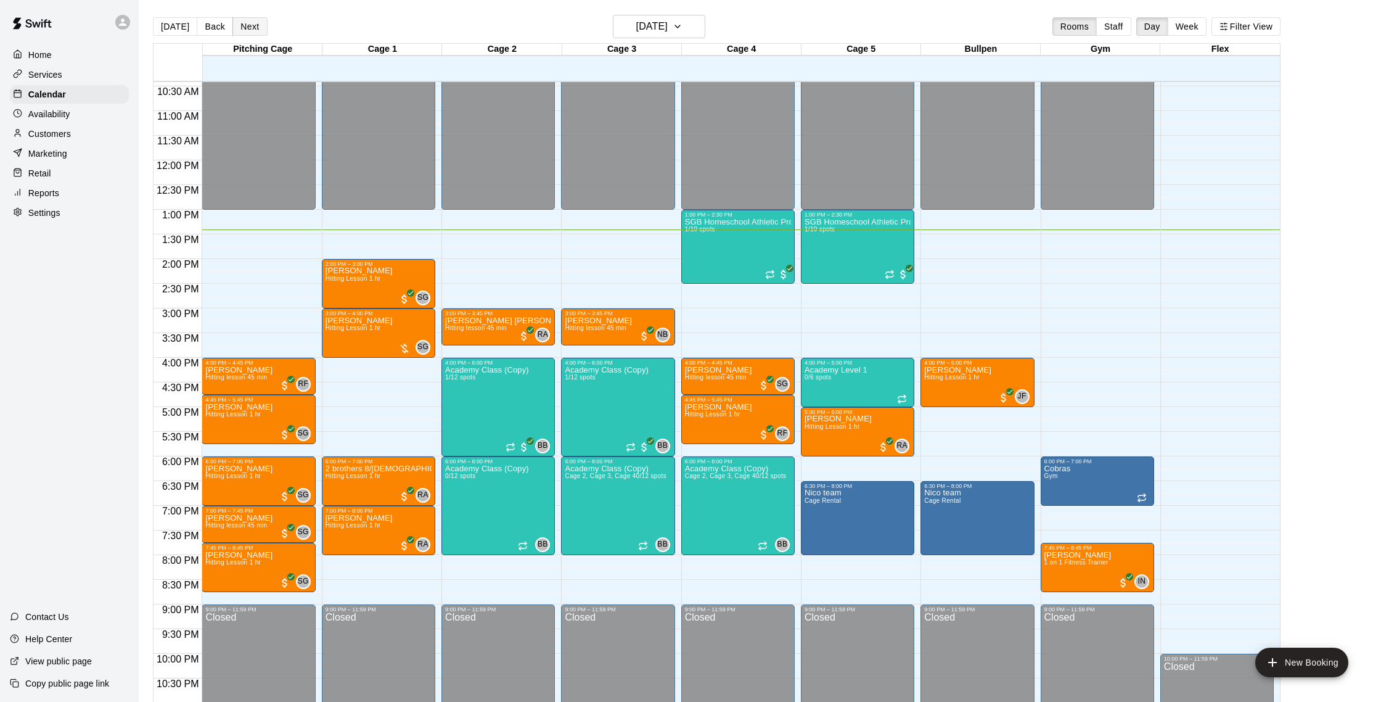
click at [257, 28] on button "Next" at bounding box center [249, 26] width 35 height 18
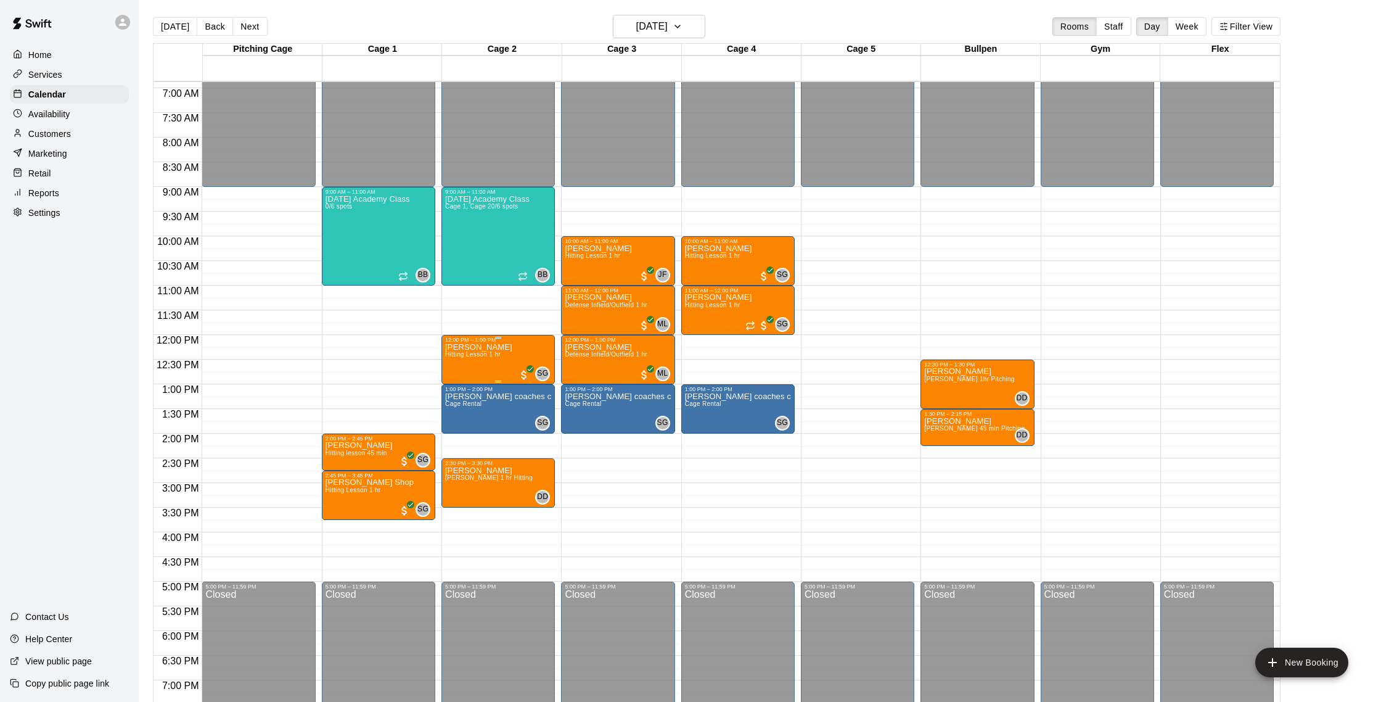
scroll to position [337, 0]
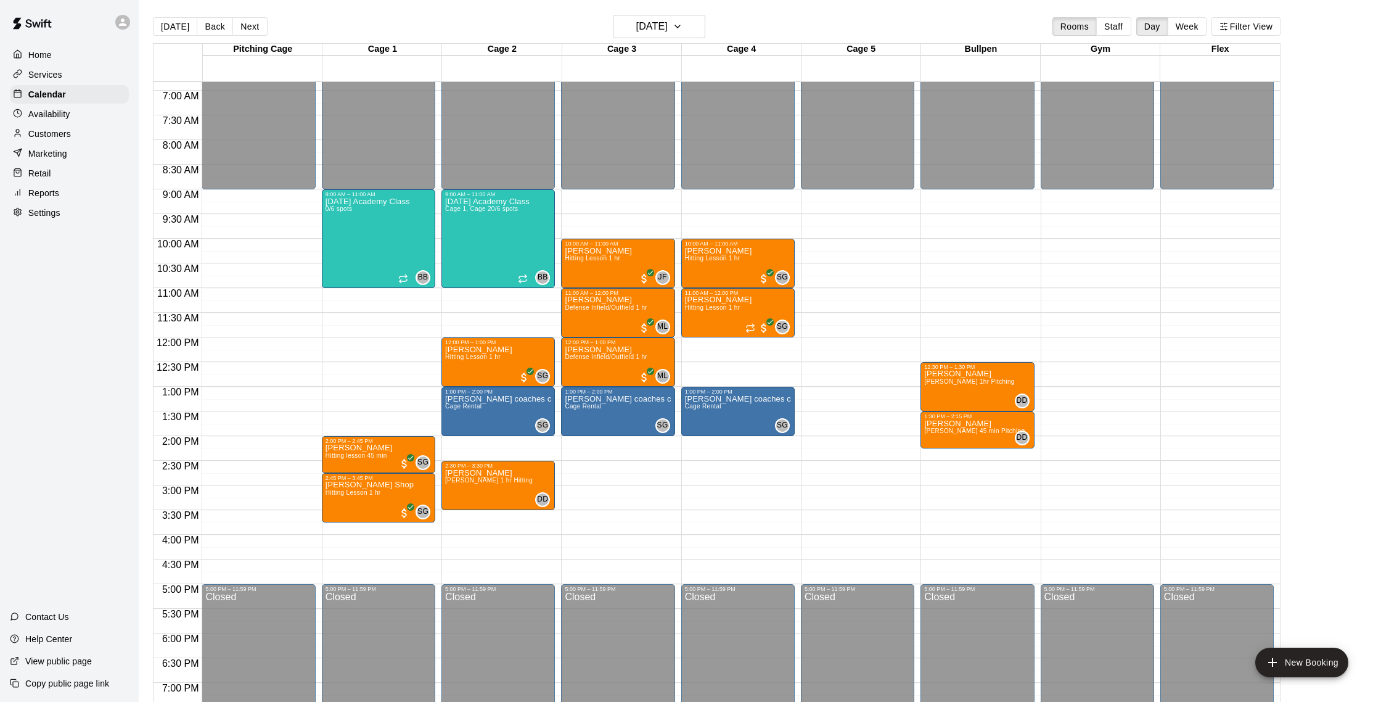
click at [66, 77] on div "Services" at bounding box center [69, 74] width 119 height 18
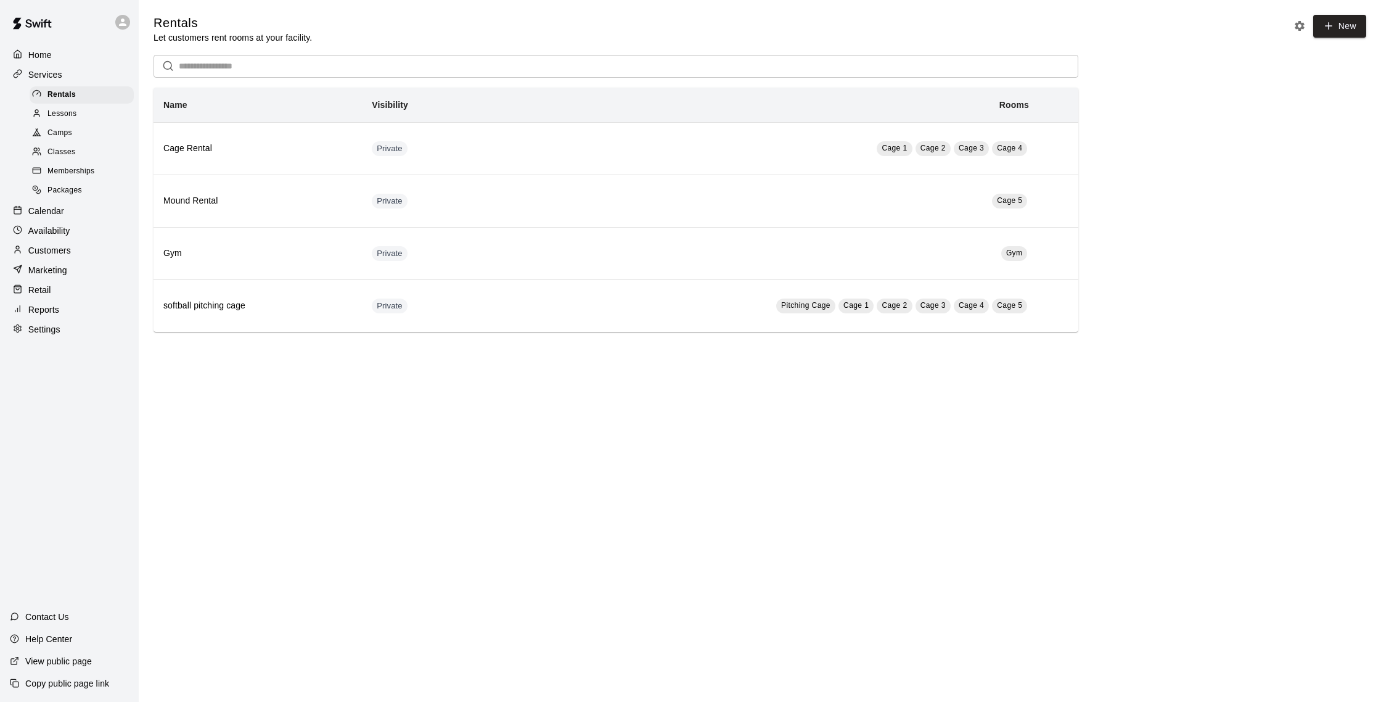
click at [50, 207] on p "Calendar" at bounding box center [46, 211] width 36 height 12
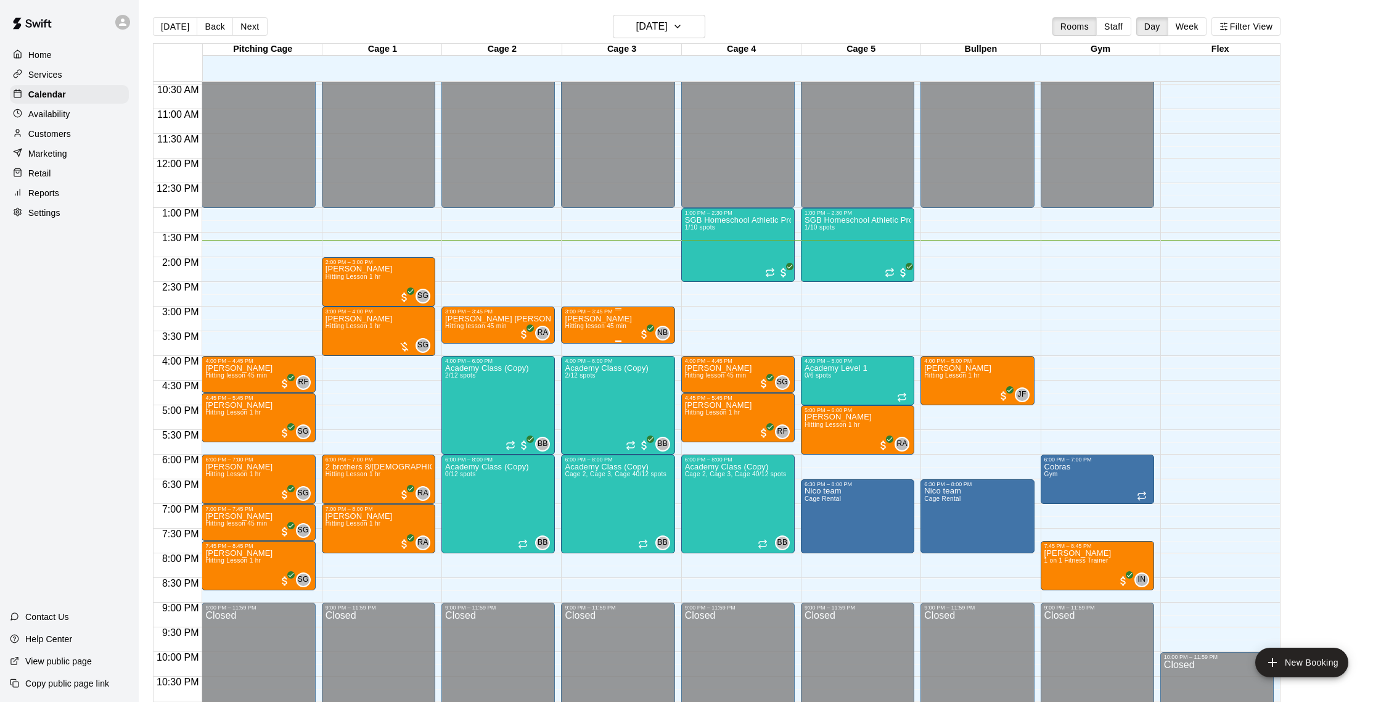
scroll to position [517, 0]
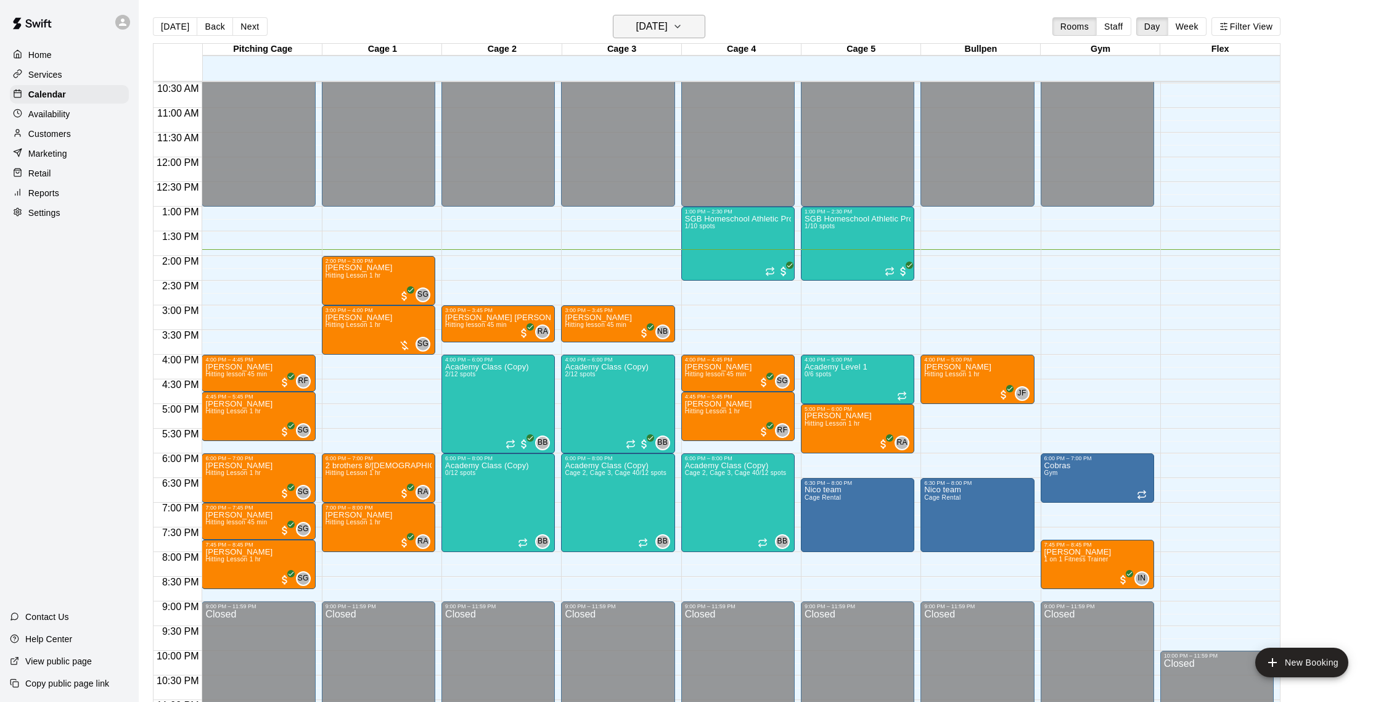
click at [663, 29] on h6 "[DATE]" at bounding box center [651, 26] width 31 height 17
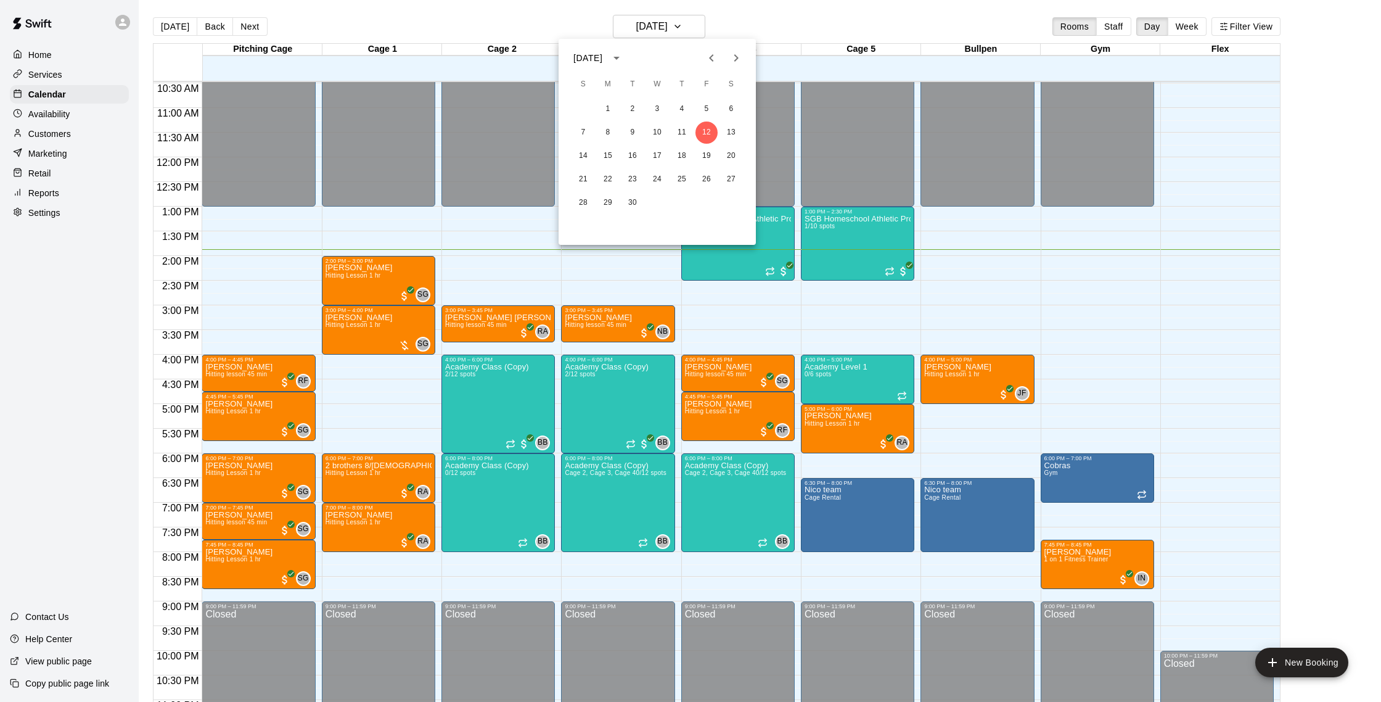
click at [734, 57] on icon "Next month" at bounding box center [736, 58] width 15 height 15
click at [707, 57] on icon "Previous month" at bounding box center [711, 58] width 15 height 15
click at [634, 178] on button "23" at bounding box center [633, 179] width 22 height 22
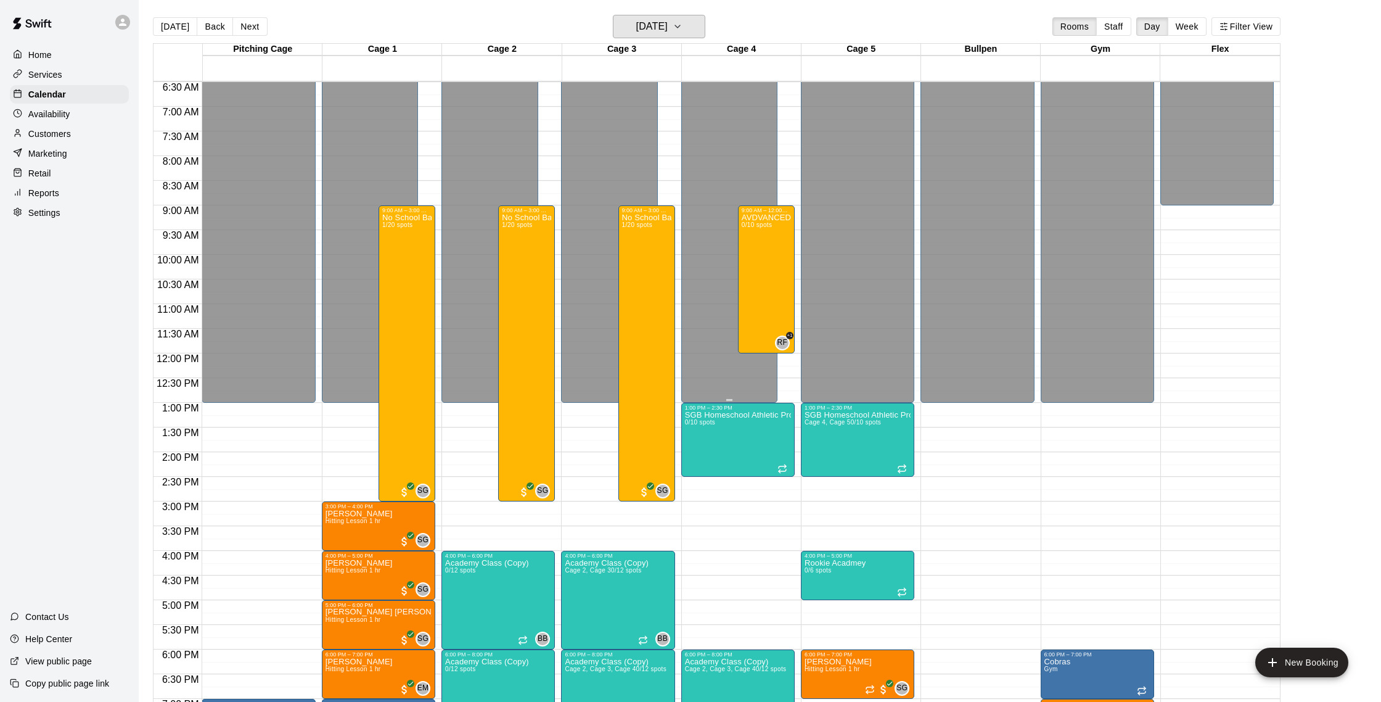
scroll to position [2, 0]
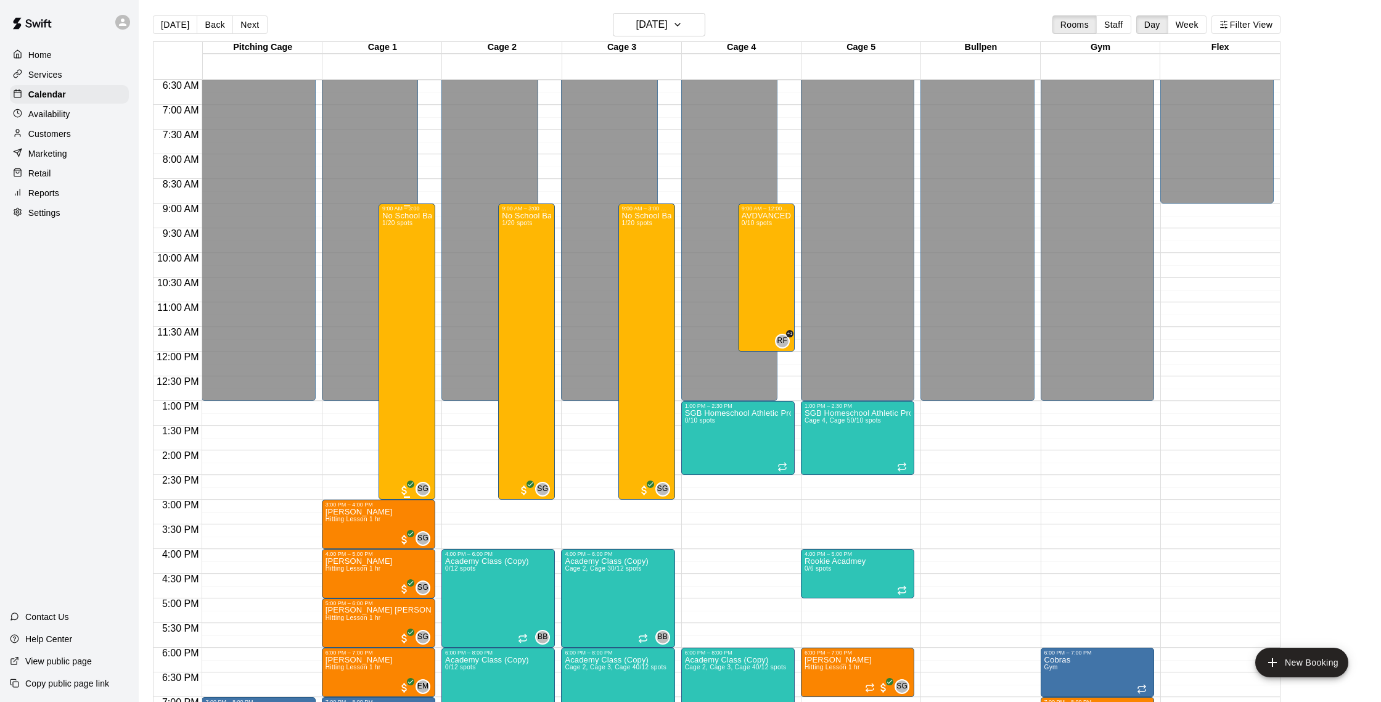
click at [398, 262] on div "No School Baseball & Softball Clinics 1/20 spots" at bounding box center [406, 562] width 49 height 702
click at [400, 258] on img "edit" at bounding box center [395, 254] width 14 height 14
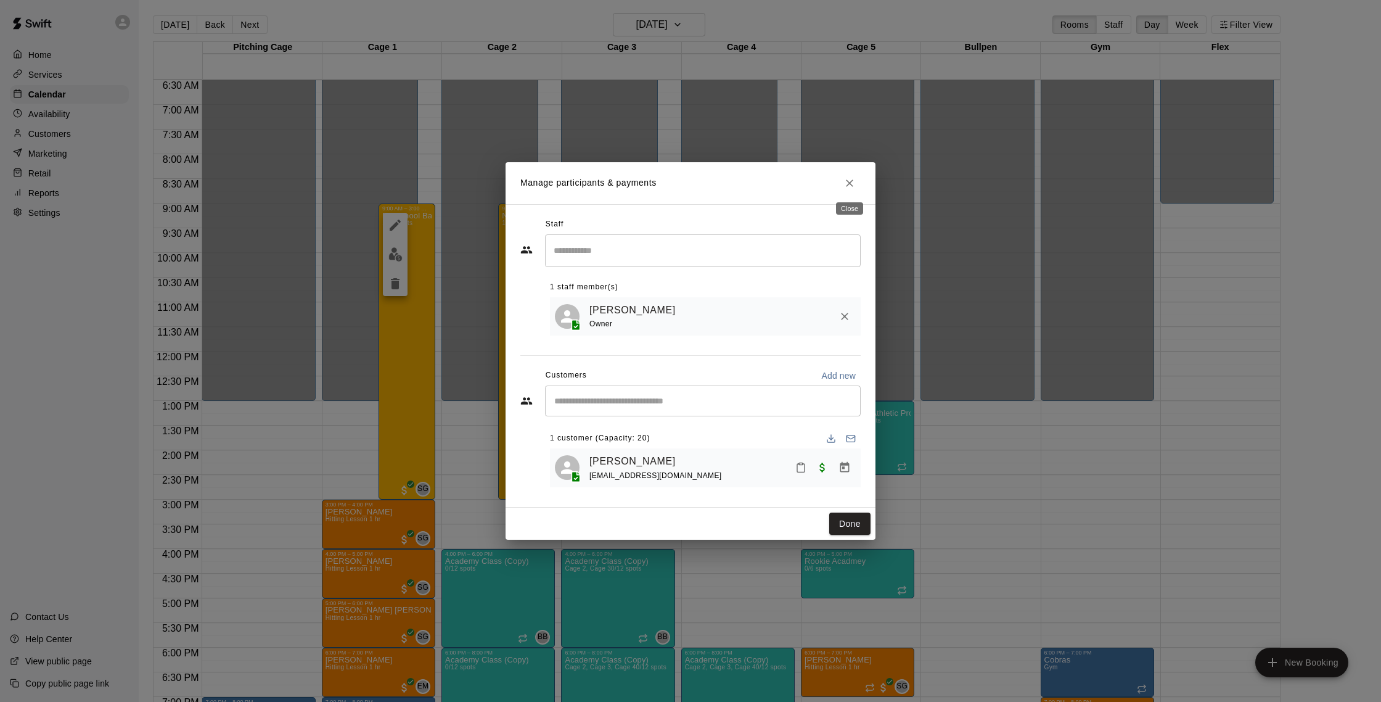
click at [853, 186] on icon "Close" at bounding box center [849, 183] width 12 height 12
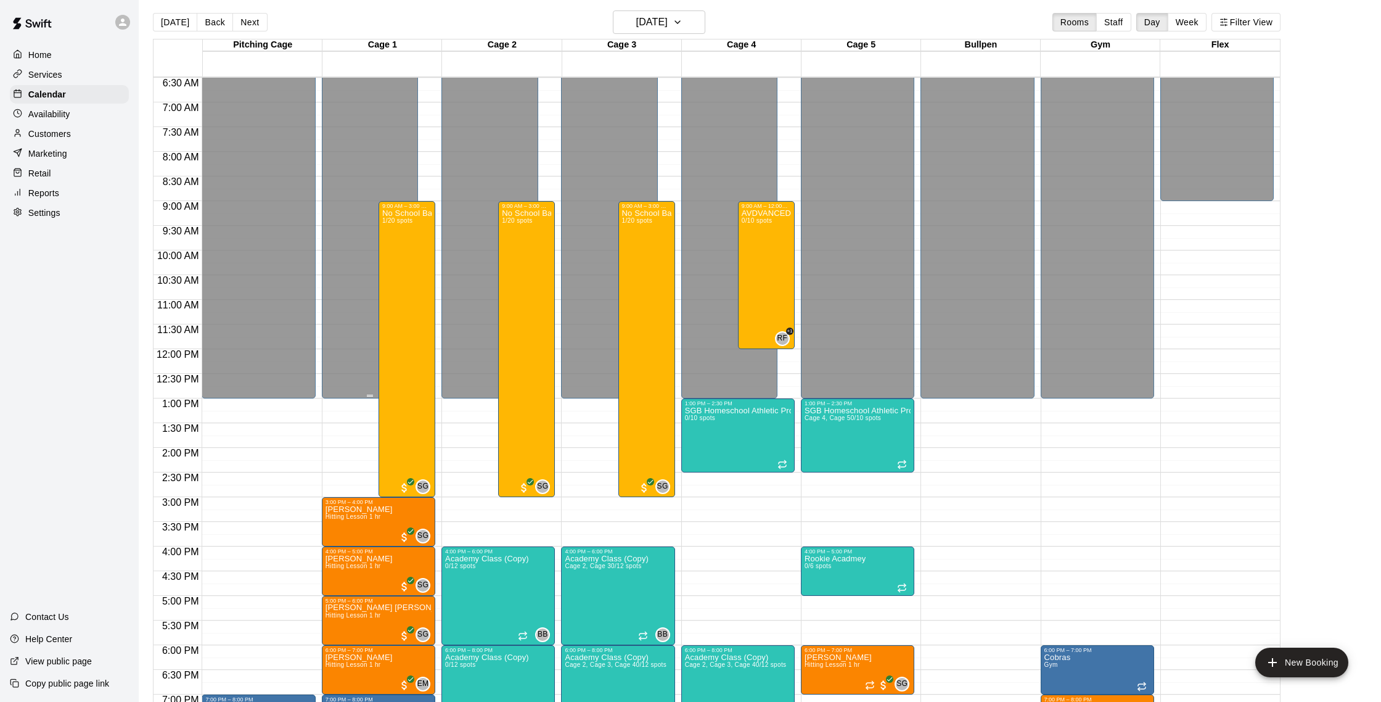
scroll to position [0, 0]
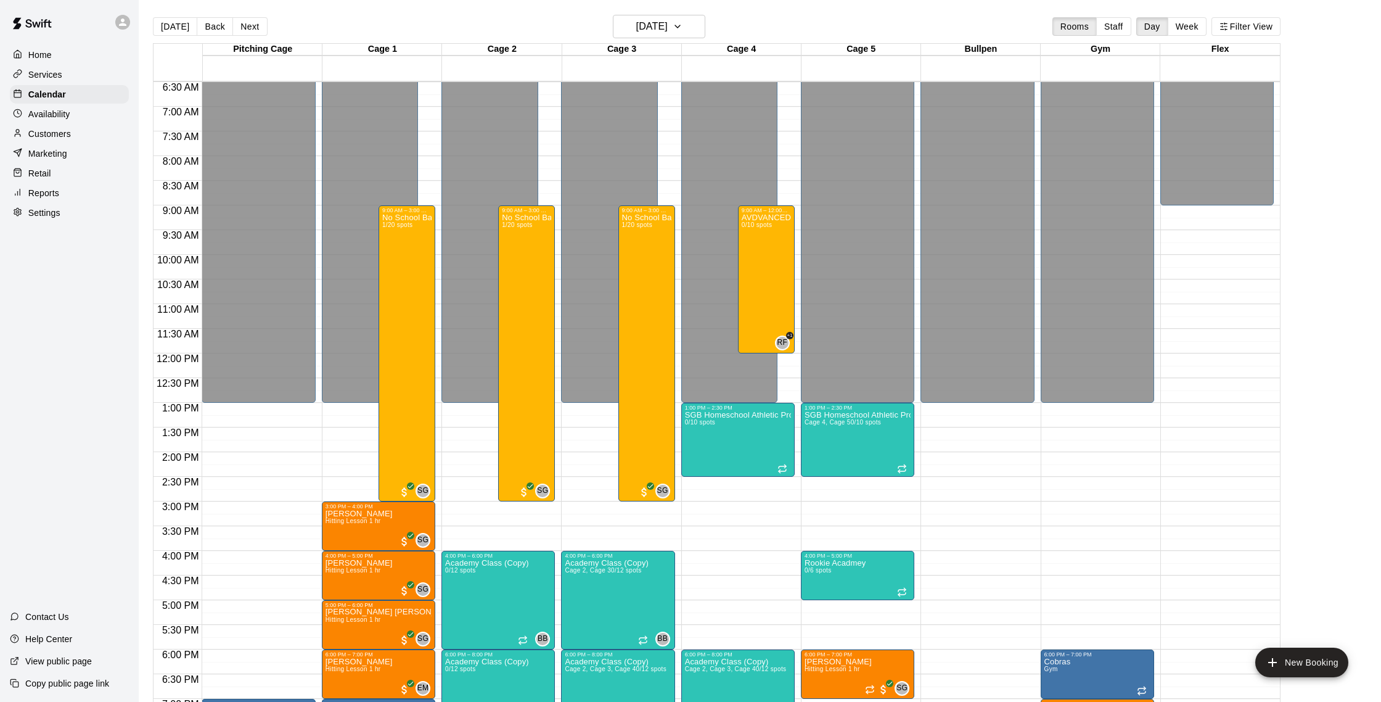
click at [96, 113] on div "Availability" at bounding box center [69, 114] width 119 height 18
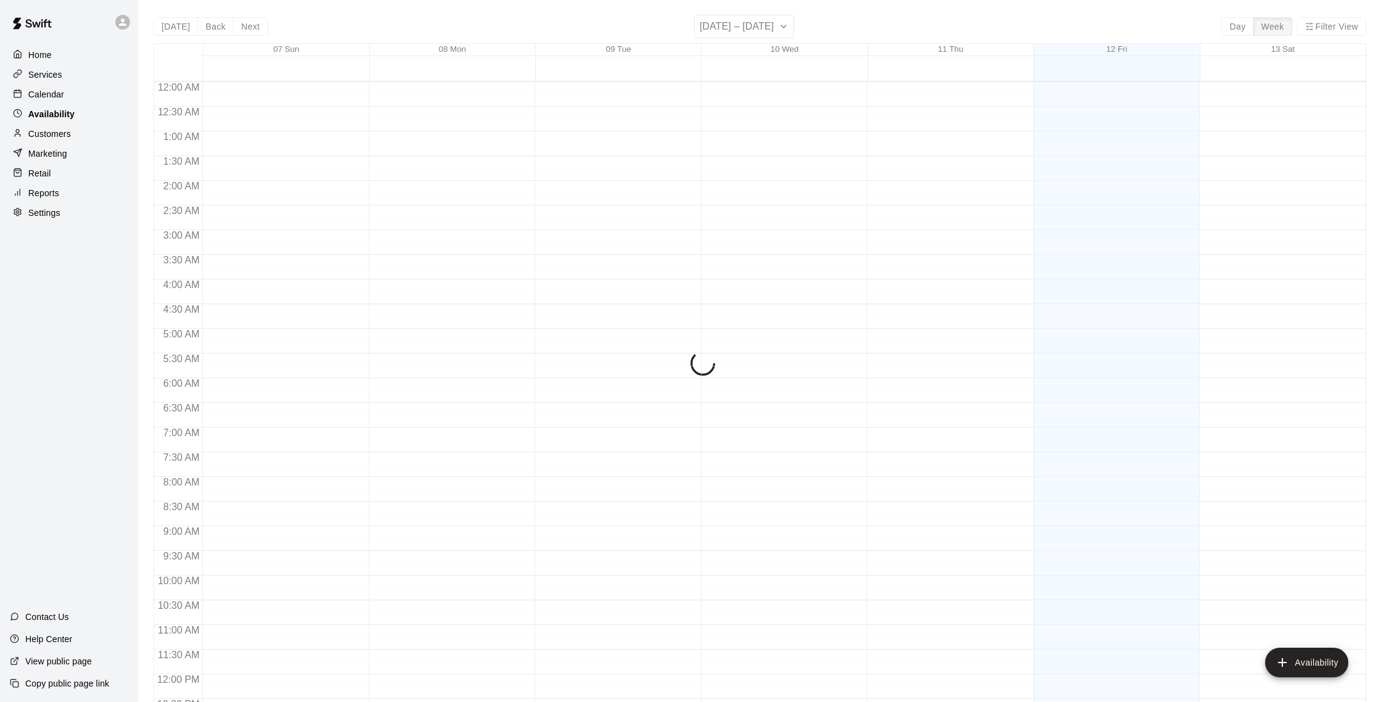
scroll to position [551, 0]
click at [76, 97] on div "Calendar" at bounding box center [69, 94] width 119 height 18
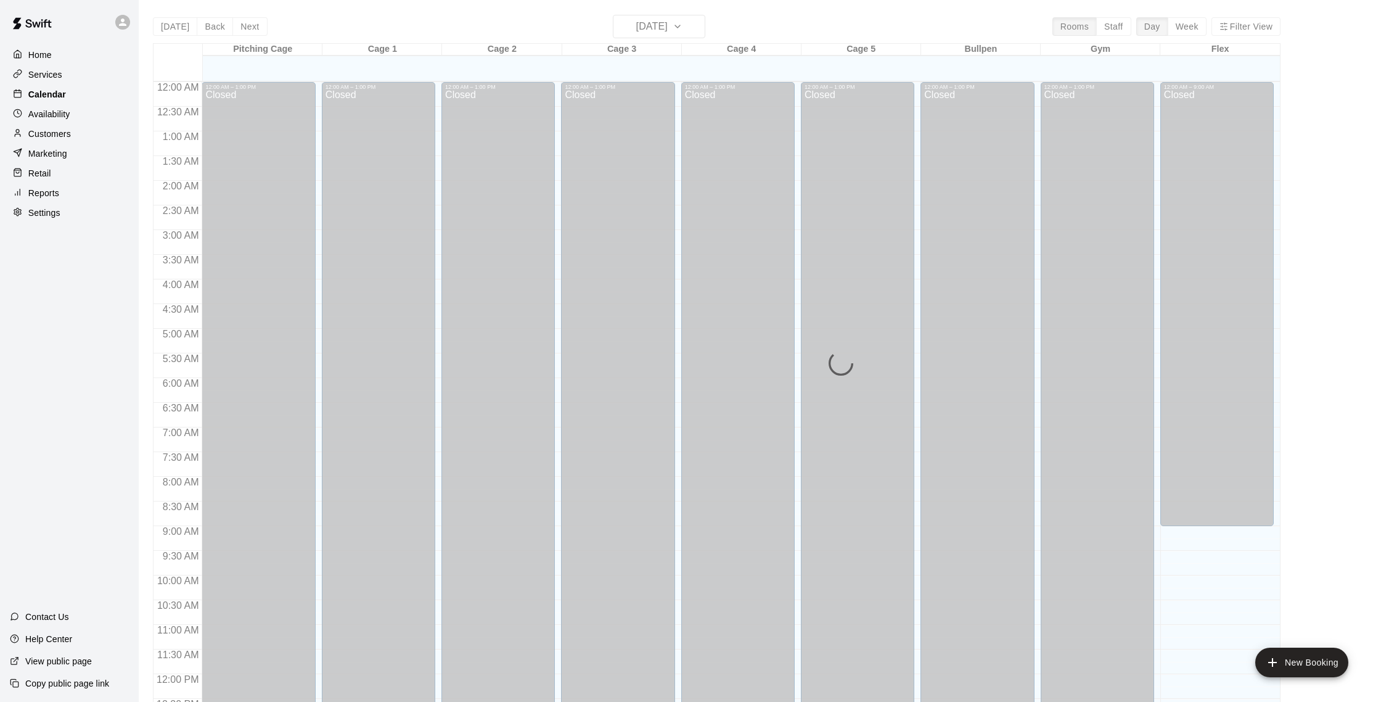
scroll to position [514, 0]
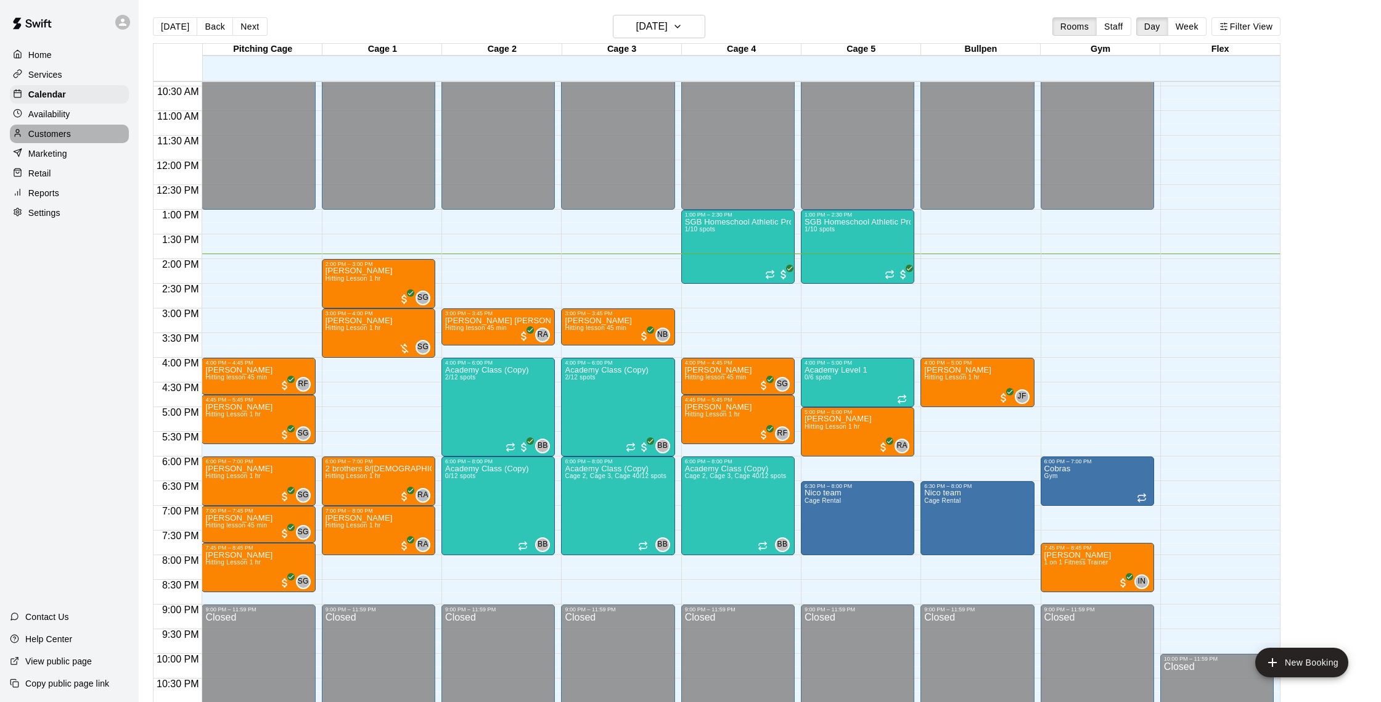
click at [69, 126] on div "Customers" at bounding box center [69, 134] width 119 height 18
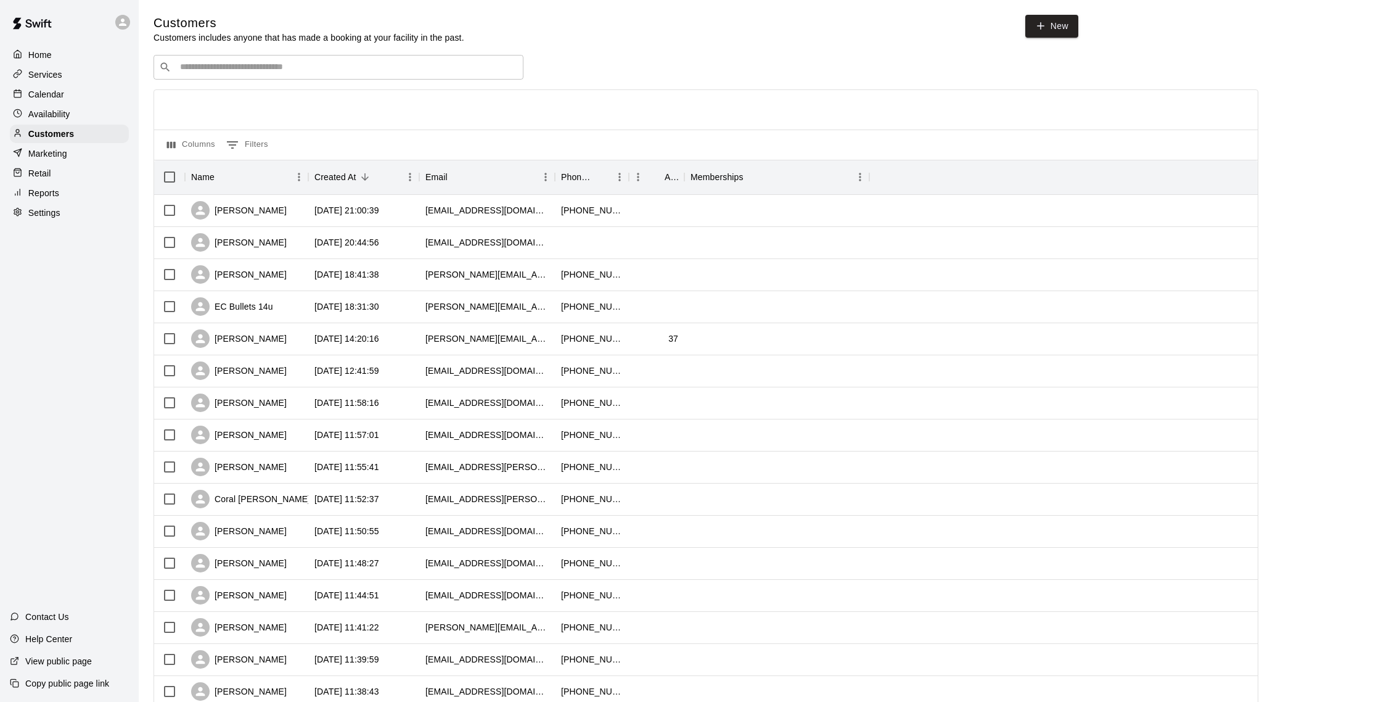
click at [75, 95] on div "Calendar" at bounding box center [69, 94] width 119 height 18
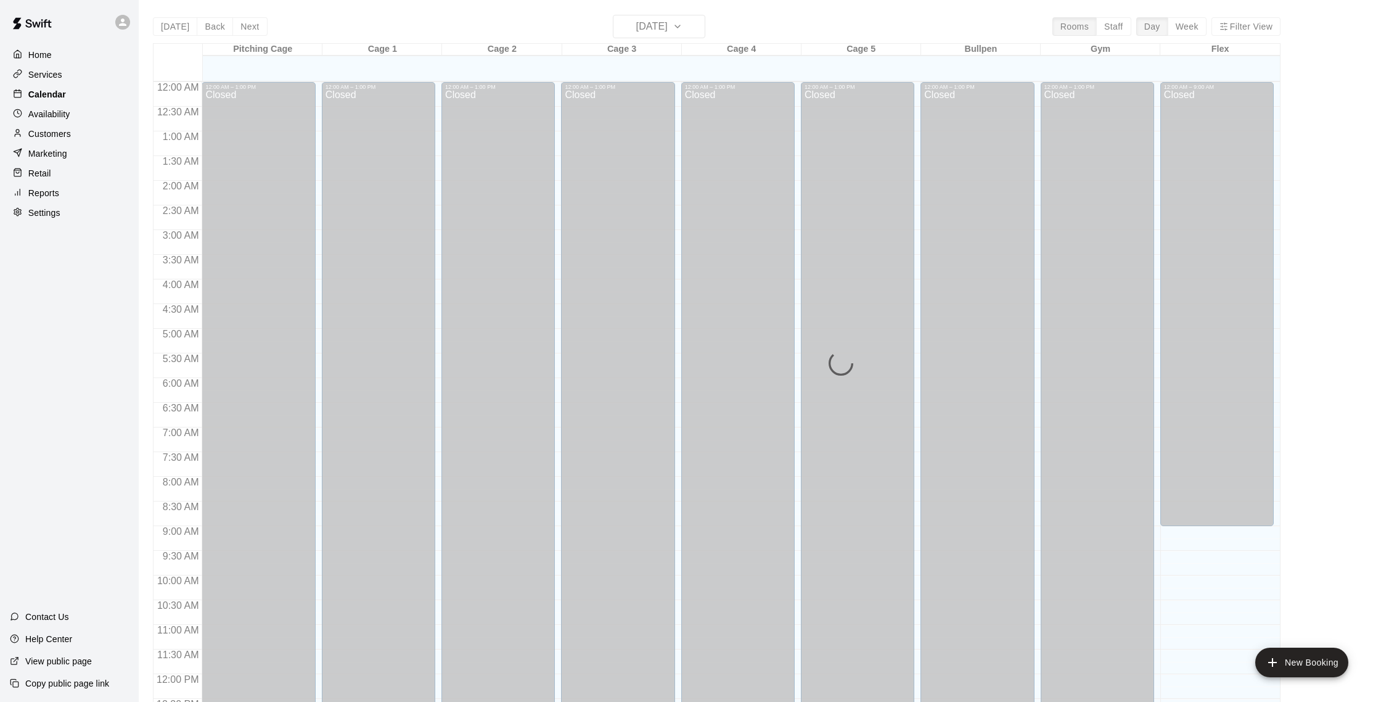
scroll to position [514, 0]
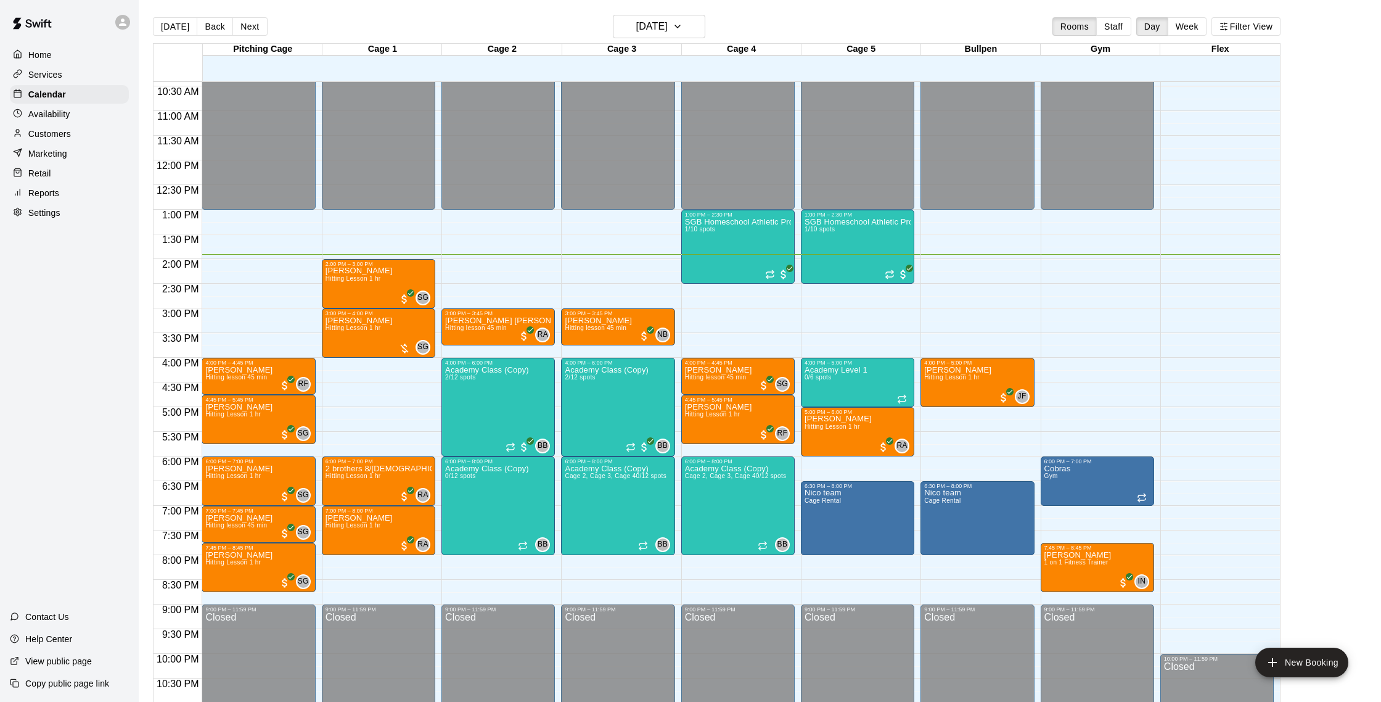
click at [62, 191] on div "Reports" at bounding box center [69, 193] width 119 height 18
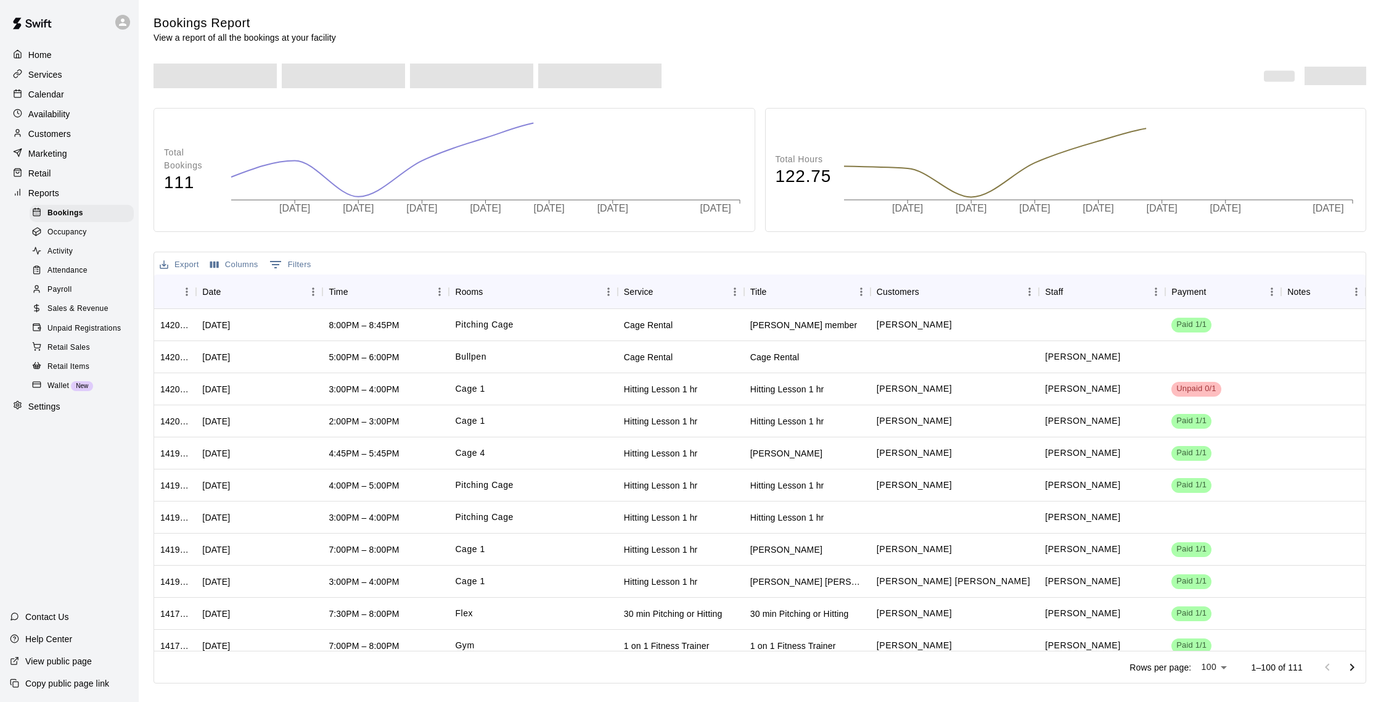
click at [85, 310] on span "Sales & Revenue" at bounding box center [77, 309] width 61 height 12
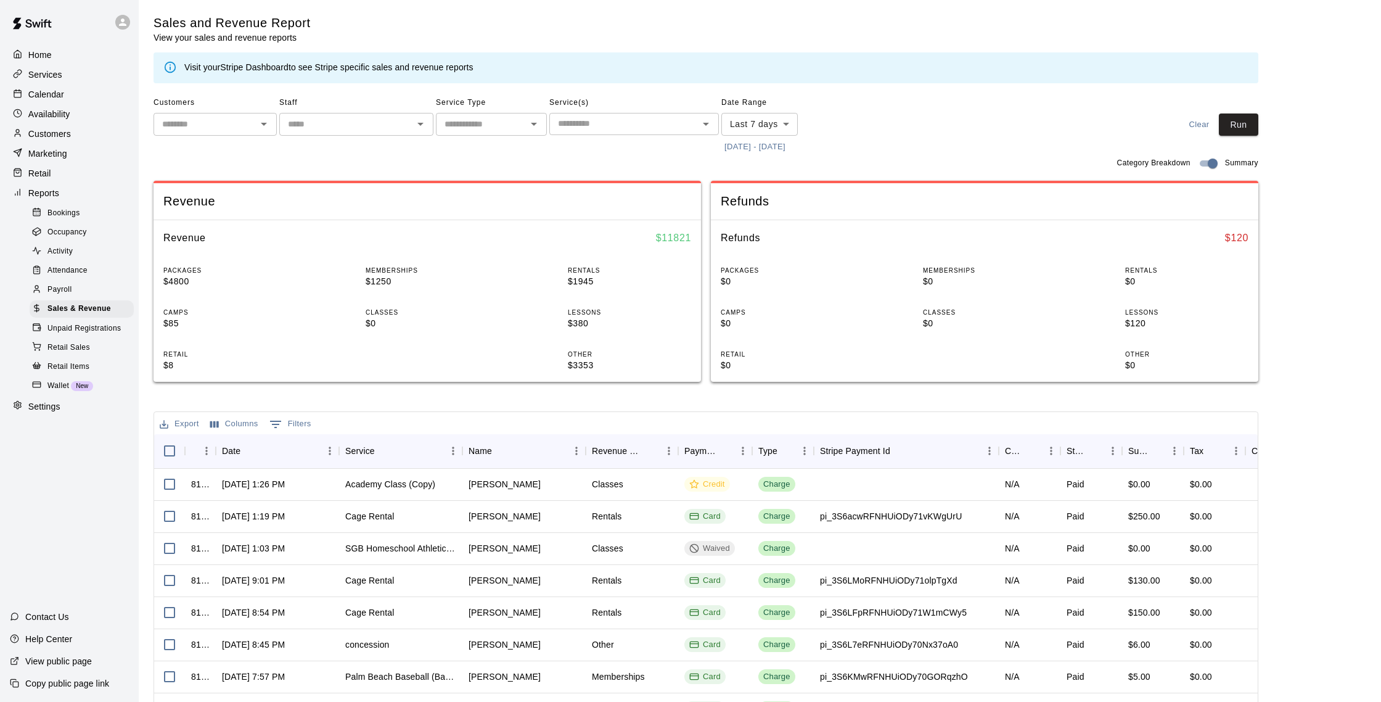
click at [72, 129] on div "Customers" at bounding box center [69, 134] width 119 height 18
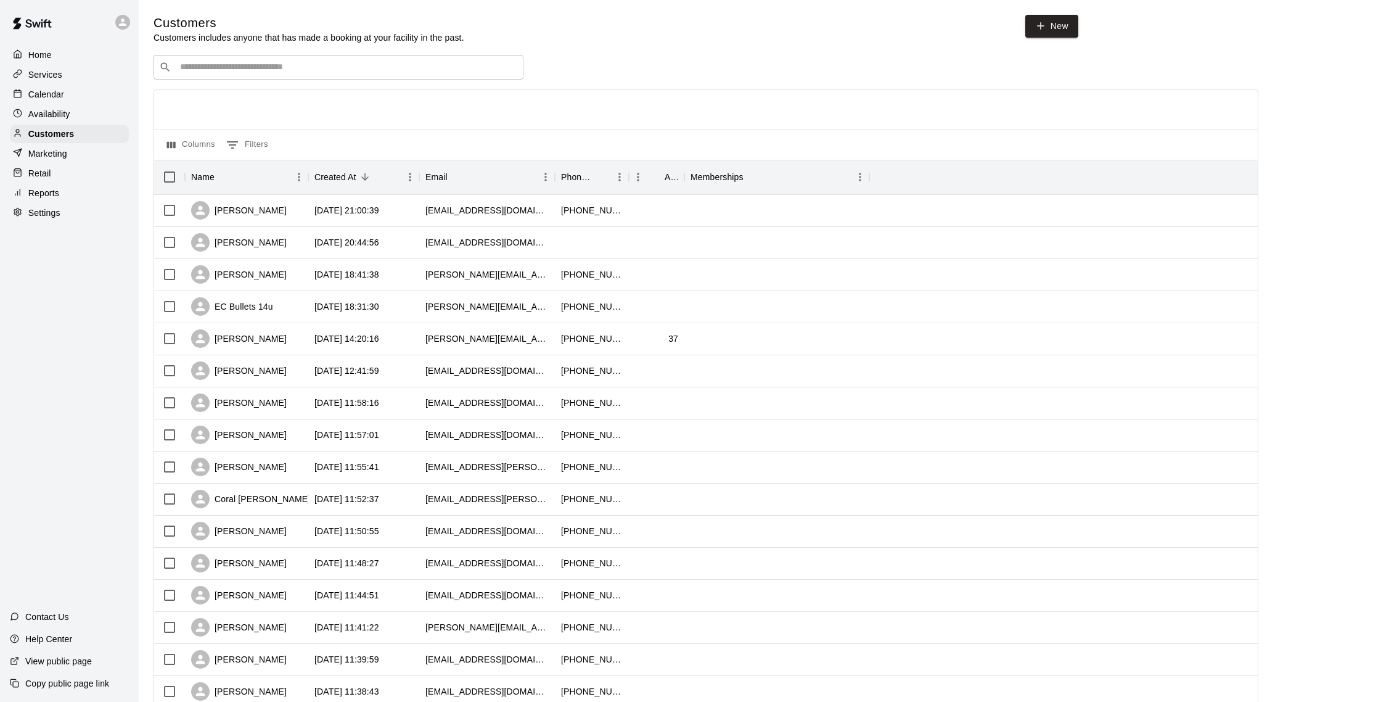
click at [52, 98] on p "Calendar" at bounding box center [46, 94] width 36 height 12
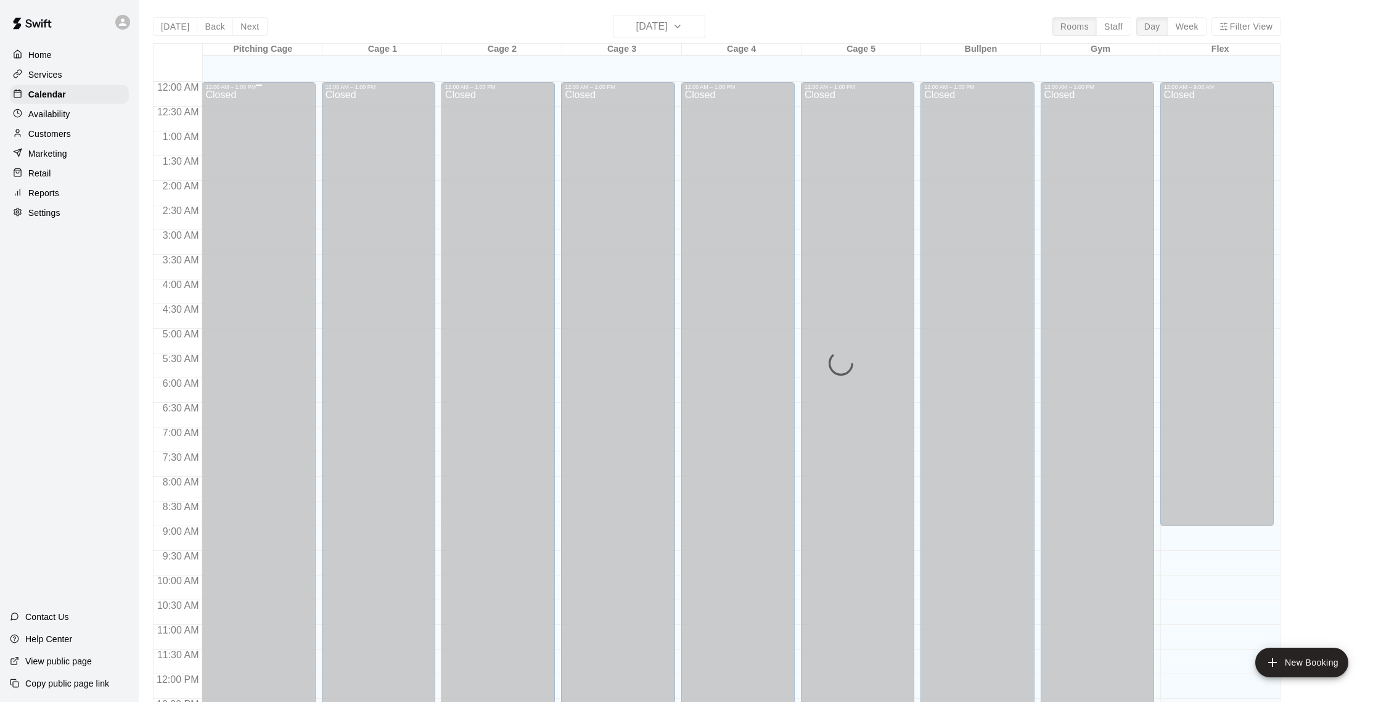
scroll to position [514, 0]
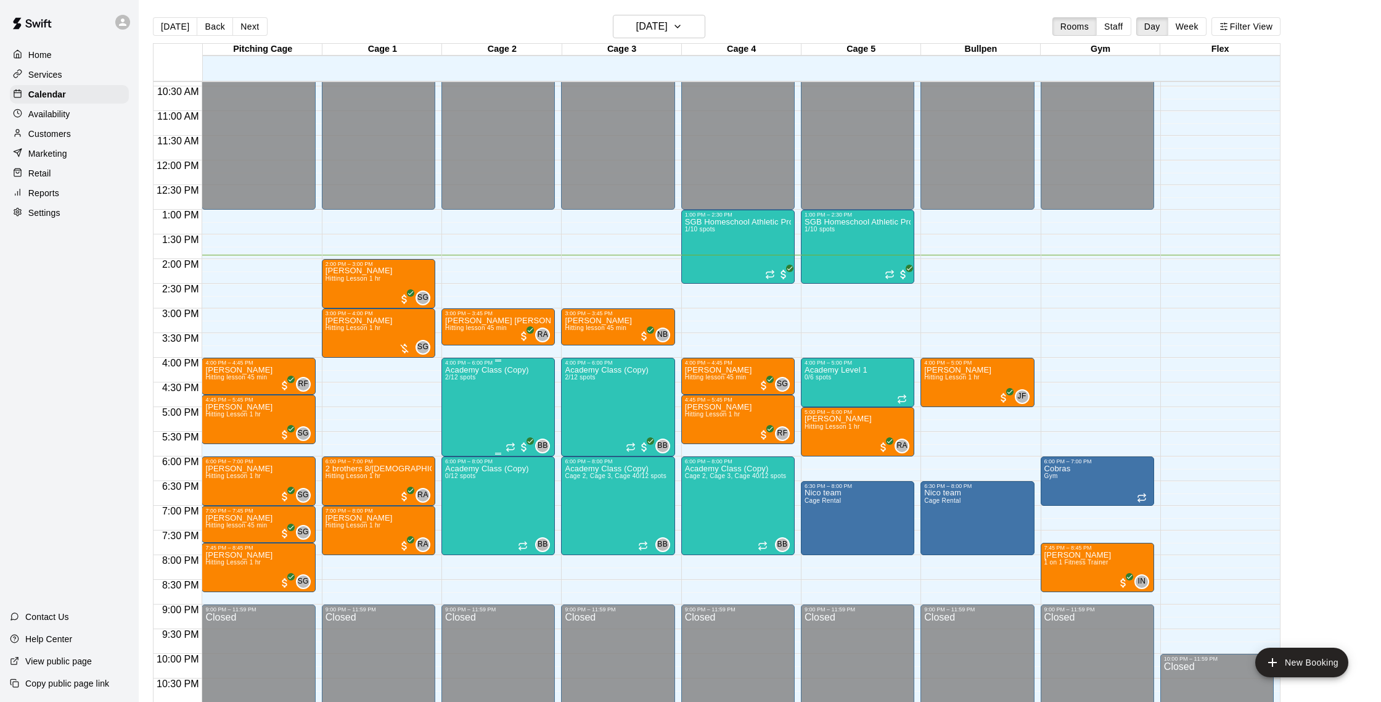
click at [493, 370] on p "Academy Class (Copy)" at bounding box center [487, 370] width 84 height 0
click at [466, 409] on button "edit" at bounding box center [458, 412] width 25 height 24
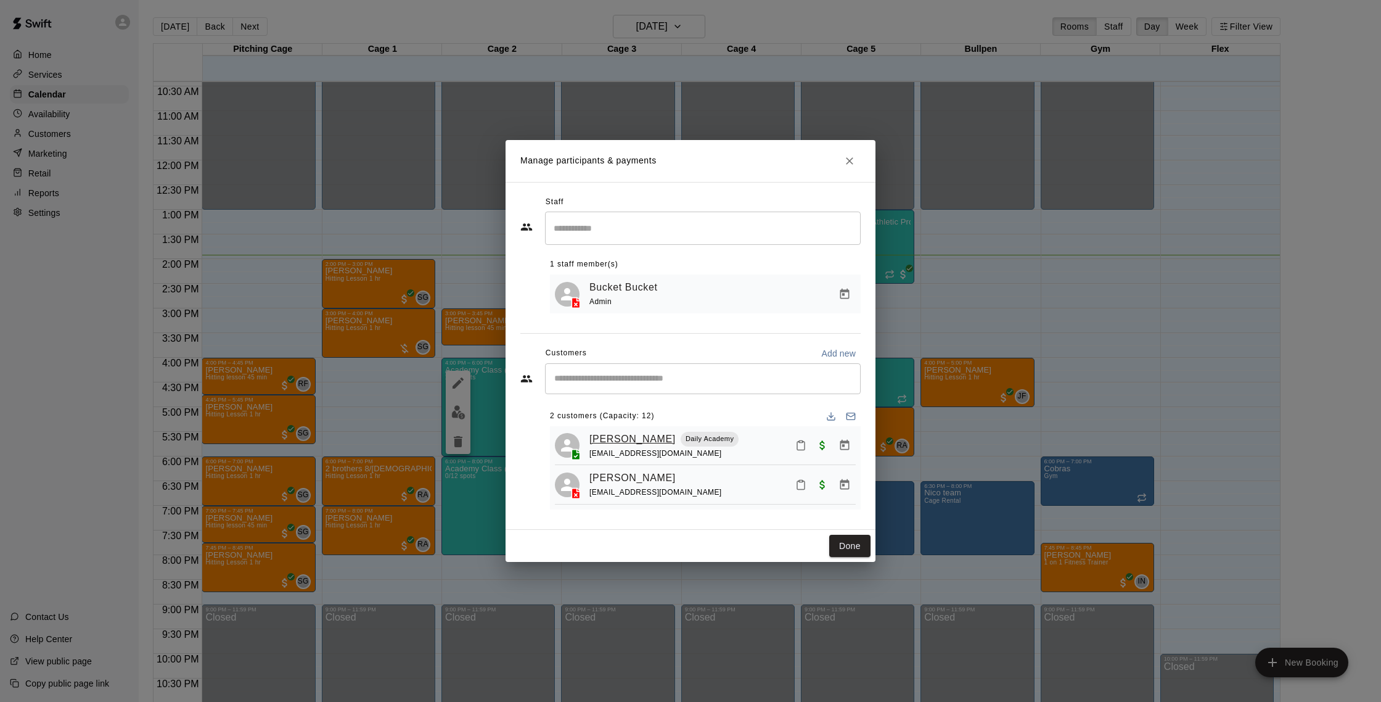
click at [613, 442] on link "Aj guadi" at bounding box center [632, 439] width 86 height 16
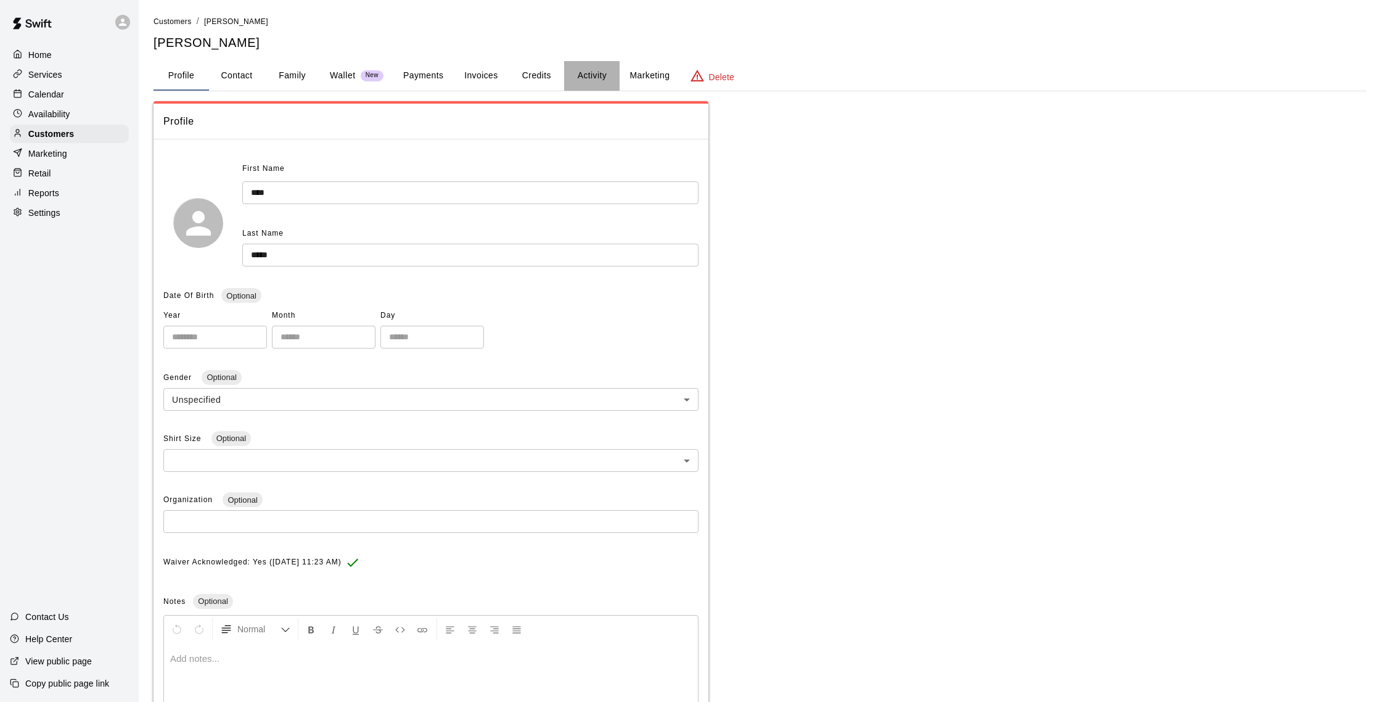
click at [589, 83] on button "Activity" at bounding box center [591, 76] width 55 height 30
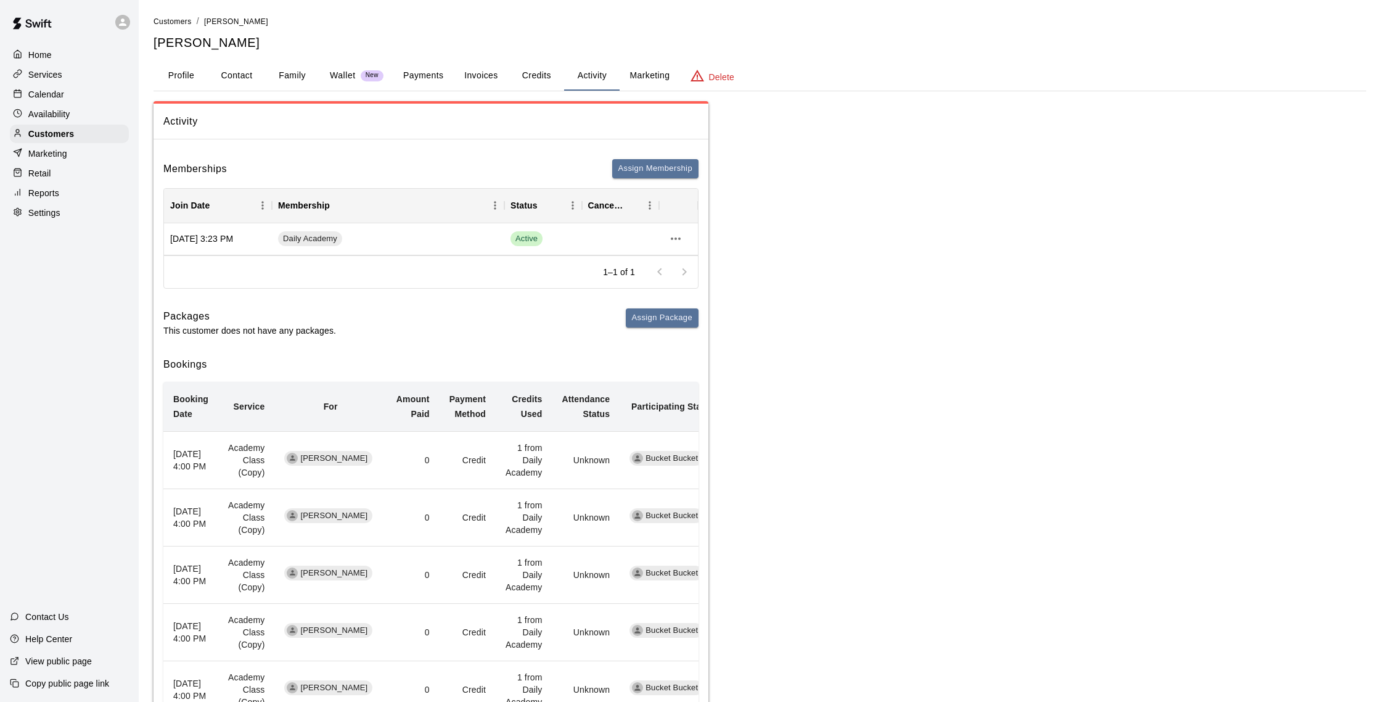
click at [426, 71] on button "Payments" at bounding box center [423, 76] width 60 height 30
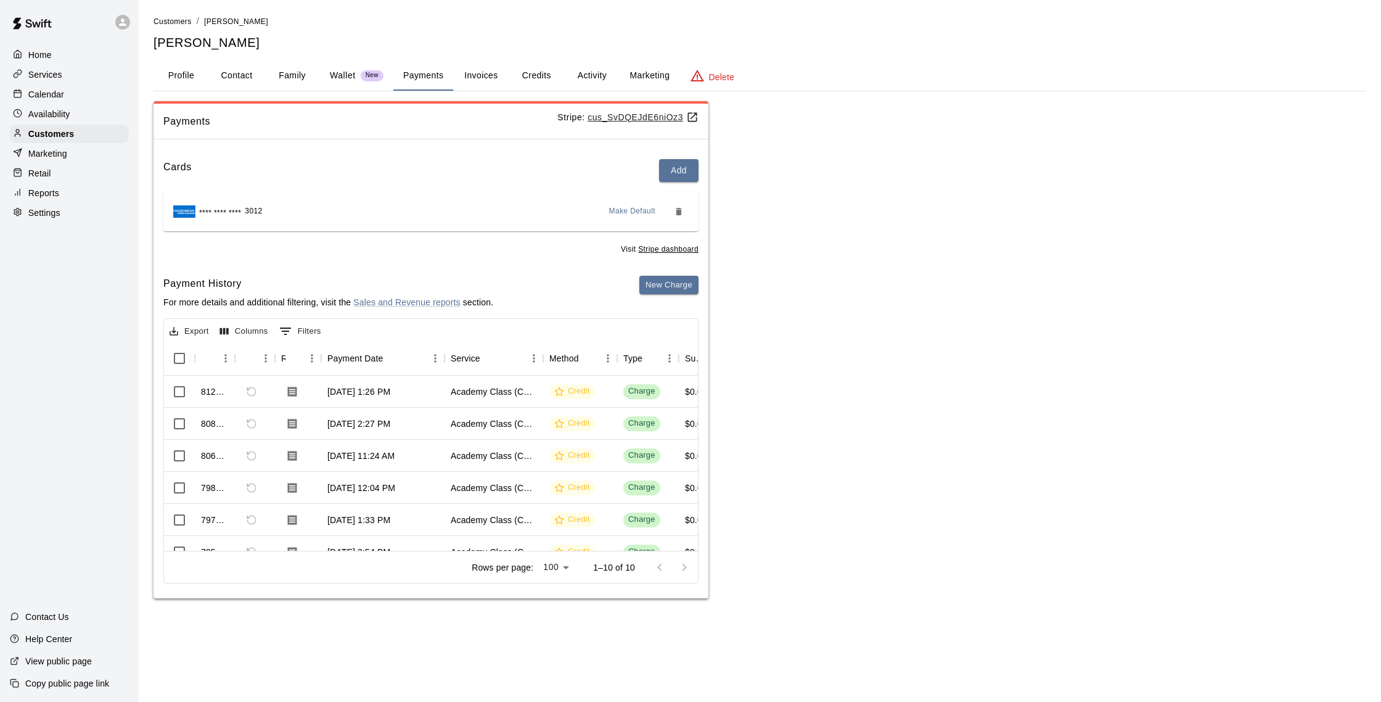
click at [581, 75] on button "Activity" at bounding box center [591, 76] width 55 height 30
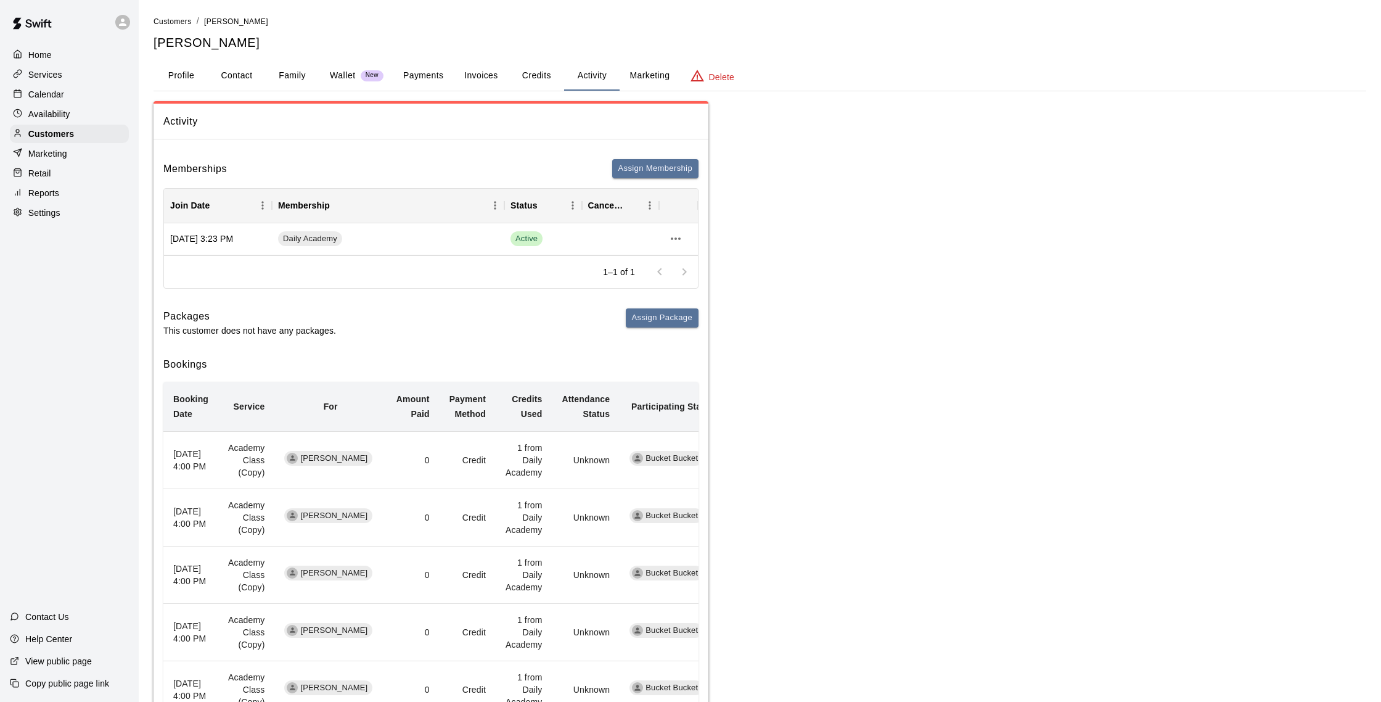
click at [57, 91] on p "Calendar" at bounding box center [46, 94] width 36 height 12
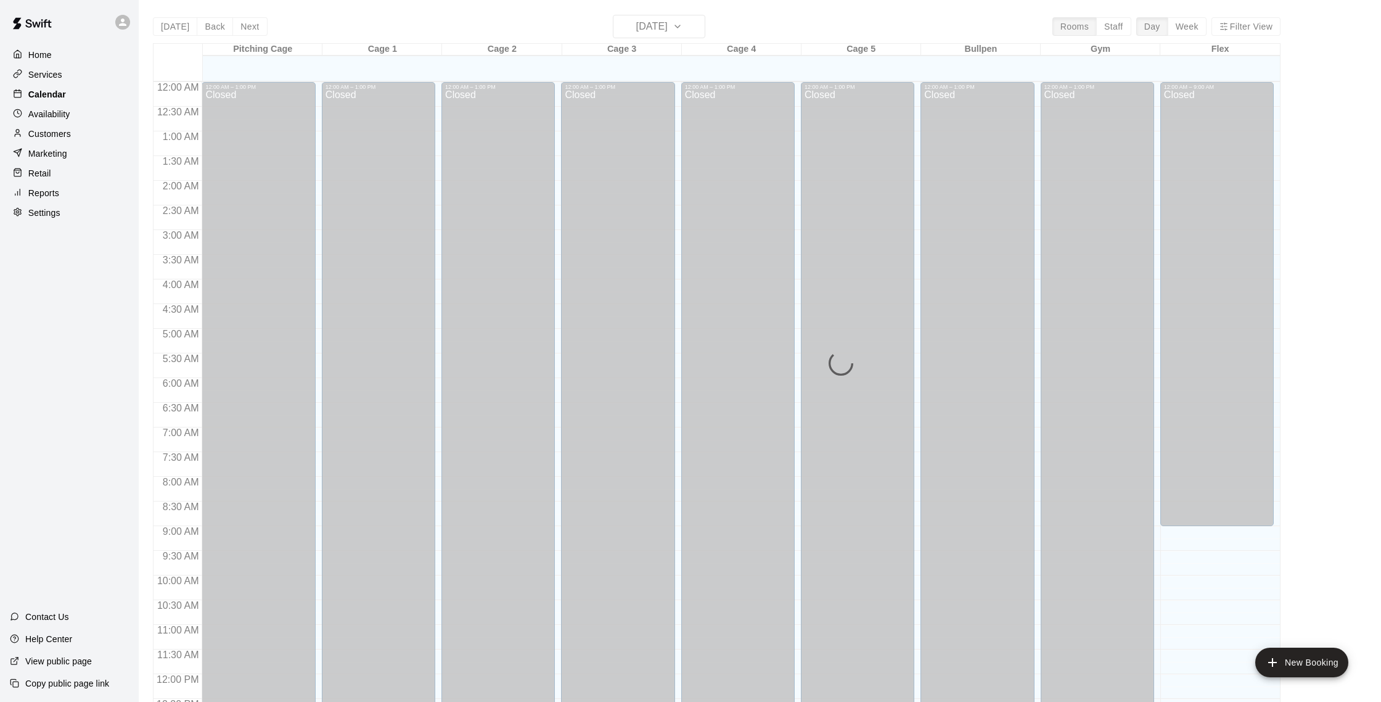
scroll to position [514, 0]
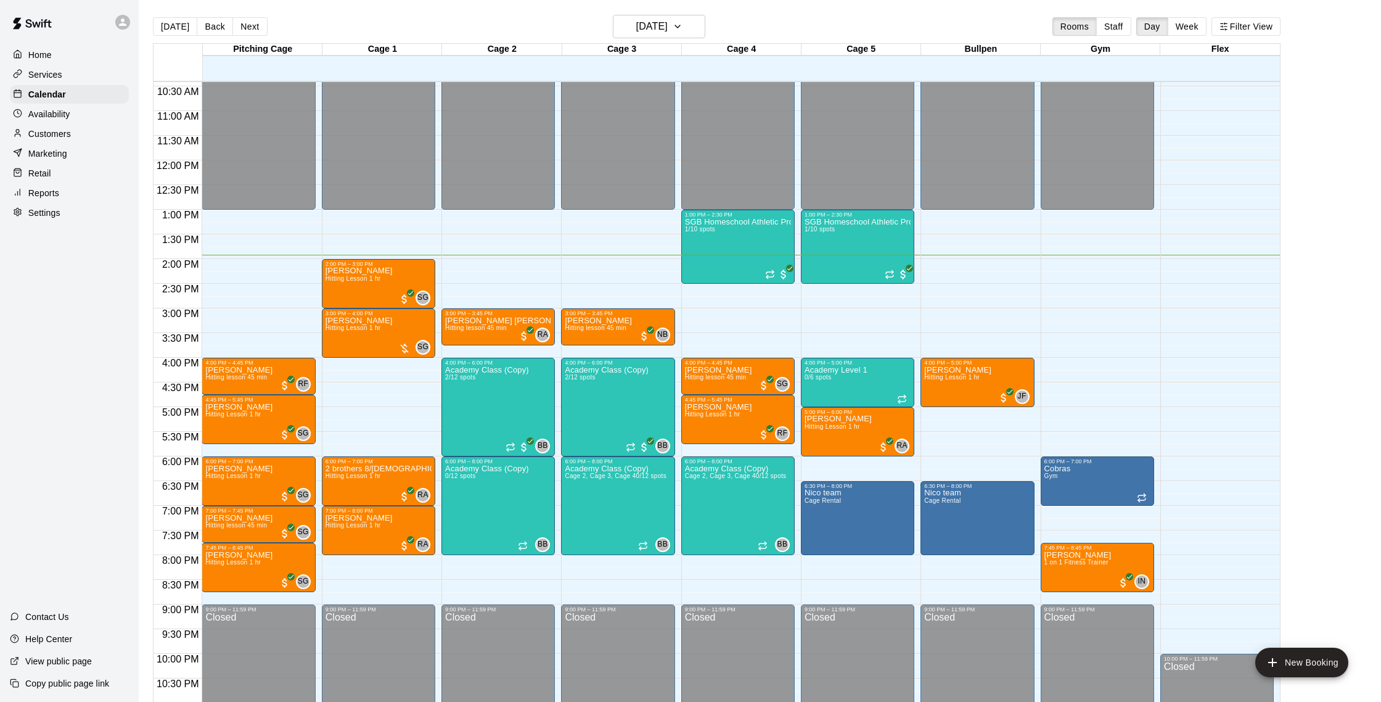
click at [58, 77] on p "Services" at bounding box center [45, 74] width 34 height 12
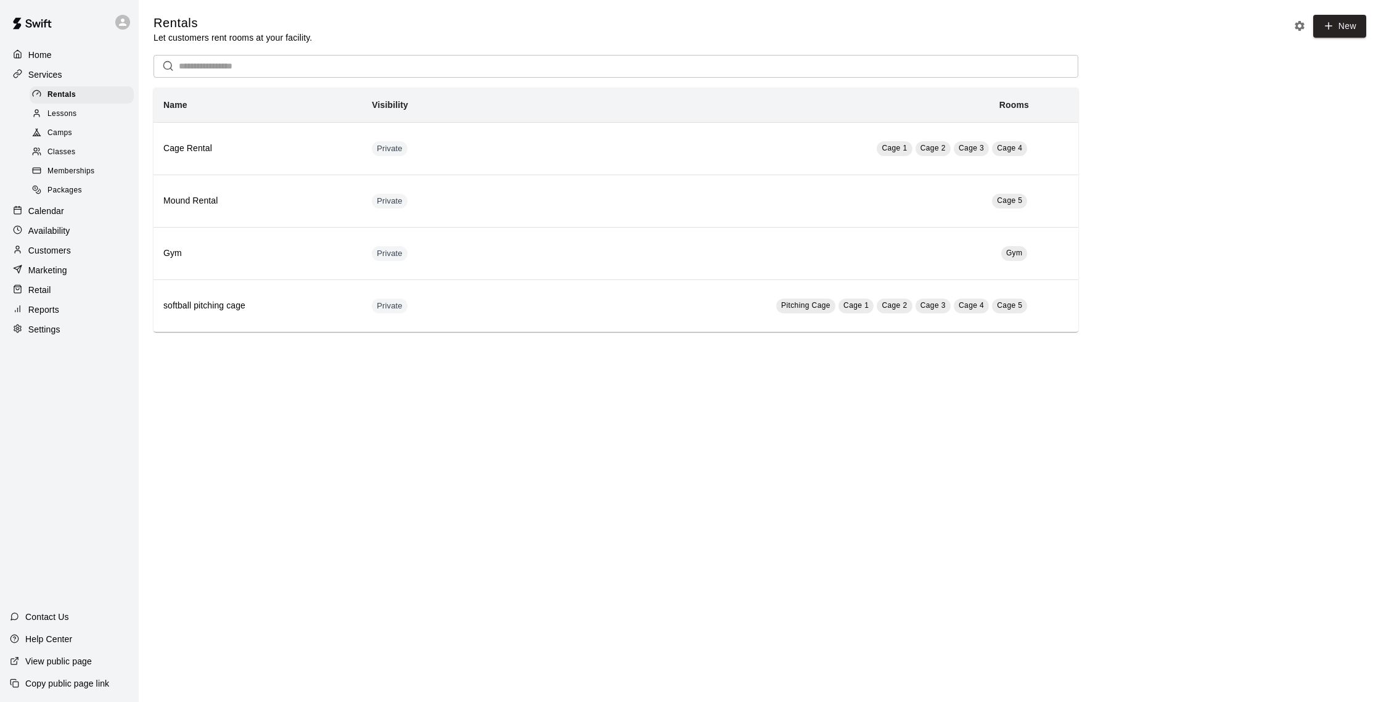
click at [78, 186] on span "Packages" at bounding box center [64, 190] width 35 height 12
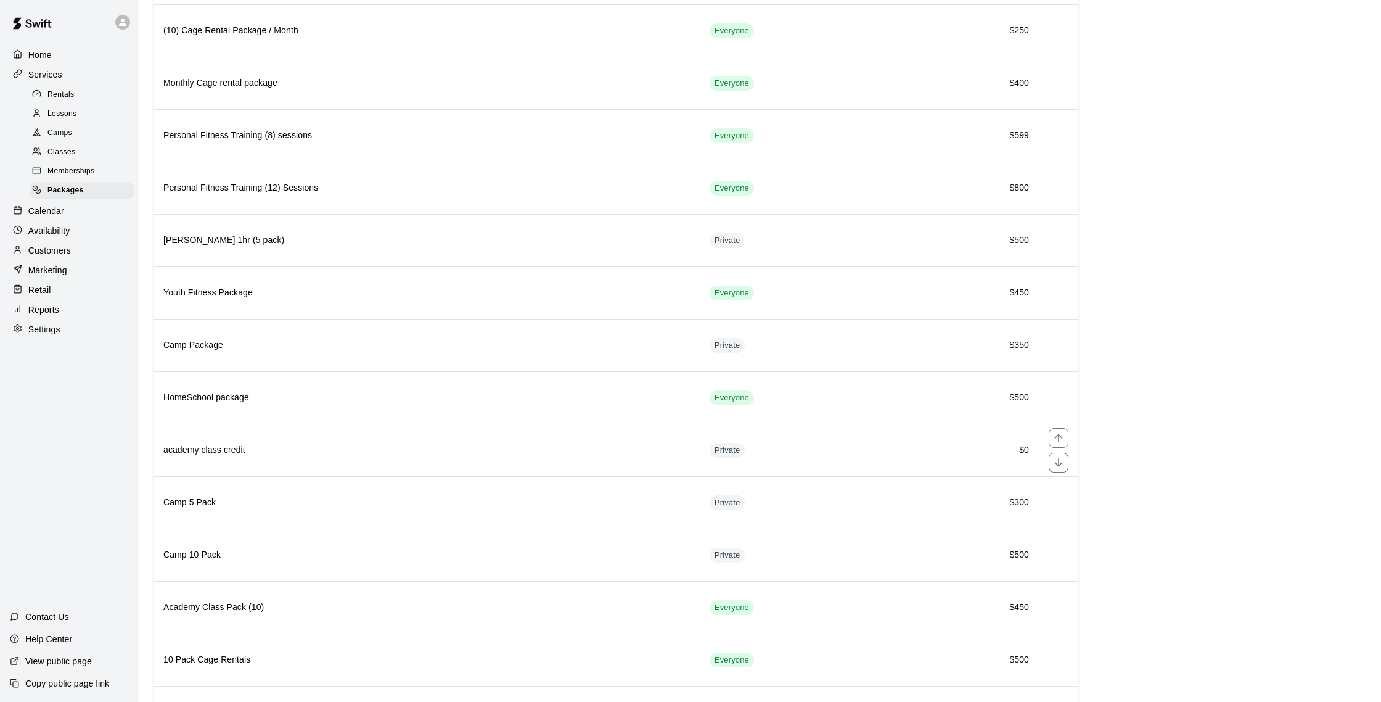
scroll to position [902, 0]
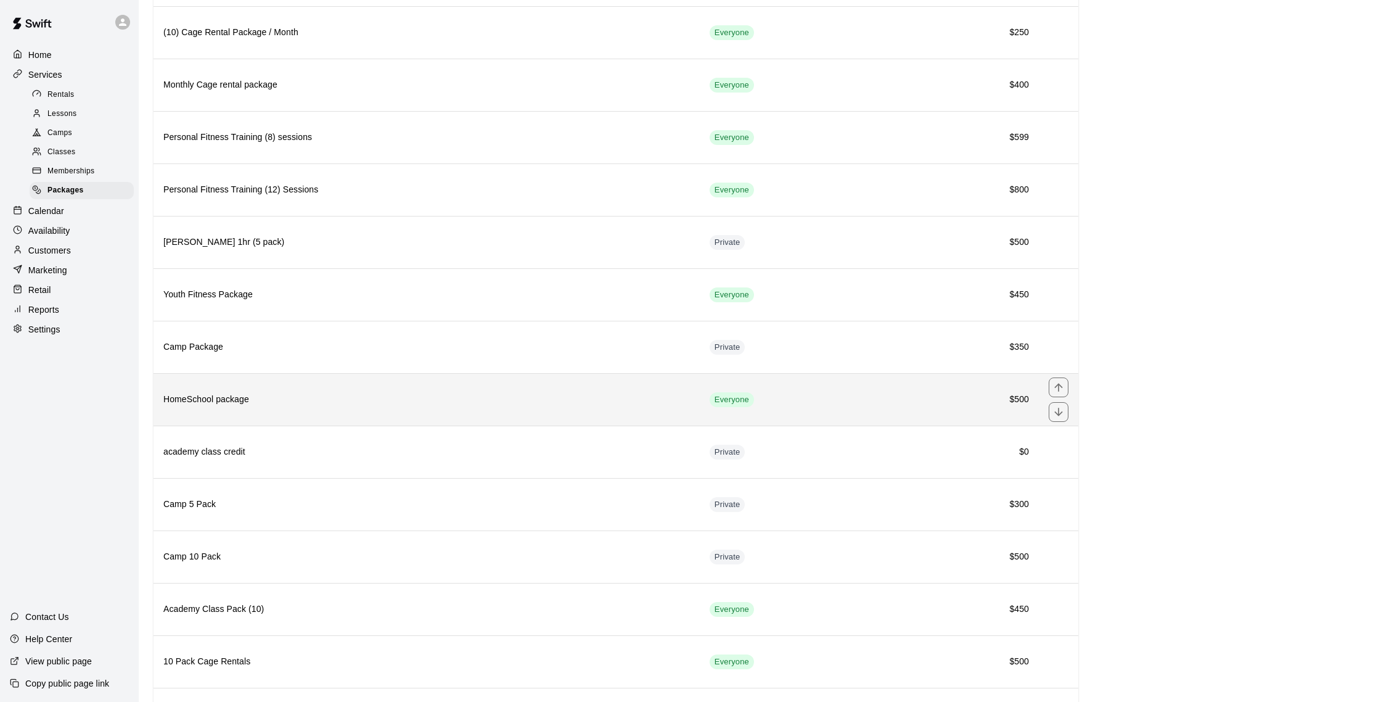
click at [250, 403] on h6 "HomeSchool package" at bounding box center [426, 400] width 527 height 14
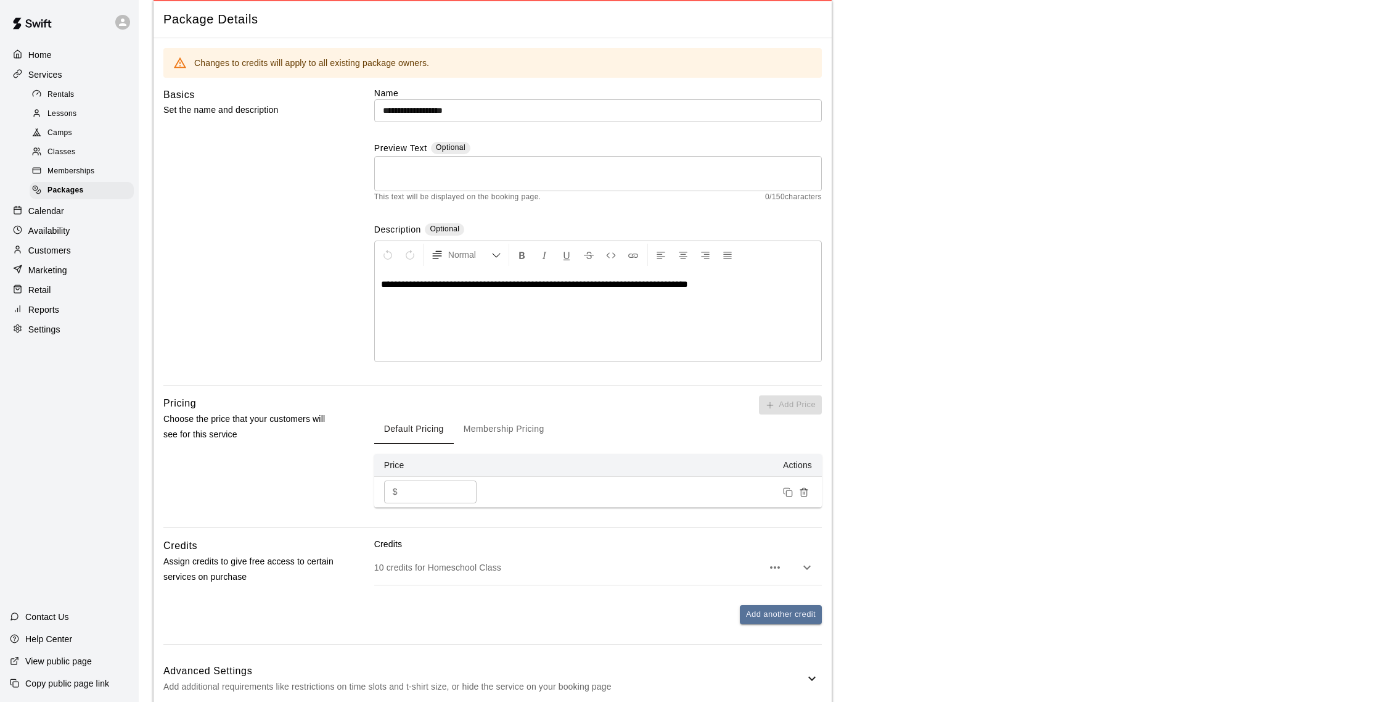
scroll to position [133, 0]
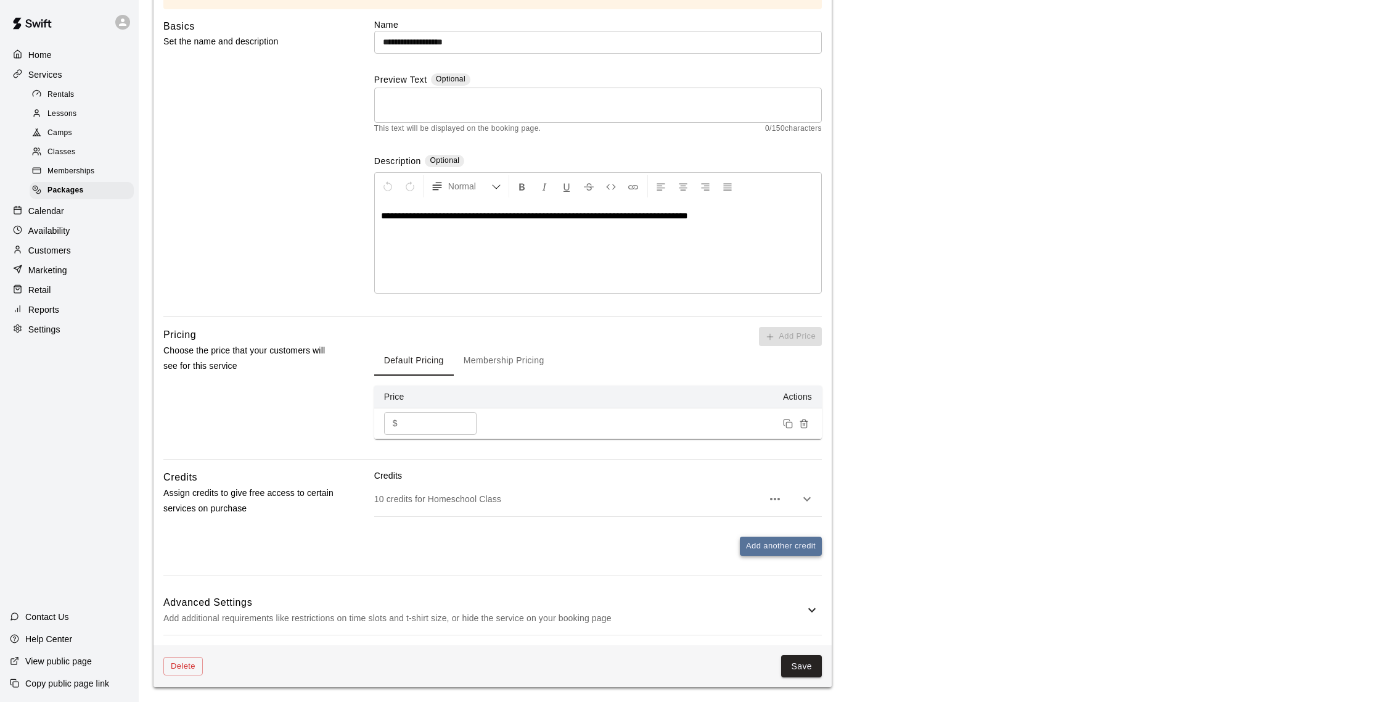
click at [798, 541] on button "Add another credit" at bounding box center [781, 545] width 82 height 19
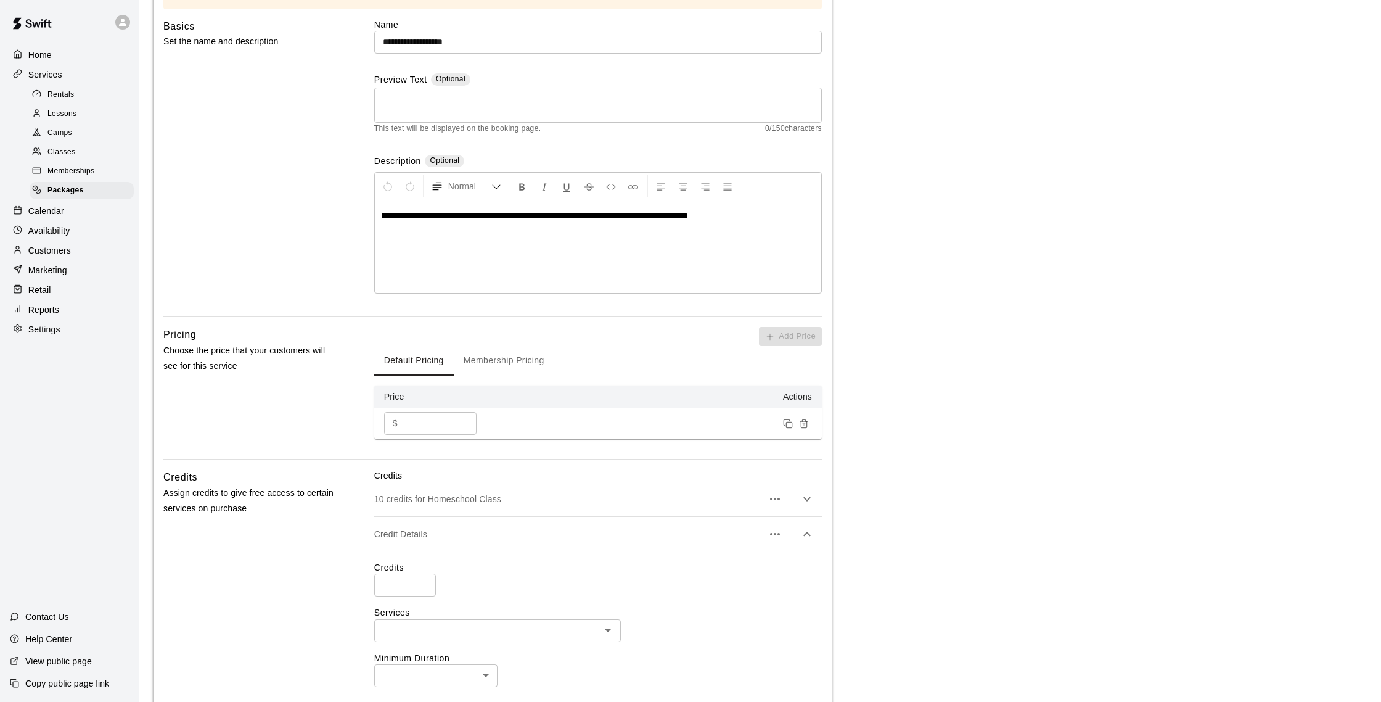
scroll to position [205, 0]
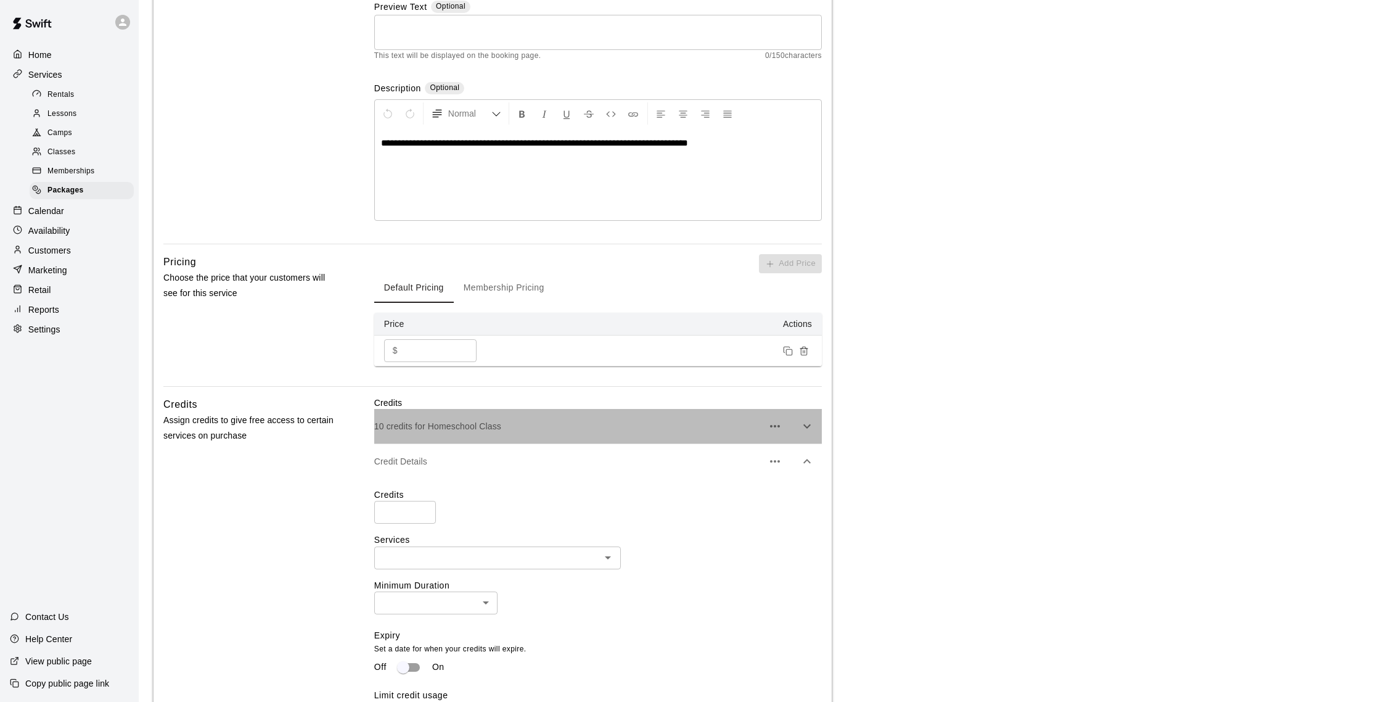
click at [634, 422] on p "10 credits for Homeschool Class" at bounding box center [568, 426] width 388 height 12
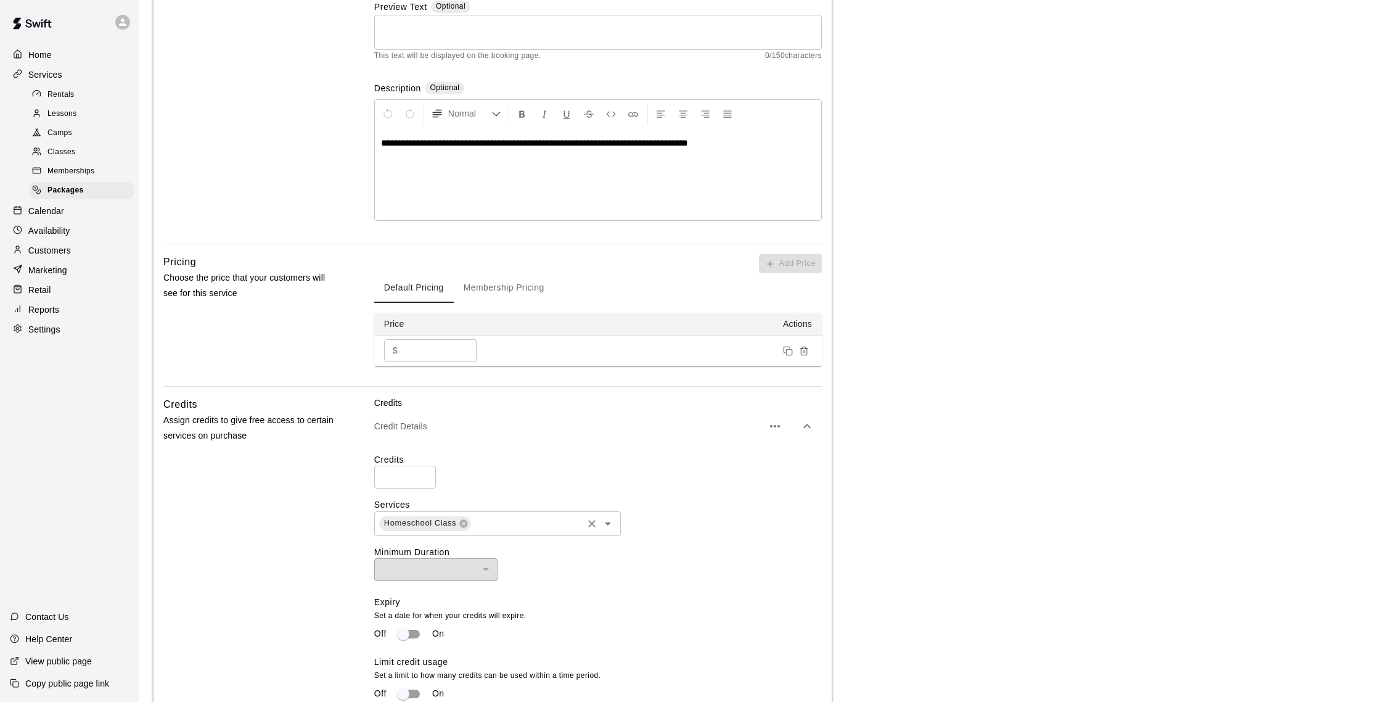
click at [541, 517] on input "text" at bounding box center [526, 522] width 109 height 15
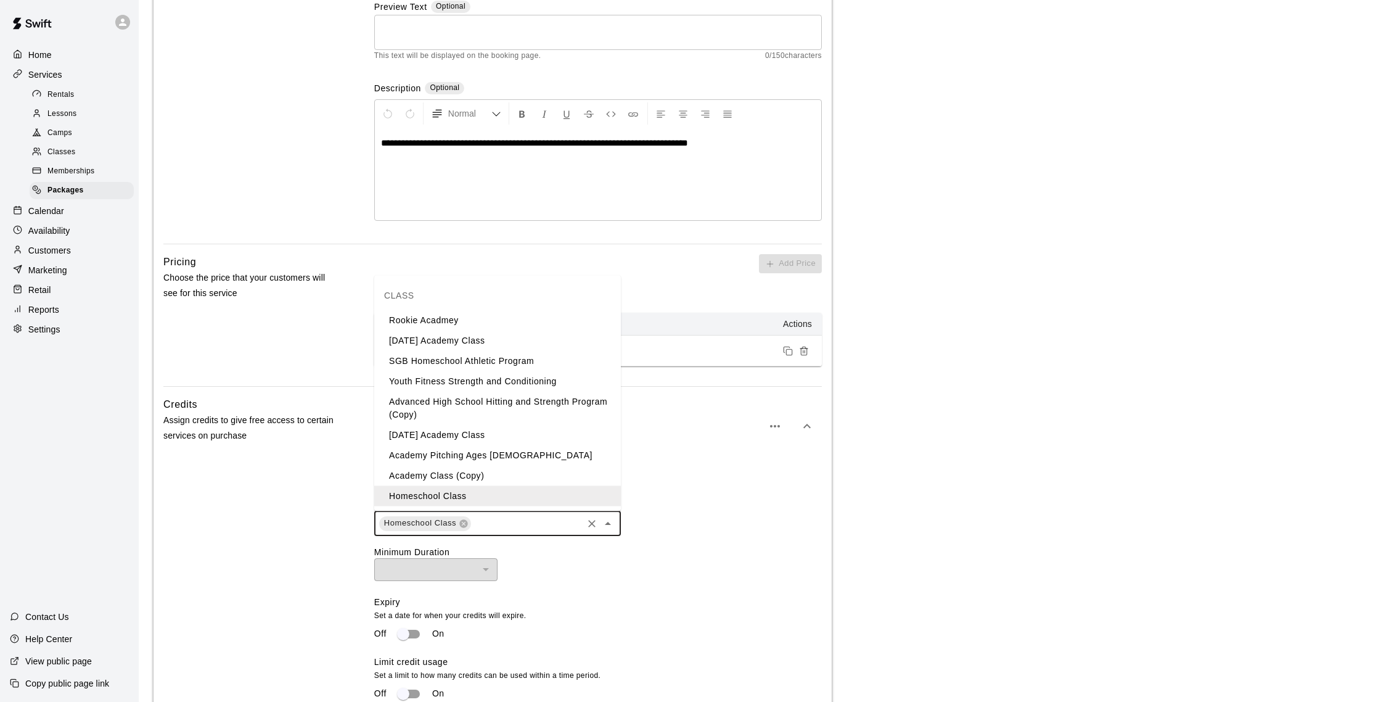
click at [487, 364] on li "SGB Homeschool Athletic Program" at bounding box center [497, 361] width 247 height 20
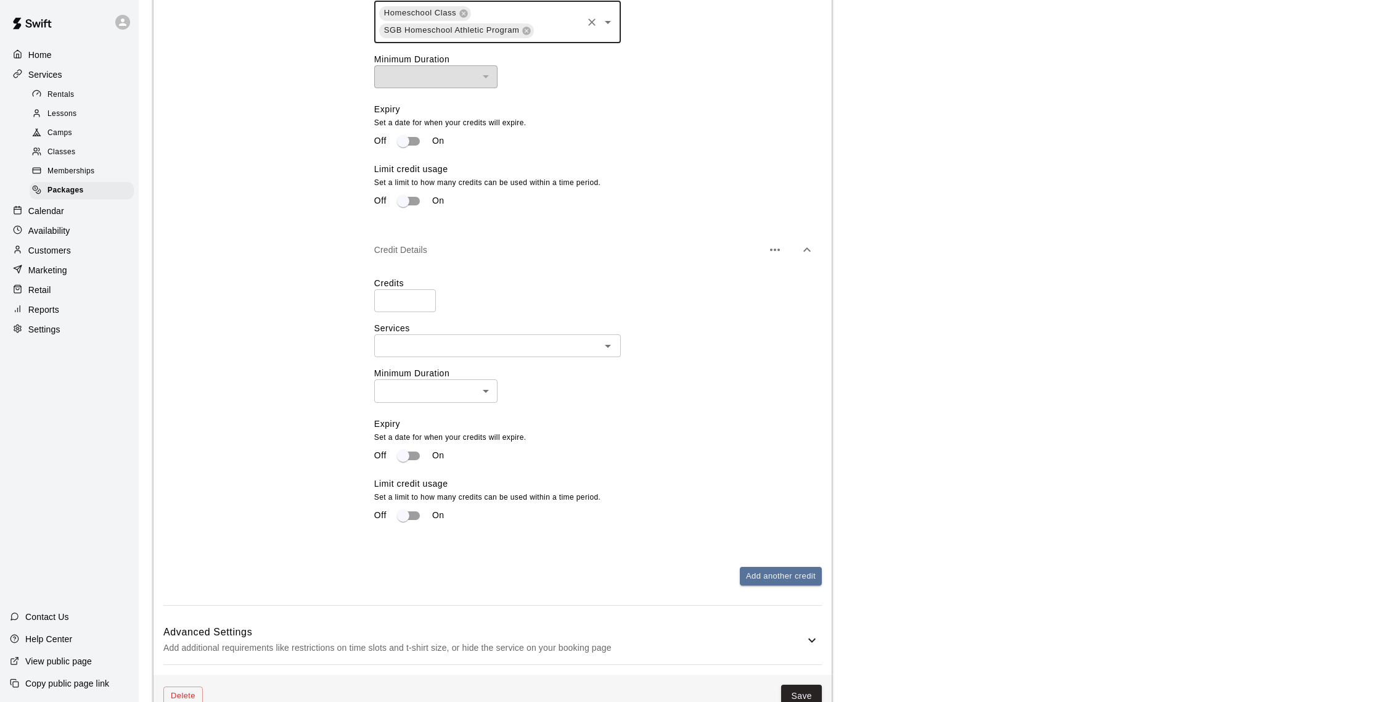
scroll to position [747, 0]
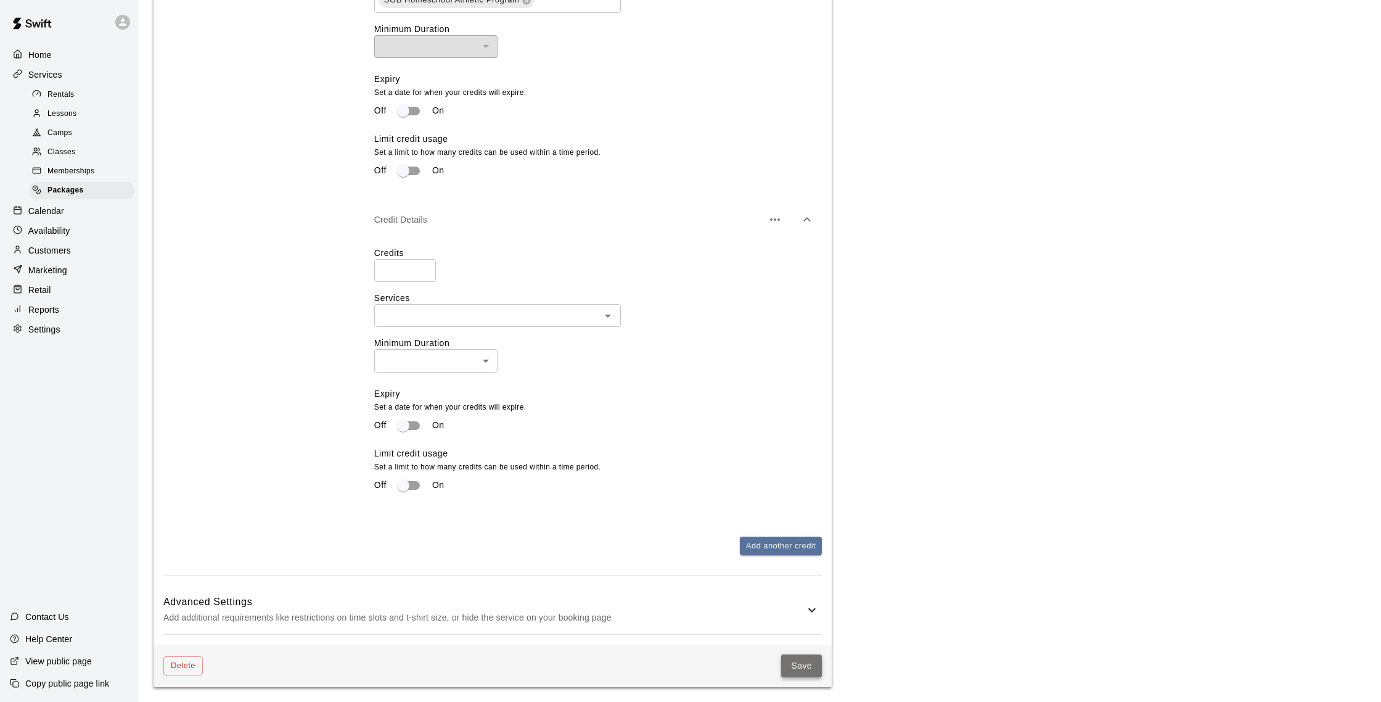
click at [806, 671] on button "Save" at bounding box center [801, 665] width 41 height 23
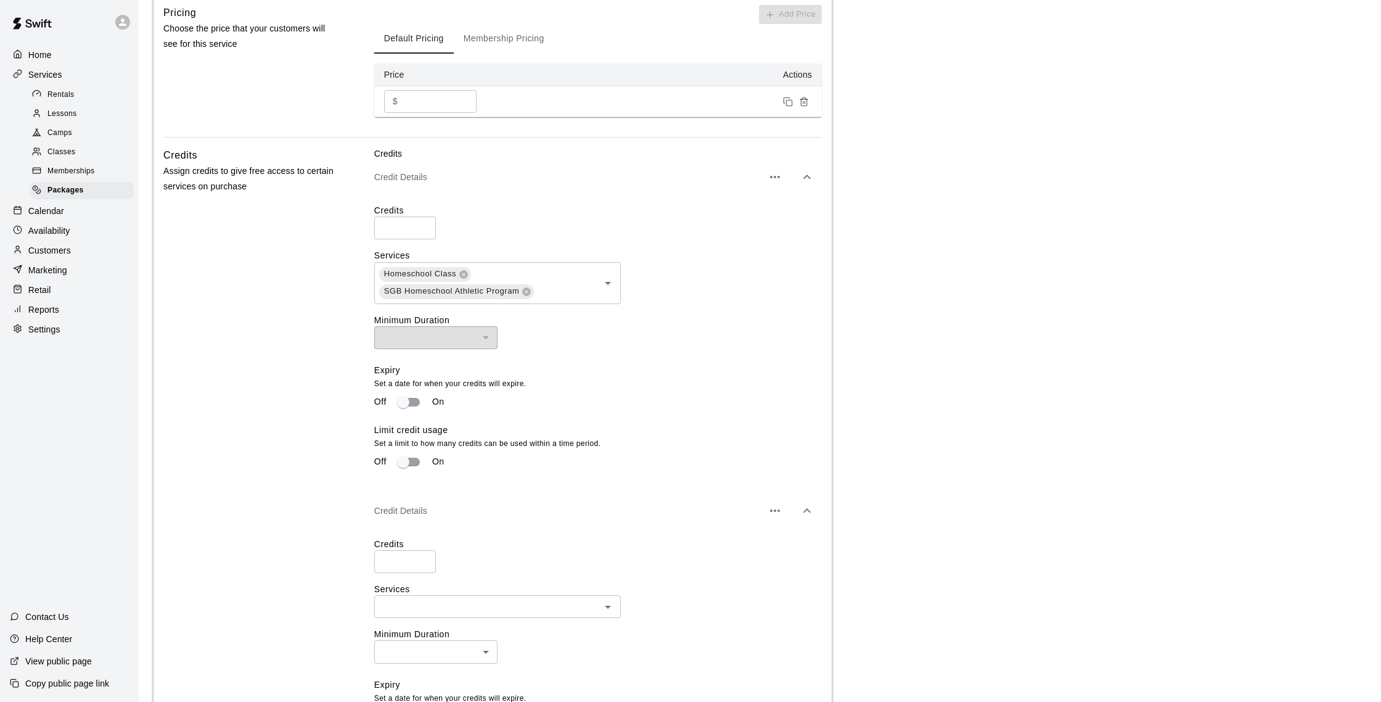
scroll to position [445, 0]
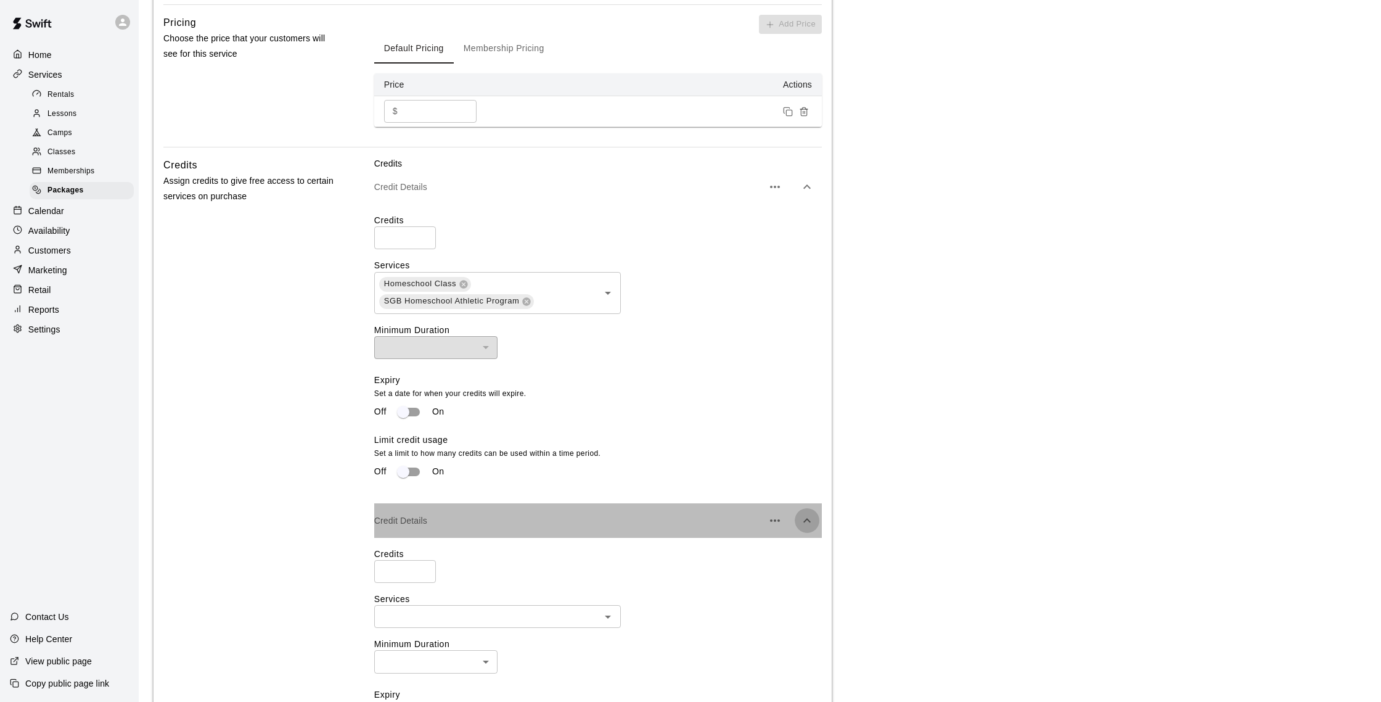
click at [806, 523] on icon "button" at bounding box center [807, 520] width 15 height 15
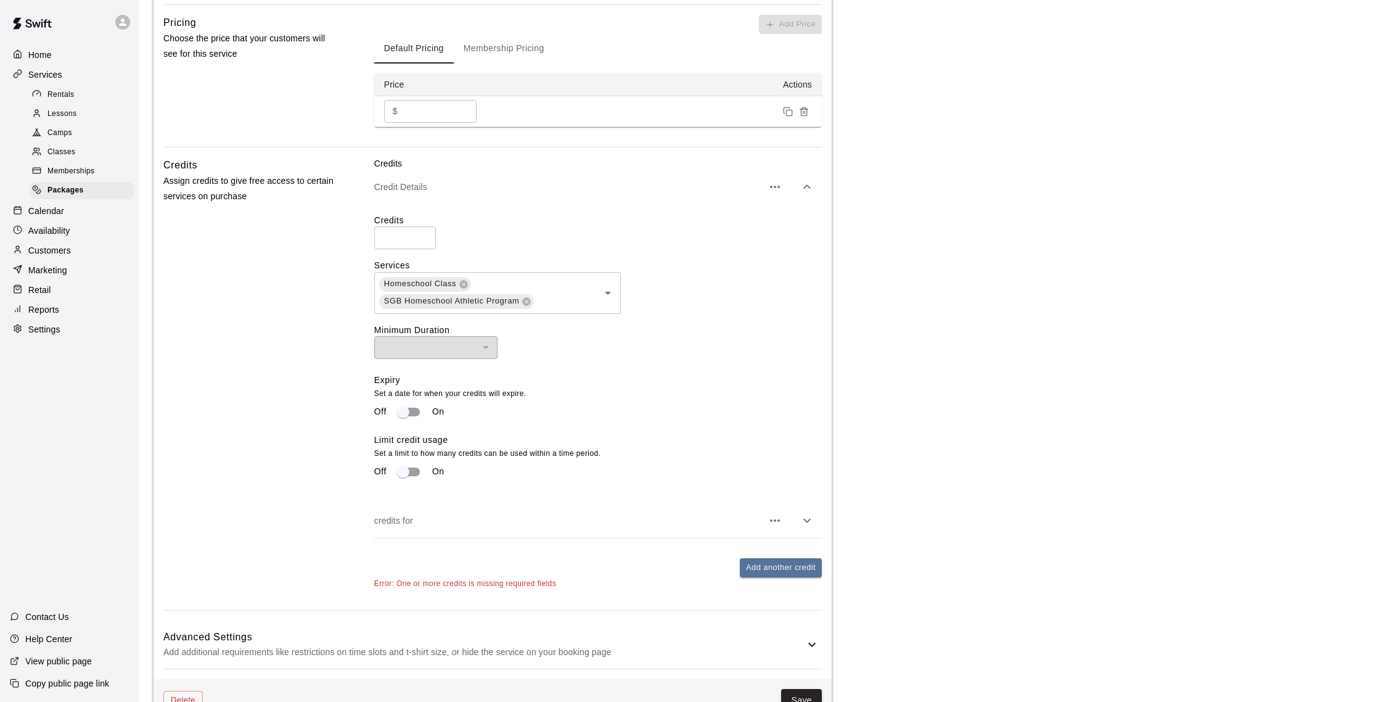
scroll to position [480, 0]
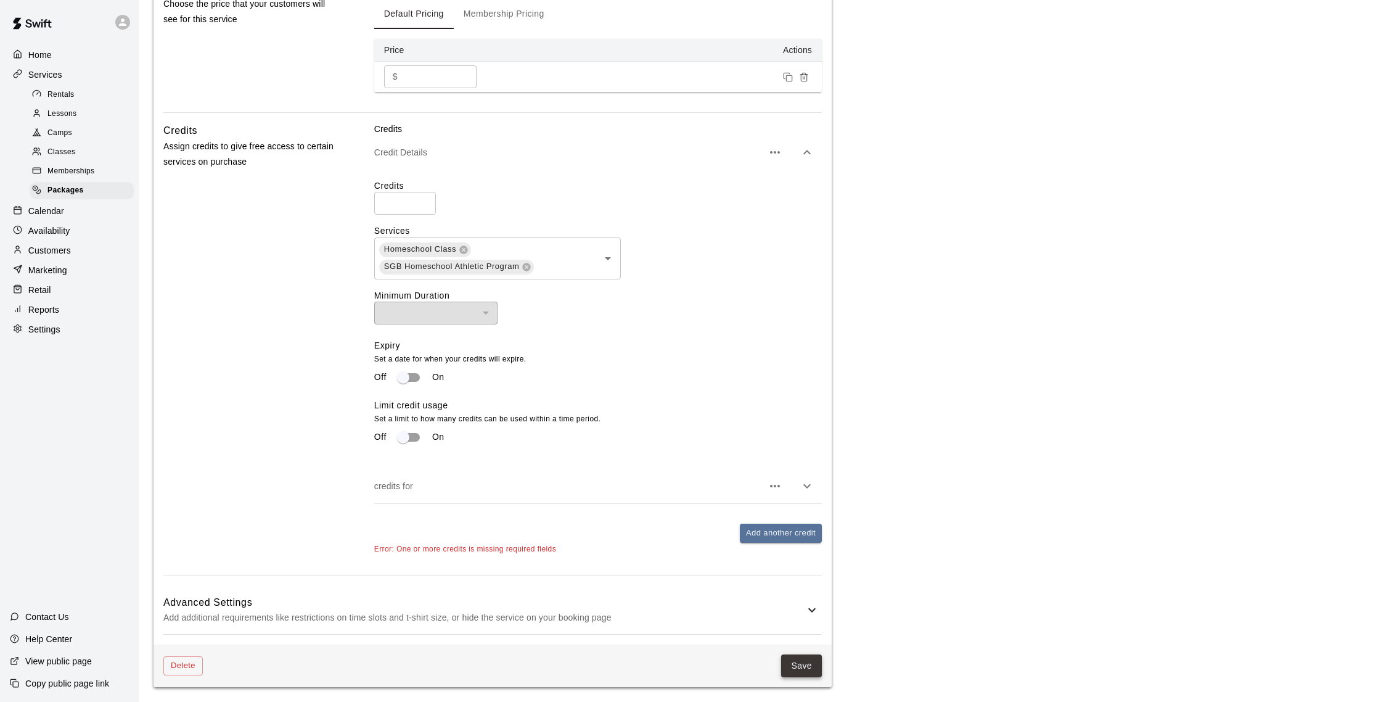
click at [800, 661] on button "Save" at bounding box center [801, 665] width 41 height 23
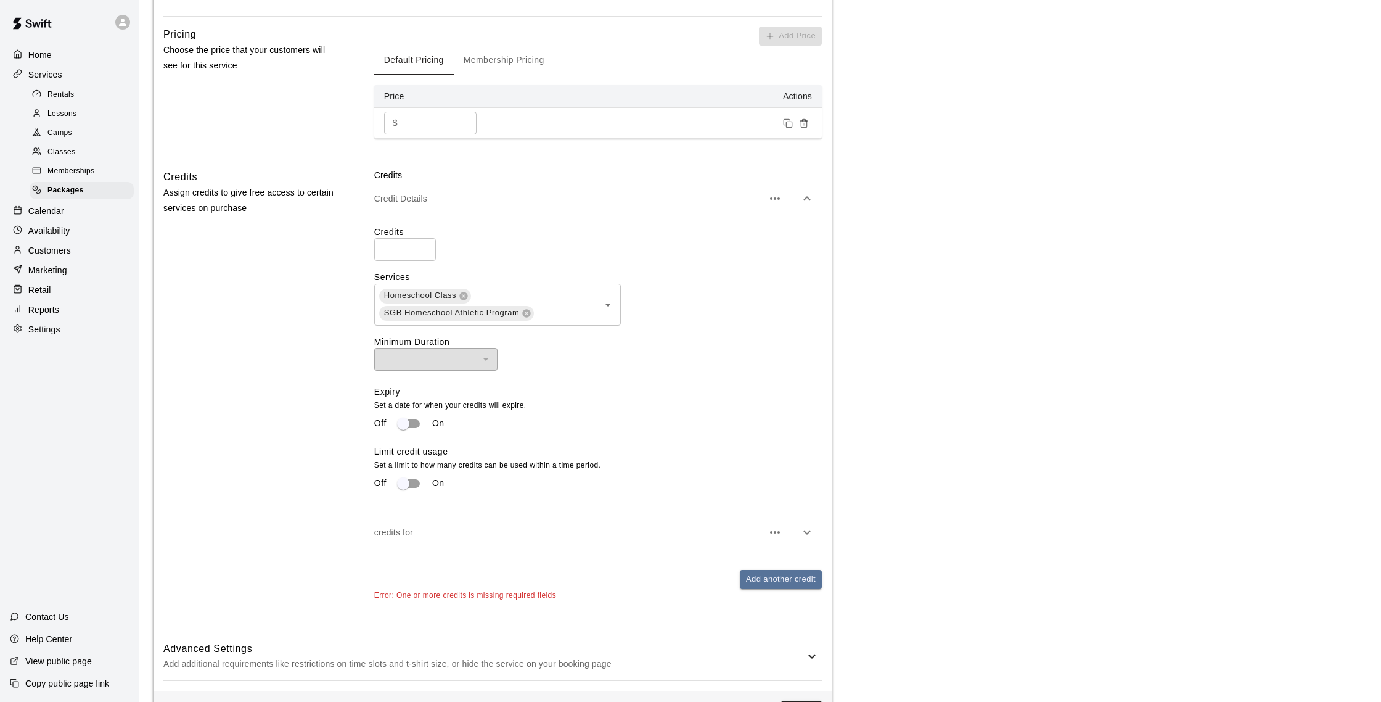
scroll to position [432, 0]
click at [535, 258] on div "Credits ** ​" at bounding box center [598, 244] width 448 height 35
click at [808, 536] on icon "button" at bounding box center [807, 533] width 15 height 15
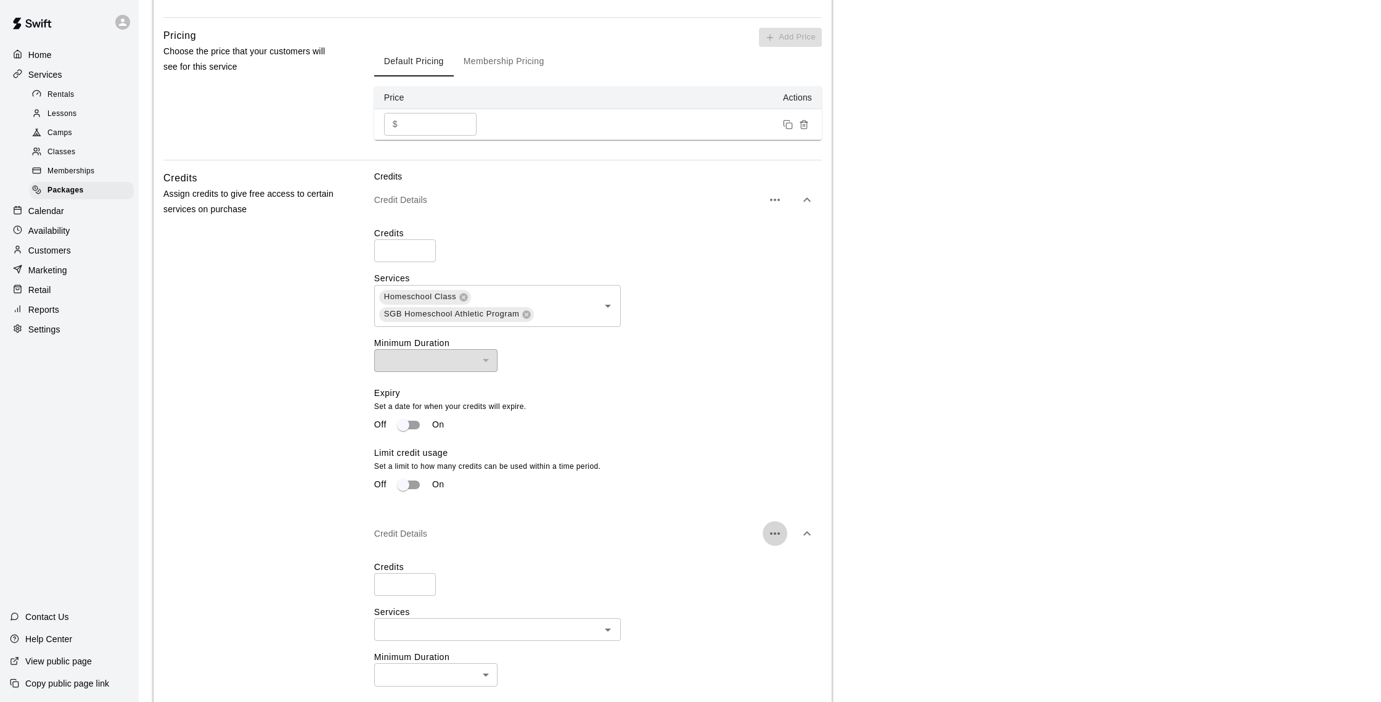
click at [776, 532] on icon "button" at bounding box center [775, 533] width 15 height 15
click at [734, 569] on p "Delete credit" at bounding box center [710, 571] width 50 height 12
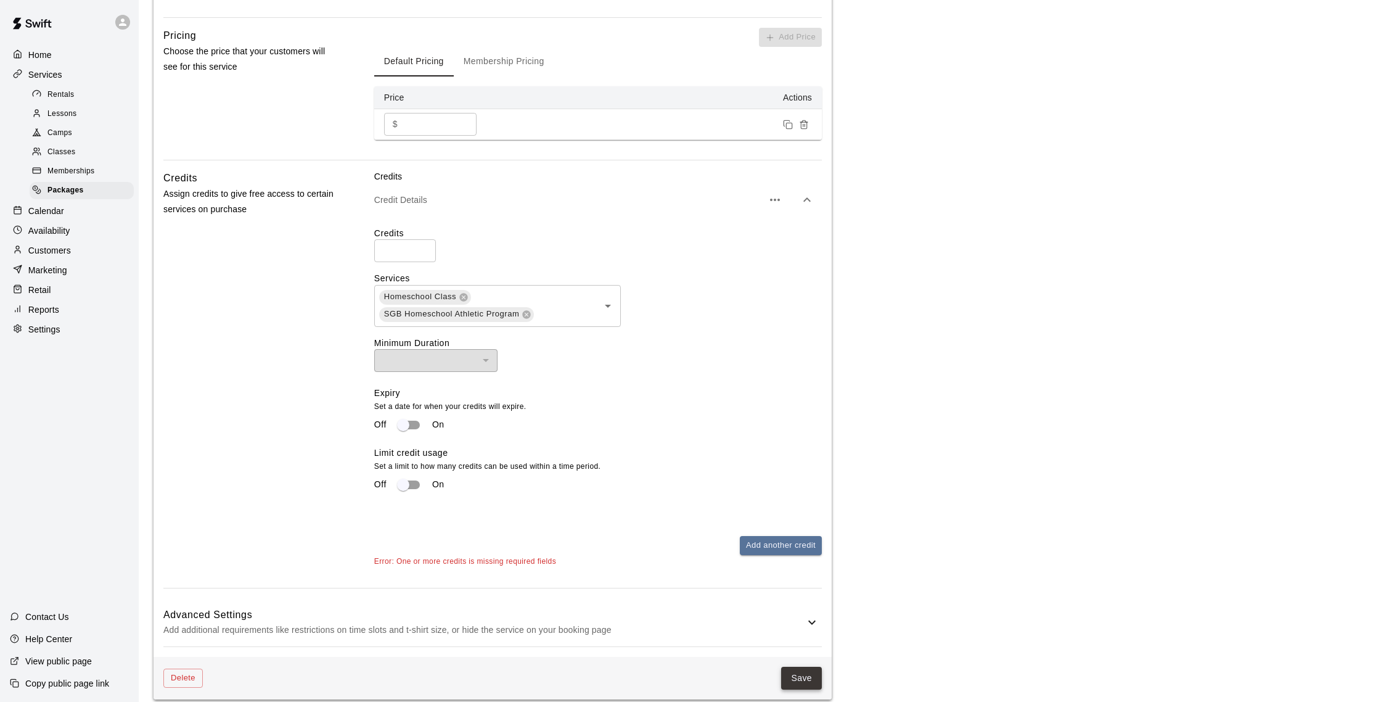
click at [803, 676] on button "Save" at bounding box center [801, 678] width 41 height 23
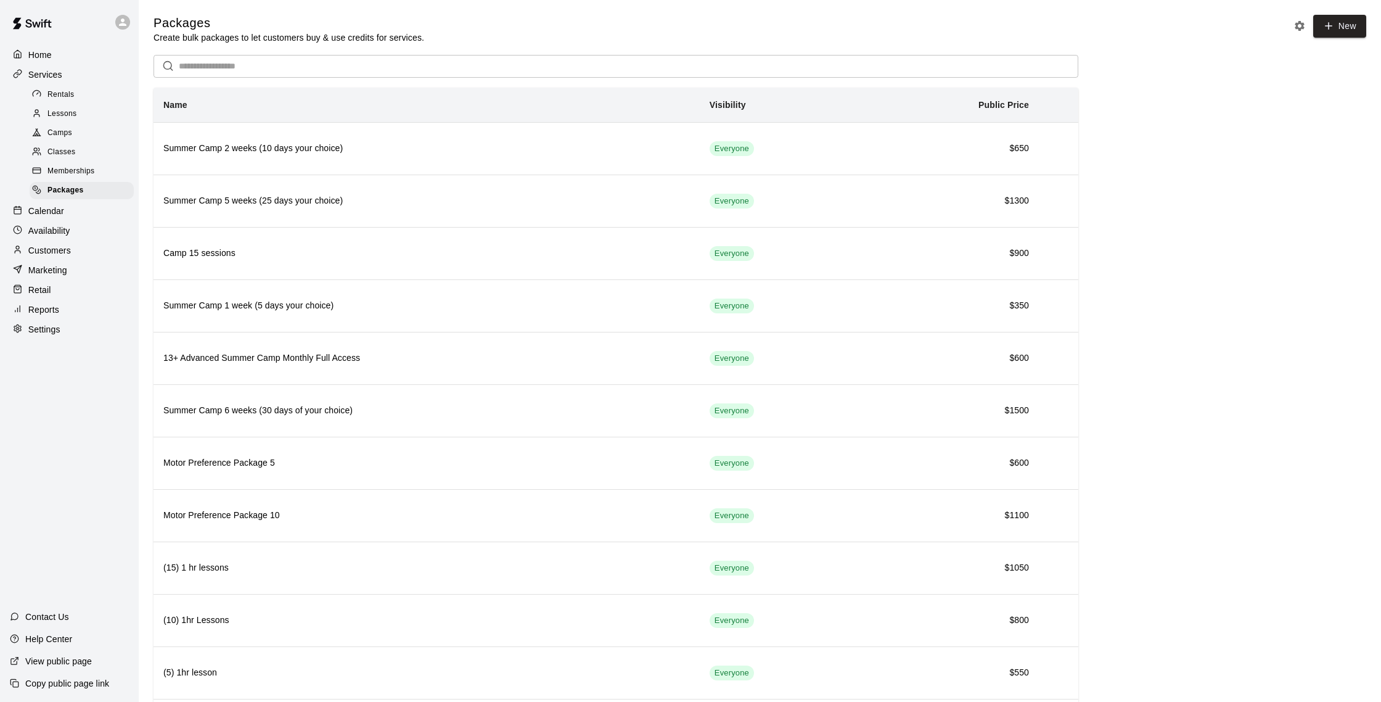
click at [53, 212] on p "Calendar" at bounding box center [46, 211] width 36 height 12
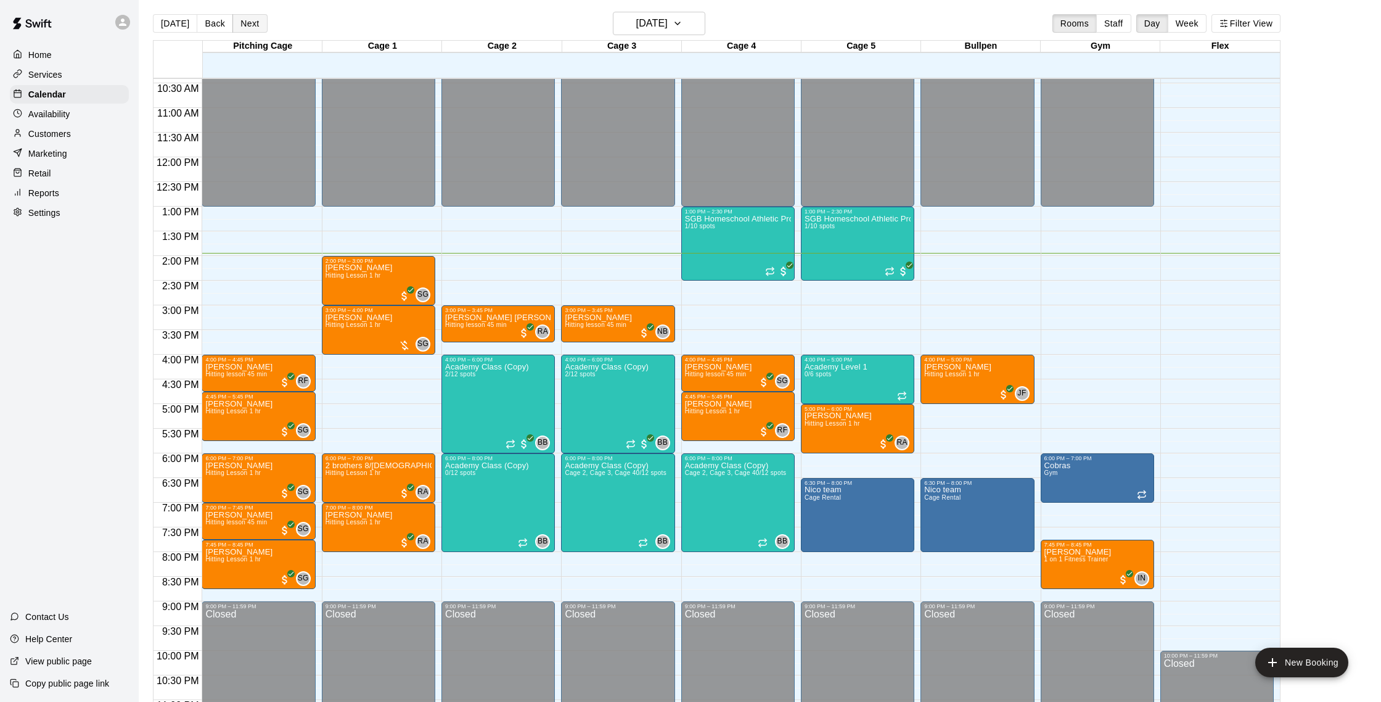
scroll to position [7, 0]
